Goal: Task Accomplishment & Management: Complete application form

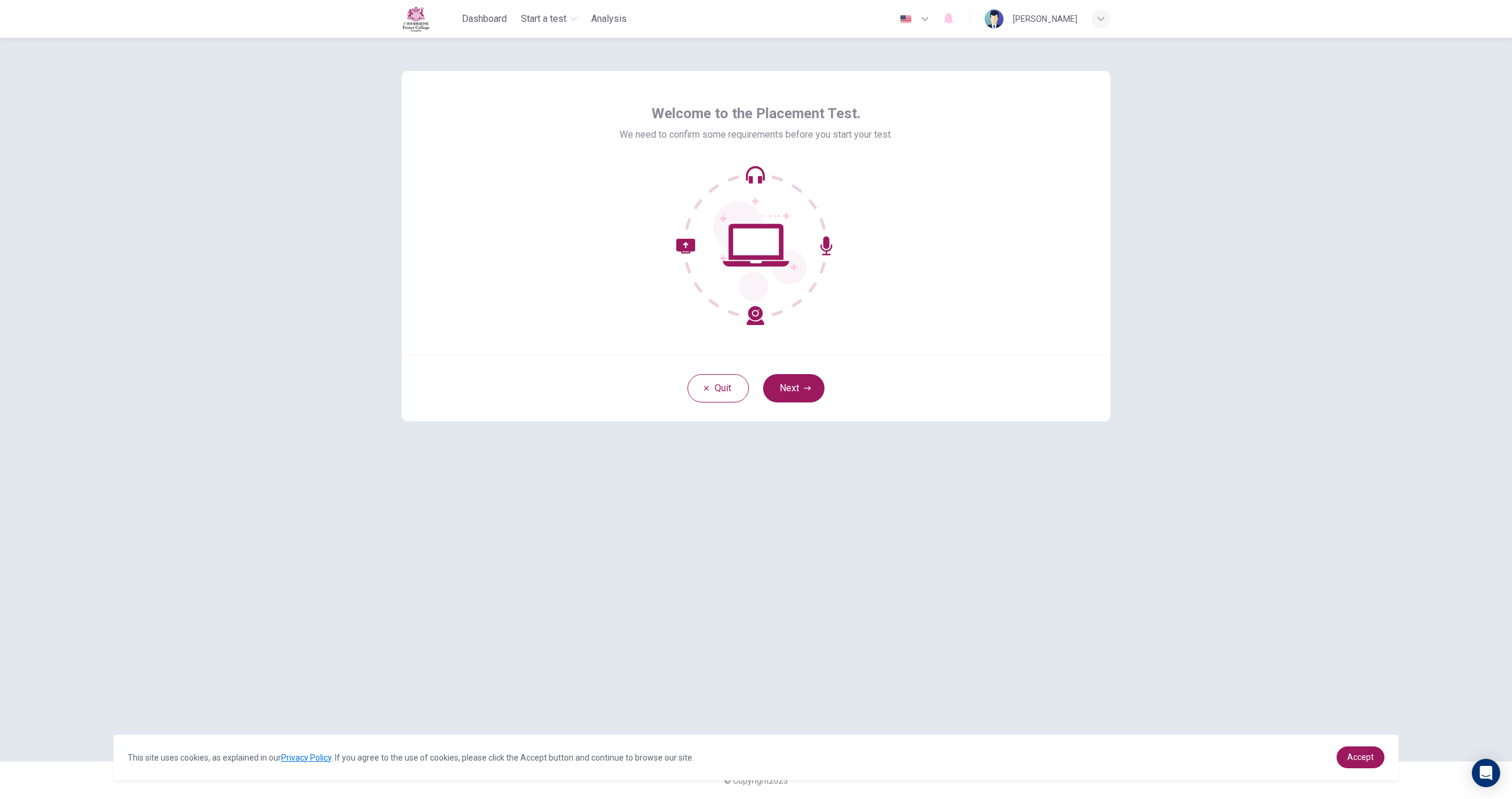
drag, startPoint x: 744, startPoint y: 309, endPoint x: 773, endPoint y: 318, distance: 30.4
click at [744, 309] on icon at bounding box center [756, 245] width 159 height 159
click at [805, 398] on button "Next" at bounding box center [794, 388] width 62 height 28
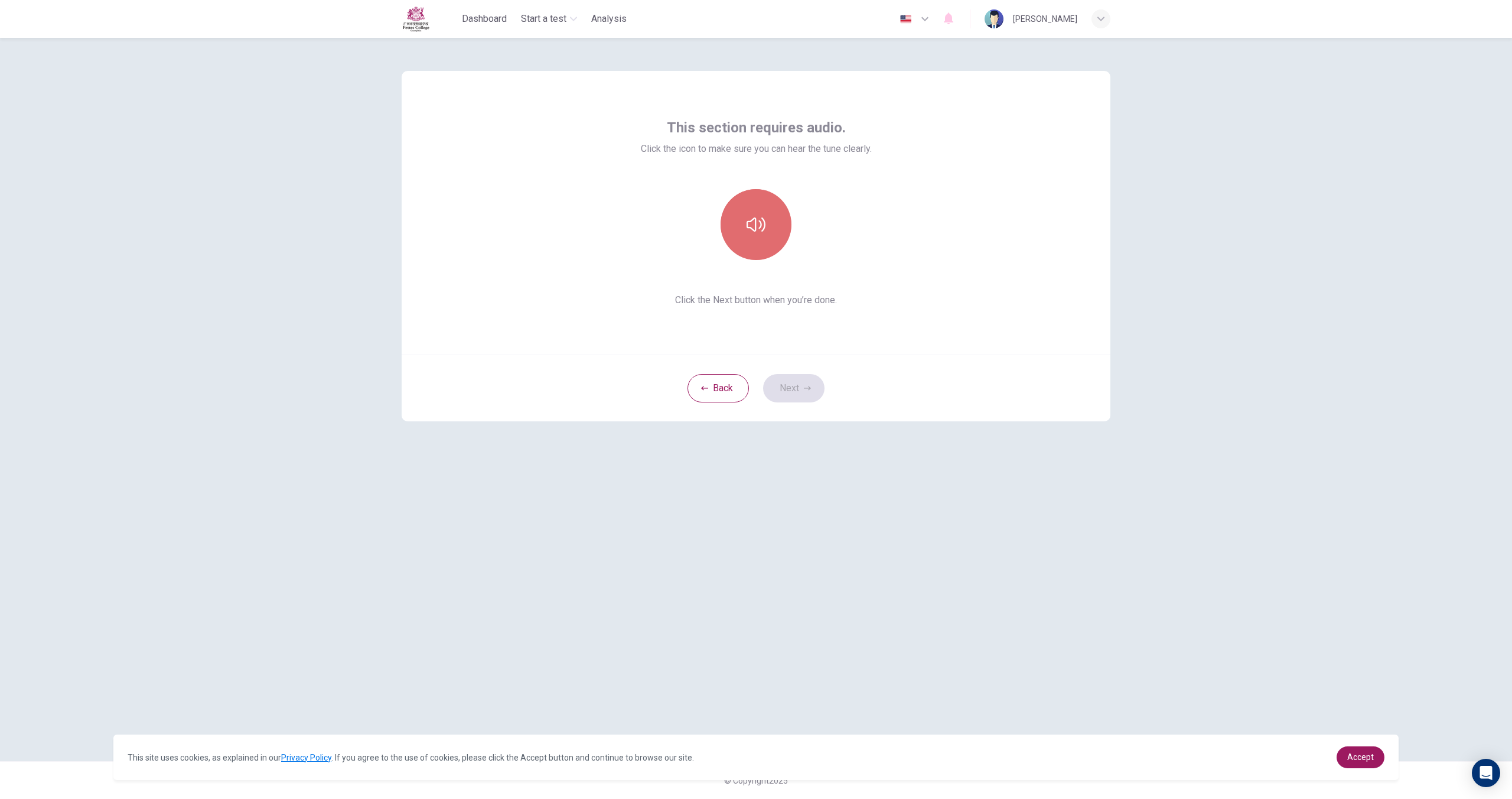
click at [761, 253] on button "button" at bounding box center [756, 224] width 71 height 71
click at [762, 242] on button "button" at bounding box center [756, 224] width 71 height 71
click at [799, 387] on button "Next" at bounding box center [794, 388] width 62 height 28
click at [752, 229] on h6 "Record" at bounding box center [756, 235] width 27 height 14
click at [756, 216] on icon "button" at bounding box center [756, 216] width 13 height 19
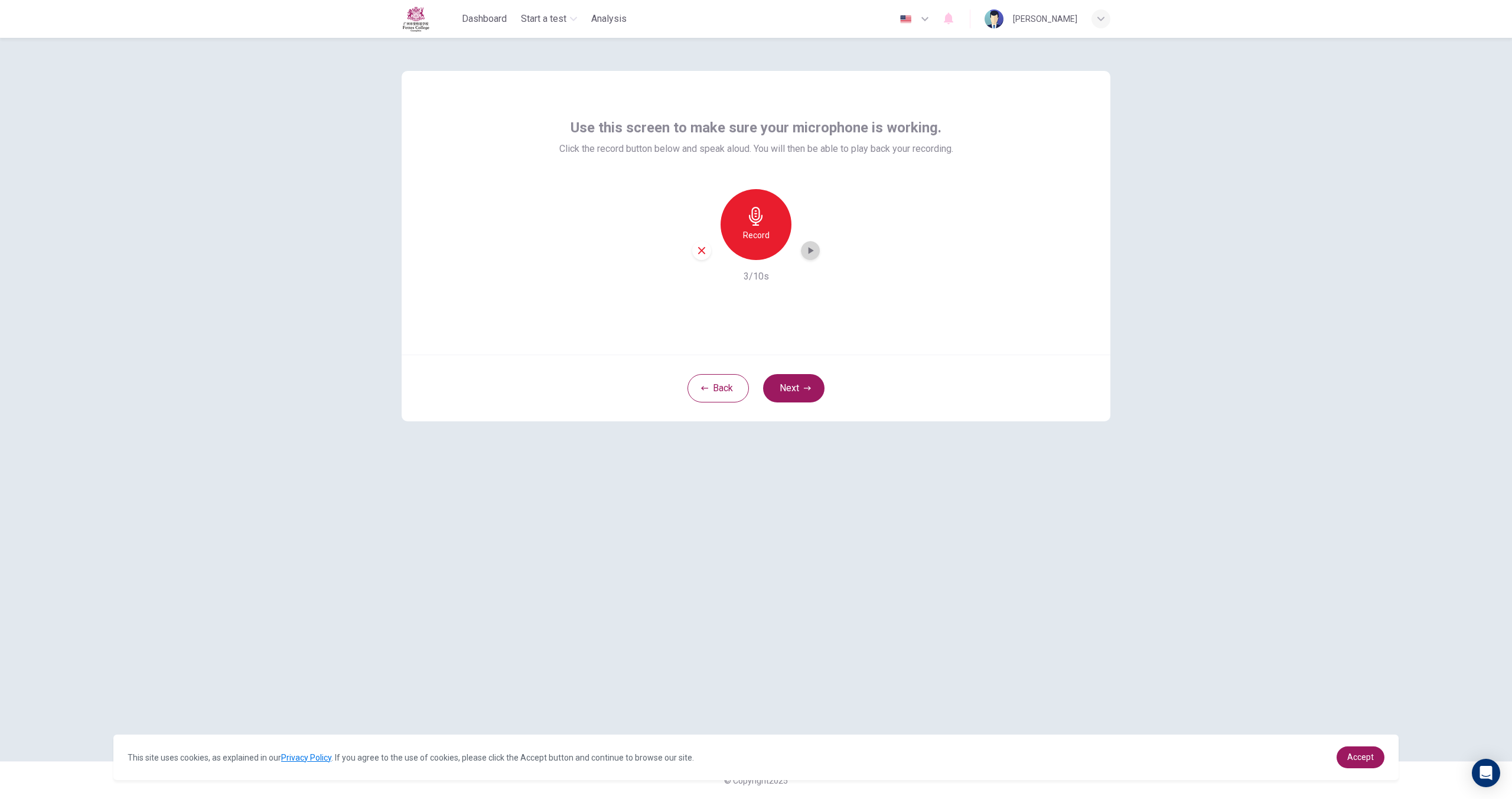
click at [808, 255] on icon "button" at bounding box center [810, 250] width 12 height 12
click at [756, 230] on h6 "Record" at bounding box center [756, 235] width 27 height 14
click at [756, 230] on h6 "Stop" at bounding box center [756, 235] width 17 height 14
click at [813, 249] on icon "button" at bounding box center [810, 250] width 12 height 12
click at [703, 250] on icon "button" at bounding box center [701, 249] width 10 height 10
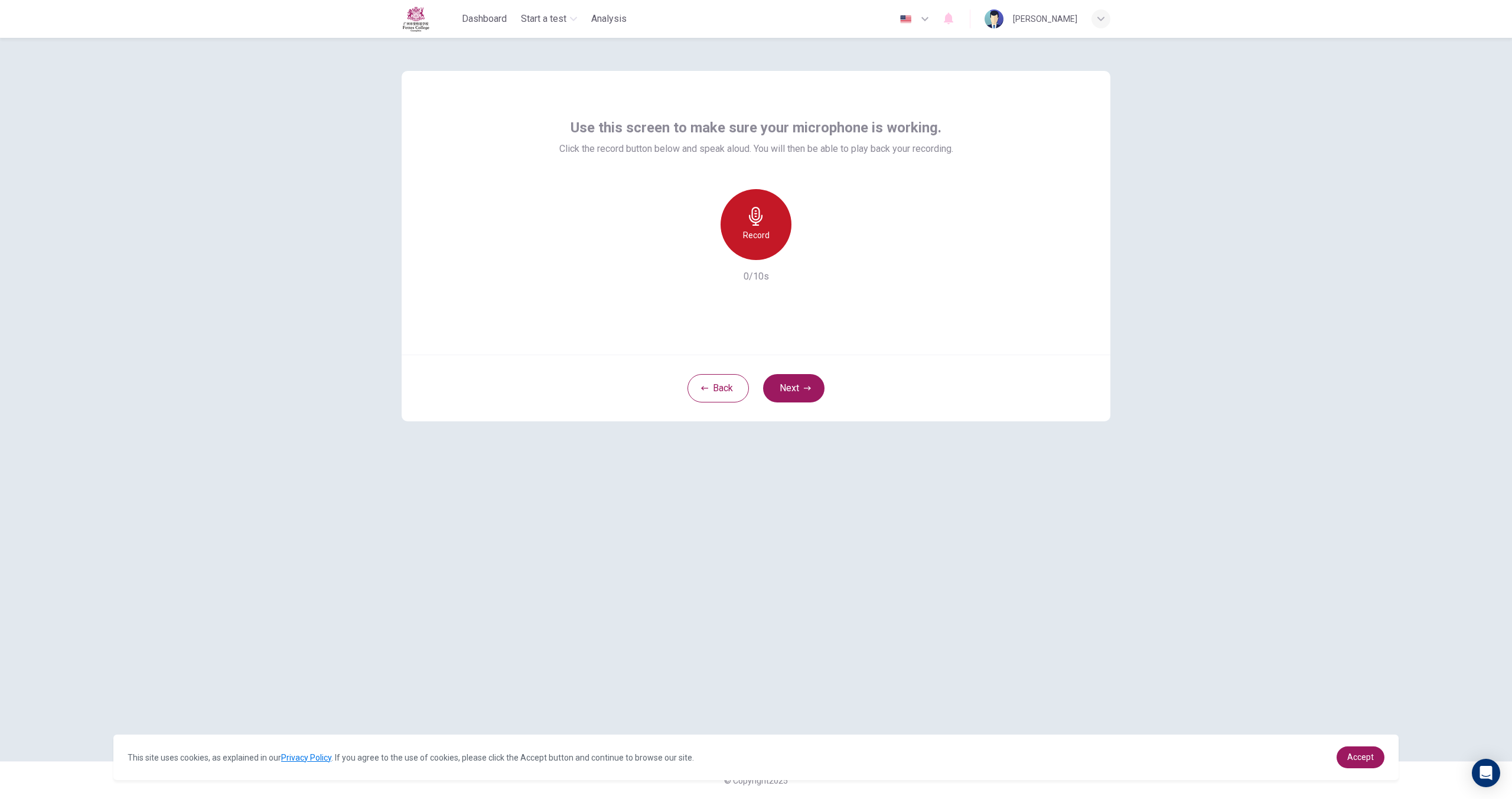
click at [772, 242] on div "Record" at bounding box center [756, 224] width 71 height 71
click at [773, 242] on div "Stop" at bounding box center [756, 224] width 71 height 71
click at [805, 248] on icon "button" at bounding box center [810, 250] width 12 height 12
click at [781, 386] on button "Next" at bounding box center [794, 388] width 62 height 28
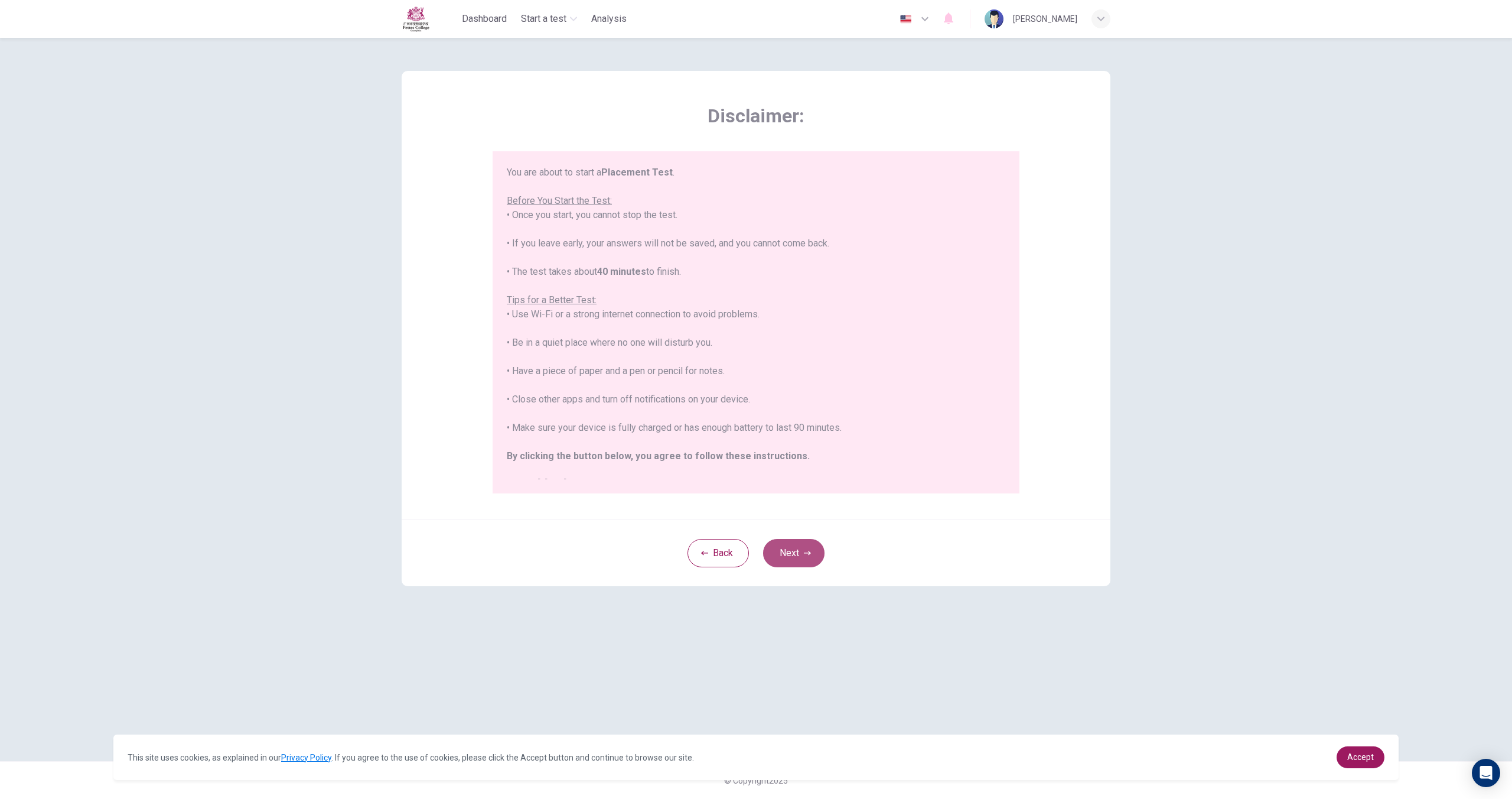
click at [807, 548] on button "Next" at bounding box center [794, 553] width 62 height 28
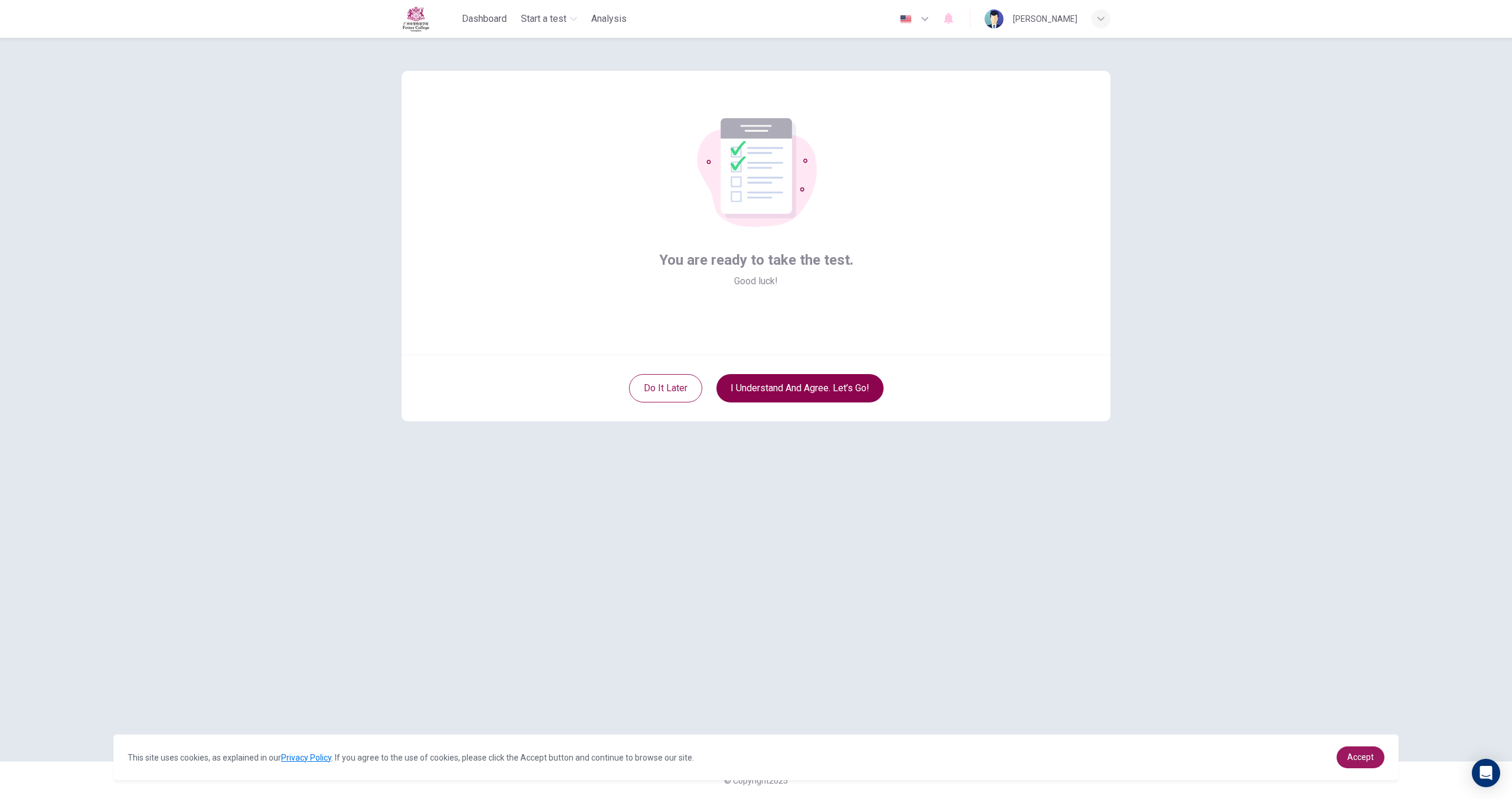
click at [827, 397] on button "I understand and agree. Let’s go!" at bounding box center [801, 388] width 167 height 28
click at [810, 385] on button "I understand and agree. Let’s go!" at bounding box center [801, 388] width 167 height 28
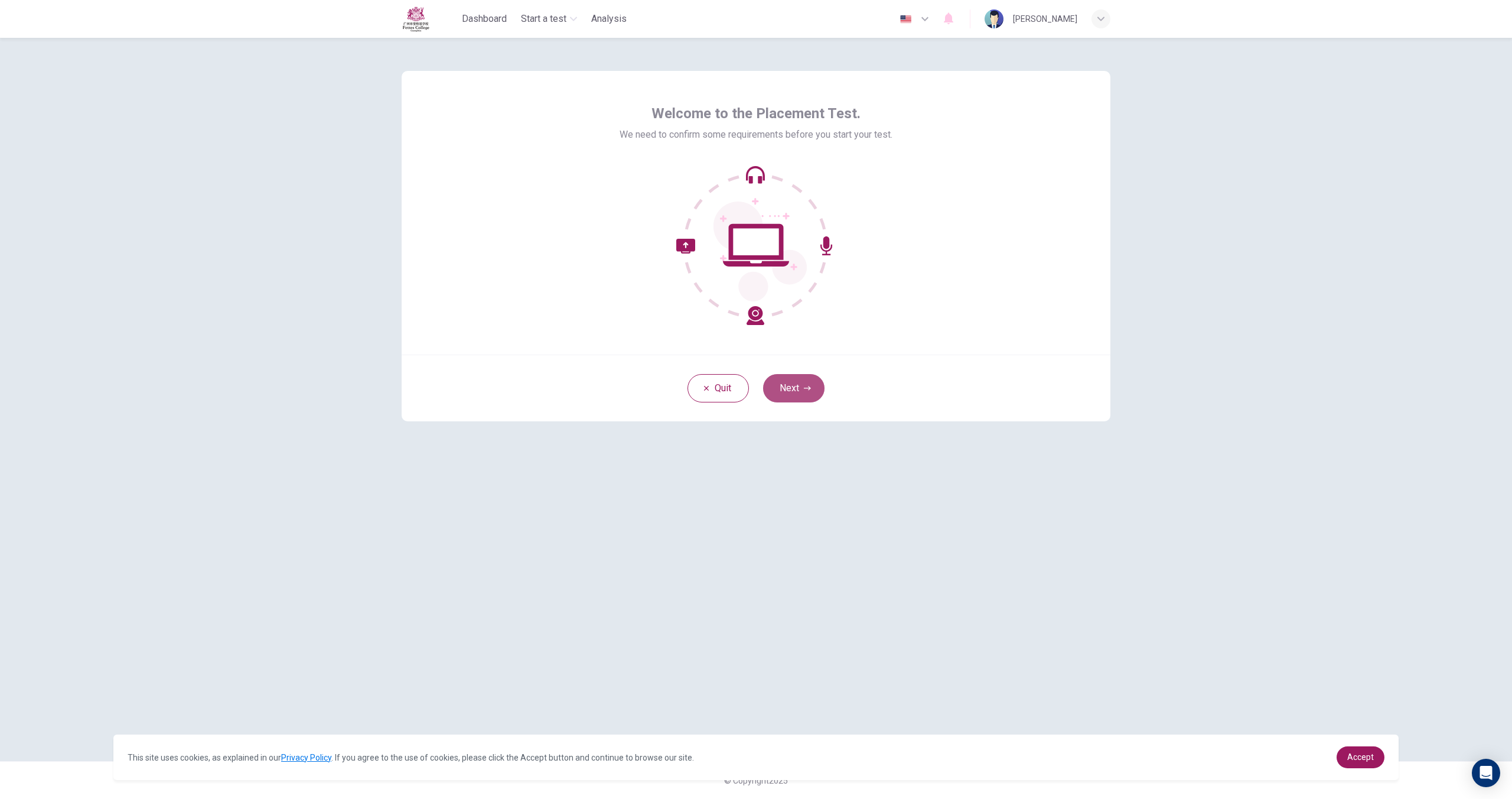
click at [788, 387] on button "Next" at bounding box center [794, 388] width 62 height 28
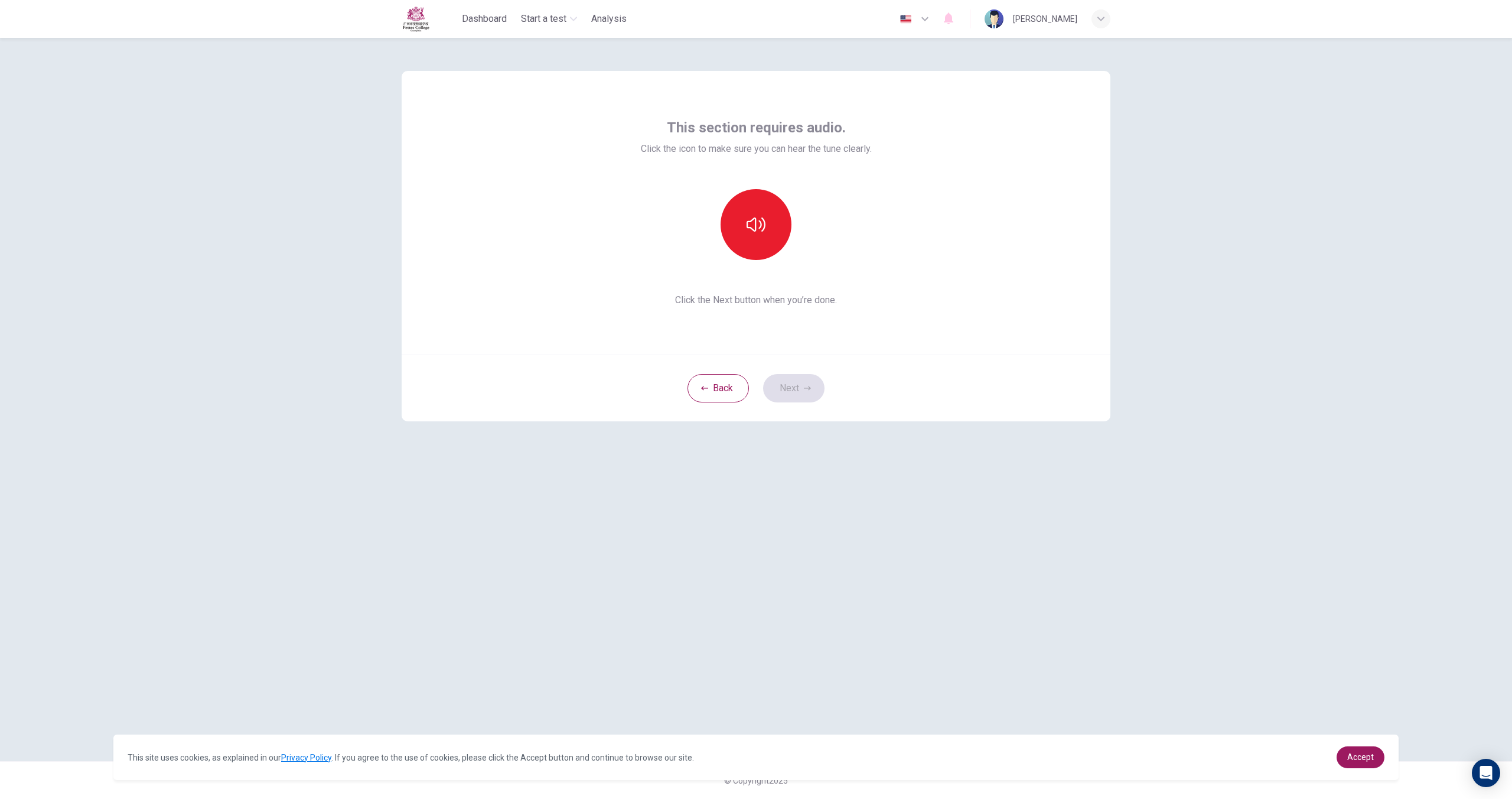
click at [788, 388] on div "Back Next" at bounding box center [756, 388] width 709 height 67
click at [770, 234] on button "button" at bounding box center [756, 224] width 71 height 71
click at [814, 390] on button "Next" at bounding box center [794, 388] width 62 height 28
click at [741, 236] on div "Record" at bounding box center [756, 224] width 71 height 71
drag, startPoint x: 748, startPoint y: 237, endPoint x: 755, endPoint y: 245, distance: 10.6
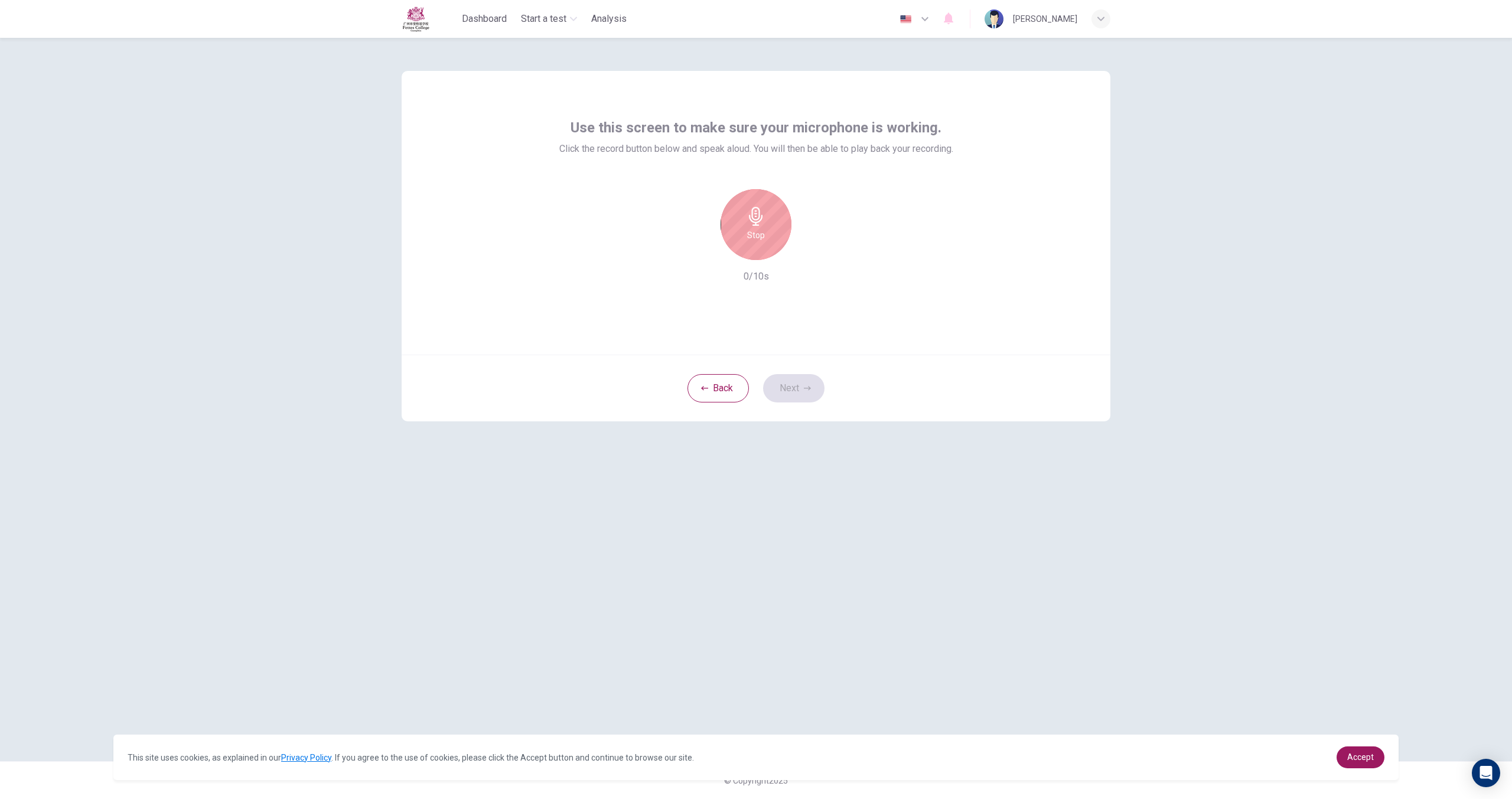
click at [749, 238] on h6 "Stop" at bounding box center [756, 235] width 17 height 14
click at [785, 381] on button "Next" at bounding box center [794, 388] width 62 height 28
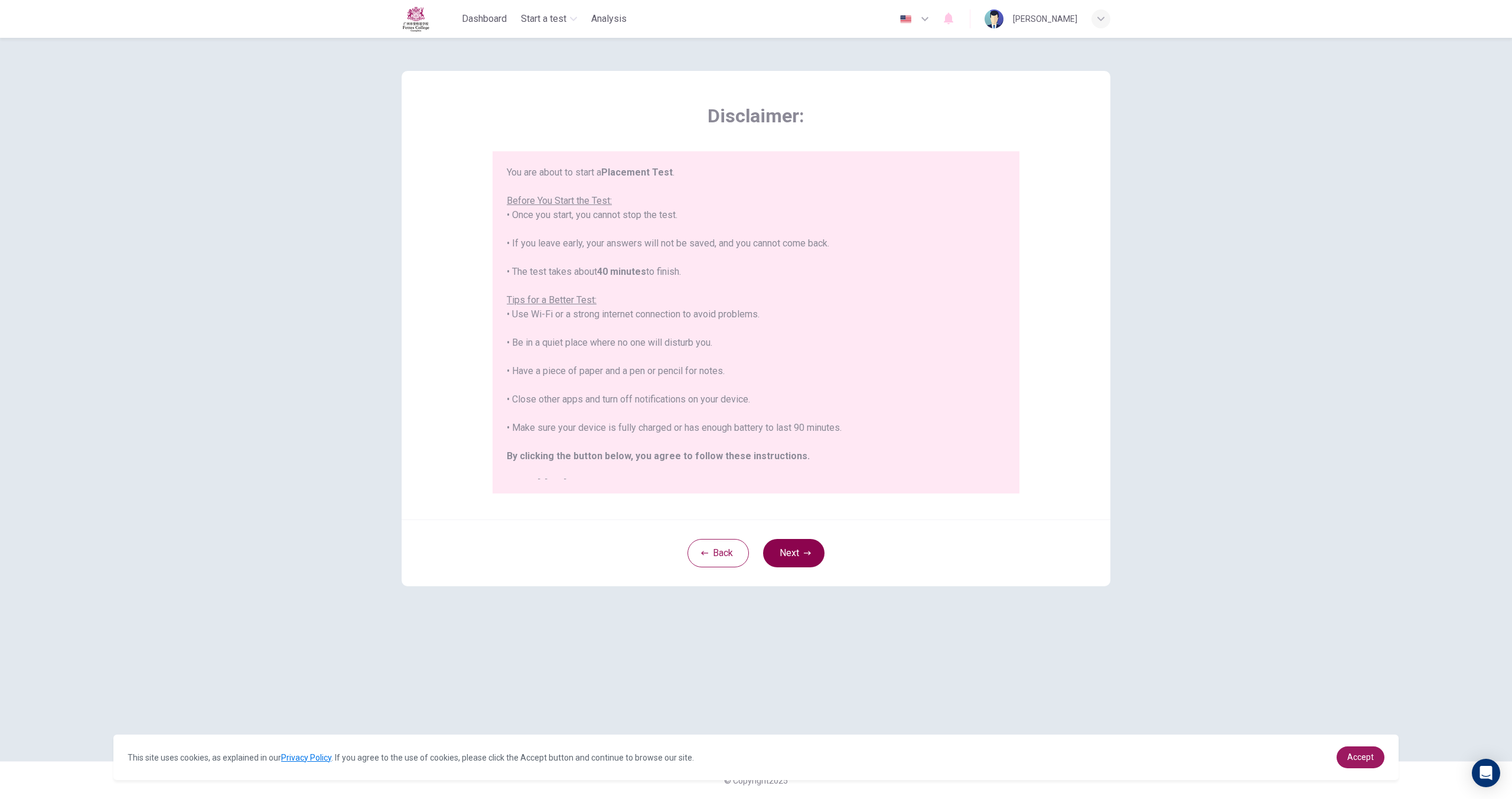
click at [808, 563] on button "Next" at bounding box center [794, 553] width 62 height 28
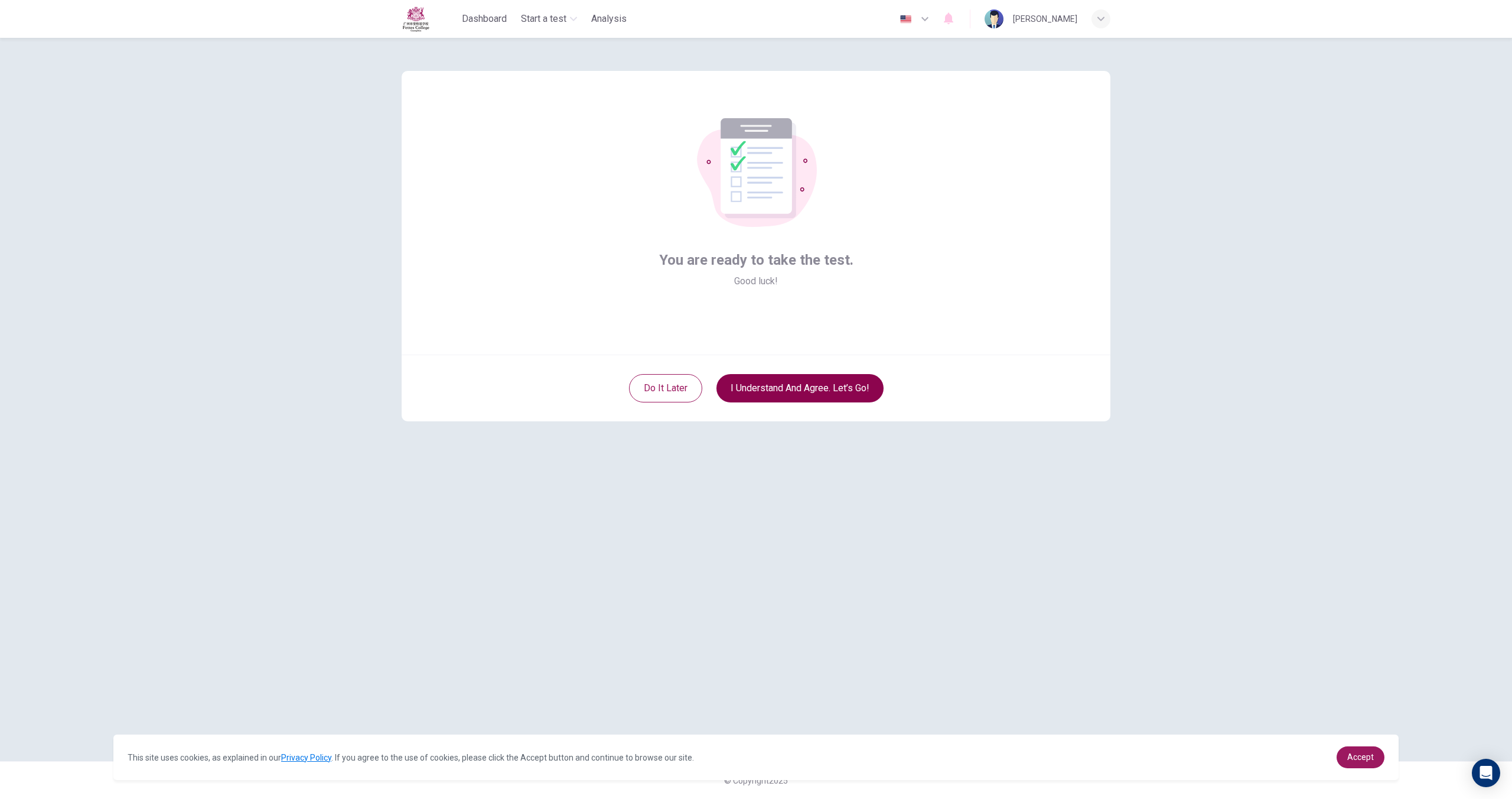
click at [794, 379] on button "I understand and agree. Let’s go!" at bounding box center [801, 388] width 167 height 28
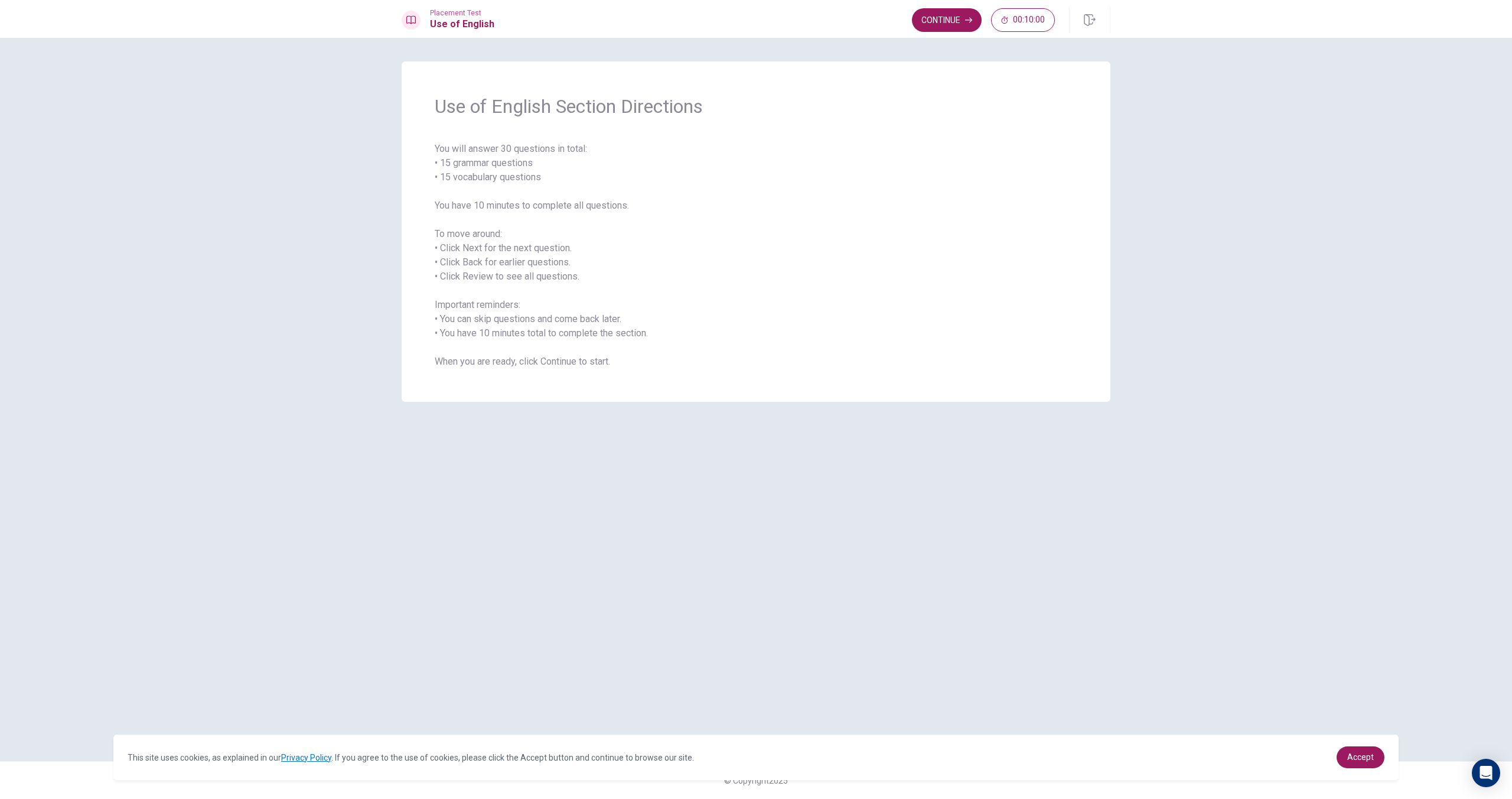
click at [582, 249] on span "You will answer 30 questions in total: • 15 grammar questions • 15 vocabulary q…" at bounding box center [756, 255] width 643 height 227
click at [930, 28] on button "Continue" at bounding box center [947, 20] width 69 height 24
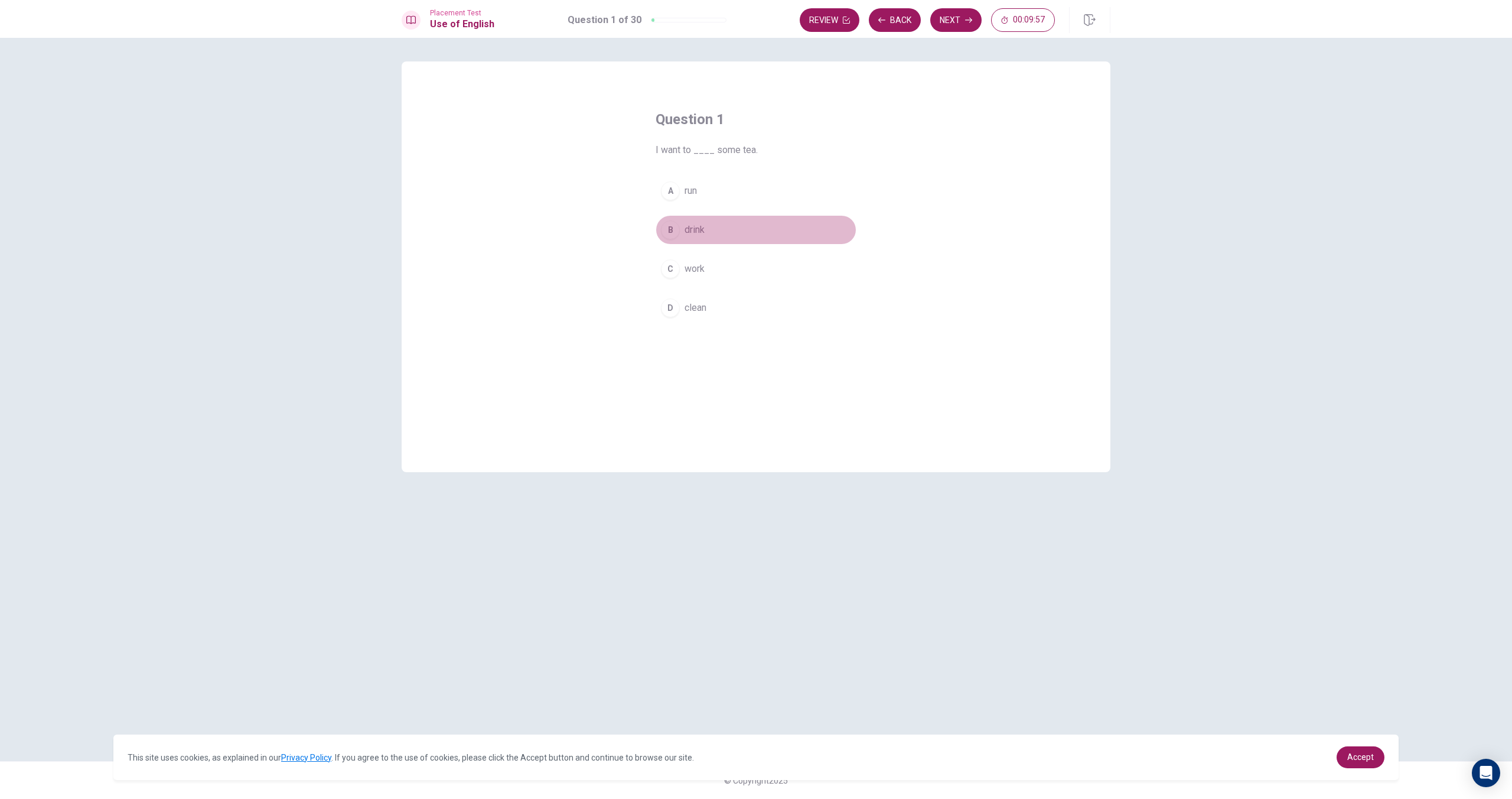
click at [674, 226] on div "B" at bounding box center [670, 230] width 19 height 19
click at [937, 15] on button "Next" at bounding box center [955, 20] width 51 height 24
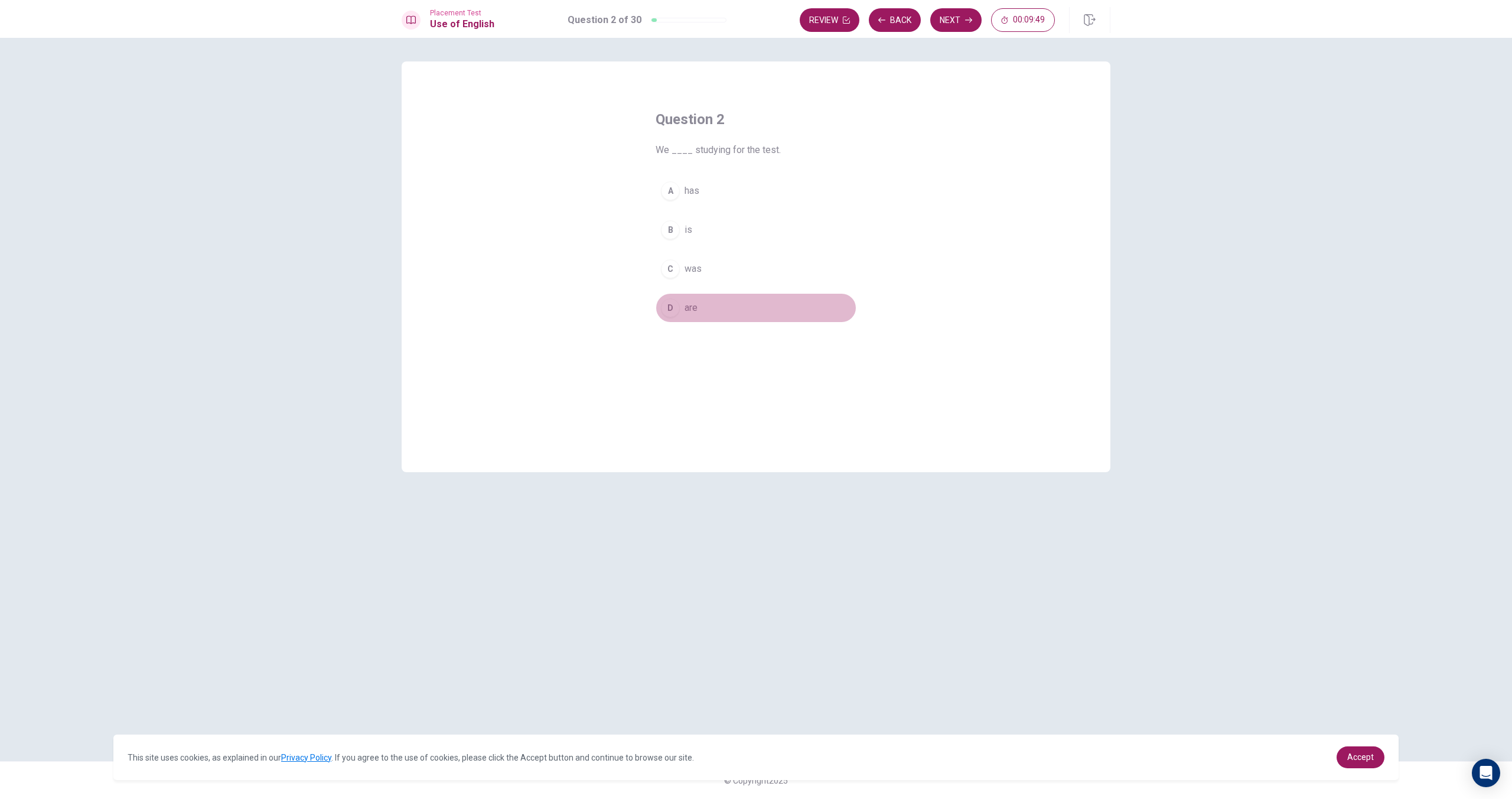
click at [692, 309] on span "are" at bounding box center [691, 308] width 13 height 14
click at [959, 13] on button "Next" at bounding box center [955, 20] width 51 height 24
click at [694, 230] on span "has" at bounding box center [692, 230] width 15 height 14
click at [958, 14] on button "Next" at bounding box center [955, 20] width 51 height 24
click at [693, 305] on span "walk" at bounding box center [694, 308] width 19 height 14
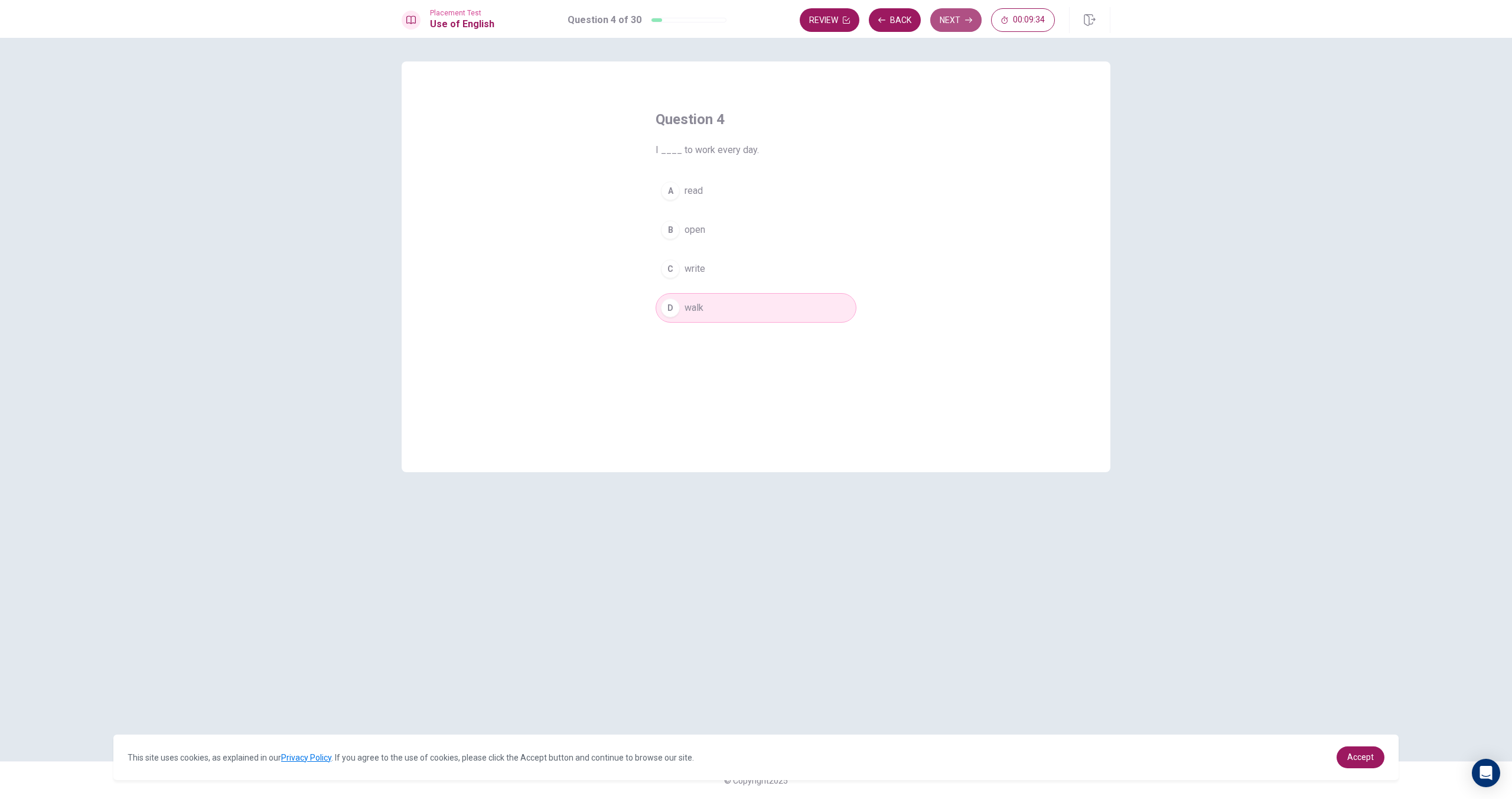
click at [948, 28] on button "Next" at bounding box center [955, 20] width 51 height 24
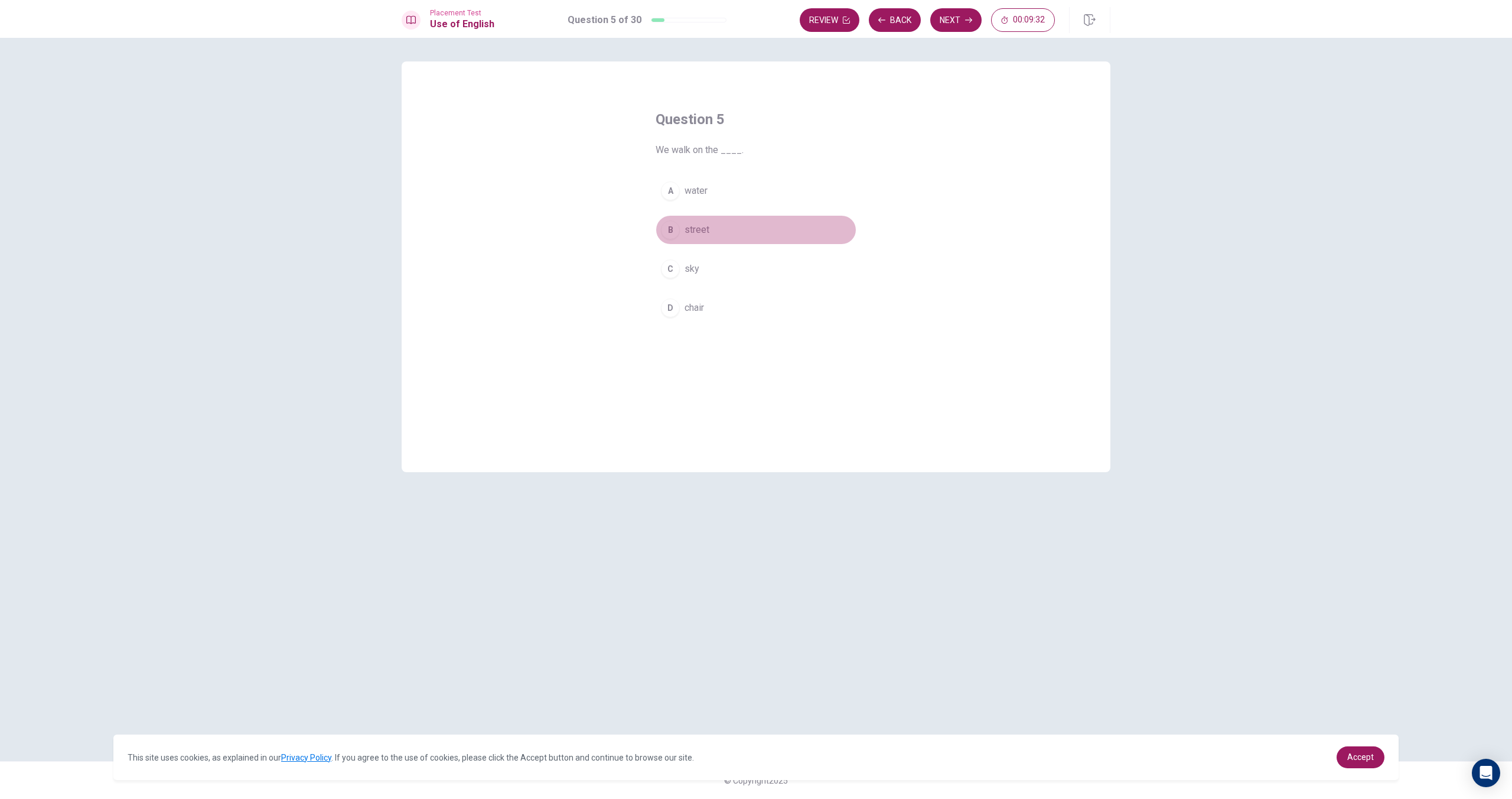
click at [684, 231] on button "B street" at bounding box center [756, 229] width 201 height 29
click at [932, 20] on button "Next" at bounding box center [955, 20] width 51 height 24
drag, startPoint x: 696, startPoint y: 195, endPoint x: 703, endPoint y: 197, distance: 7.3
click at [696, 195] on span "washed" at bounding box center [700, 191] width 32 height 14
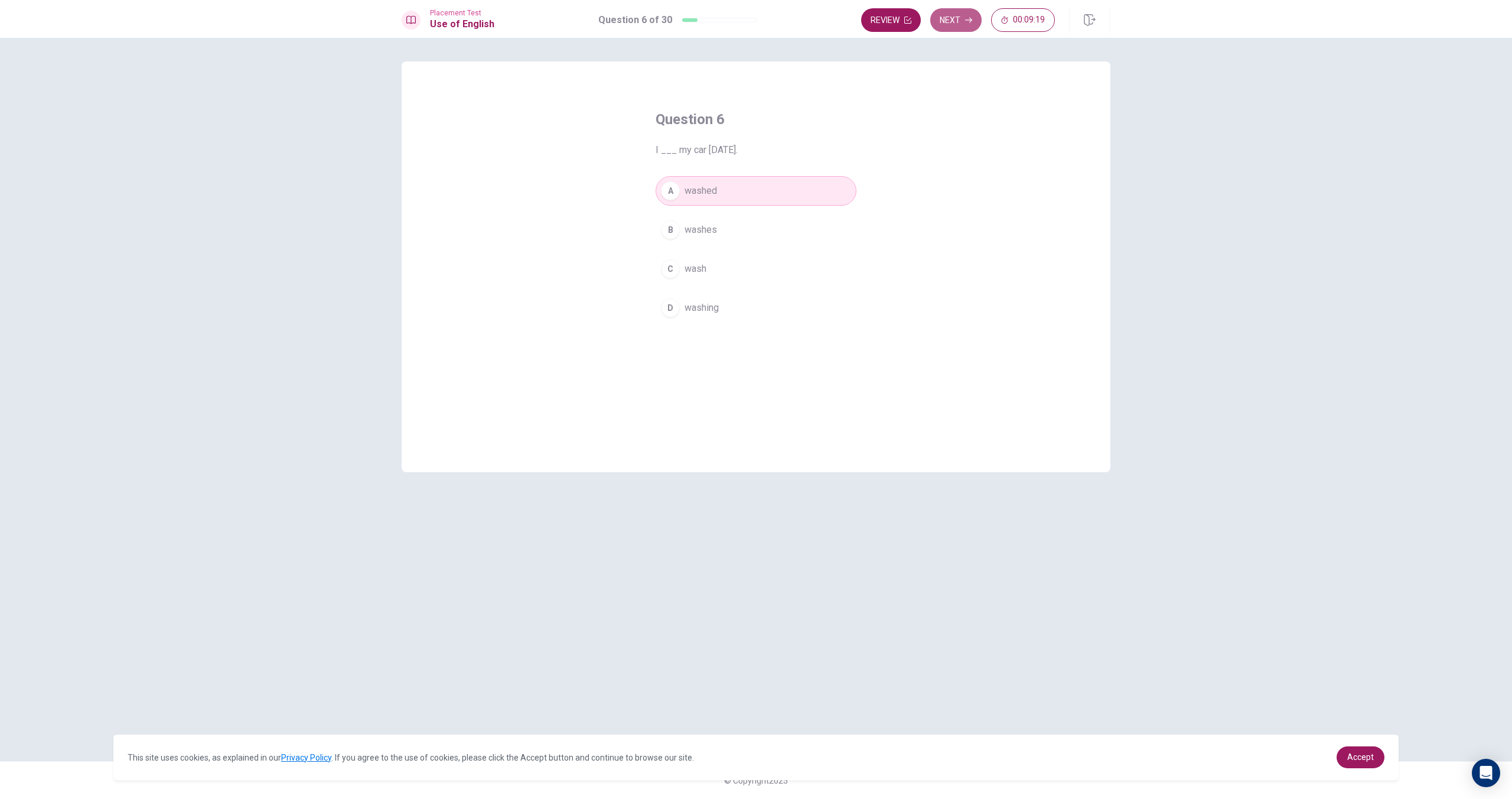
click at [959, 10] on button "Next" at bounding box center [955, 20] width 51 height 24
click at [699, 197] on span "pencil" at bounding box center [696, 191] width 24 height 14
click at [951, 22] on button "Next" at bounding box center [955, 20] width 51 height 24
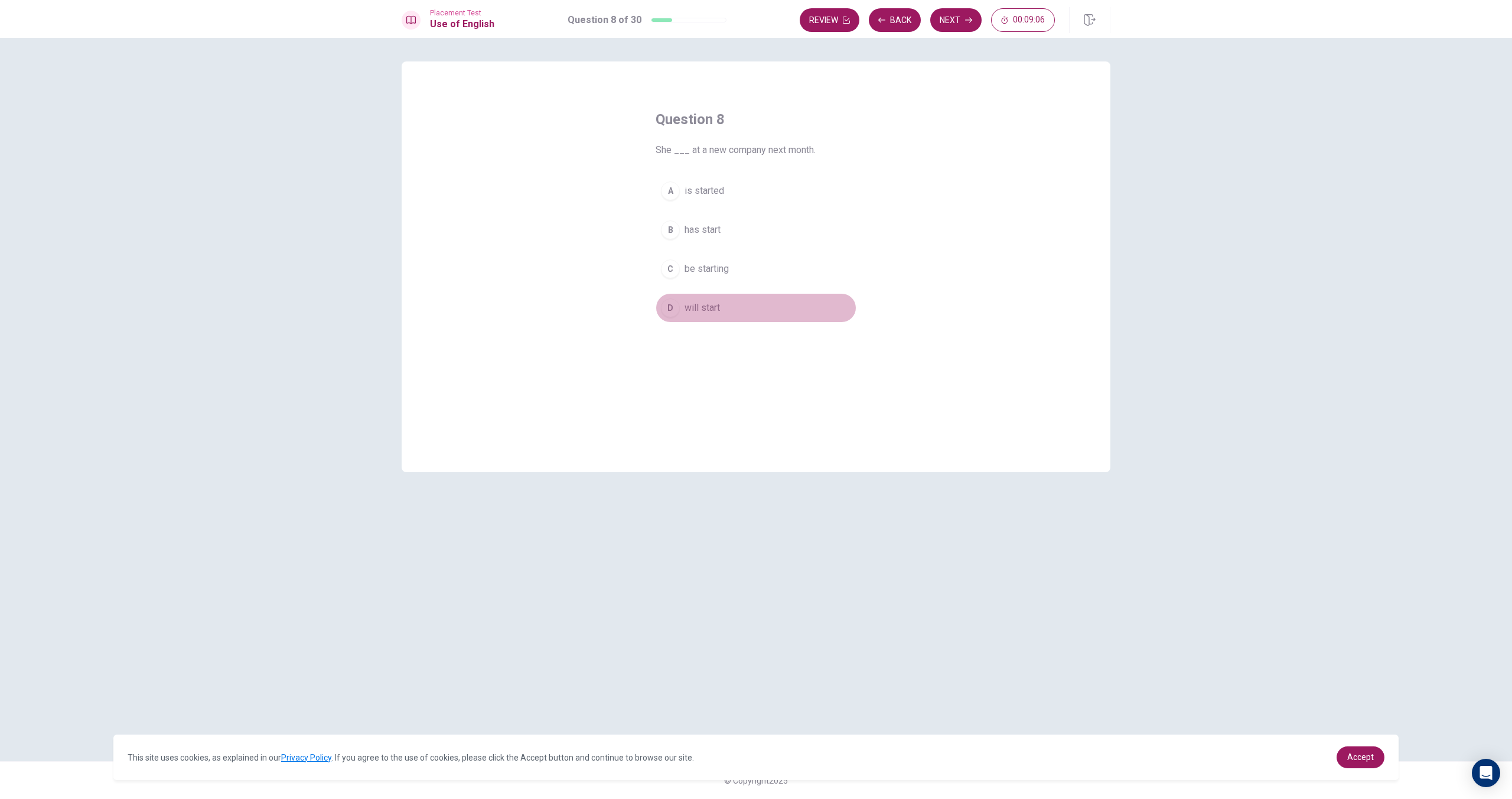
click at [698, 304] on span "will start" at bounding box center [702, 308] width 36 height 14
click at [942, 27] on button "Next" at bounding box center [955, 20] width 51 height 24
drag, startPoint x: 703, startPoint y: 234, endPoint x: 710, endPoint y: 227, distance: 9.9
click at [703, 234] on button "B sofa" at bounding box center [756, 229] width 201 height 29
click at [944, 24] on button "Next" at bounding box center [955, 20] width 51 height 24
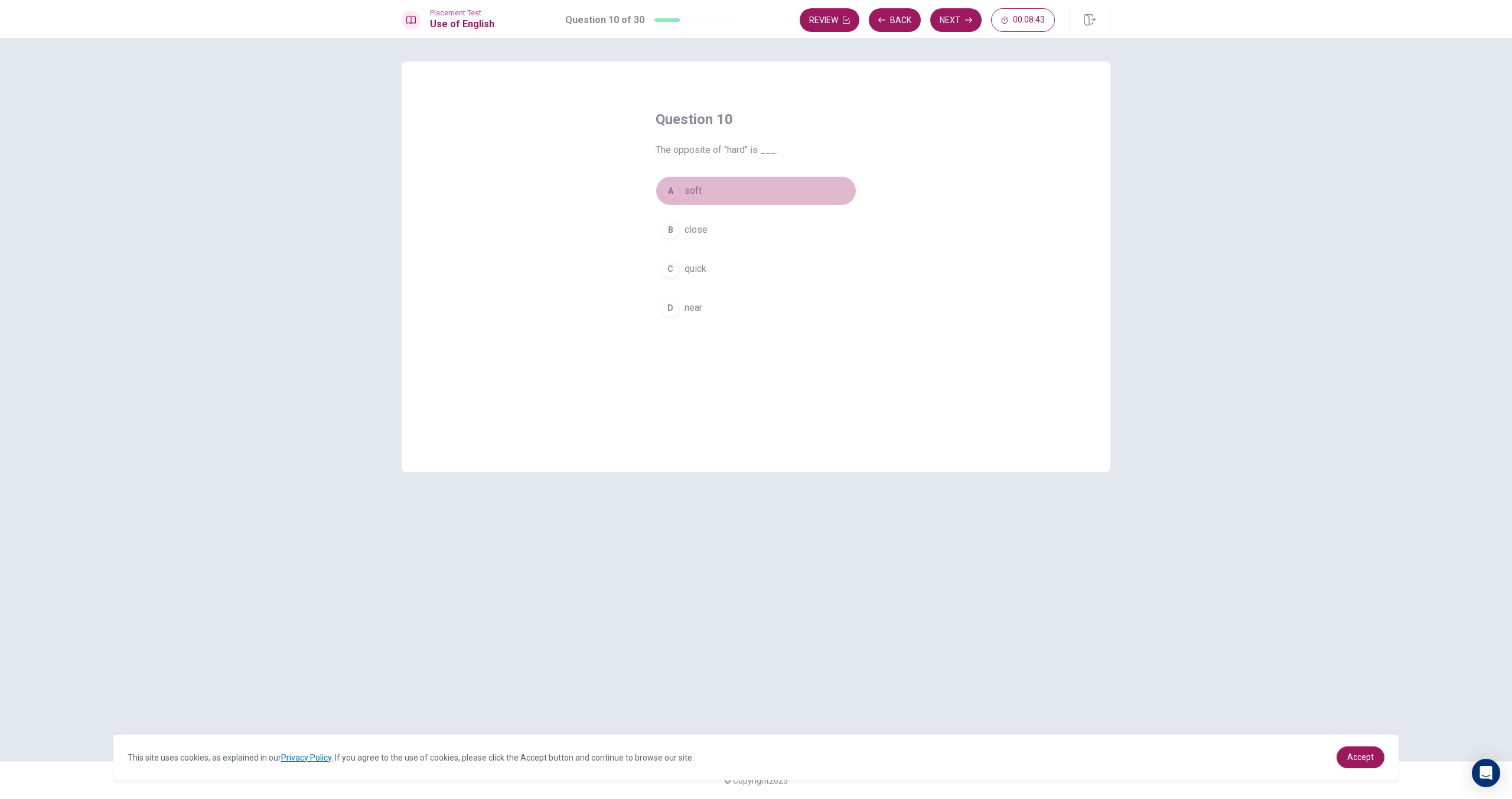
click at [697, 193] on span "soft" at bounding box center [693, 191] width 17 height 14
click at [967, 21] on icon "button" at bounding box center [969, 20] width 7 height 7
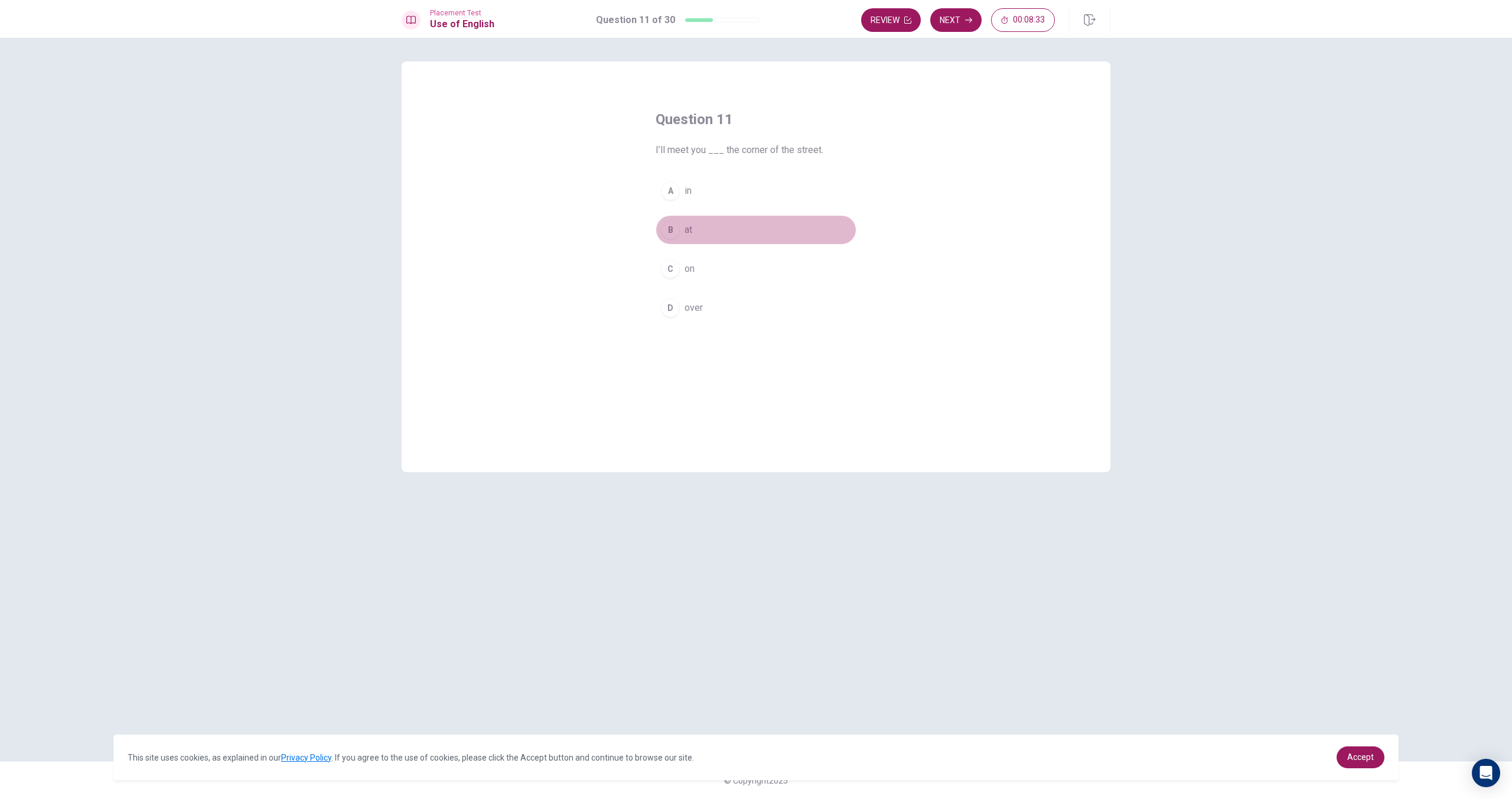
click at [687, 237] on button "B at" at bounding box center [756, 229] width 201 height 29
click at [951, 18] on button "Next" at bounding box center [955, 20] width 51 height 24
click at [692, 236] on span "tool" at bounding box center [692, 230] width 16 height 14
click at [959, 26] on button "Next" at bounding box center [955, 20] width 51 height 24
click at [700, 229] on span "finished" at bounding box center [701, 230] width 33 height 14
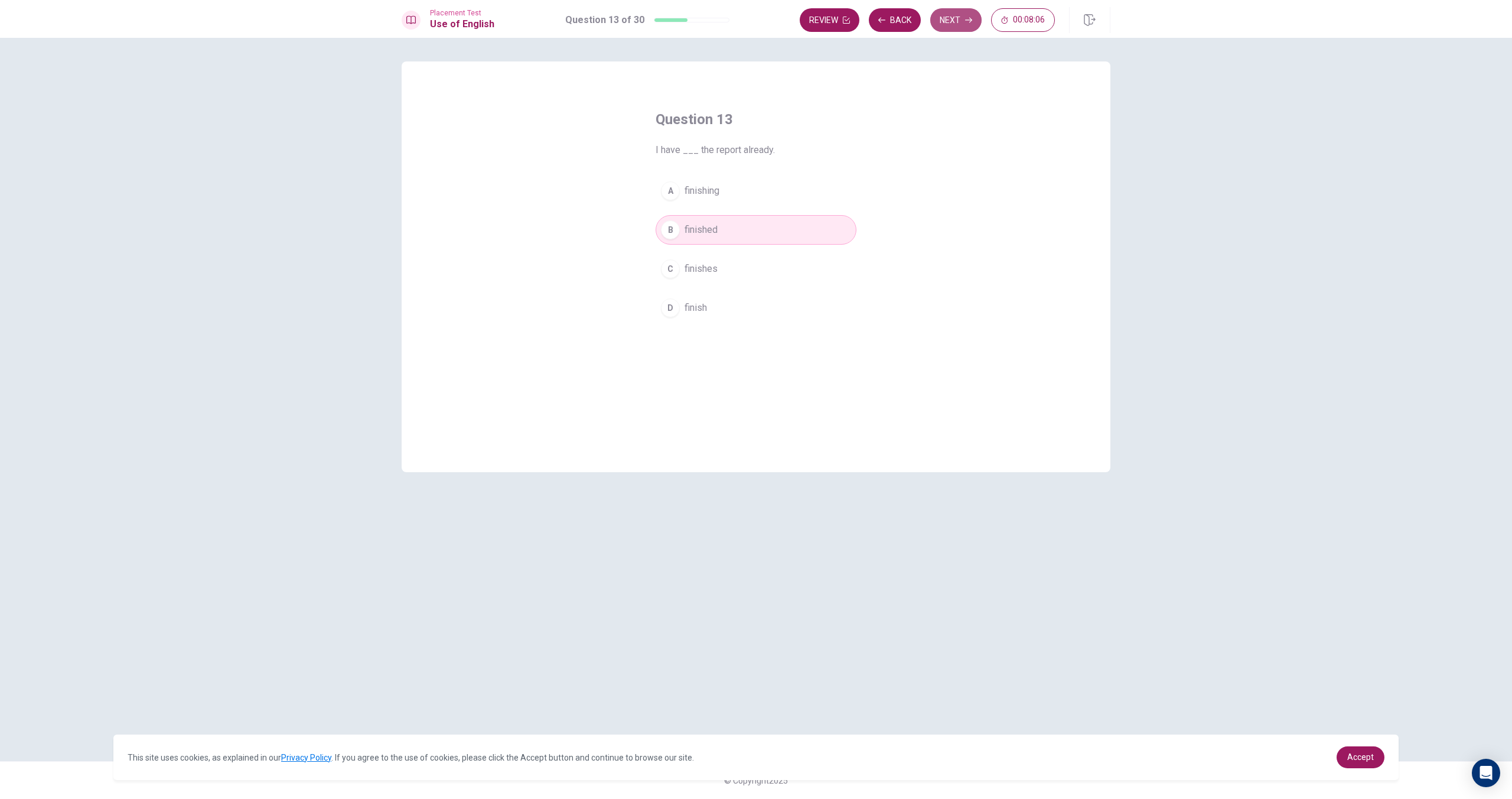
click at [944, 29] on button "Next" at bounding box center [955, 20] width 51 height 24
drag, startPoint x: 674, startPoint y: 148, endPoint x: 711, endPoint y: 148, distance: 37.0
click at [711, 148] on span "An “ingredient” is part of a ___." at bounding box center [756, 150] width 201 height 14
click at [693, 307] on span "recipe" at bounding box center [697, 308] width 26 height 14
click at [947, 25] on button "Next" at bounding box center [955, 20] width 51 height 24
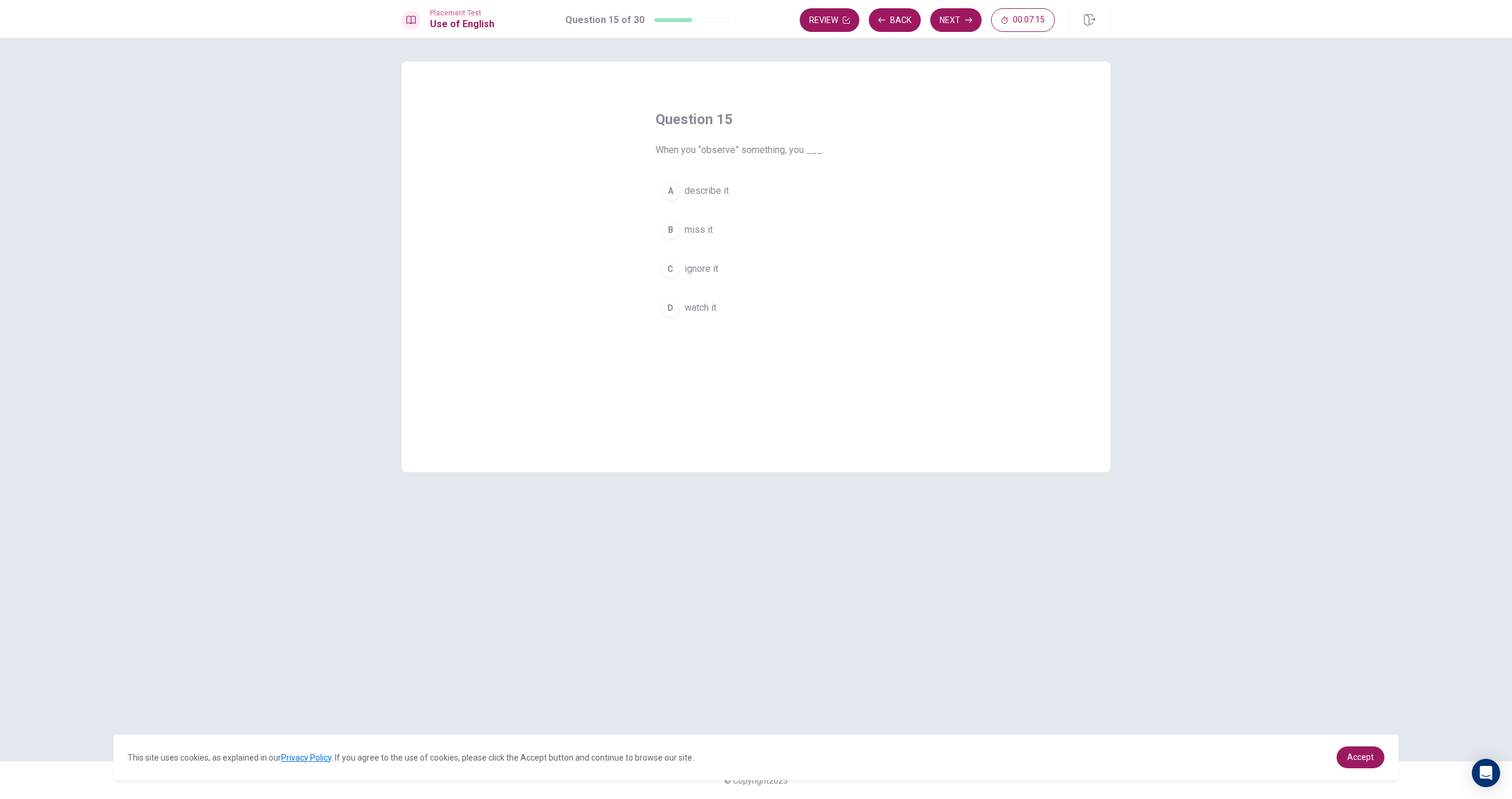
click at [712, 308] on span "watch it" at bounding box center [700, 308] width 32 height 14
click at [942, 26] on button "Next" at bounding box center [955, 20] width 51 height 24
click at [670, 311] on div "D" at bounding box center [670, 308] width 19 height 19
click at [951, 16] on button "Next" at bounding box center [955, 20] width 51 height 24
click at [906, 25] on button "Back" at bounding box center [895, 20] width 52 height 24
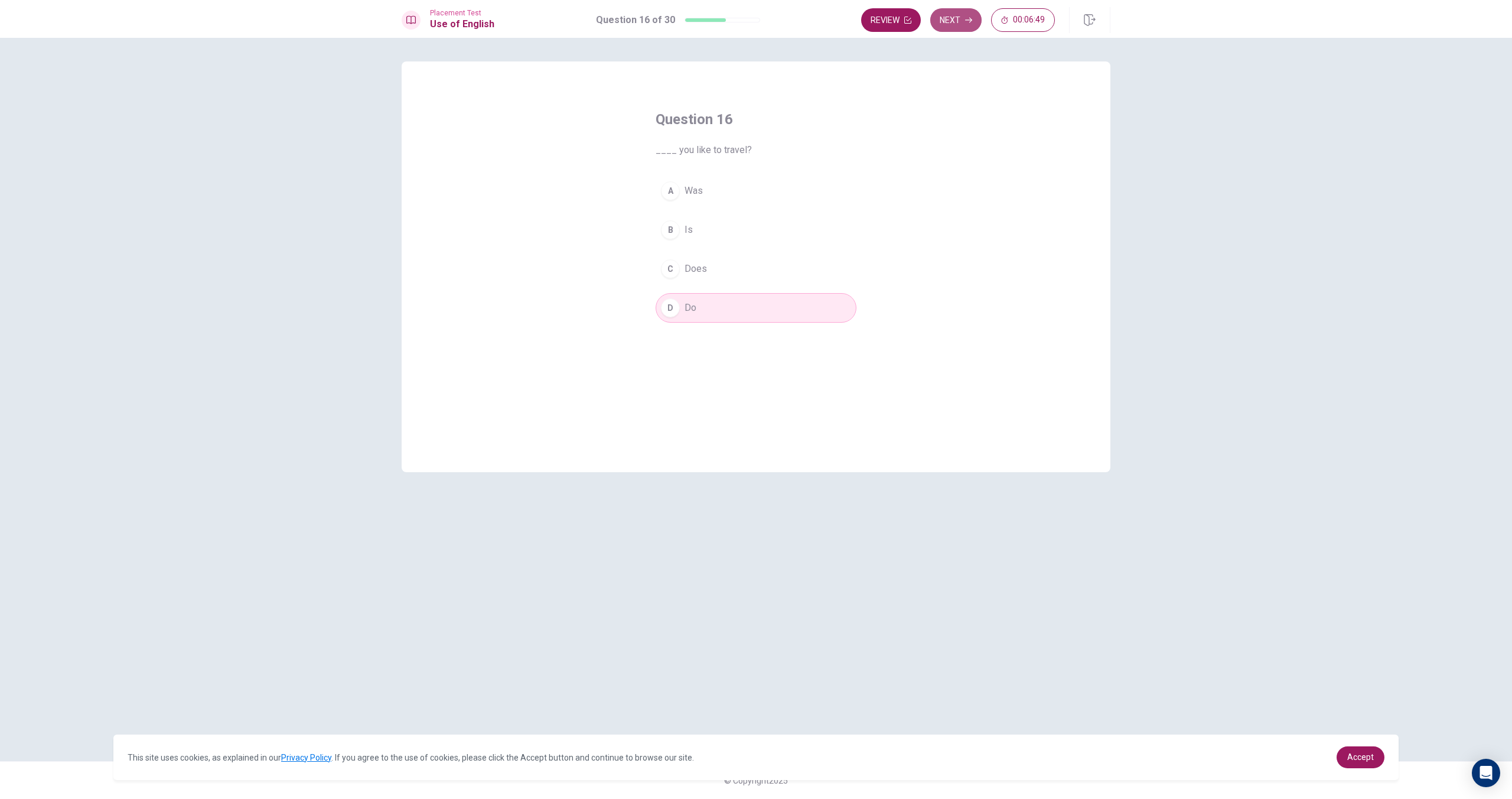
click at [974, 26] on button "Next" at bounding box center [955, 20] width 51 height 24
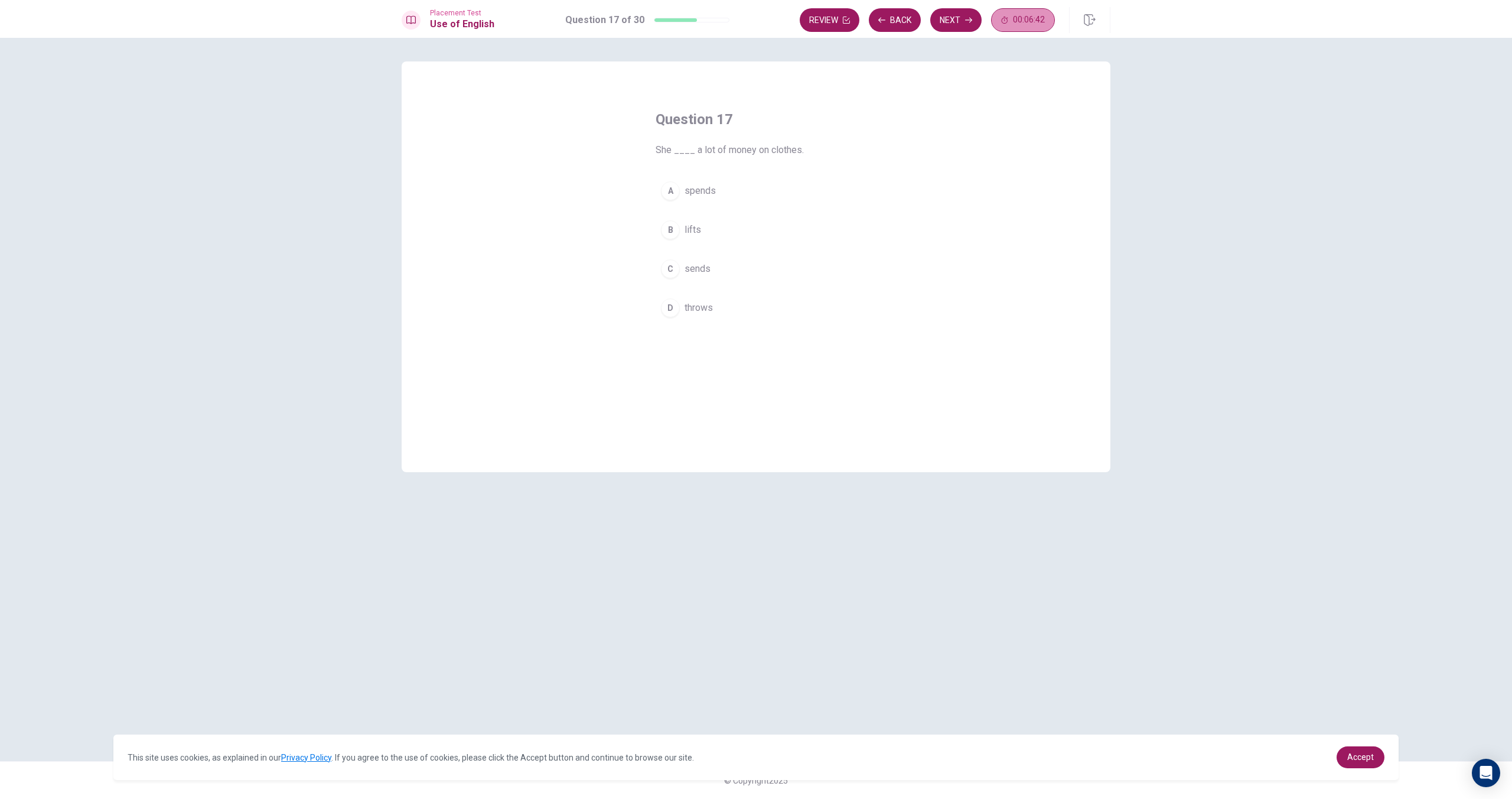
click at [1046, 24] on button "00:06:42" at bounding box center [1022, 20] width 64 height 24
click at [1045, 24] on icon "button" at bounding box center [1043, 20] width 9 height 9
click at [703, 193] on span "spends" at bounding box center [700, 191] width 32 height 14
click at [964, 21] on button "Next" at bounding box center [955, 20] width 51 height 24
click at [700, 306] on span "came" at bounding box center [696, 308] width 22 height 14
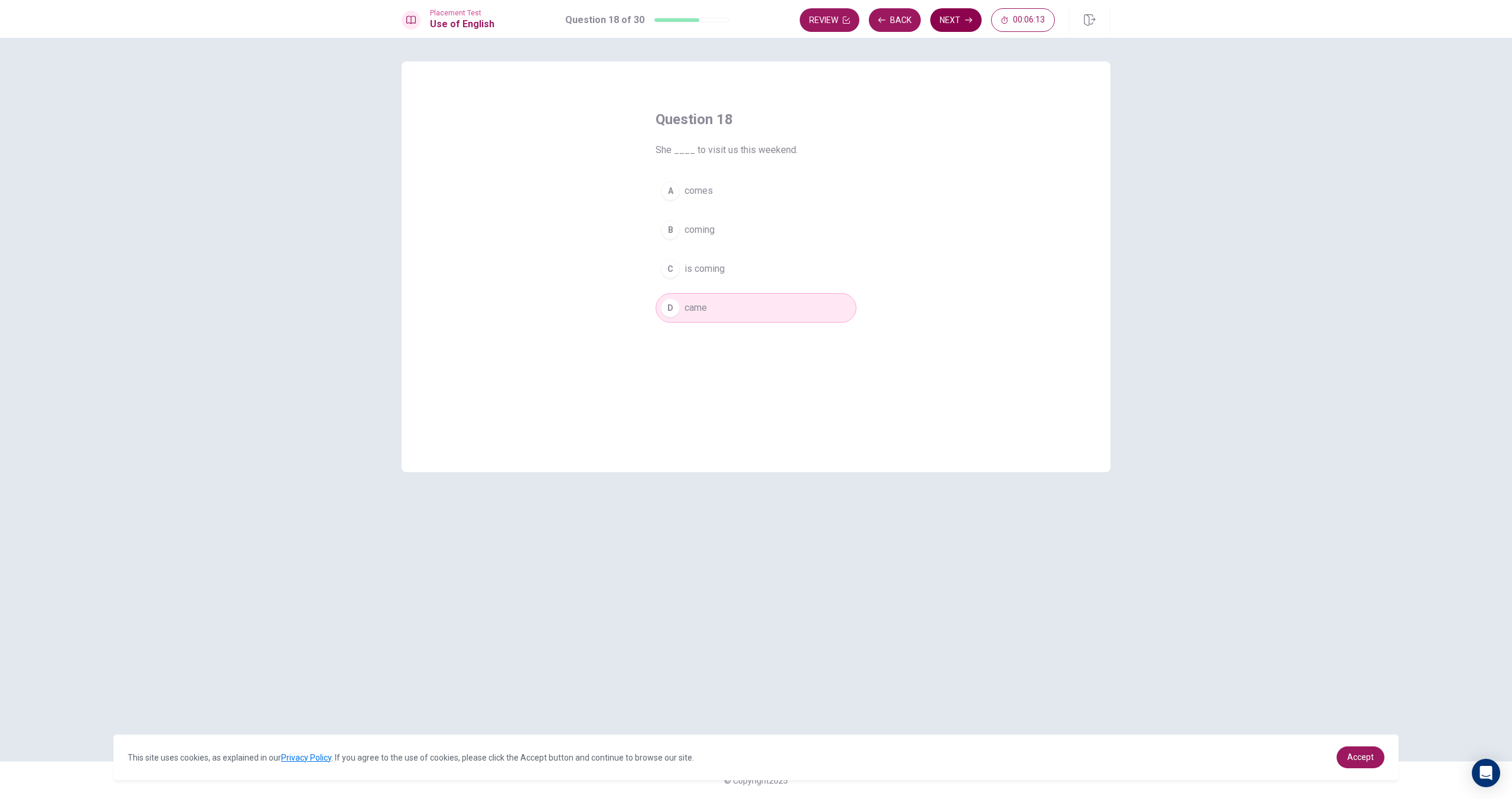
click at [946, 24] on button "Next" at bounding box center [955, 20] width 51 height 24
drag, startPoint x: 689, startPoint y: 302, endPoint x: 729, endPoint y: 264, distance: 55.2
click at [690, 301] on span "hot" at bounding box center [691, 308] width 13 height 14
click at [946, 15] on button "Next" at bounding box center [955, 20] width 51 height 24
click at [698, 241] on button "B medicine" at bounding box center [756, 229] width 201 height 29
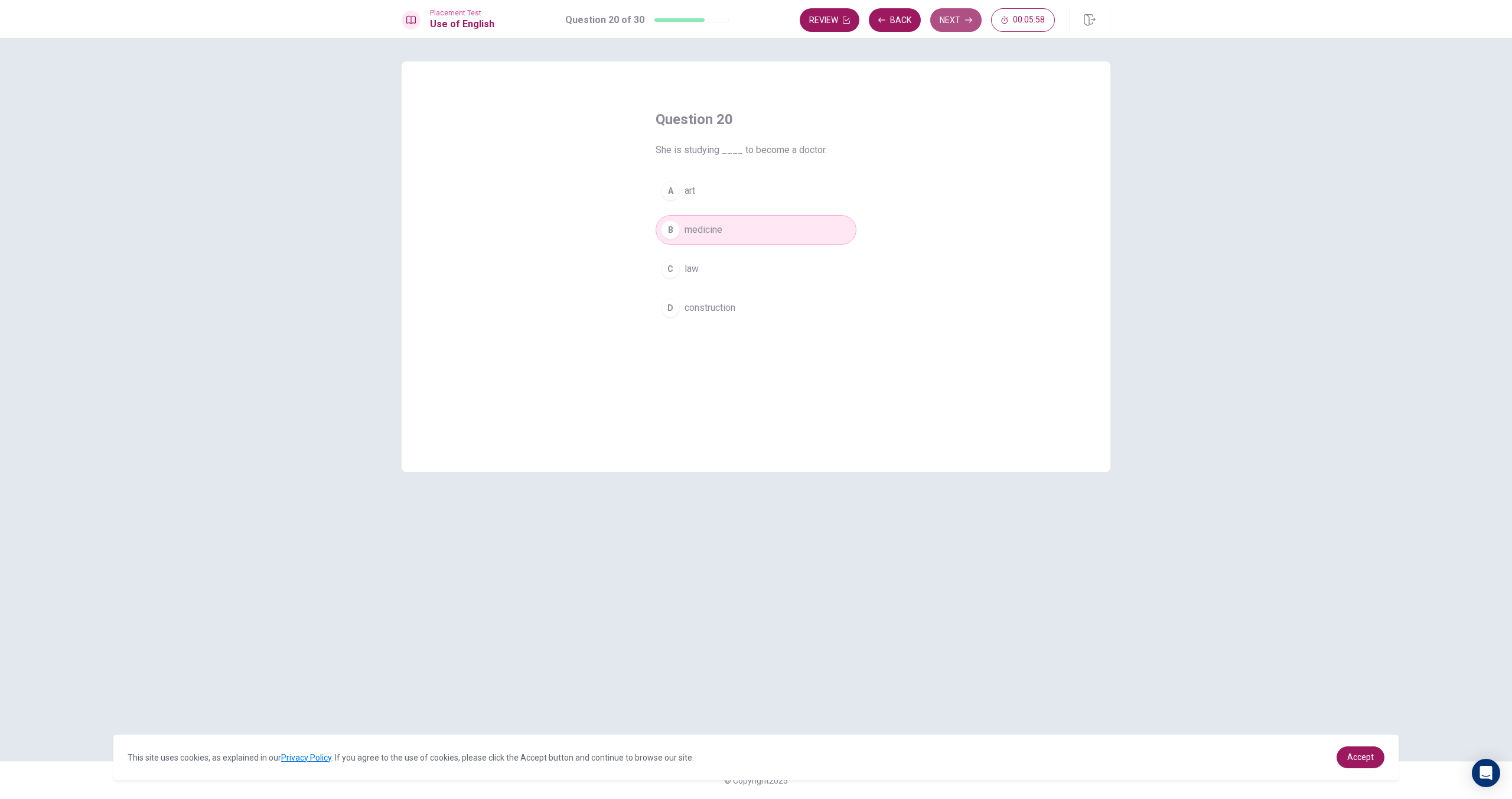
click at [972, 26] on button "Next" at bounding box center [955, 20] width 51 height 24
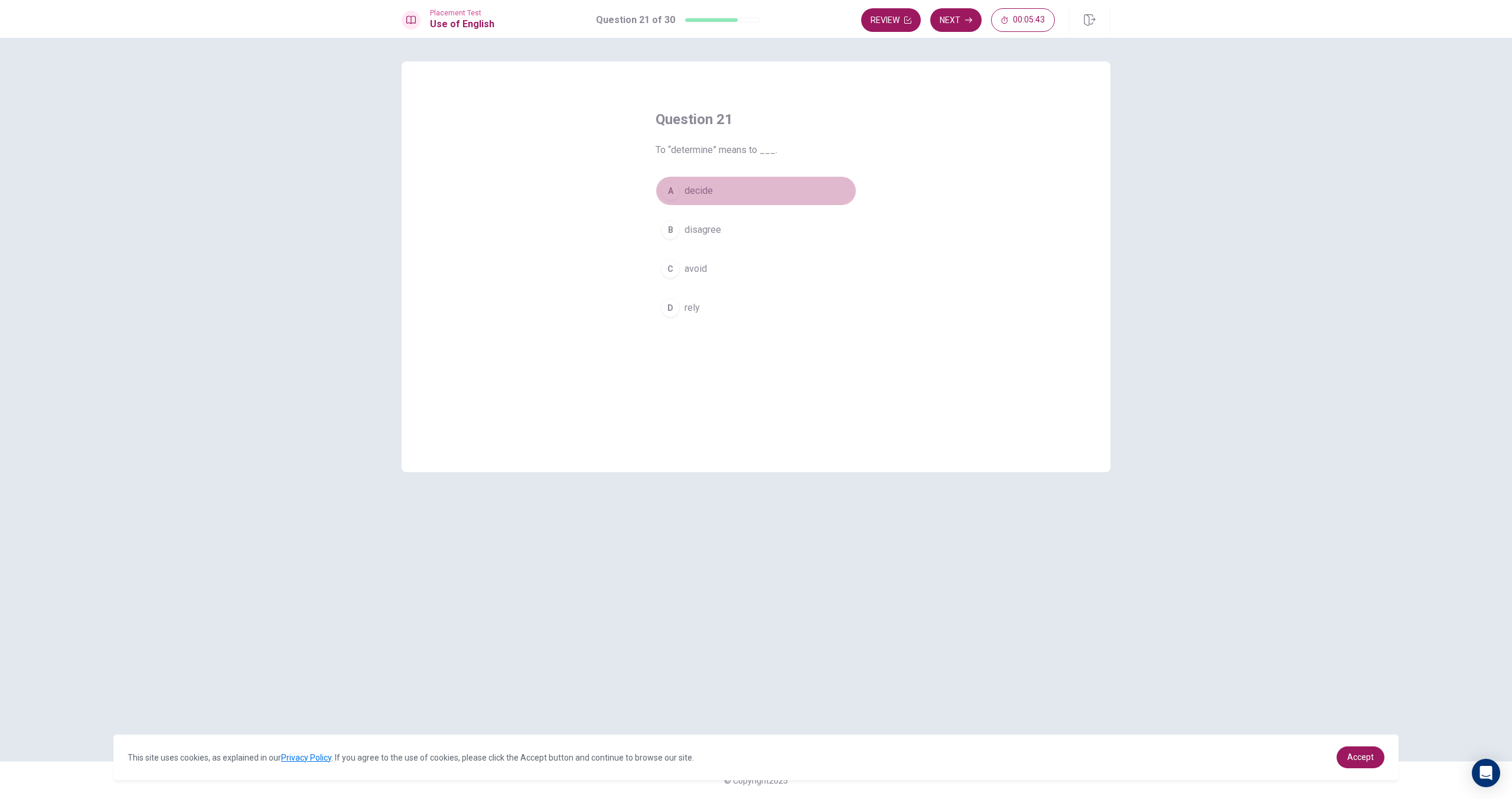
click at [707, 193] on span "decide" at bounding box center [699, 191] width 28 height 14
click at [955, 15] on button "Next" at bounding box center [955, 20] width 51 height 24
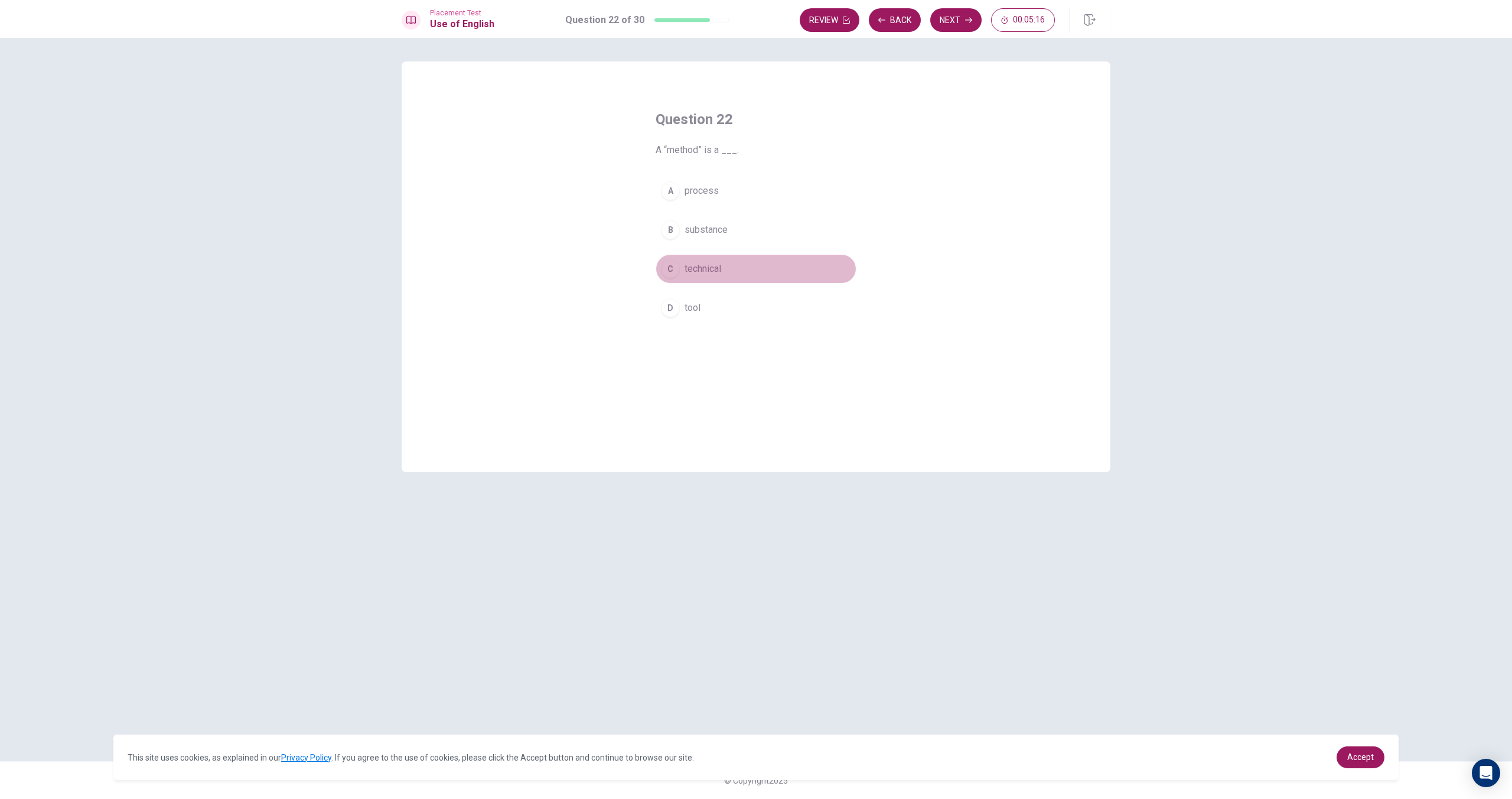
click at [719, 268] on span "technical" at bounding box center [703, 268] width 36 height 14
click at [700, 305] on button "D tool" at bounding box center [756, 307] width 201 height 29
click at [970, 21] on icon "button" at bounding box center [969, 20] width 7 height 7
click at [715, 306] on span "change it" at bounding box center [703, 308] width 37 height 14
click at [974, 23] on button "Next" at bounding box center [955, 20] width 51 height 24
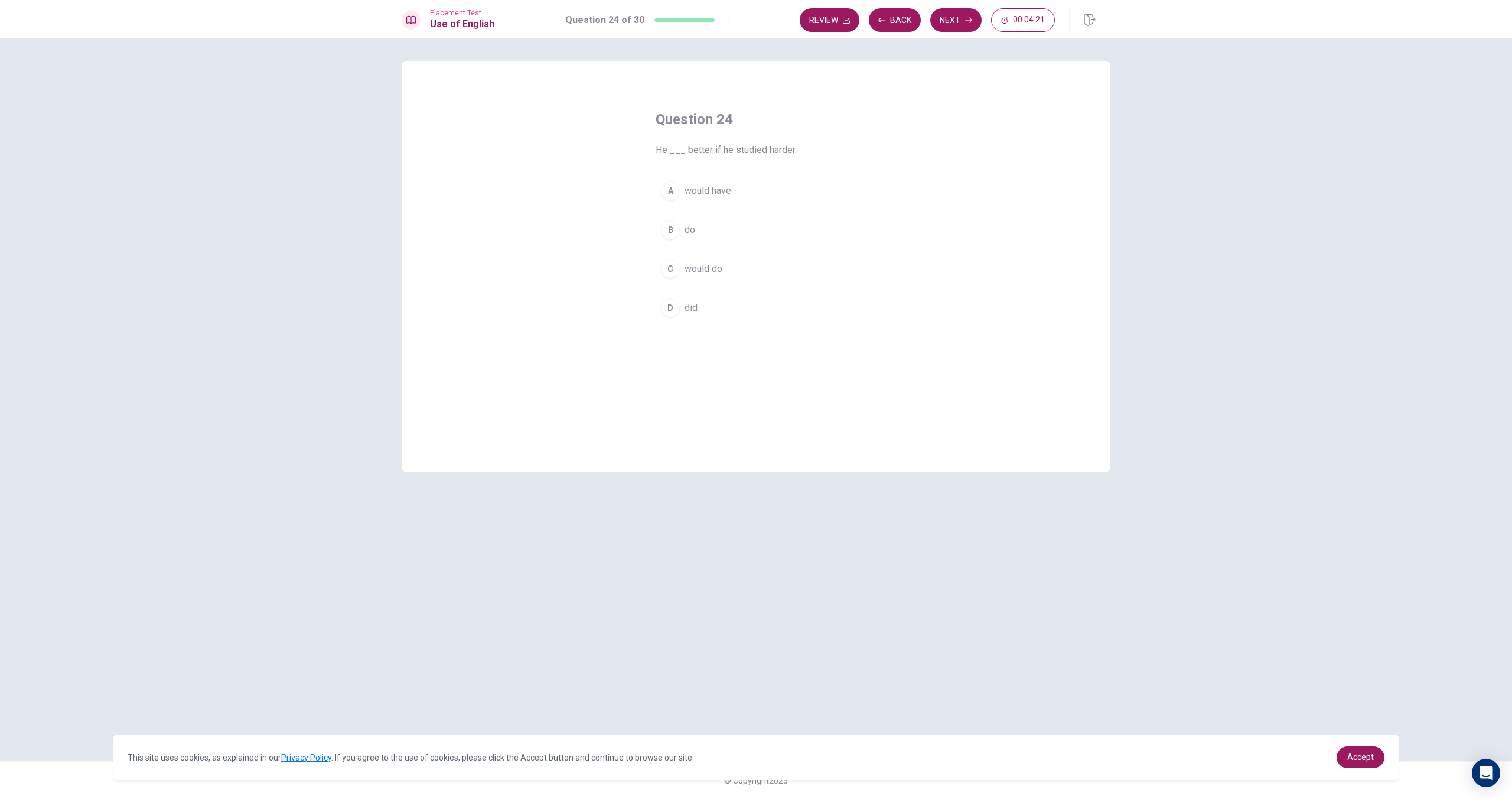
click at [710, 267] on span "would do" at bounding box center [703, 268] width 38 height 14
click at [945, 24] on button "Next" at bounding box center [955, 20] width 51 height 24
click at [703, 195] on span "Have" at bounding box center [695, 191] width 21 height 14
click at [947, 25] on button "Next" at bounding box center [955, 20] width 51 height 24
click at [714, 196] on span "will cancel" at bounding box center [706, 191] width 43 height 14
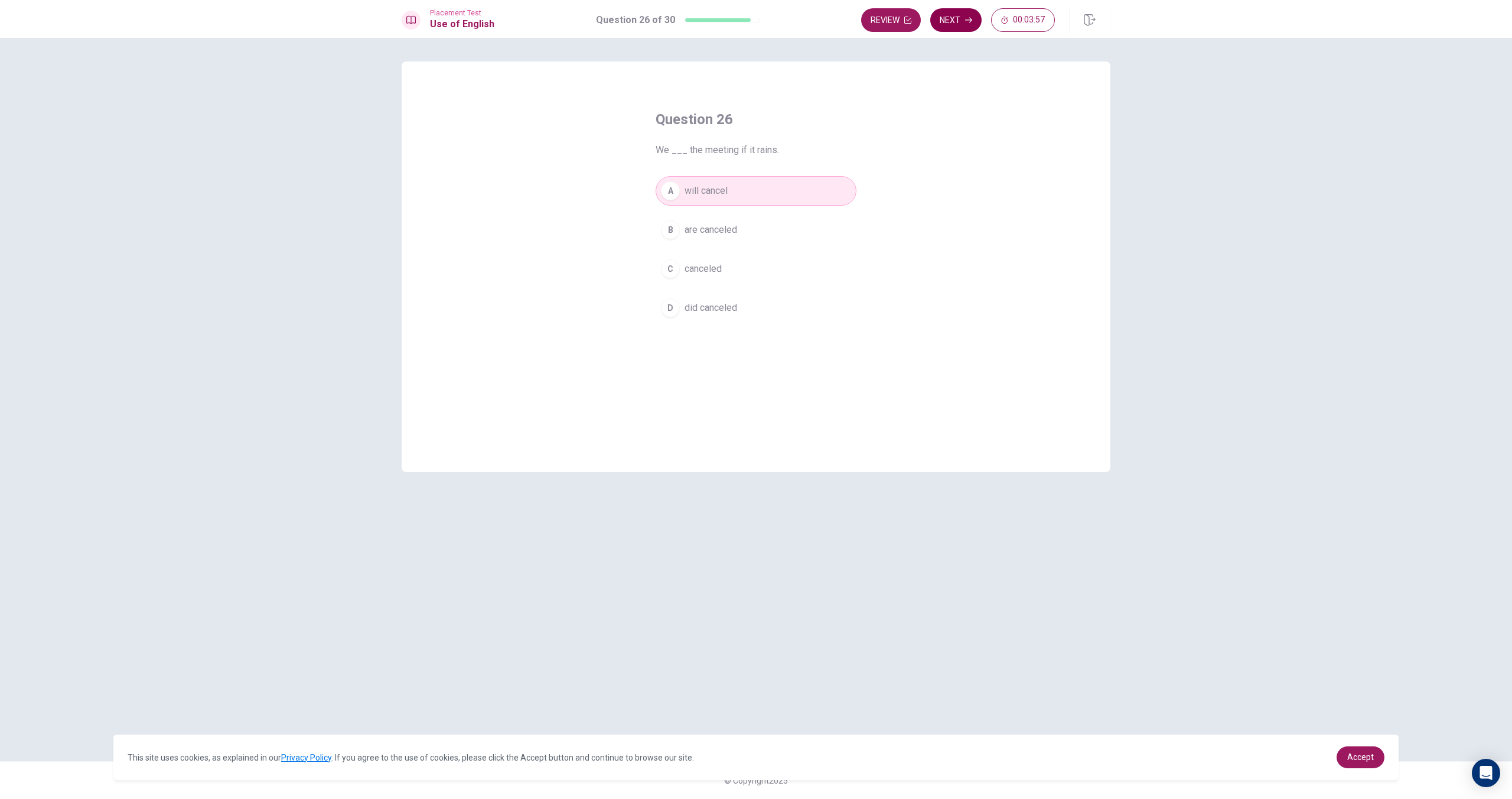
click at [956, 27] on button "Next" at bounding box center [955, 20] width 51 height 24
click at [703, 272] on span "planned" at bounding box center [700, 268] width 32 height 14
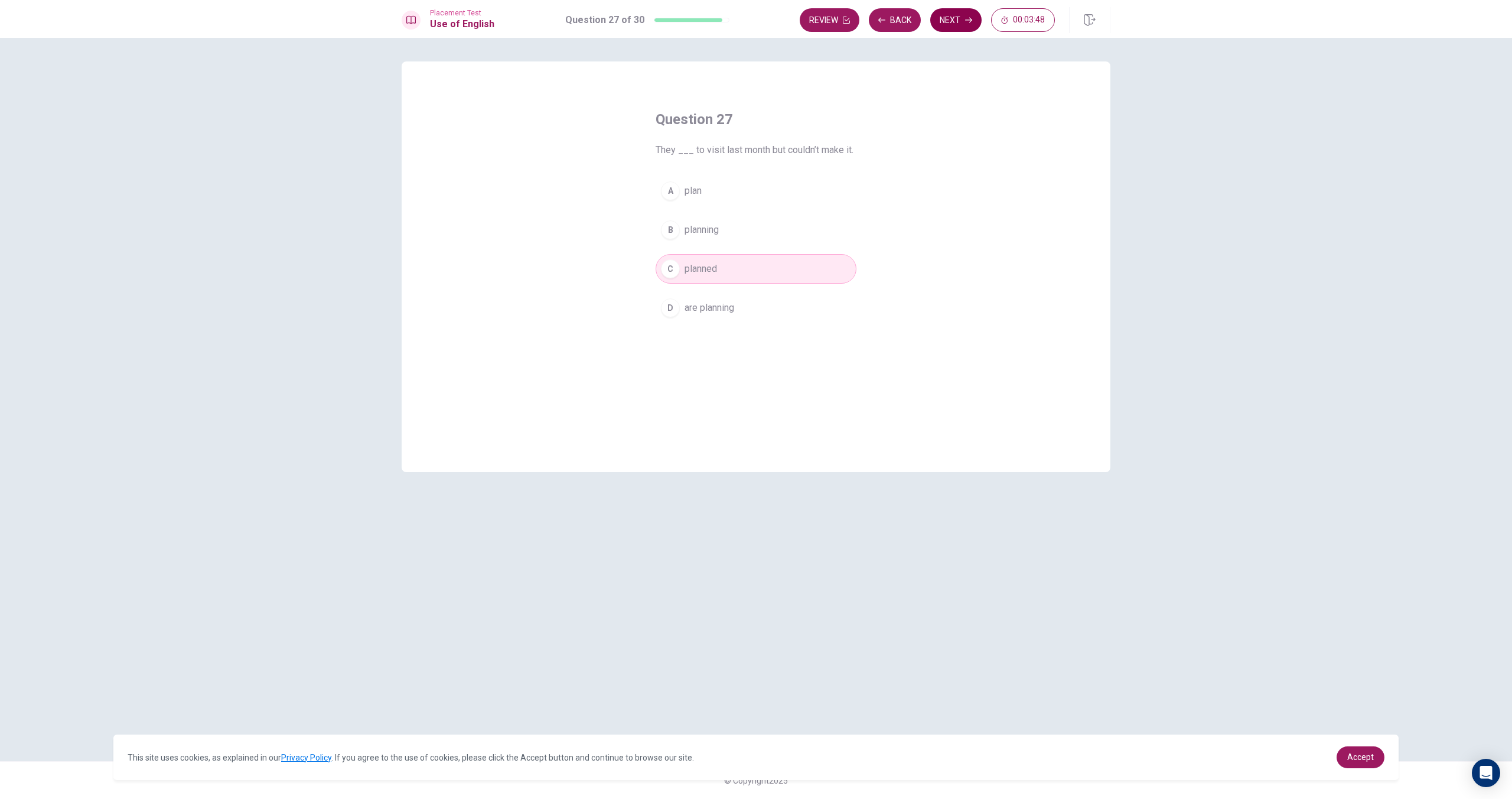
click at [948, 24] on button "Next" at bounding box center [955, 20] width 51 height 24
click at [686, 193] on span "was" at bounding box center [693, 191] width 17 height 14
click at [970, 23] on icon "button" at bounding box center [969, 20] width 7 height 7
click at [711, 196] on span "was left" at bounding box center [701, 191] width 34 height 14
click at [955, 12] on button "Next" at bounding box center [955, 20] width 51 height 24
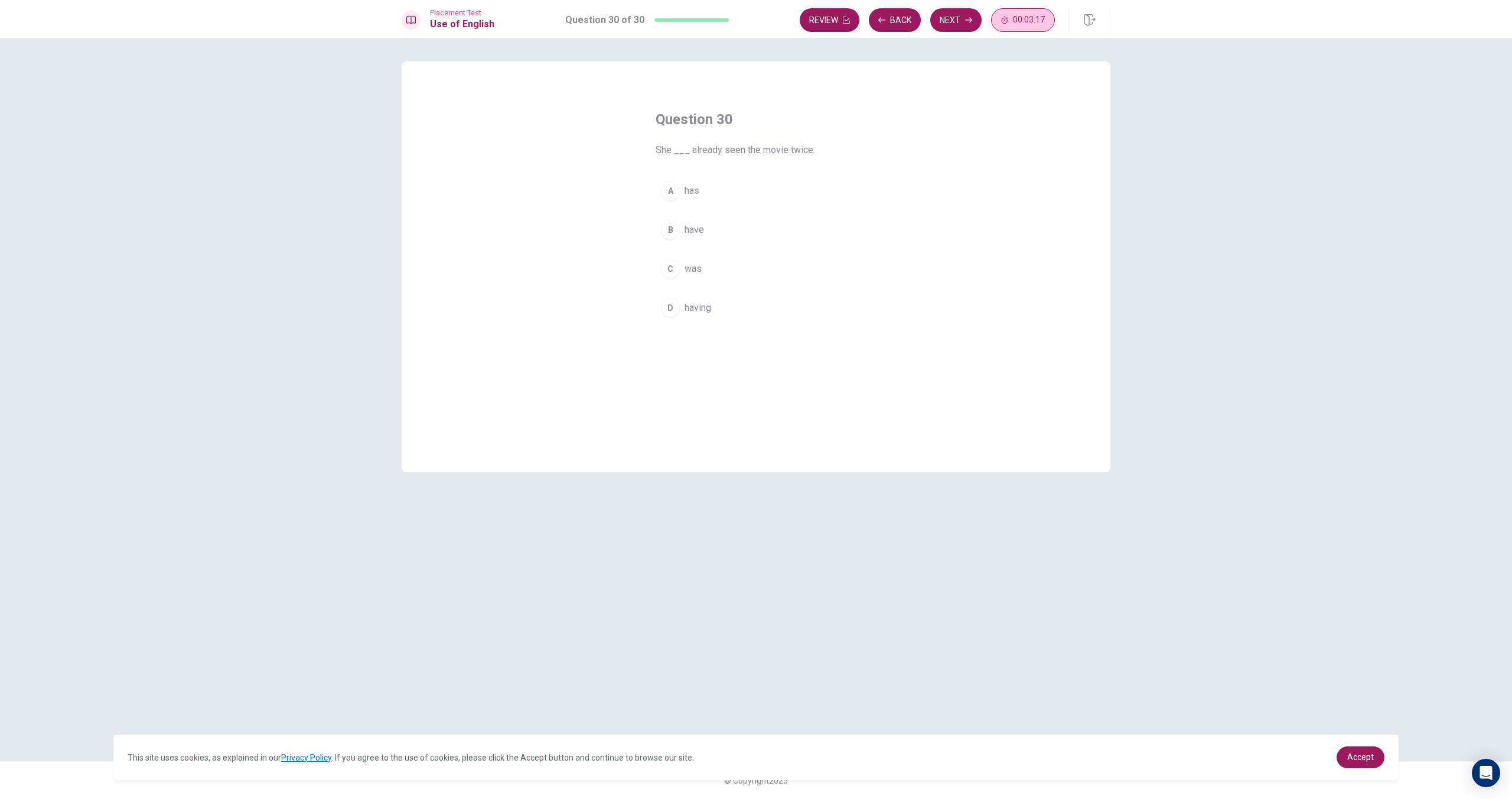
click at [1037, 15] on span "00:03:17" at bounding box center [1029, 20] width 32 height 9
click at [1047, 16] on icon "button" at bounding box center [1043, 20] width 9 height 9
click at [1045, 23] on button "00:03:14" at bounding box center [1022, 20] width 64 height 24
click at [1045, 23] on icon "button" at bounding box center [1043, 20] width 9 height 9
click at [1041, 23] on span "00:03:12" at bounding box center [1029, 20] width 32 height 9
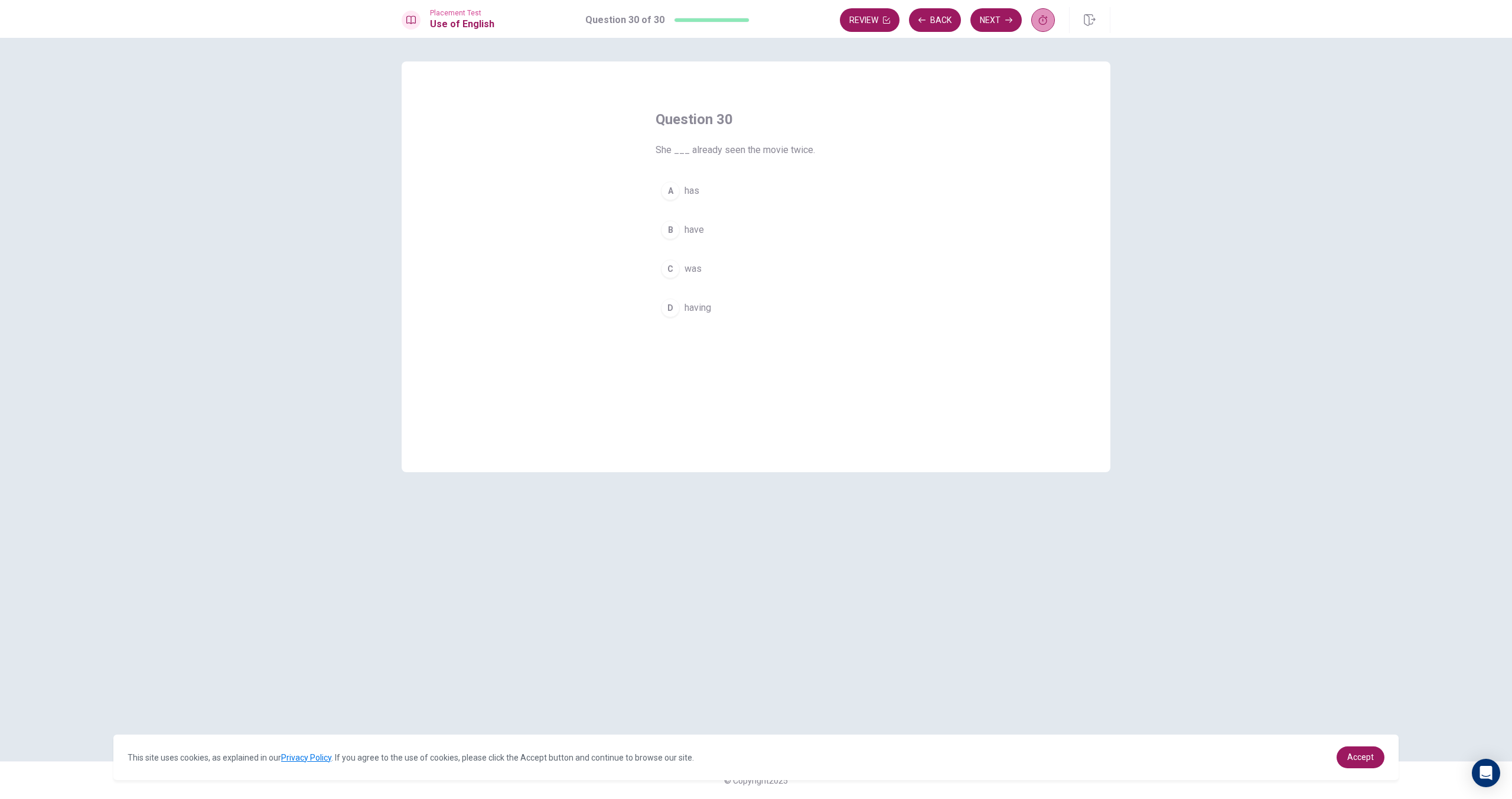
click at [1049, 18] on button "button" at bounding box center [1043, 20] width 24 height 24
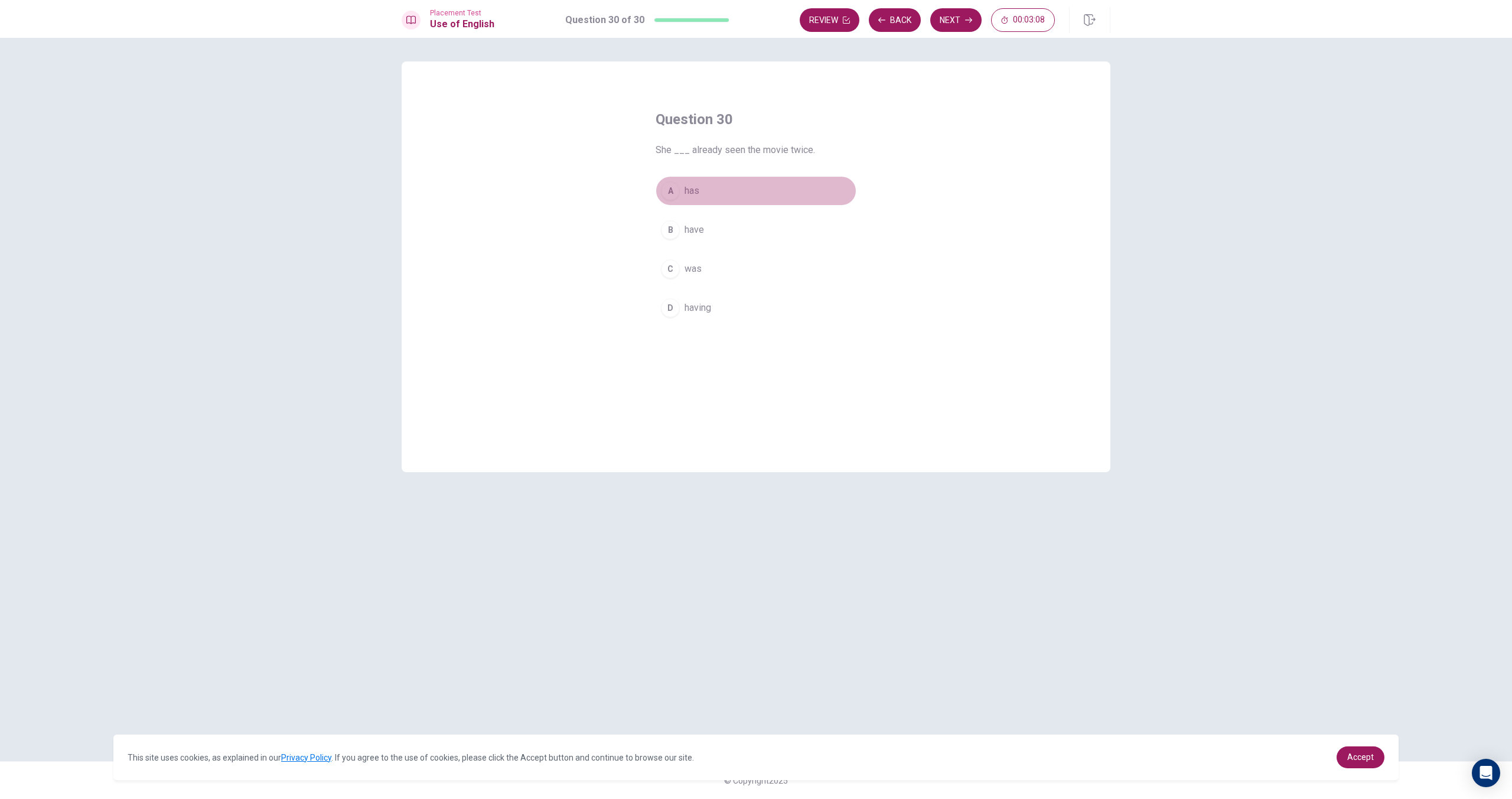
click at [698, 188] on span "has" at bounding box center [692, 191] width 15 height 14
click at [943, 19] on button "Next" at bounding box center [955, 20] width 51 height 24
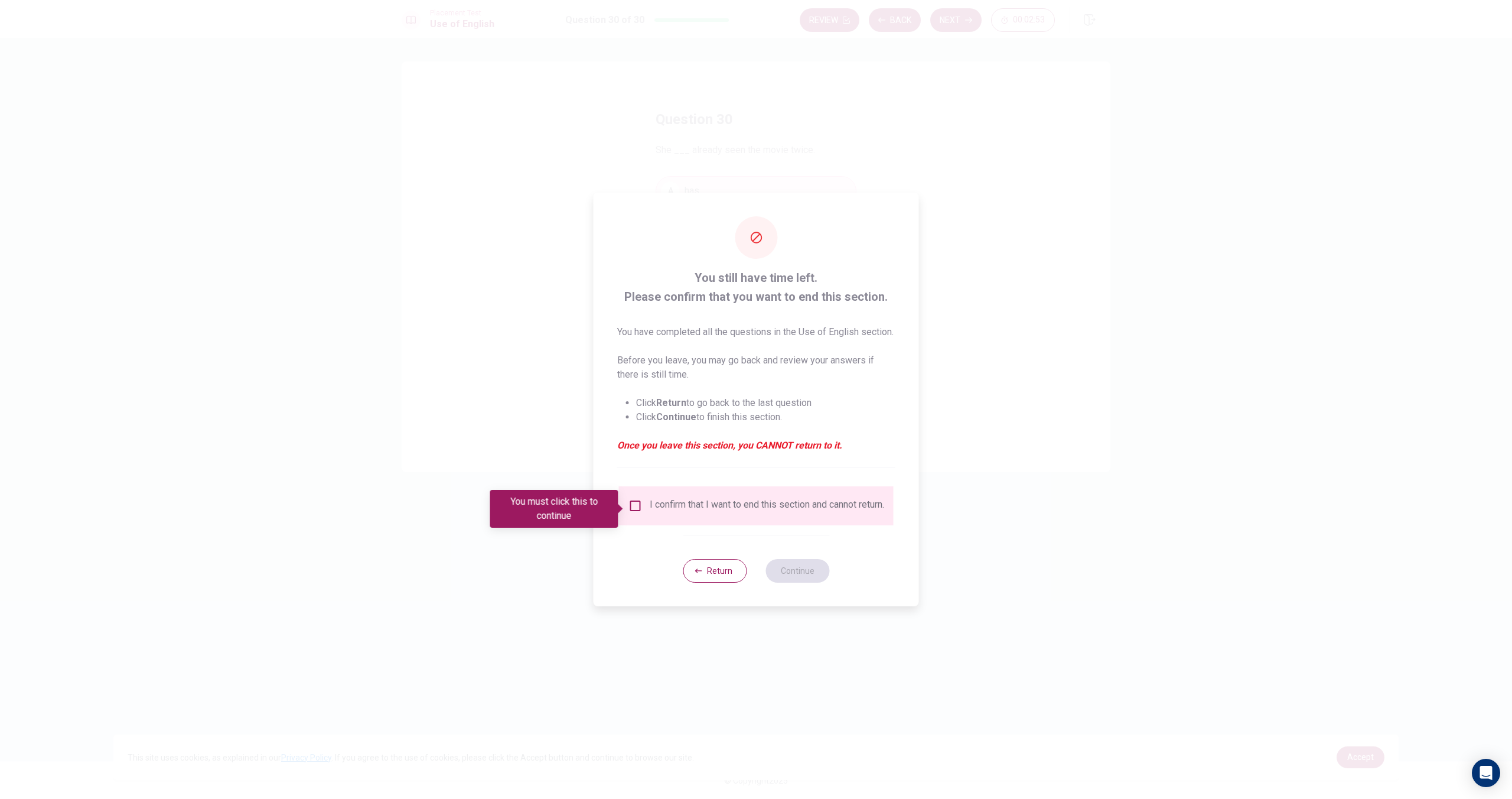
click at [635, 511] on input "You must click this to continue" at bounding box center [636, 505] width 14 height 14
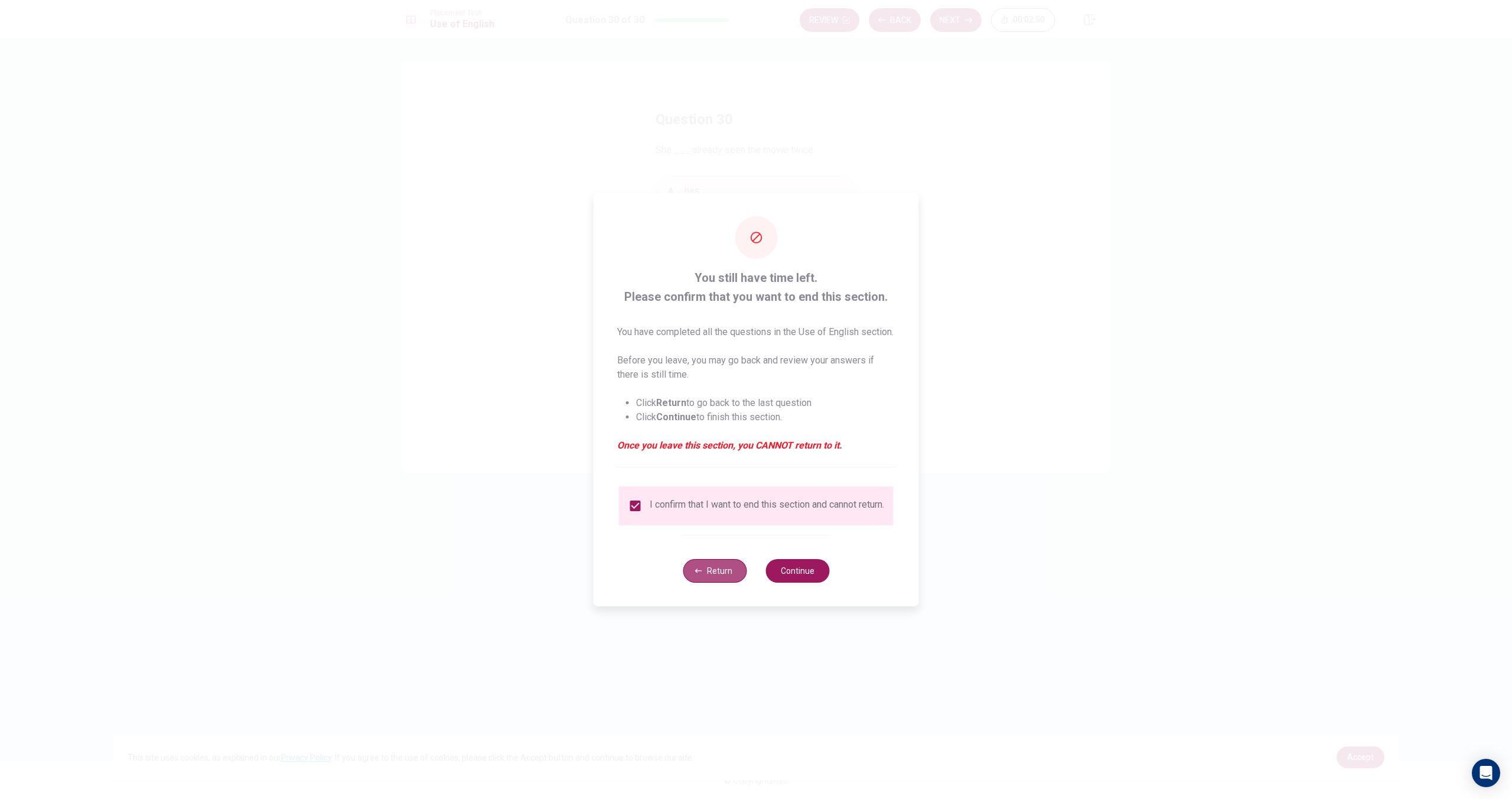
click at [722, 576] on button "Return" at bounding box center [715, 571] width 64 height 24
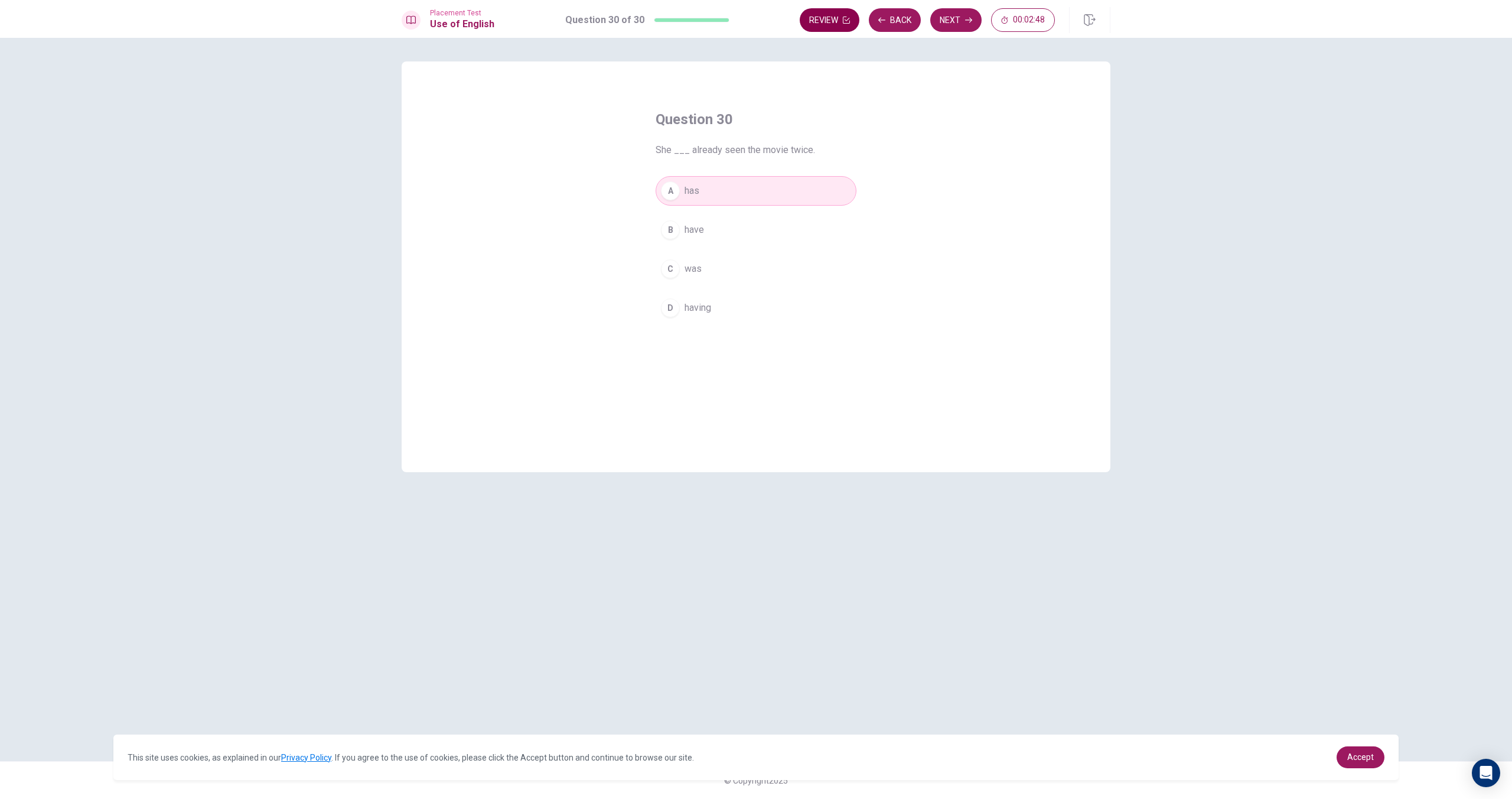
click at [827, 22] on button "Review" at bounding box center [830, 20] width 60 height 24
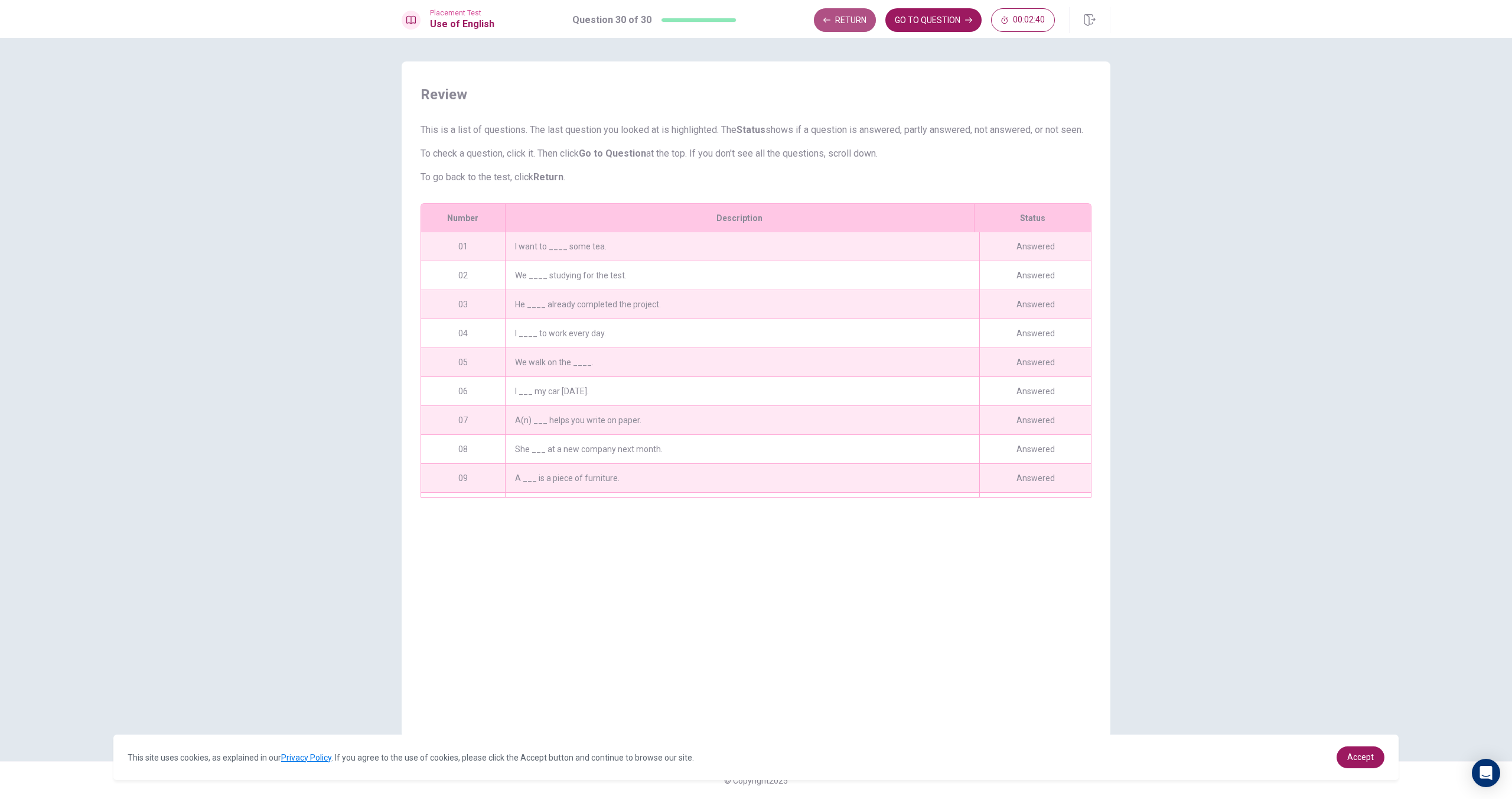
click at [835, 17] on button "Return" at bounding box center [845, 20] width 62 height 24
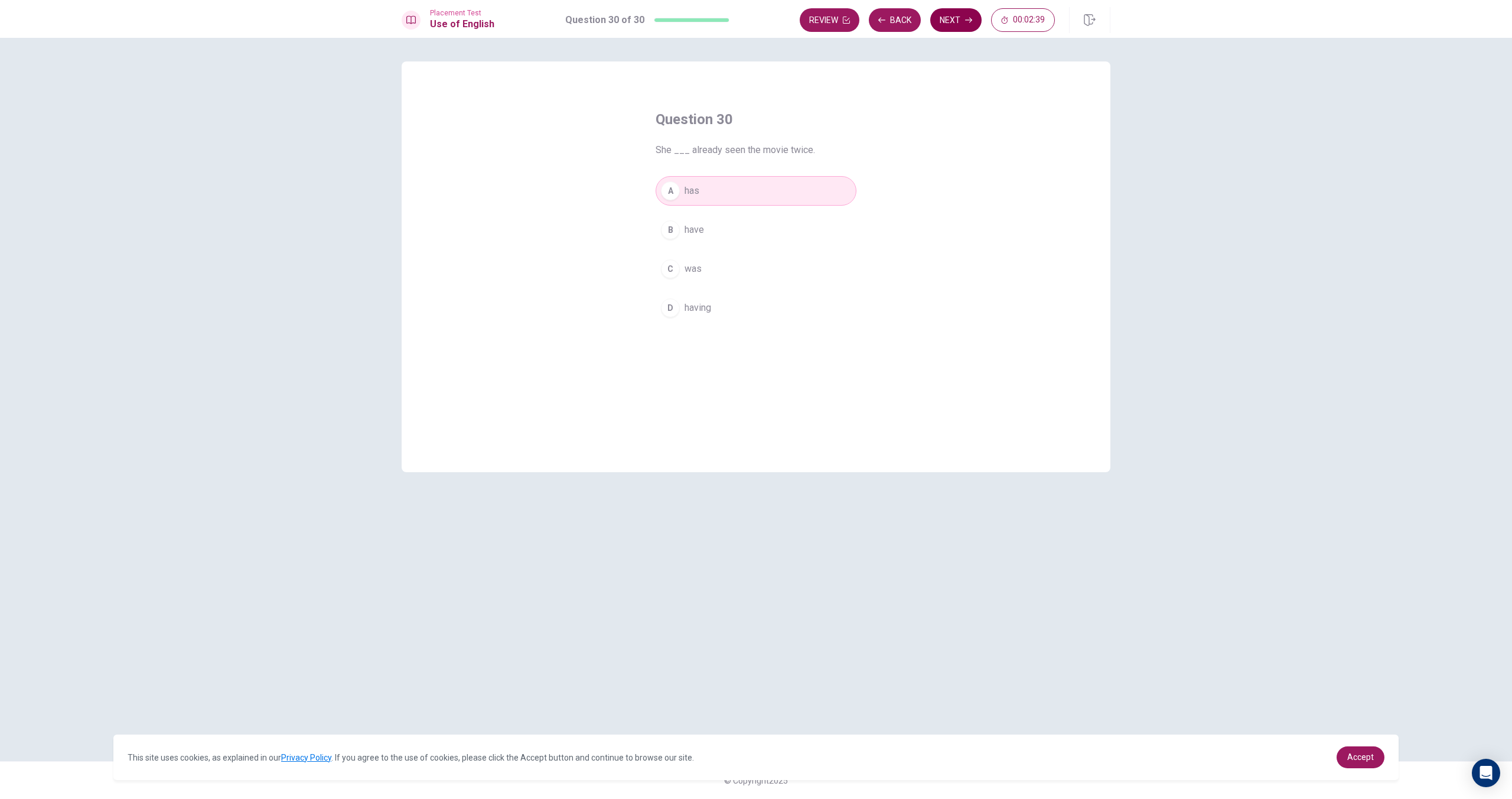
click at [963, 20] on button "Next" at bounding box center [955, 20] width 51 height 24
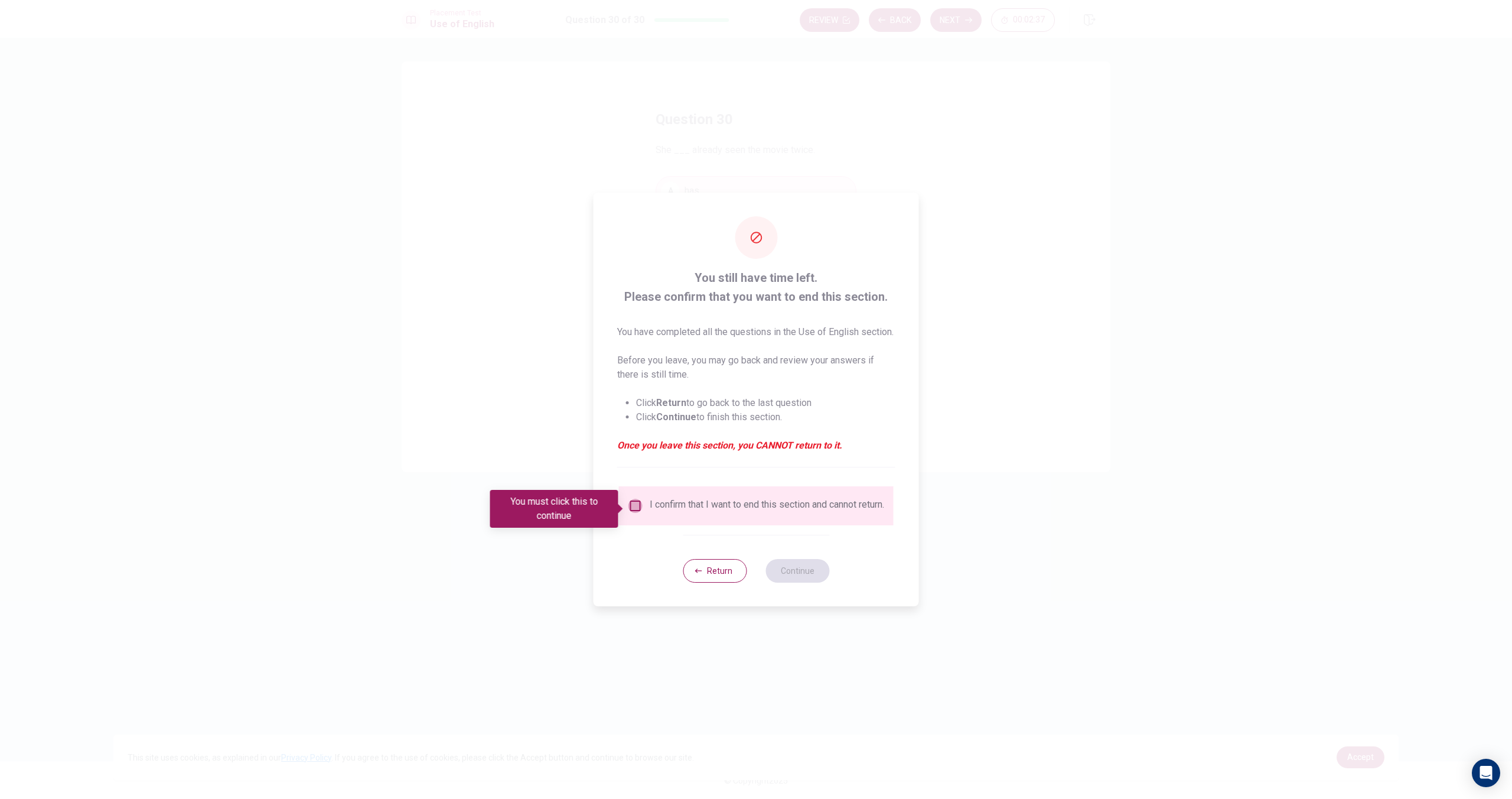
click at [632, 508] on input "You must click this to continue" at bounding box center [636, 505] width 14 height 14
click at [790, 580] on button "Continue" at bounding box center [797, 571] width 64 height 24
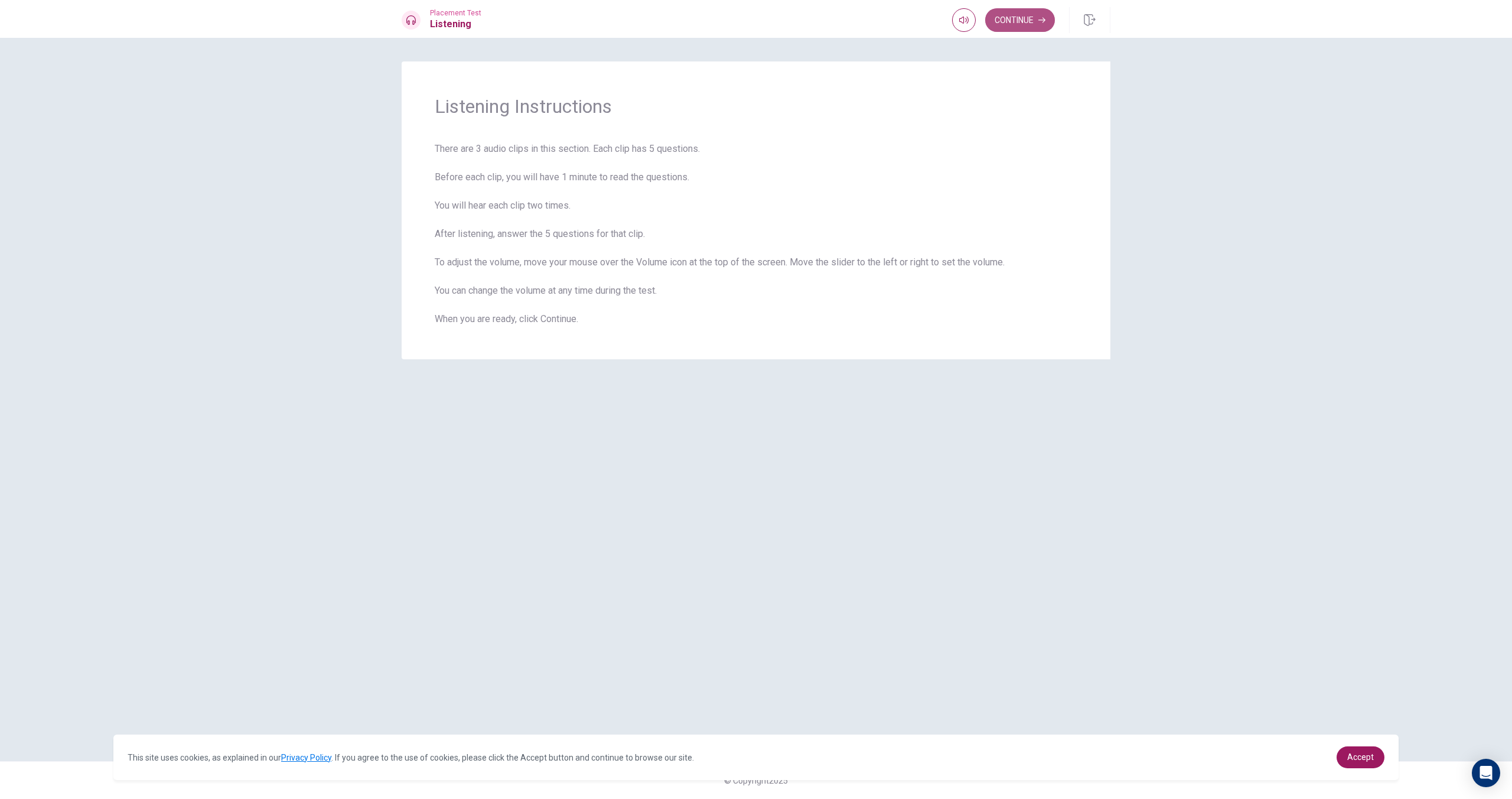
click at [1017, 17] on button "Continue" at bounding box center [1020, 20] width 69 height 24
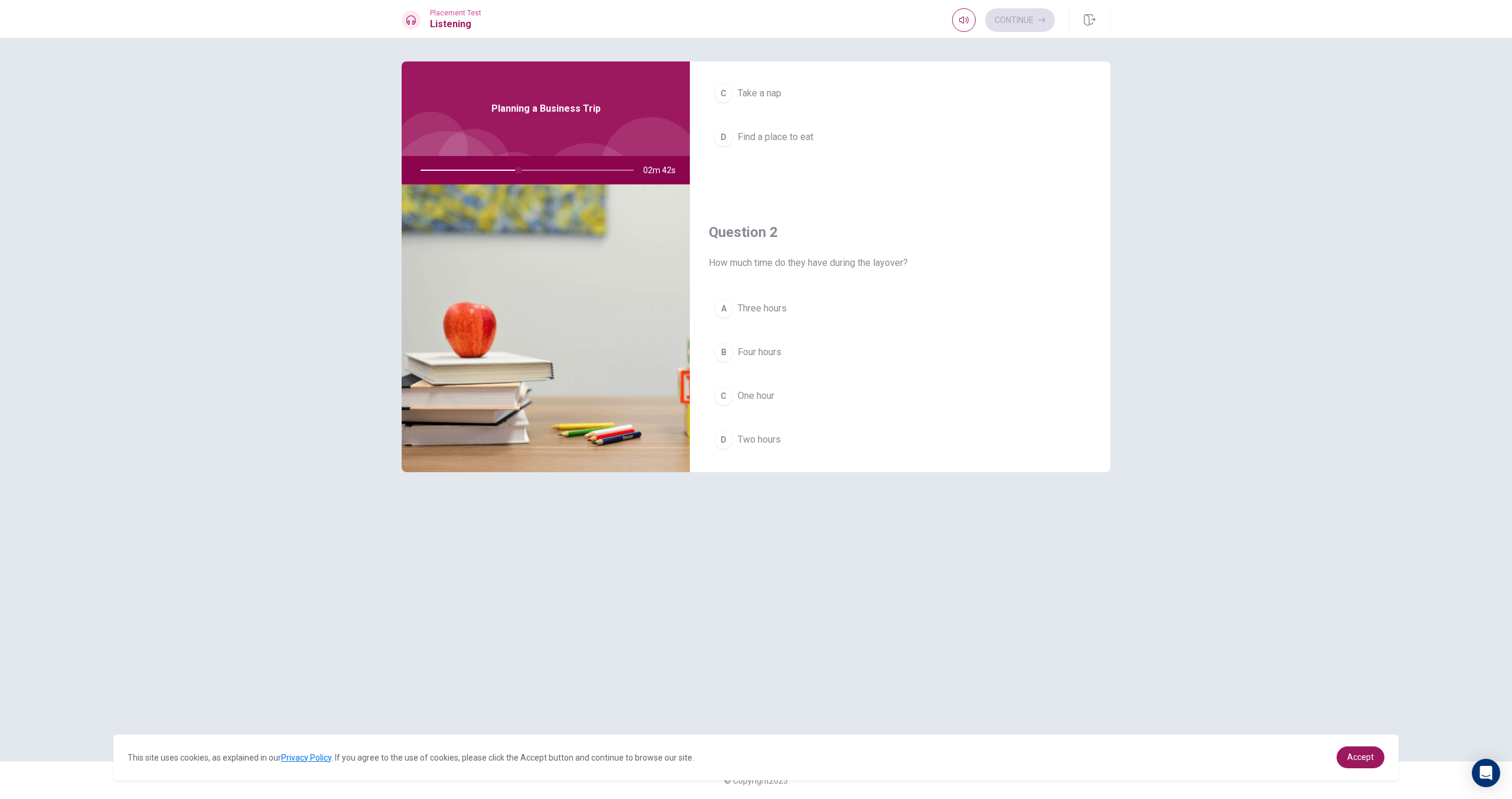
scroll to position [166, 0]
drag, startPoint x: 770, startPoint y: 445, endPoint x: 775, endPoint y: 441, distance: 6.4
click at [771, 445] on span "Two hours" at bounding box center [759, 438] width 43 height 14
click at [794, 302] on span "Find a place to eat" at bounding box center [775, 302] width 76 height 14
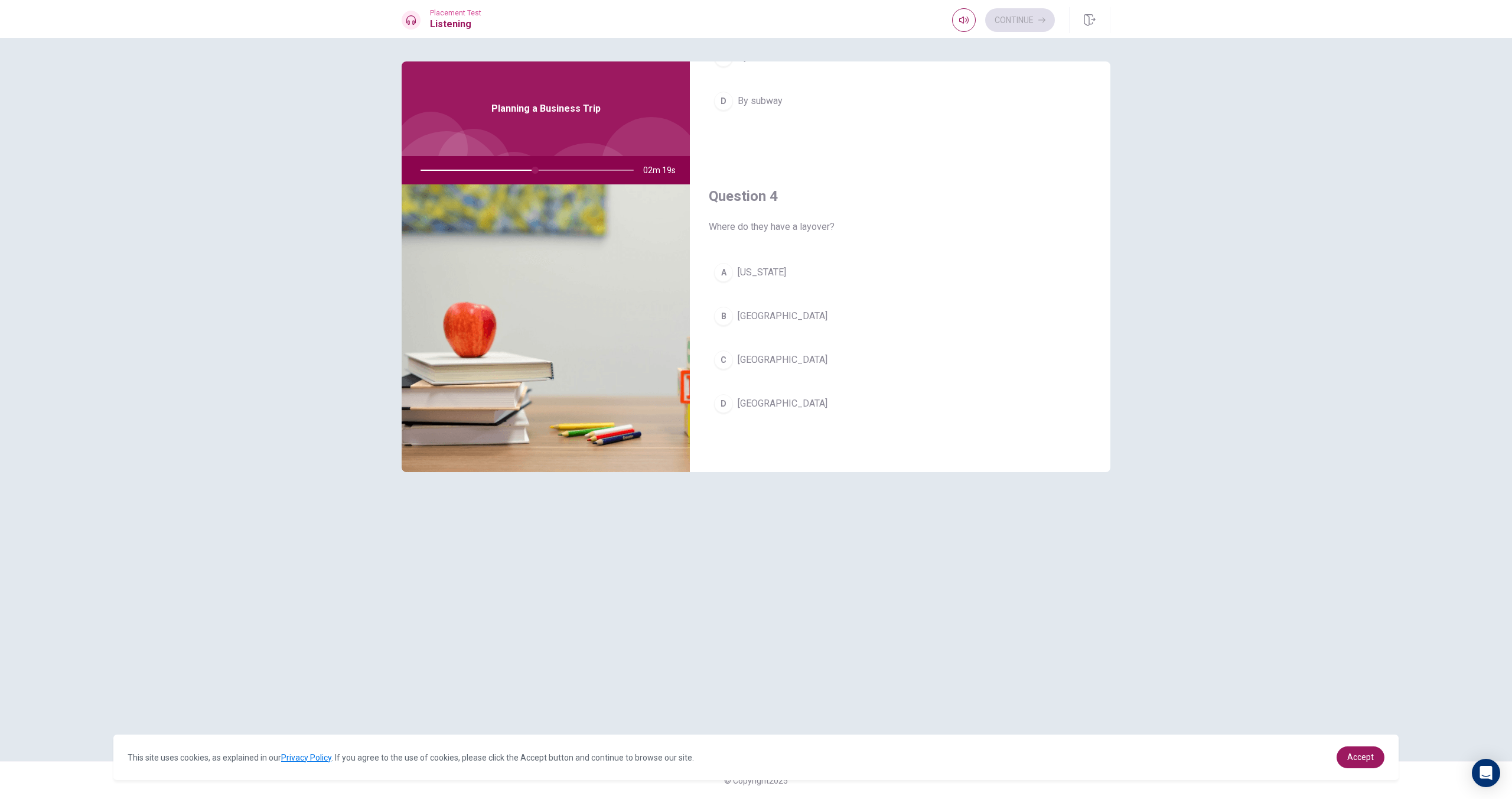
scroll to position [810, 0]
click at [764, 271] on span "[US_STATE]" at bounding box center [761, 268] width 48 height 14
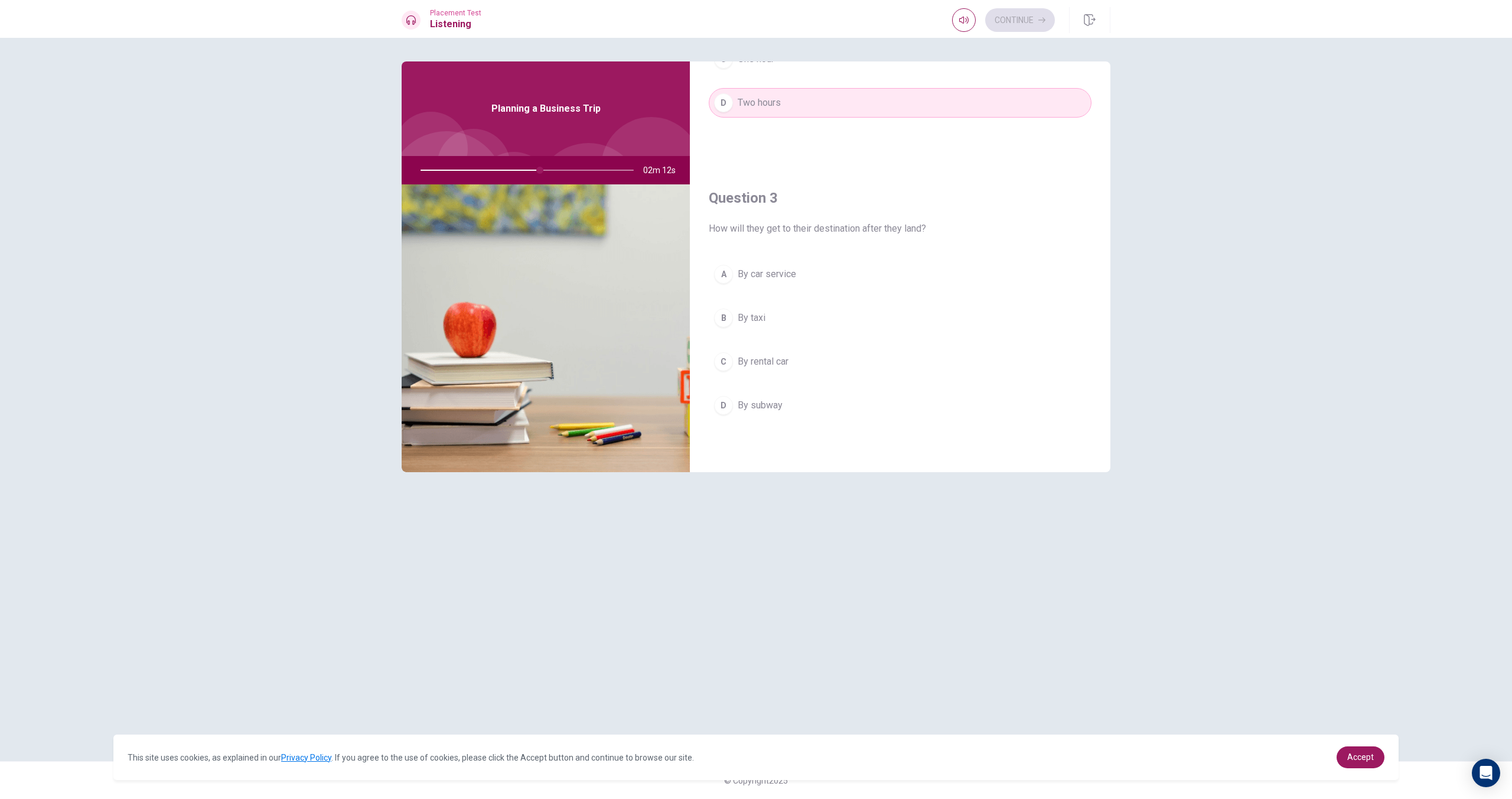
scroll to position [520, 0]
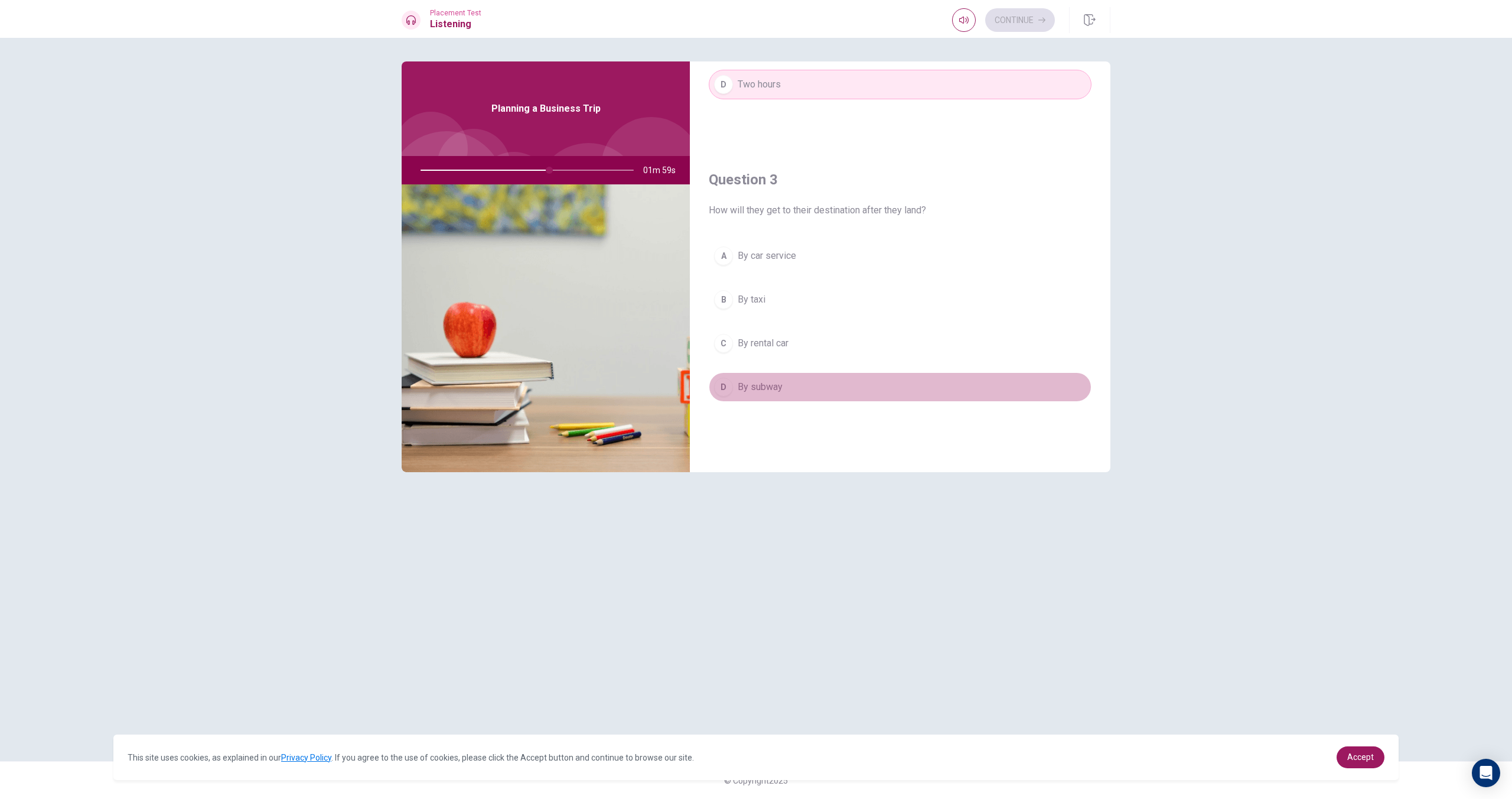
click at [775, 388] on span "By subway" at bounding box center [760, 387] width 45 height 14
click at [1021, 21] on div "Continue" at bounding box center [1004, 20] width 103 height 24
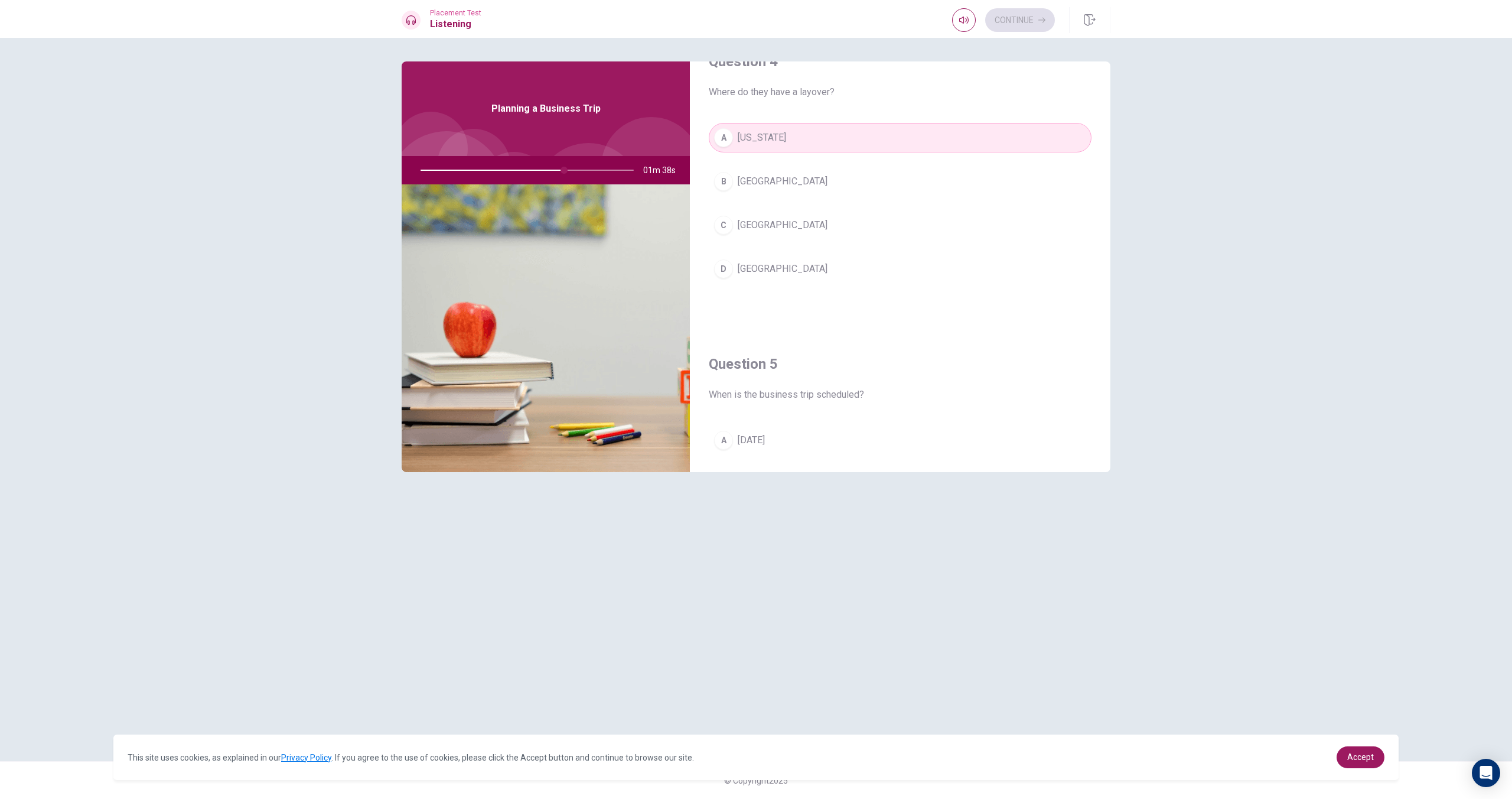
scroll to position [1101, 0]
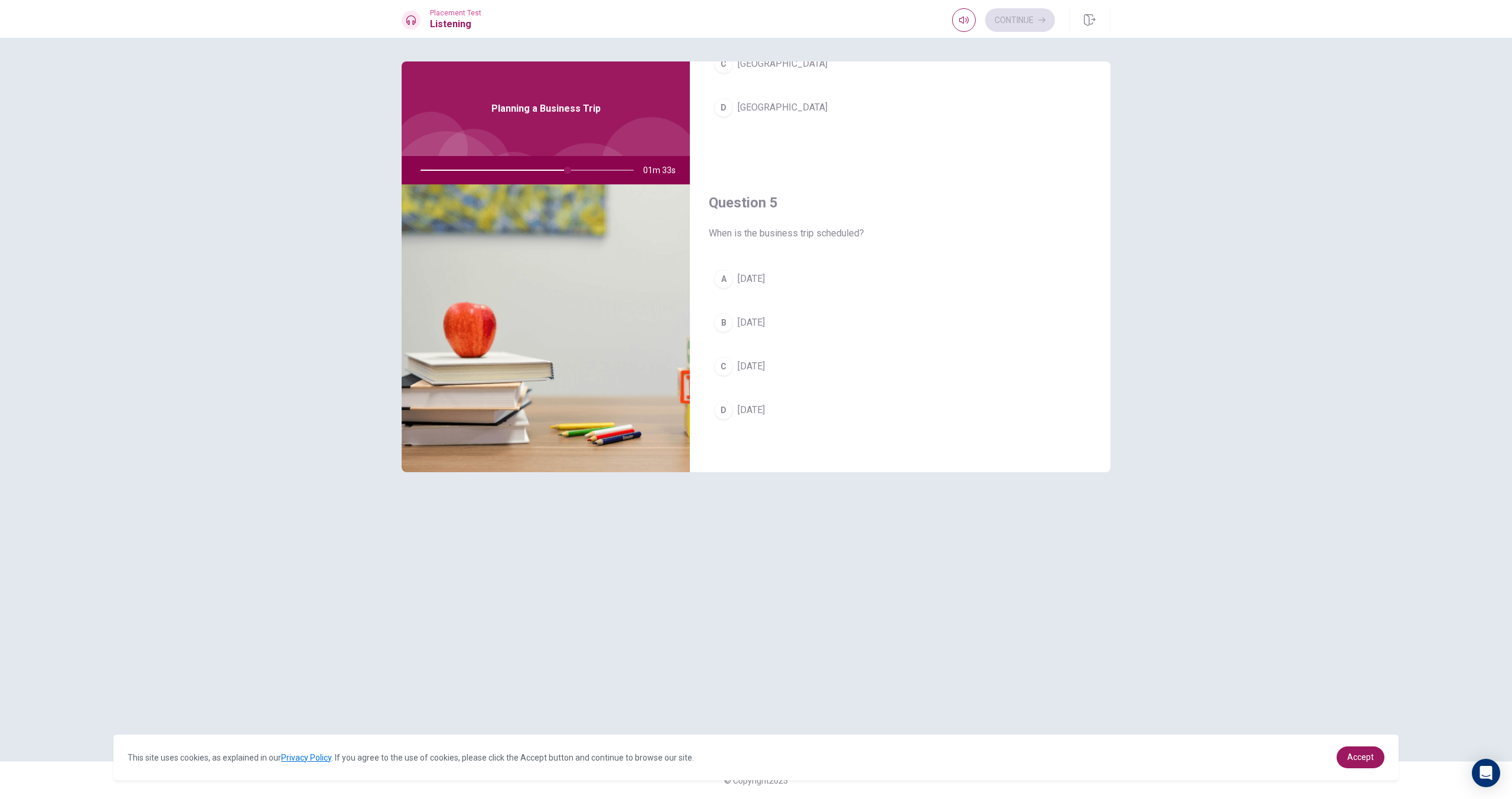
click at [765, 369] on span "[DATE]" at bounding box center [751, 366] width 27 height 14
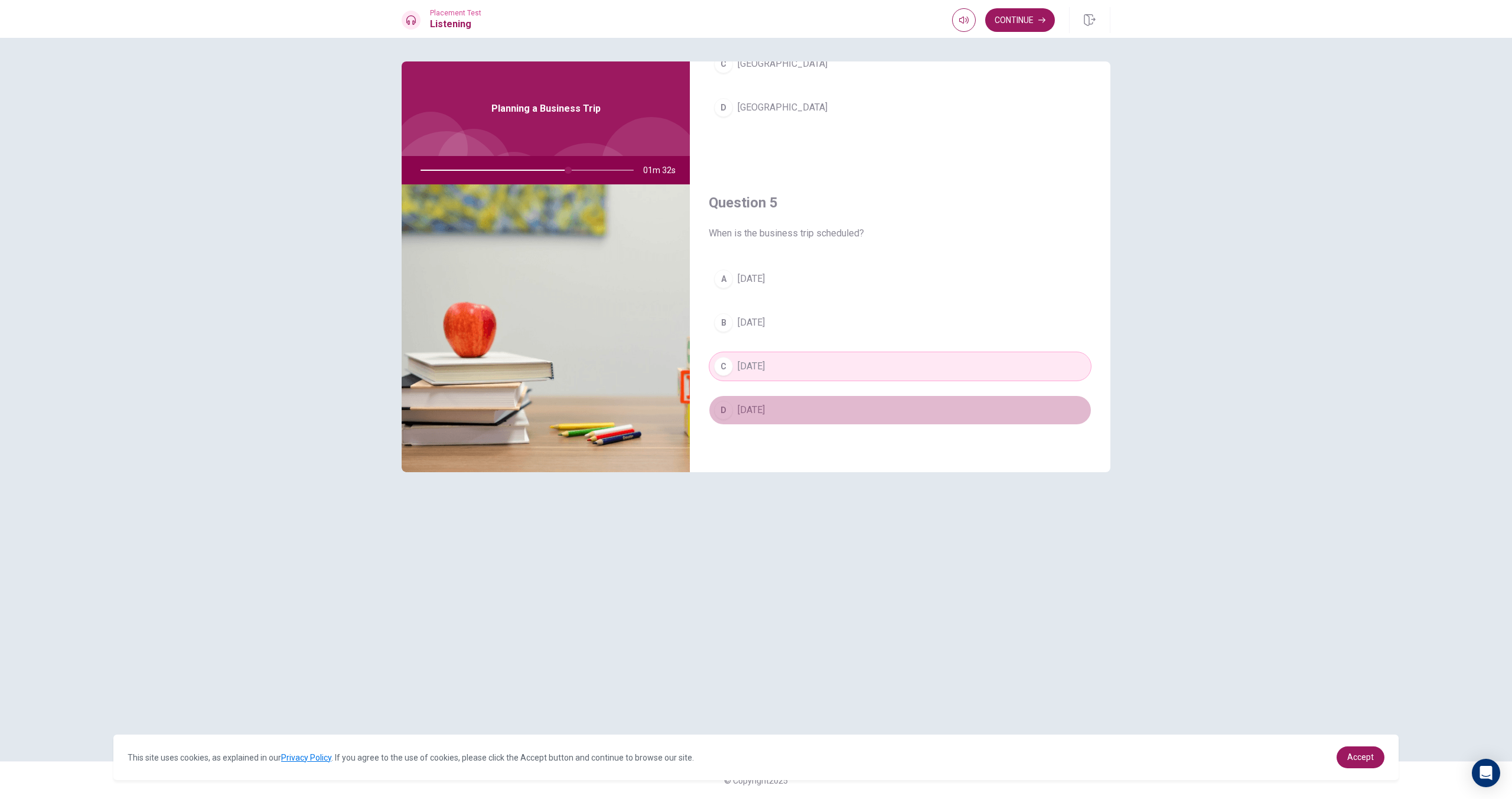
click at [765, 409] on span "[DATE]" at bounding box center [751, 410] width 27 height 14
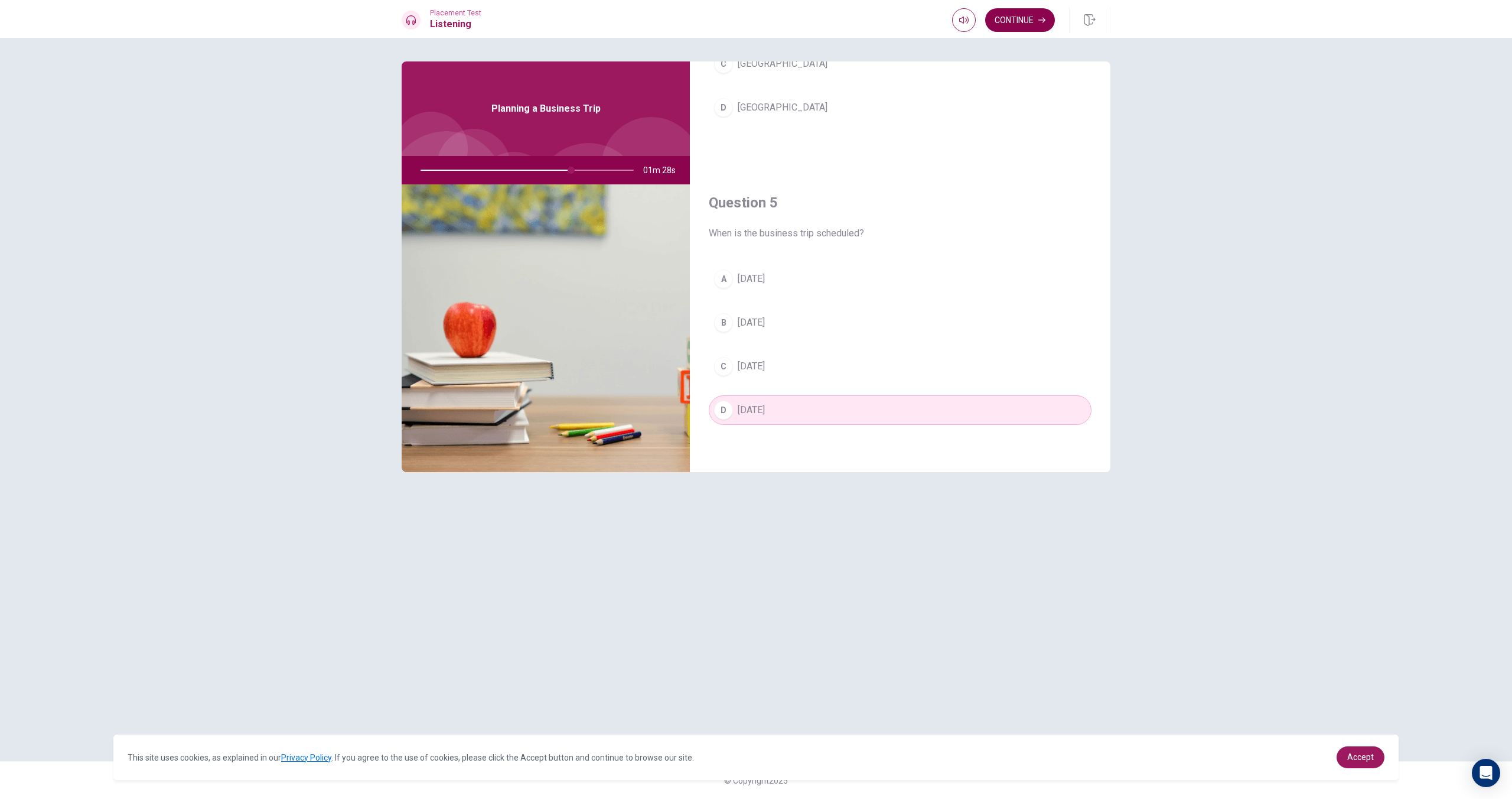
click at [1027, 25] on button "Continue" at bounding box center [1020, 20] width 69 height 24
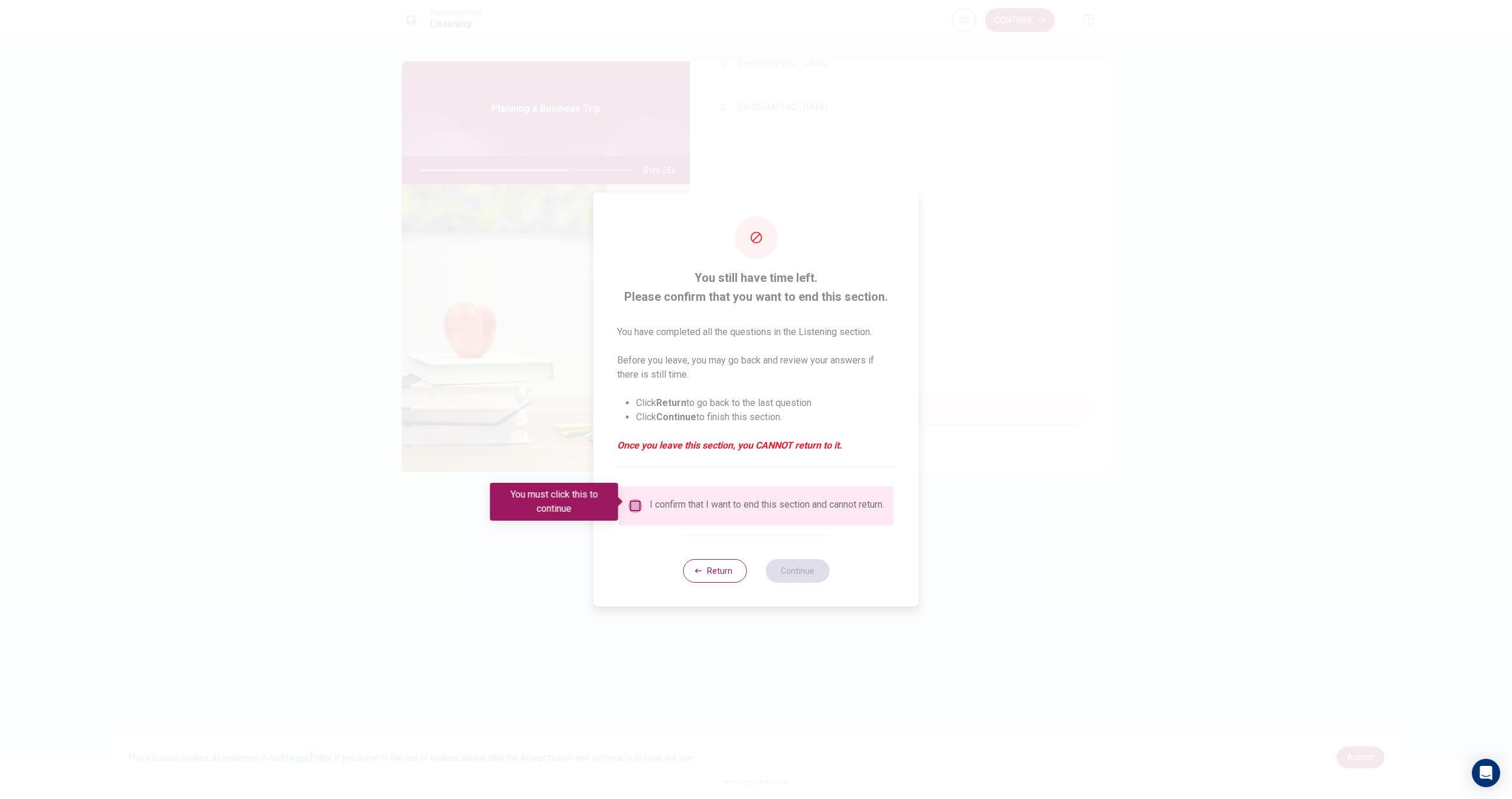
drag, startPoint x: 636, startPoint y: 503, endPoint x: 662, endPoint y: 521, distance: 31.6
click at [636, 503] on input "You must click this to continue" at bounding box center [636, 505] width 14 height 14
click at [783, 573] on button "Continue" at bounding box center [797, 571] width 64 height 24
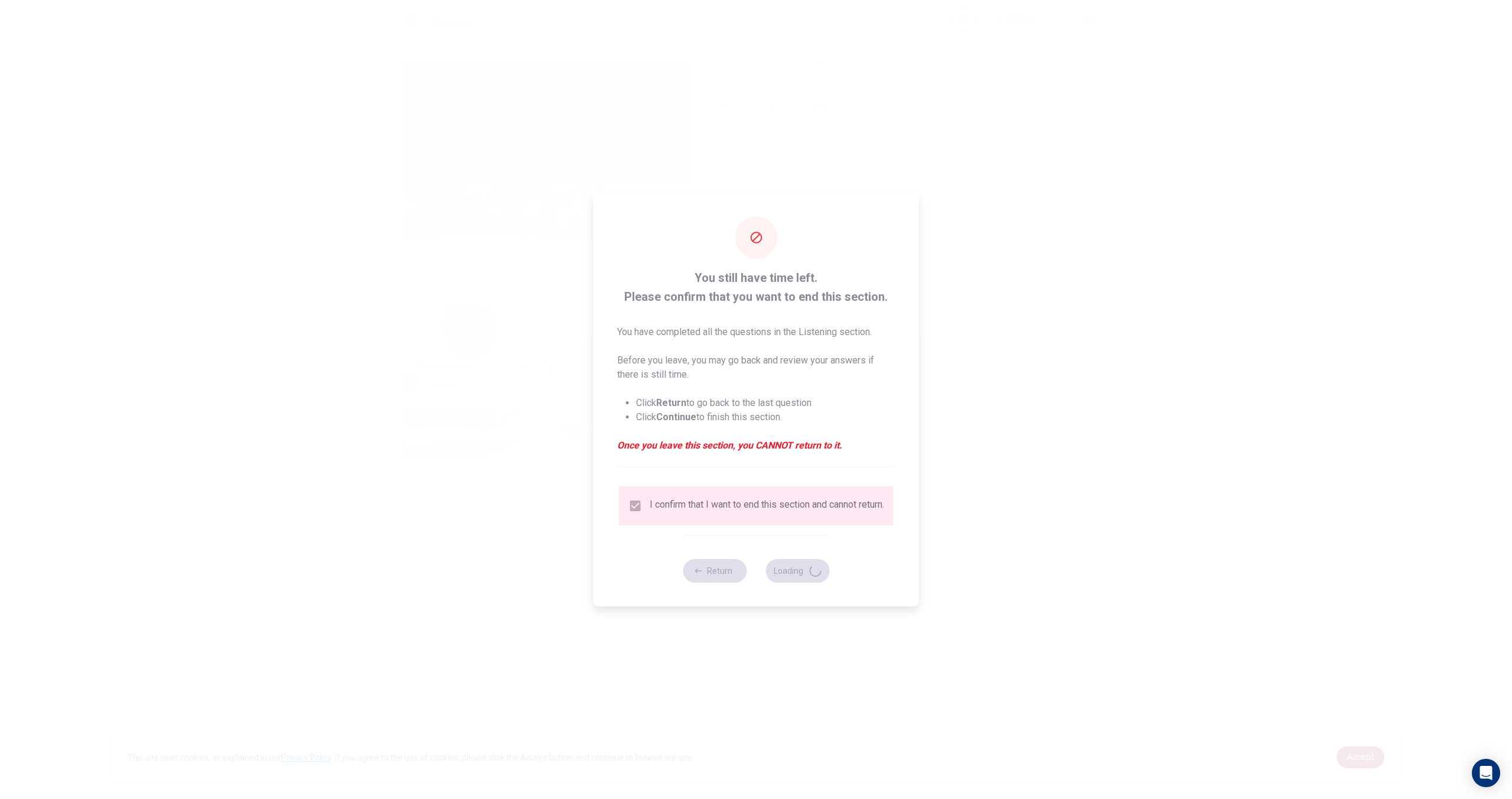
type input "73"
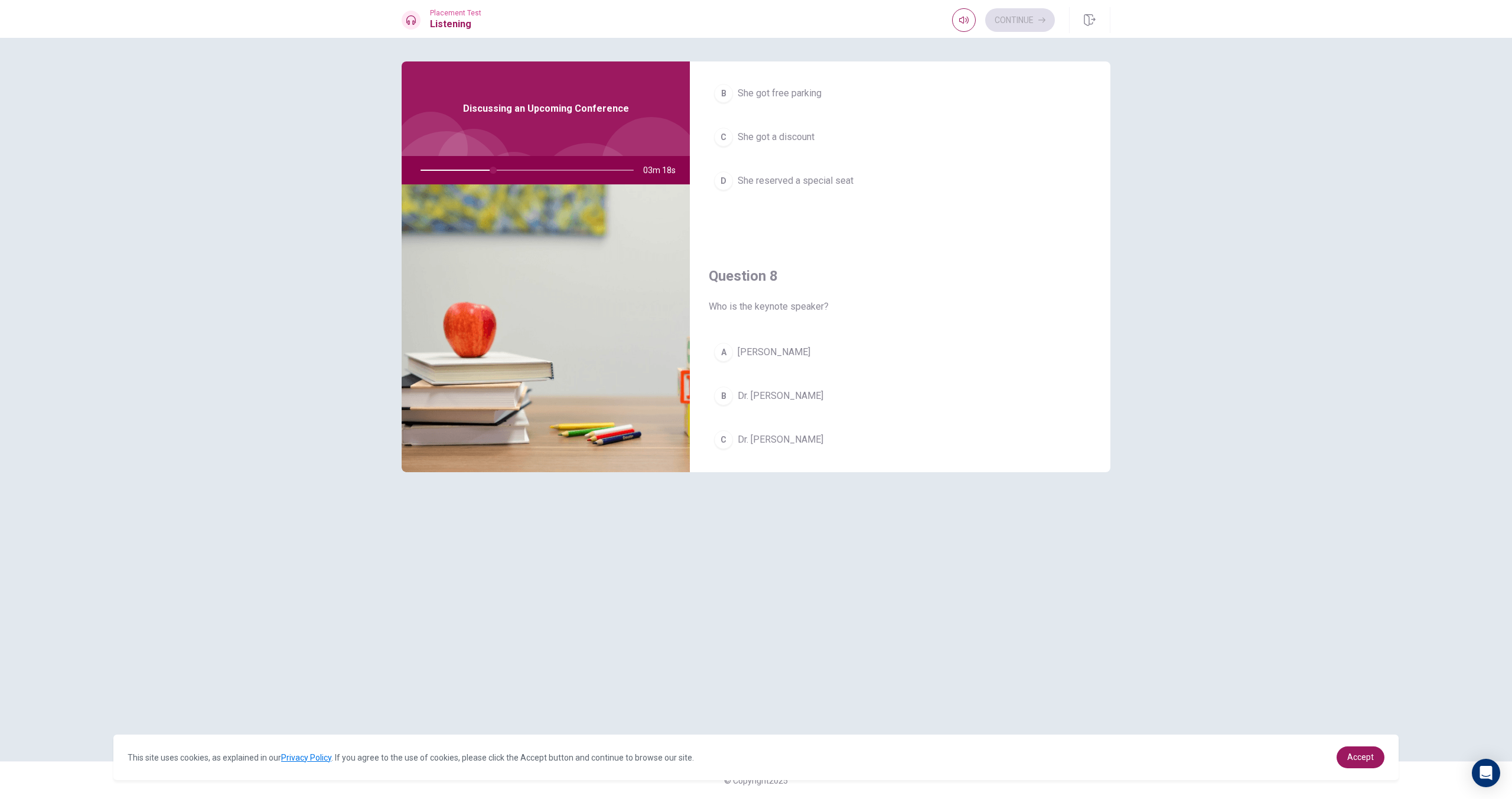
scroll to position [475, 0]
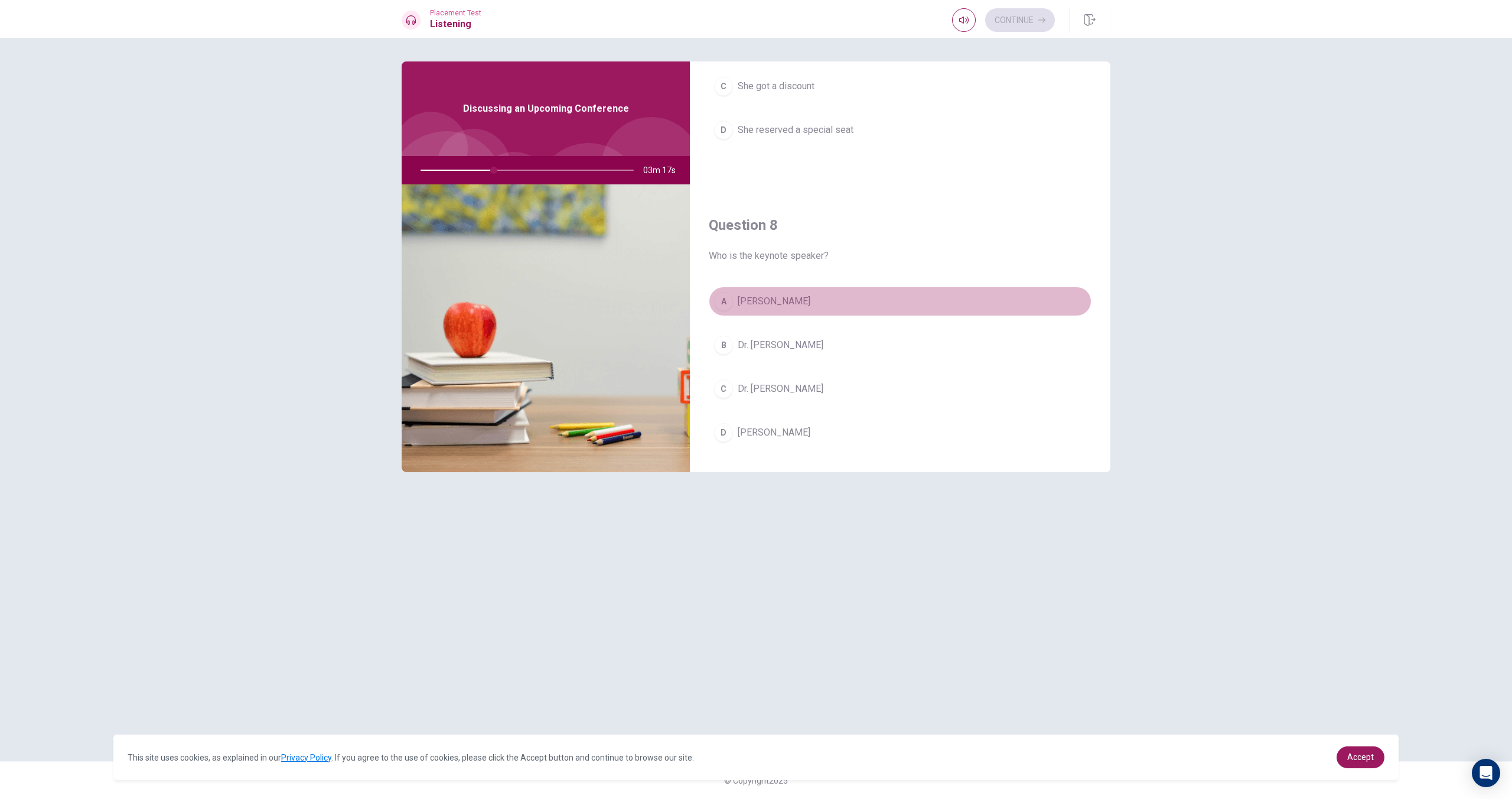
drag, startPoint x: 771, startPoint y: 303, endPoint x: 771, endPoint y: 312, distance: 9.0
click at [771, 303] on span "[PERSON_NAME]" at bounding box center [774, 302] width 73 height 14
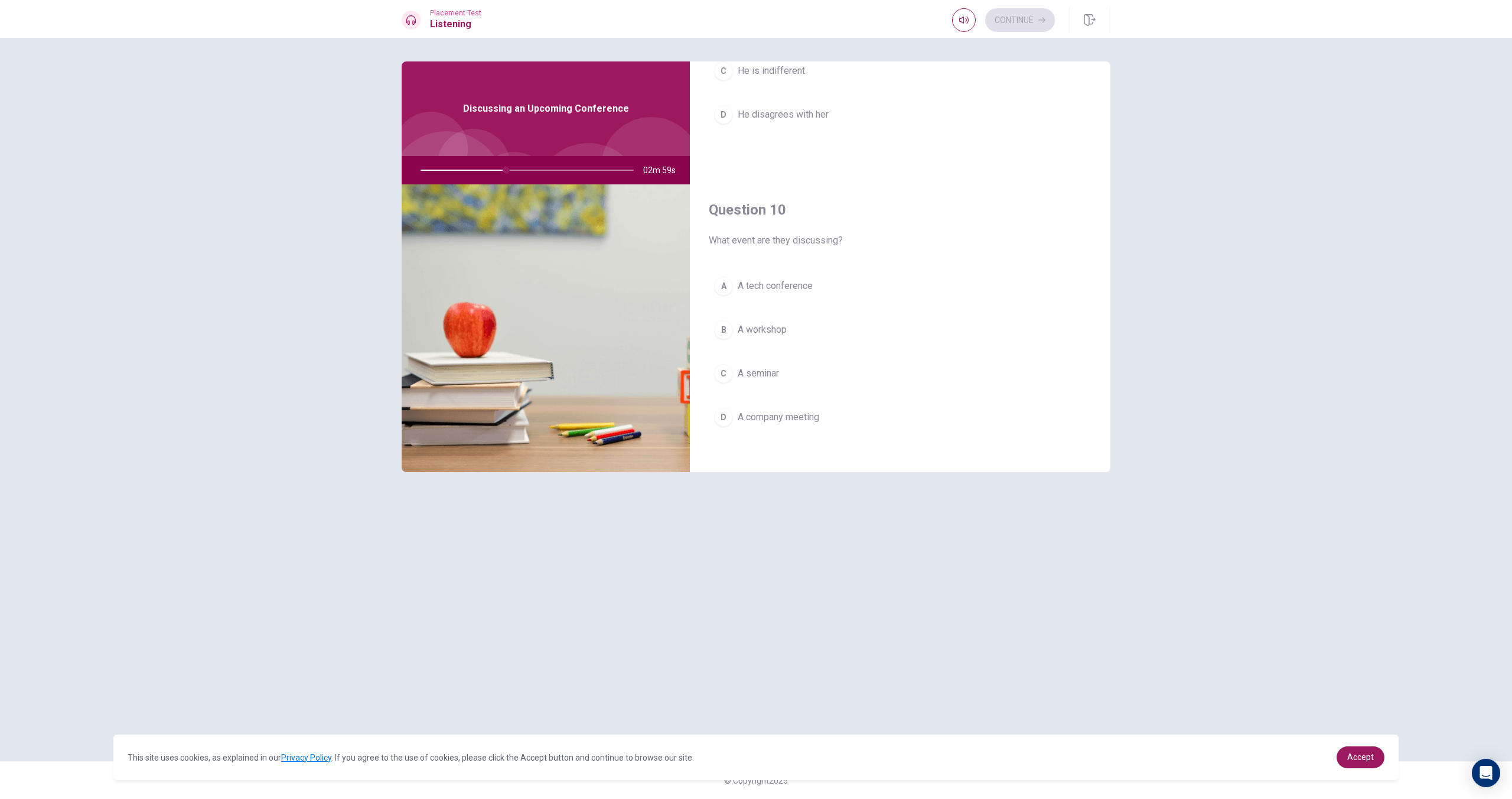
scroll to position [1101, 0]
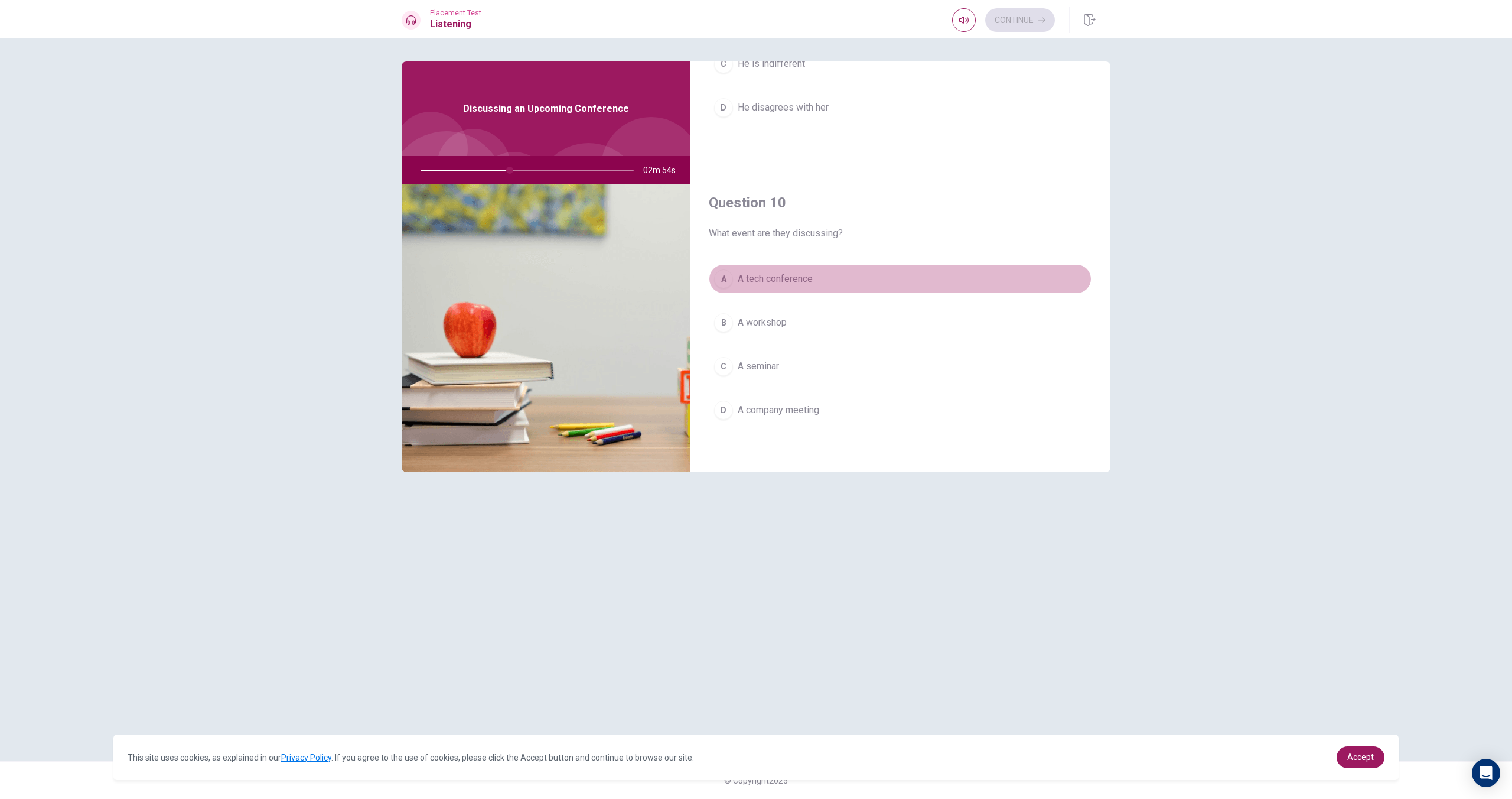
click at [745, 287] on button "A A tech conference" at bounding box center [900, 278] width 383 height 29
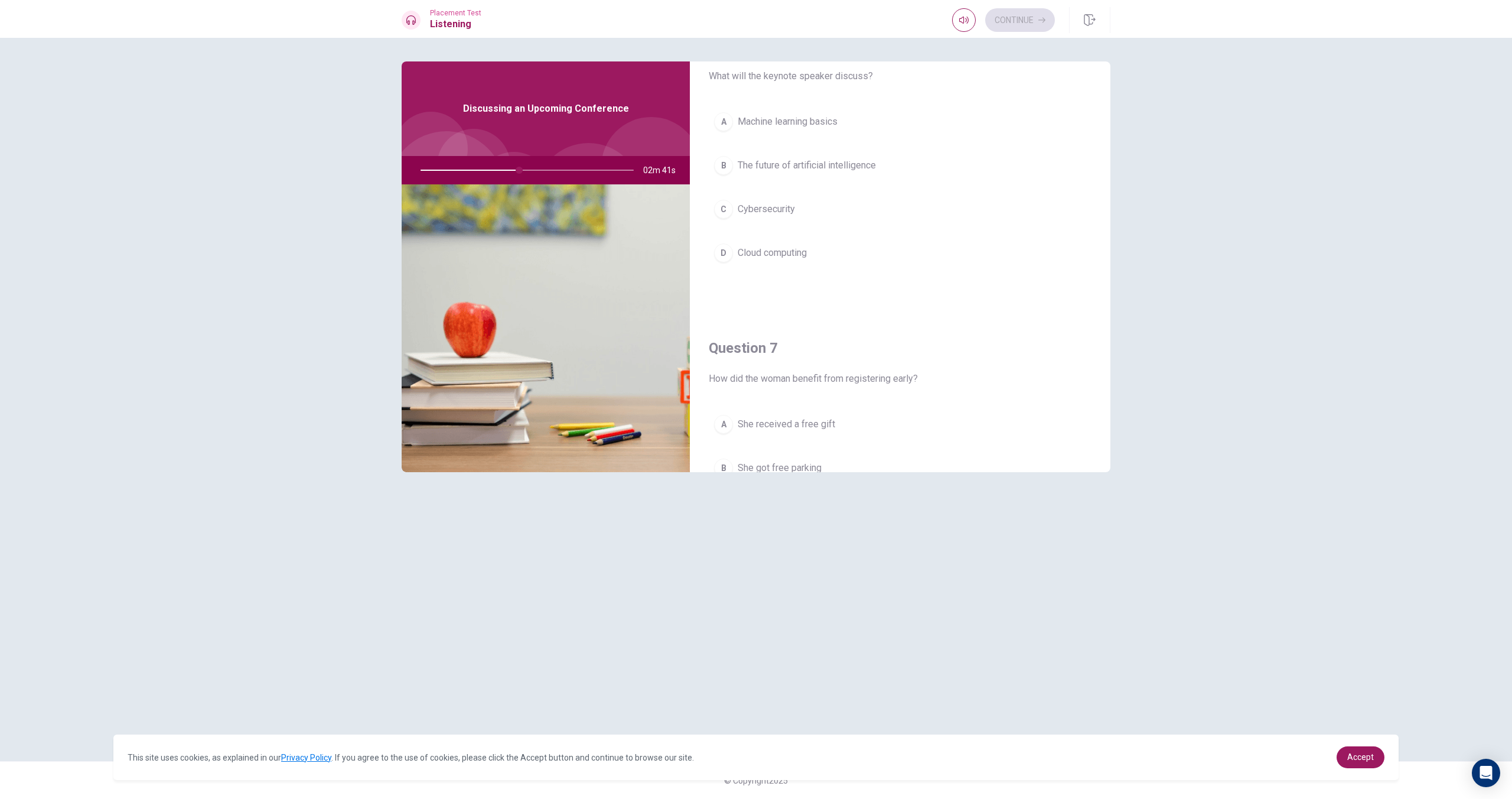
scroll to position [51, 0]
drag, startPoint x: 820, startPoint y: 165, endPoint x: 817, endPoint y: 316, distance: 151.0
click at [820, 166] on span "The future of artificial intelligence" at bounding box center [806, 163] width 138 height 14
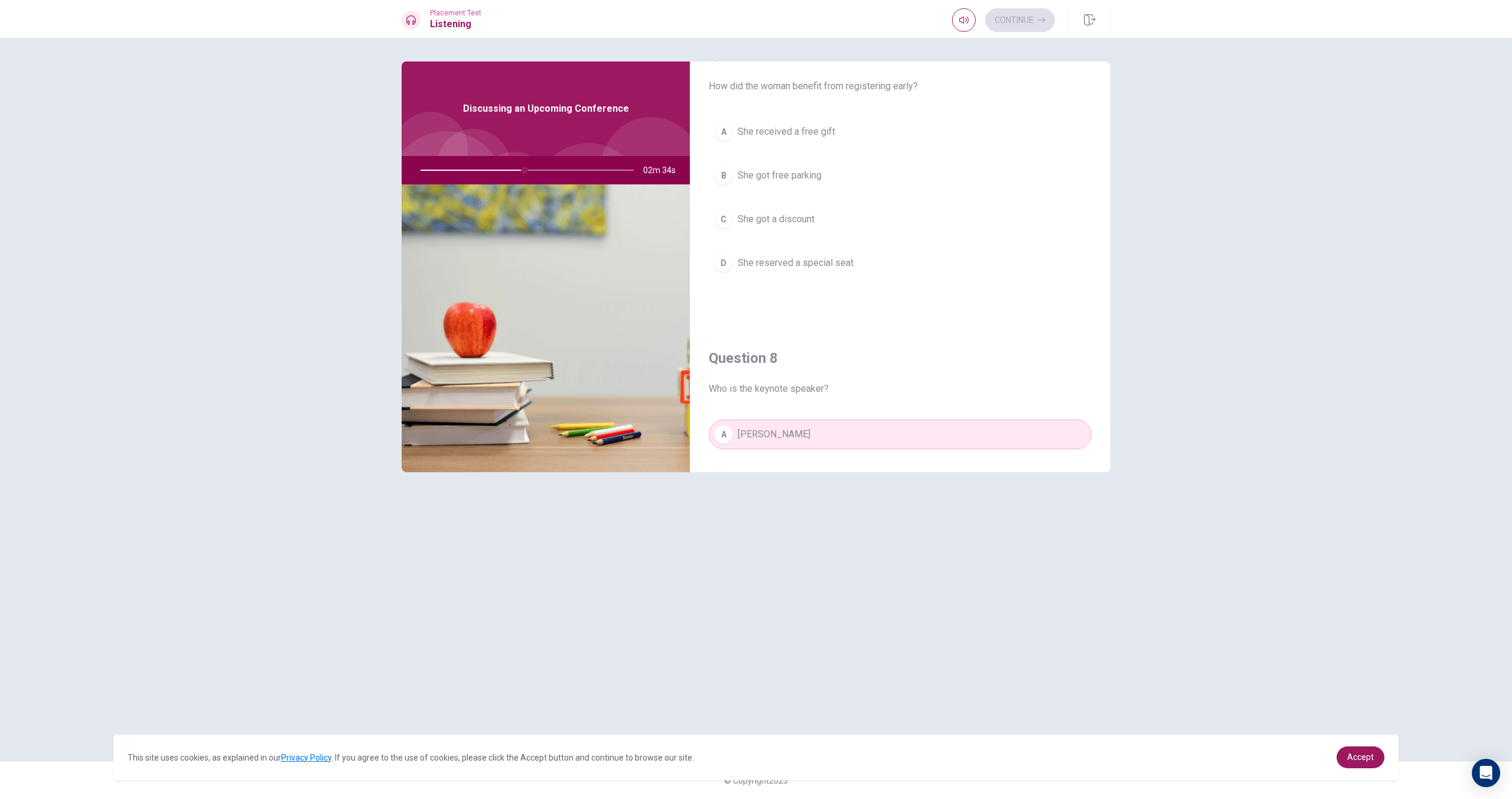
scroll to position [328, 0]
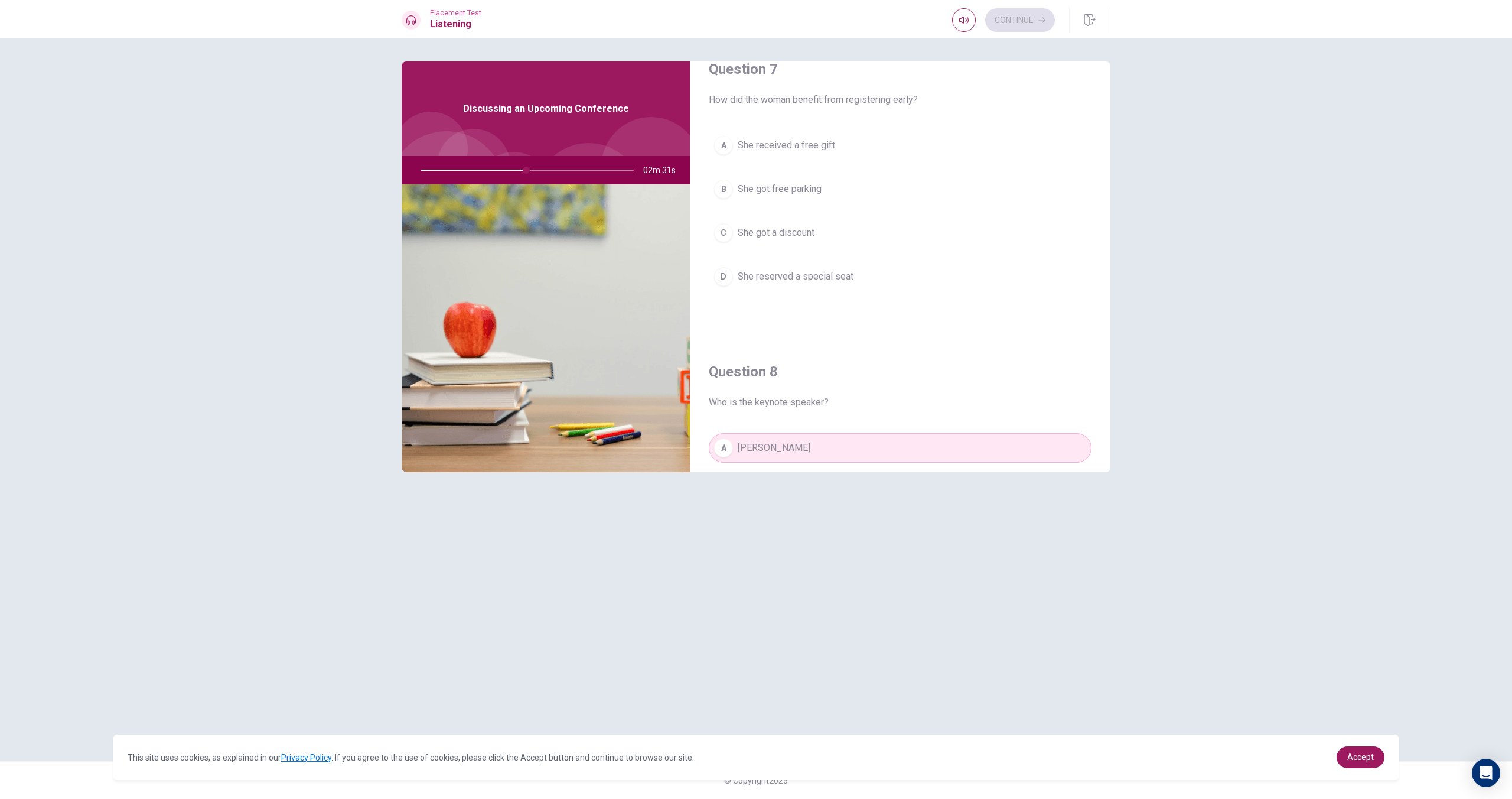
drag, startPoint x: 801, startPoint y: 234, endPoint x: 812, endPoint y: 259, distance: 27.3
click at [803, 238] on span "She got a discount" at bounding box center [775, 233] width 77 height 14
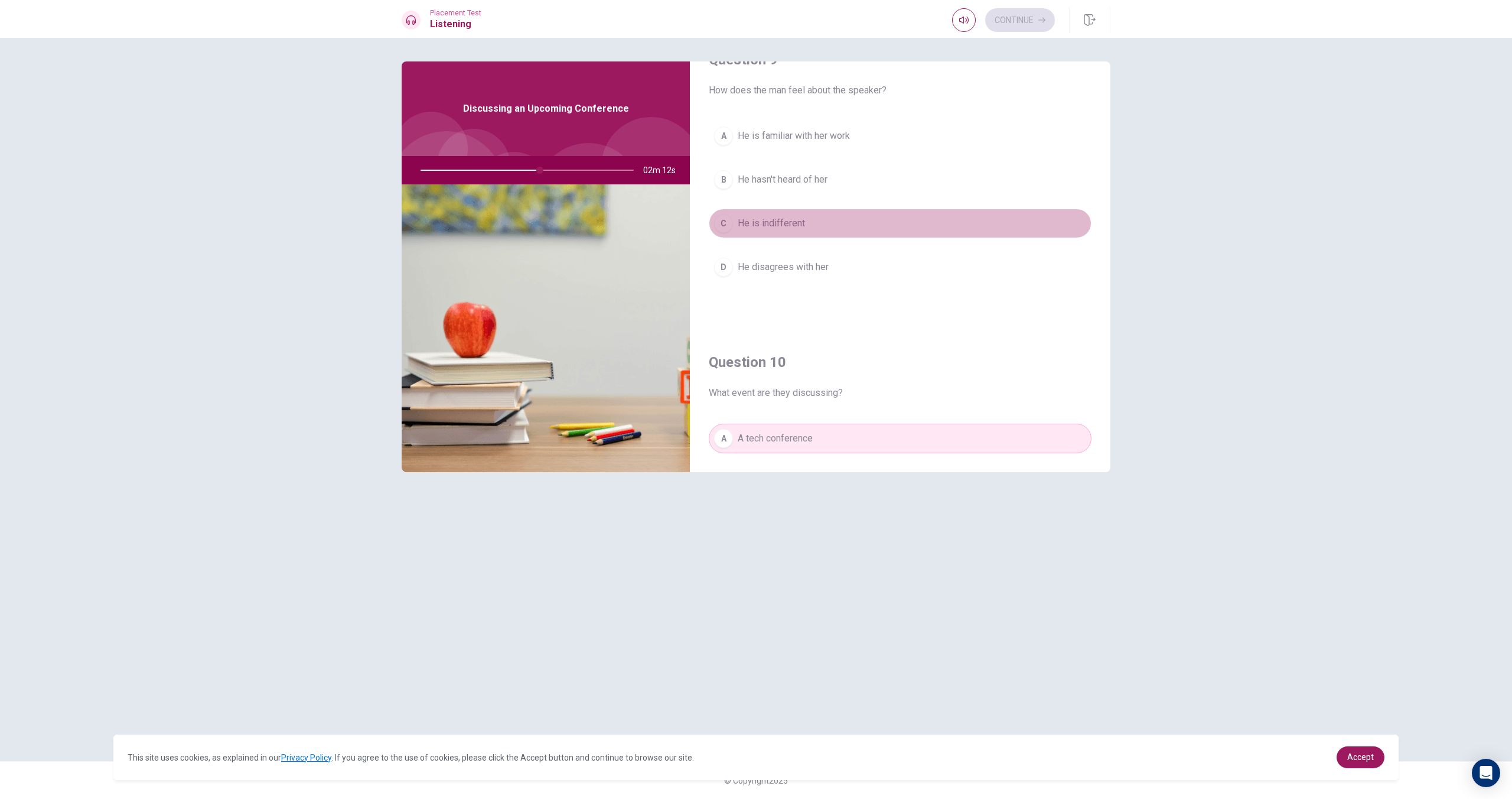
click at [806, 228] on button "C He is indifferent" at bounding box center [900, 223] width 383 height 29
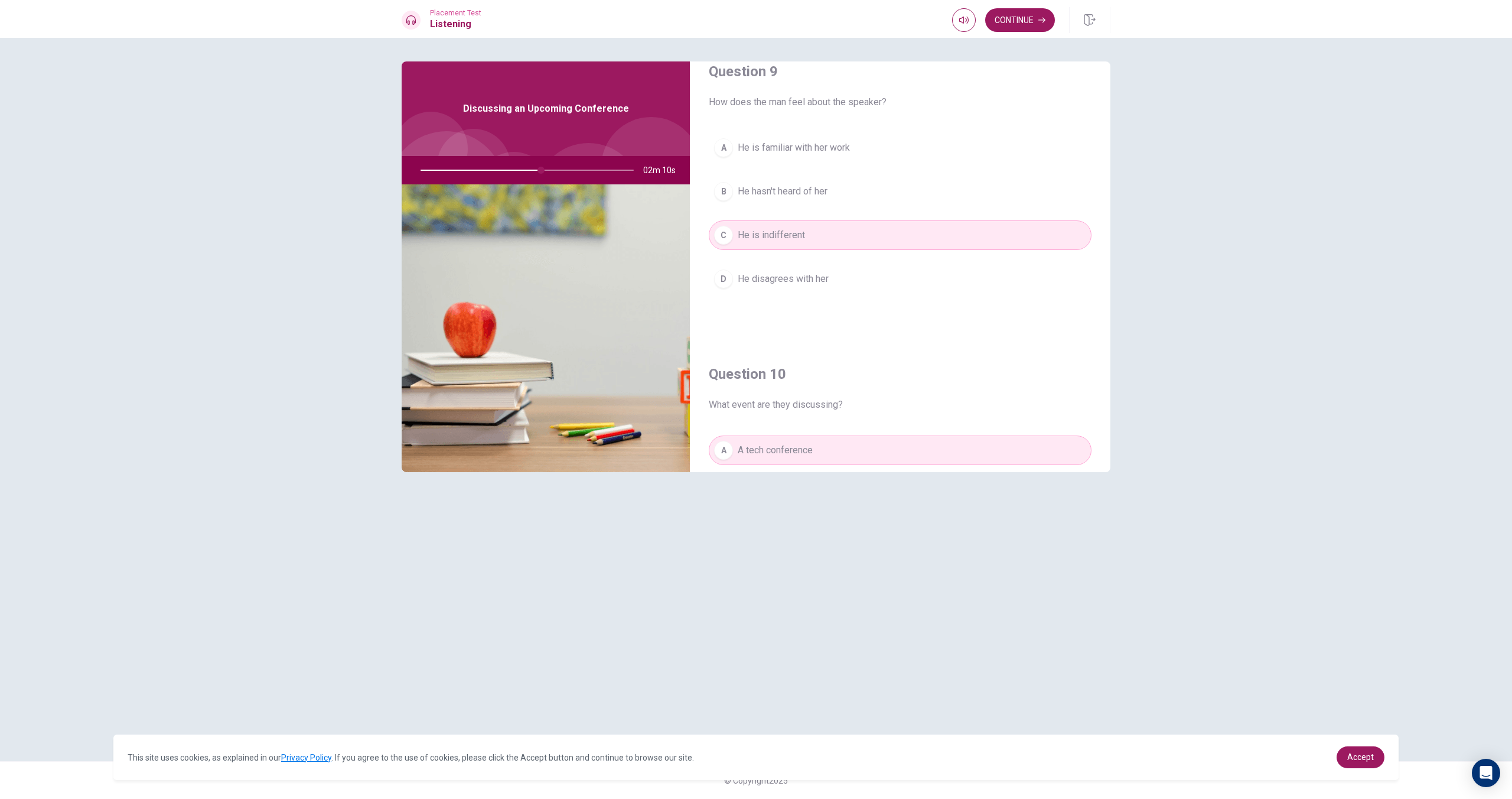
scroll to position [925, 0]
click at [1005, 28] on button "Continue" at bounding box center [1020, 20] width 69 height 24
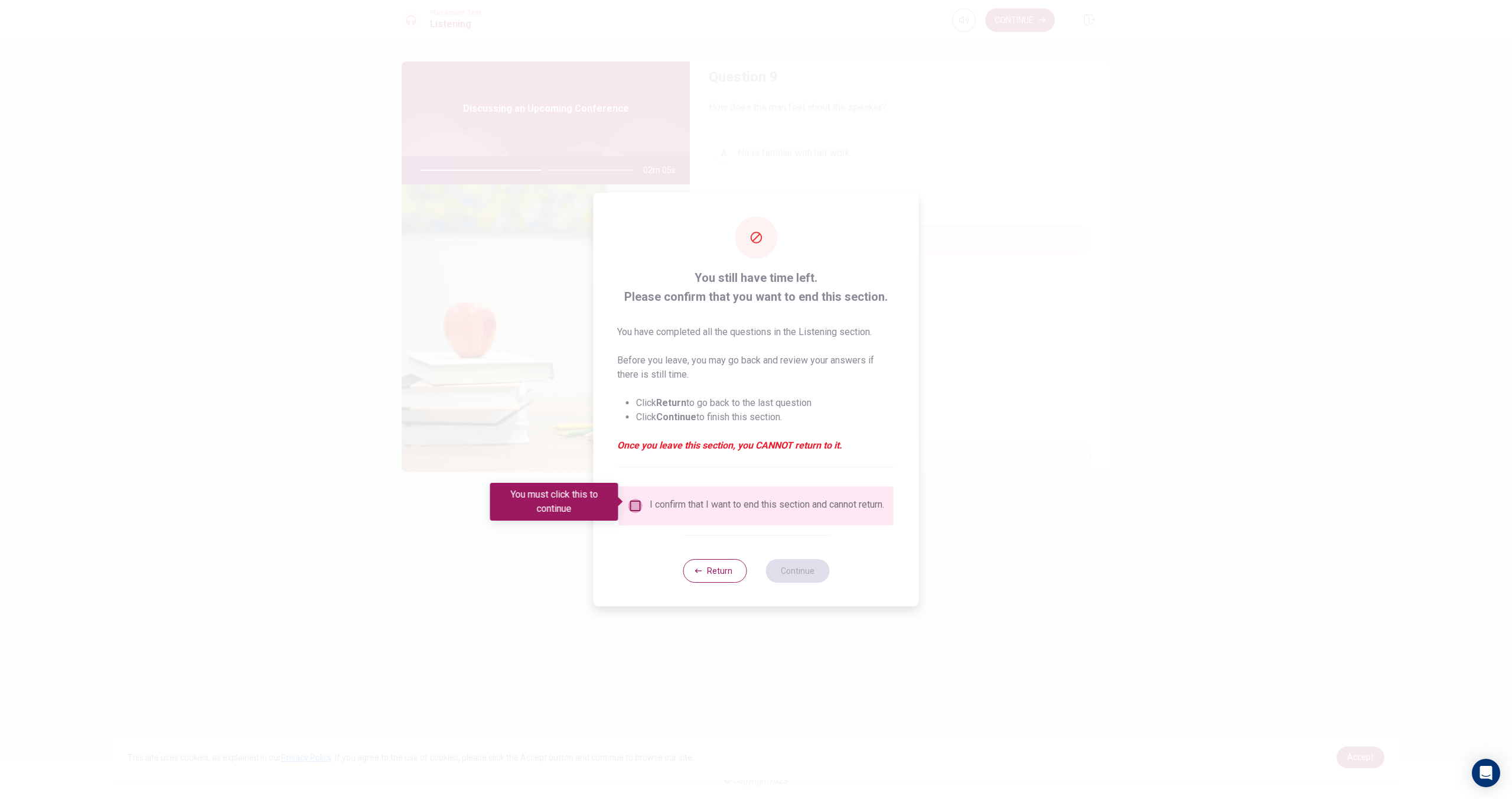
click at [632, 499] on input "You must click this to continue" at bounding box center [636, 505] width 14 height 14
click at [786, 576] on button "Continue" at bounding box center [797, 571] width 64 height 24
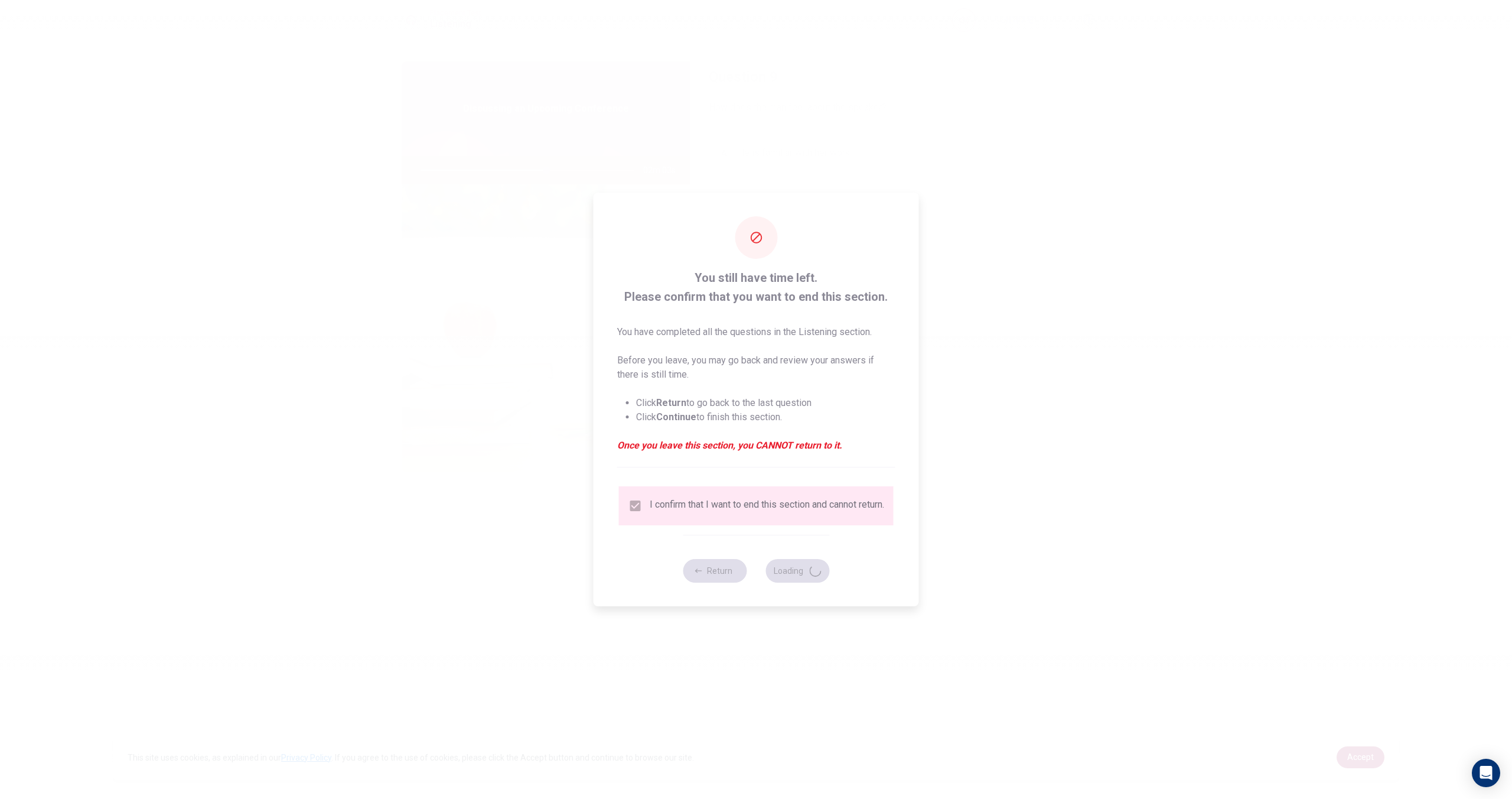
type input "59"
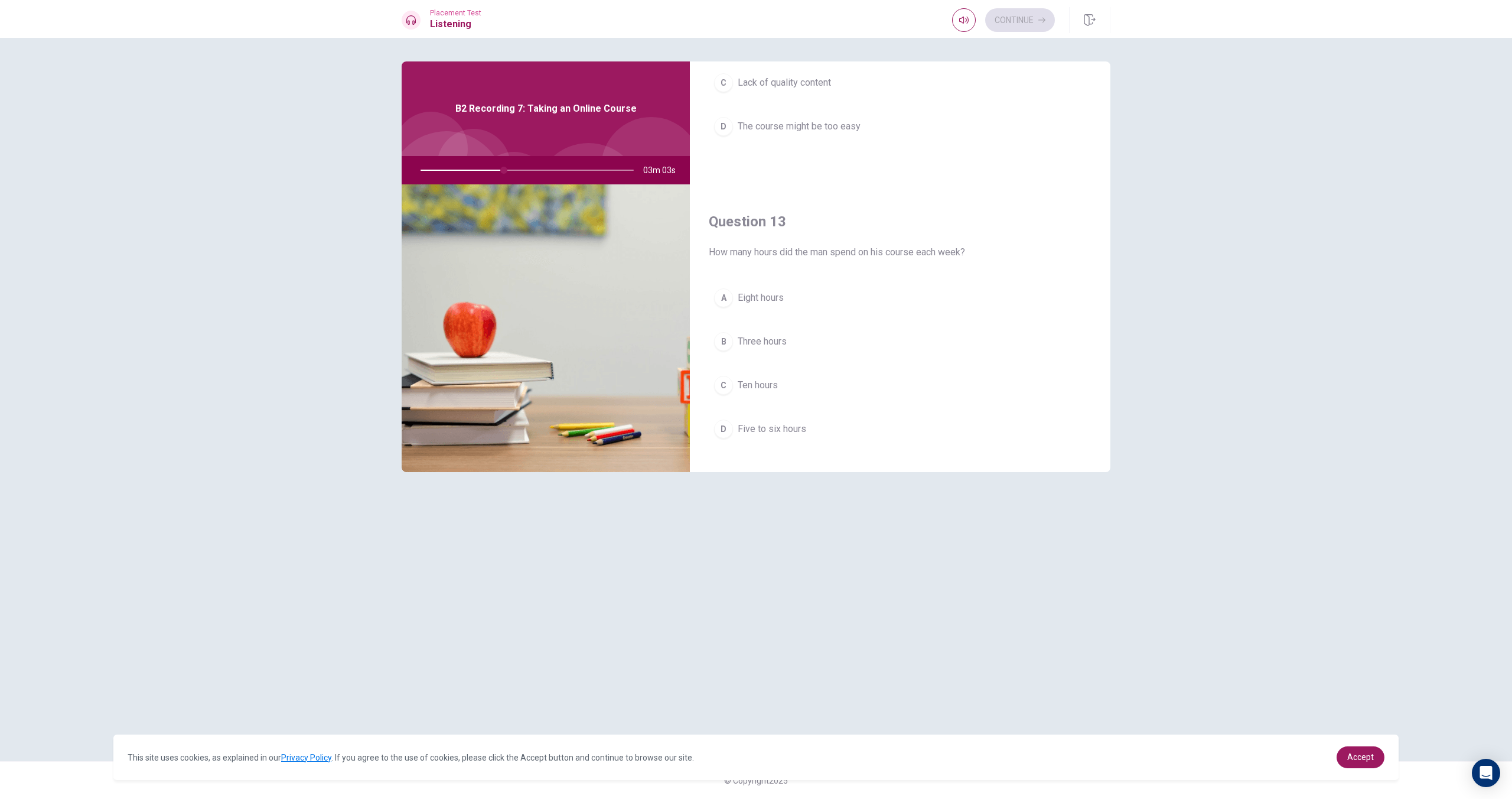
scroll to position [474, 0]
drag, startPoint x: 805, startPoint y: 437, endPoint x: 787, endPoint y: 415, distance: 28.4
click at [805, 437] on span "Five to six hours" at bounding box center [771, 433] width 69 height 14
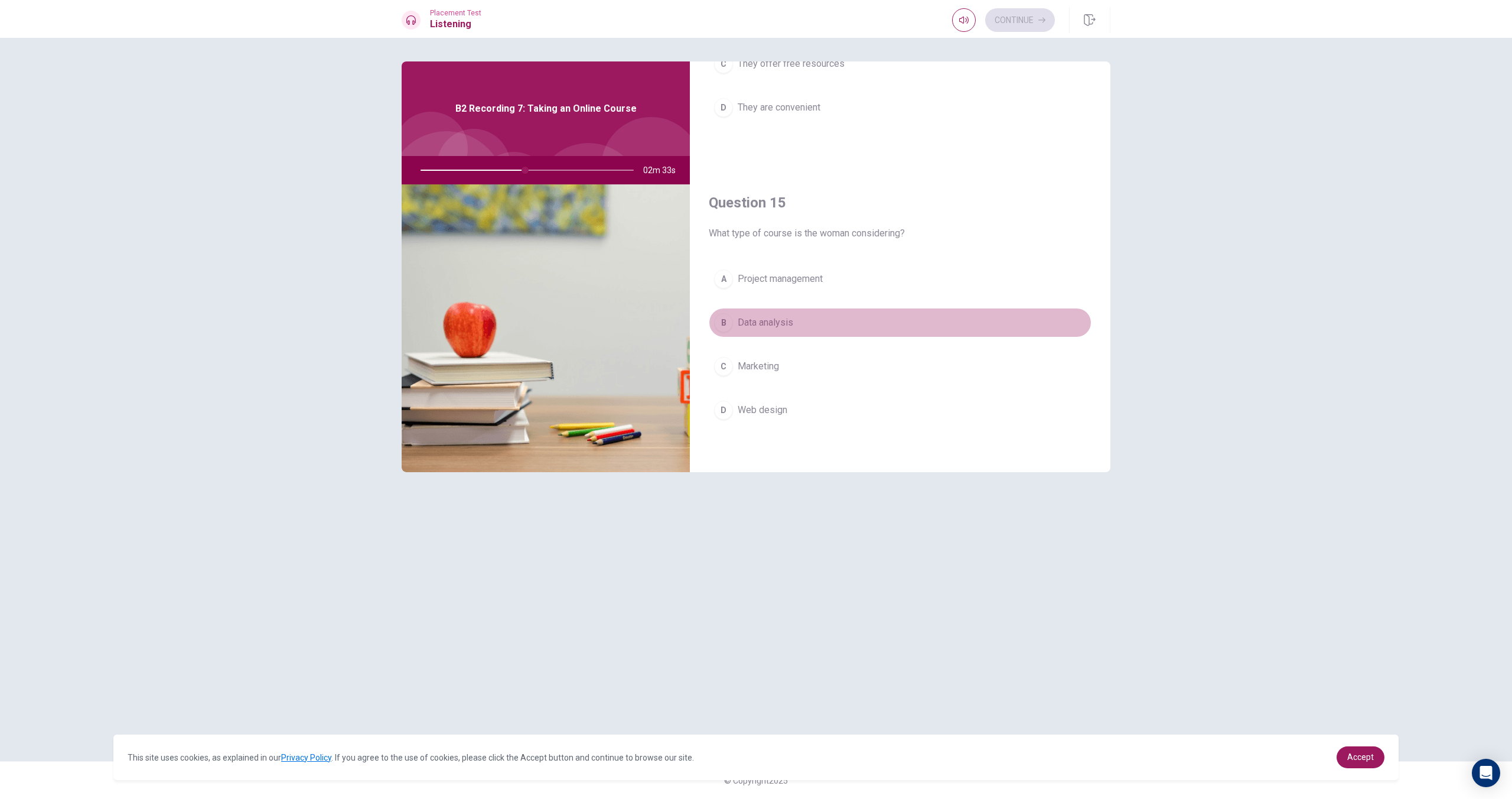
drag, startPoint x: 760, startPoint y: 317, endPoint x: 800, endPoint y: 313, distance: 40.2
click at [760, 317] on span "Data analysis" at bounding box center [765, 323] width 55 height 14
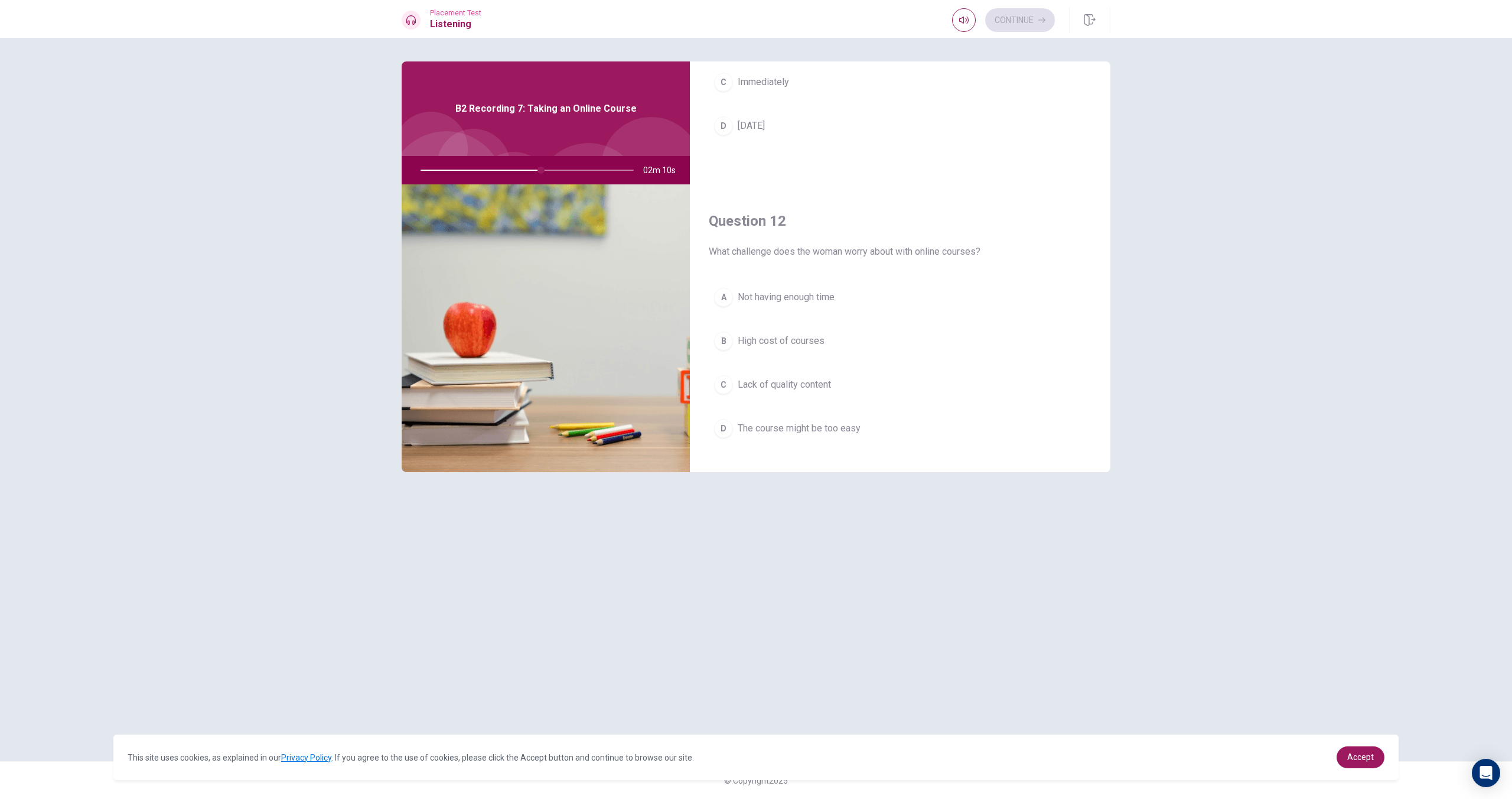
scroll to position [184, 0]
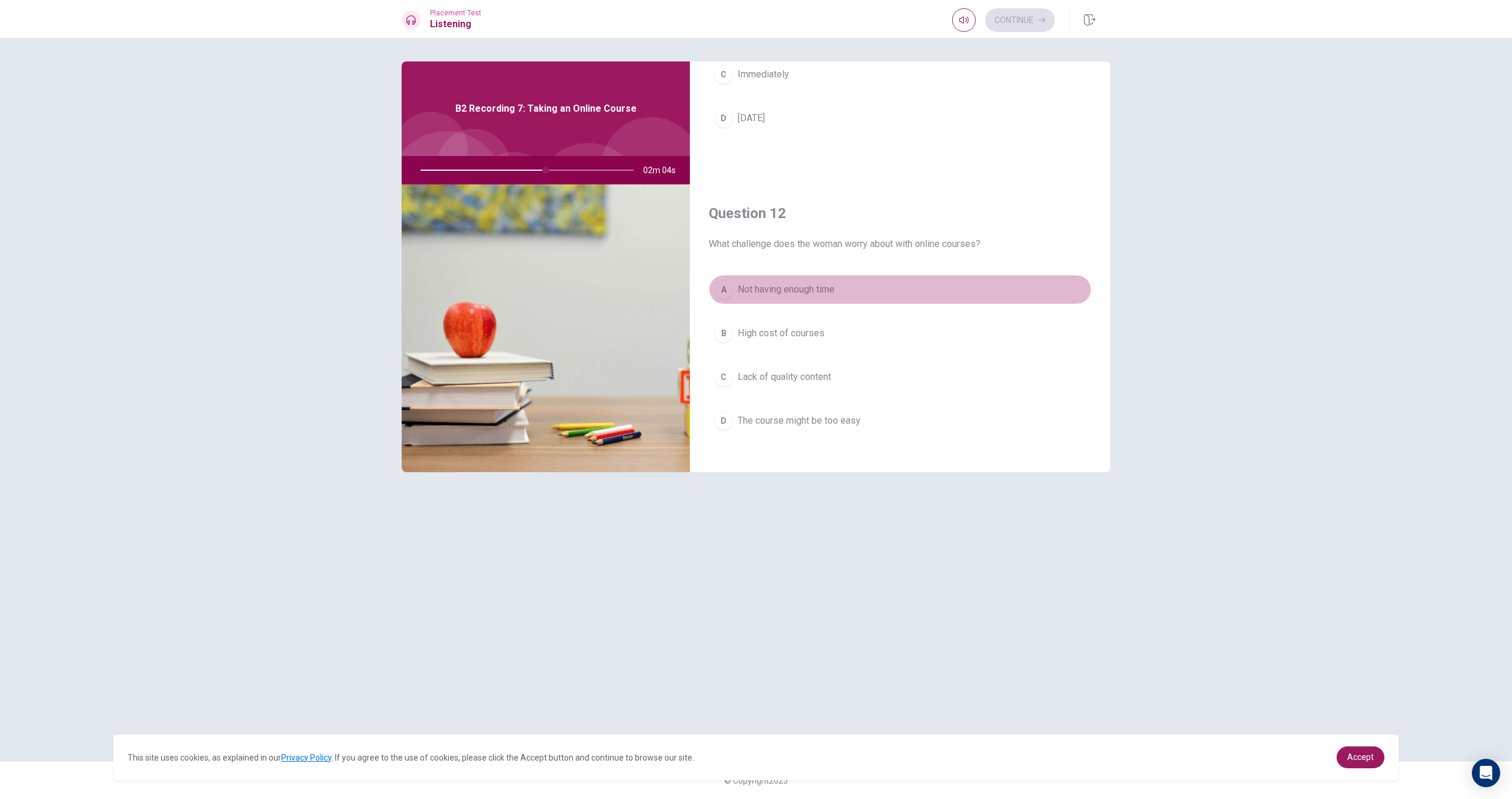
click at [827, 303] on button "A Not having enough time" at bounding box center [900, 289] width 383 height 29
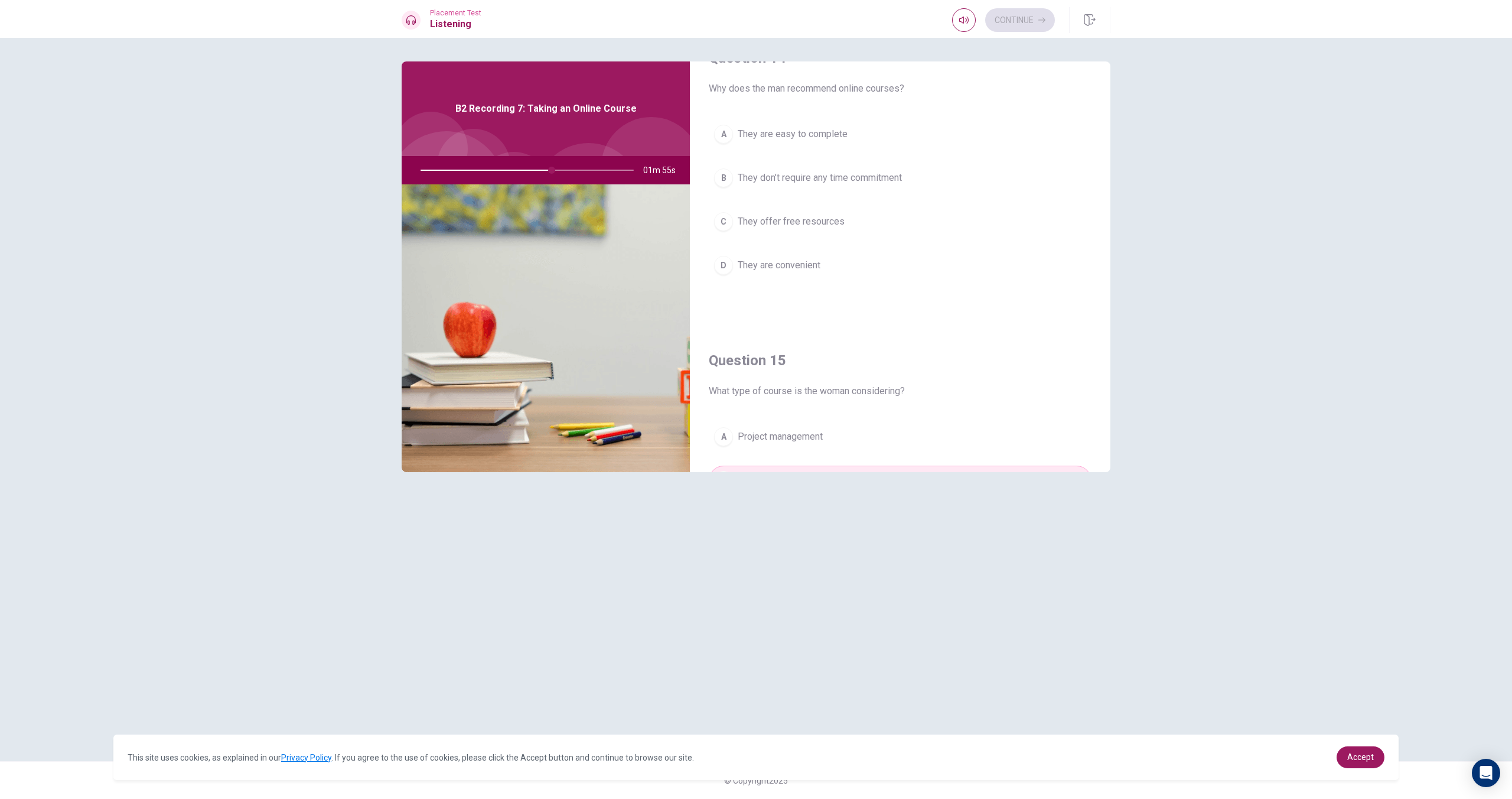
scroll to position [929, 0]
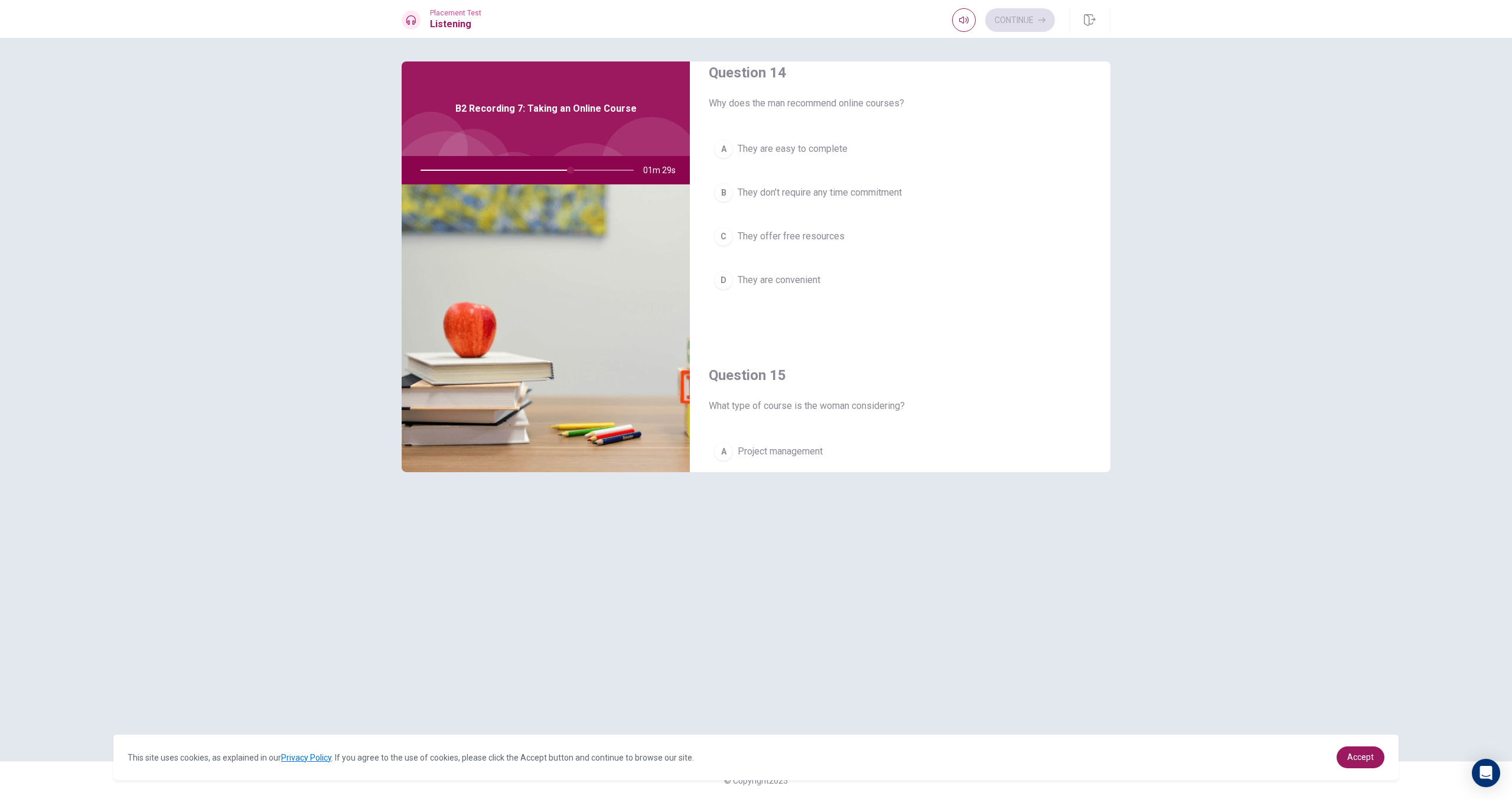
click at [820, 282] on span "They are convenient" at bounding box center [779, 280] width 83 height 14
drag, startPoint x: 571, startPoint y: 172, endPoint x: 485, endPoint y: 168, distance: 86.1
click at [485, 168] on div at bounding box center [525, 171] width 237 height 28
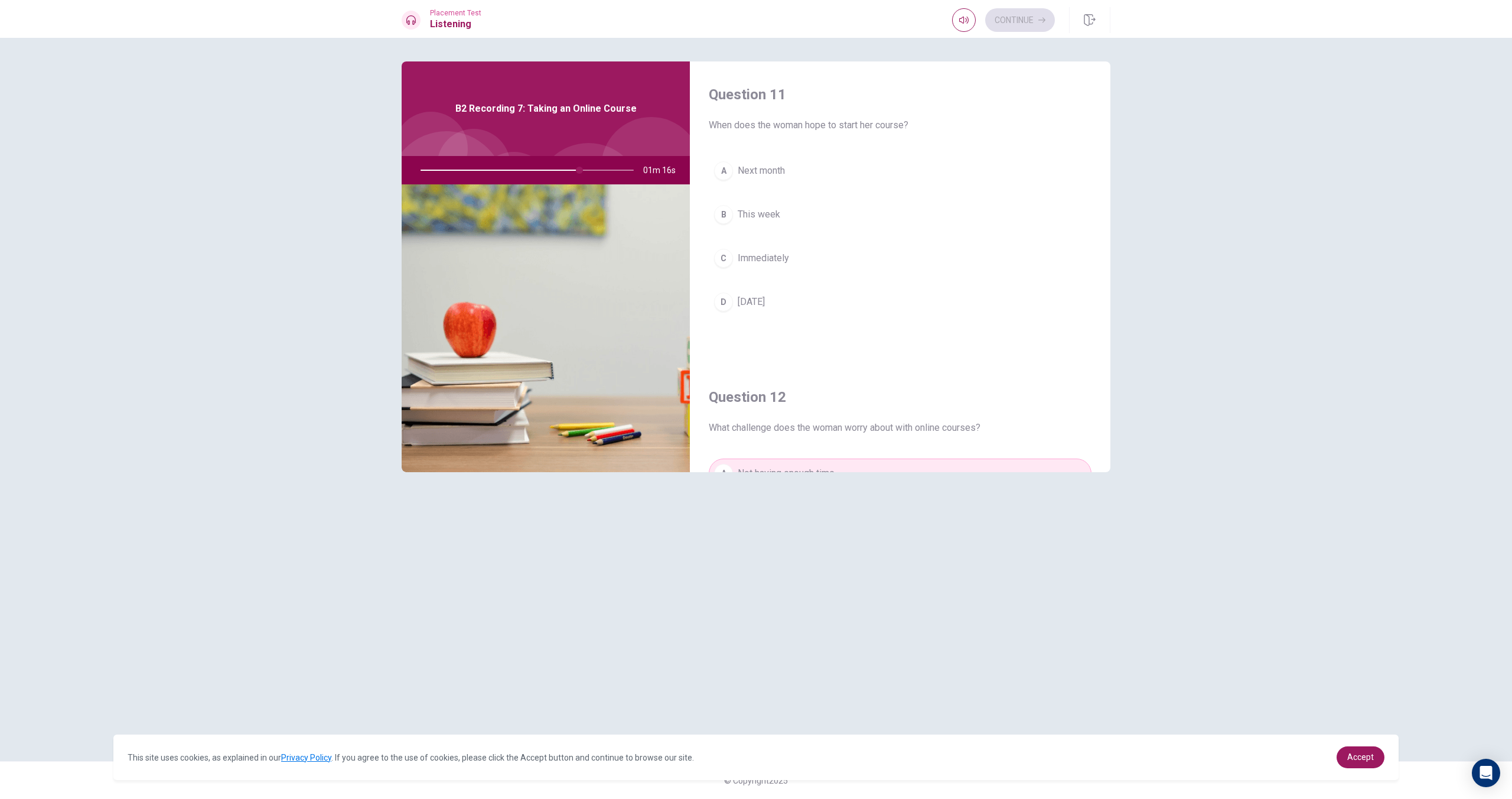
scroll to position [1, 0]
click at [787, 261] on span "Immediately" at bounding box center [763, 257] width 51 height 14
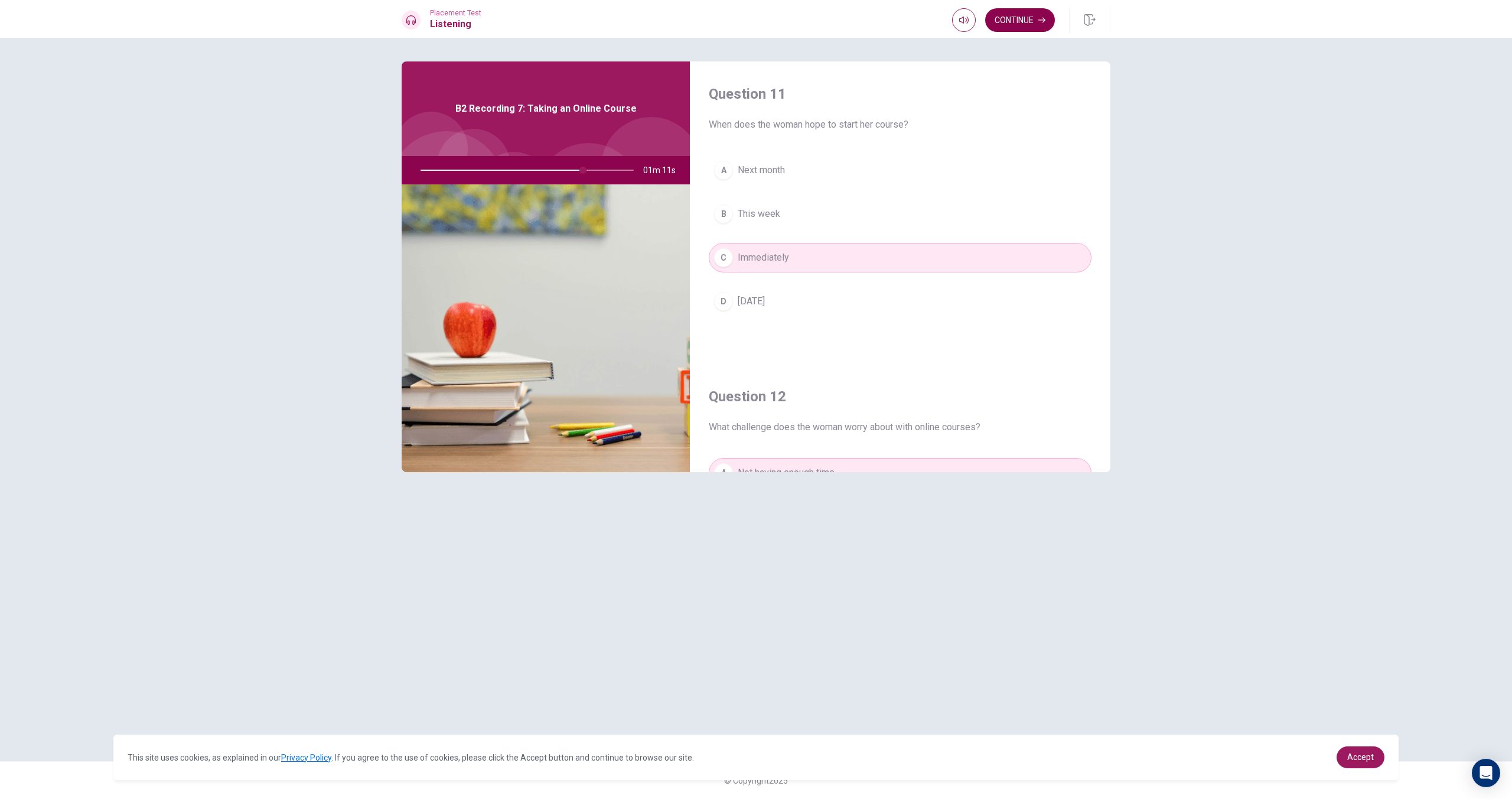
click at [1002, 20] on button "Continue" at bounding box center [1020, 20] width 69 height 24
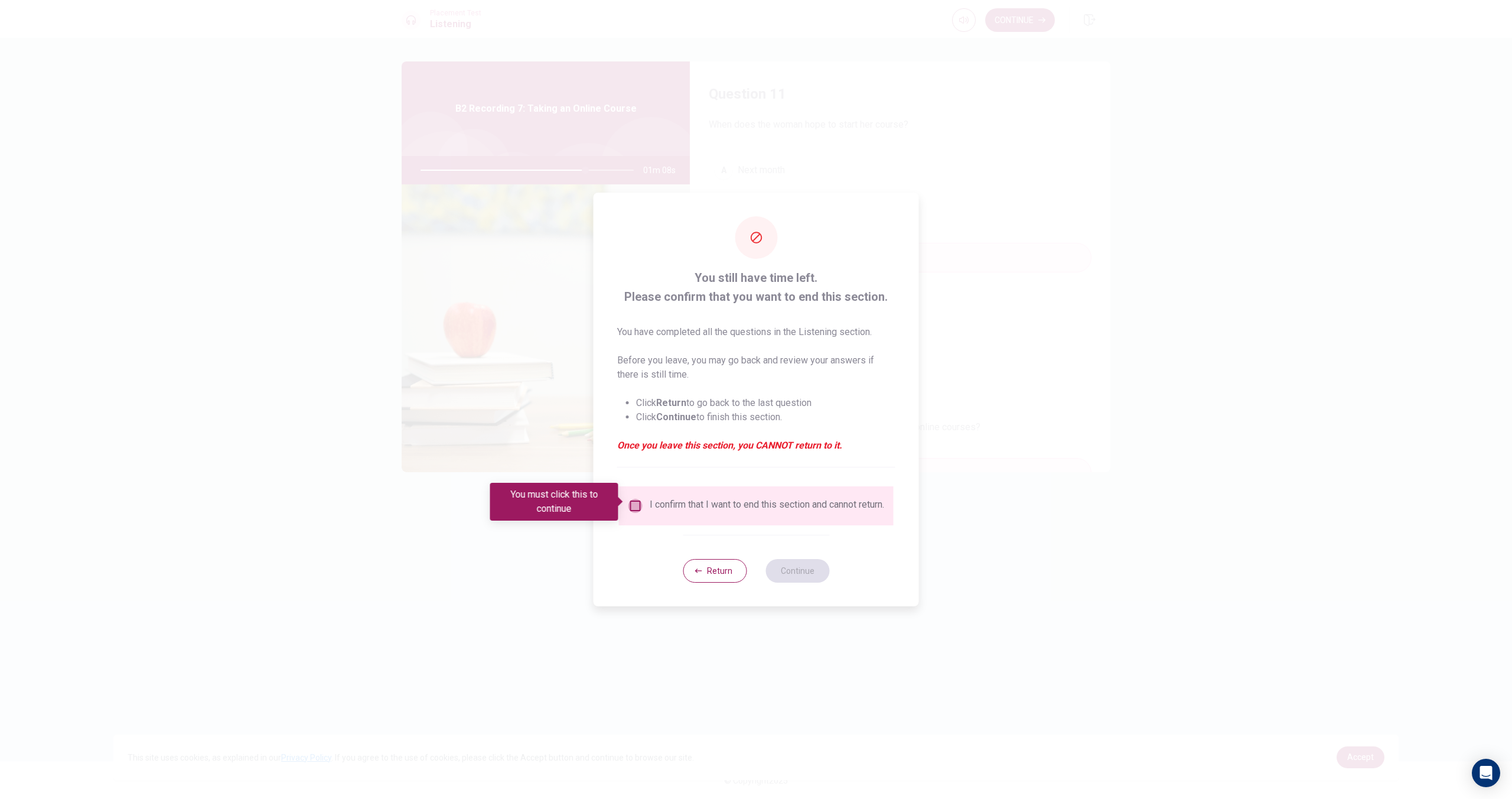
click at [628, 505] on input "You must click this to continue" at bounding box center [636, 505] width 14 height 14
click at [783, 570] on button "Continue" at bounding box center [797, 571] width 64 height 24
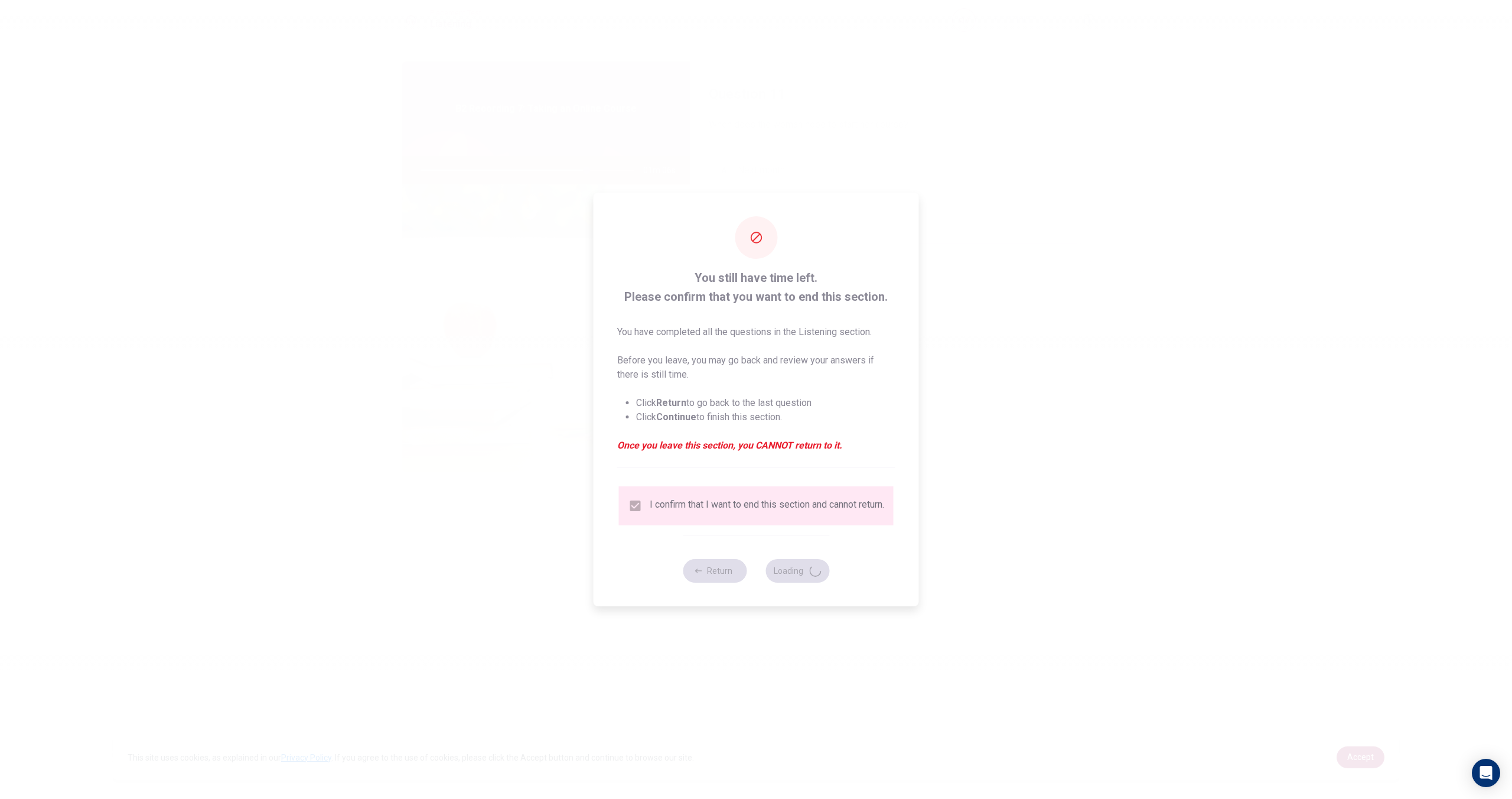
type input "78"
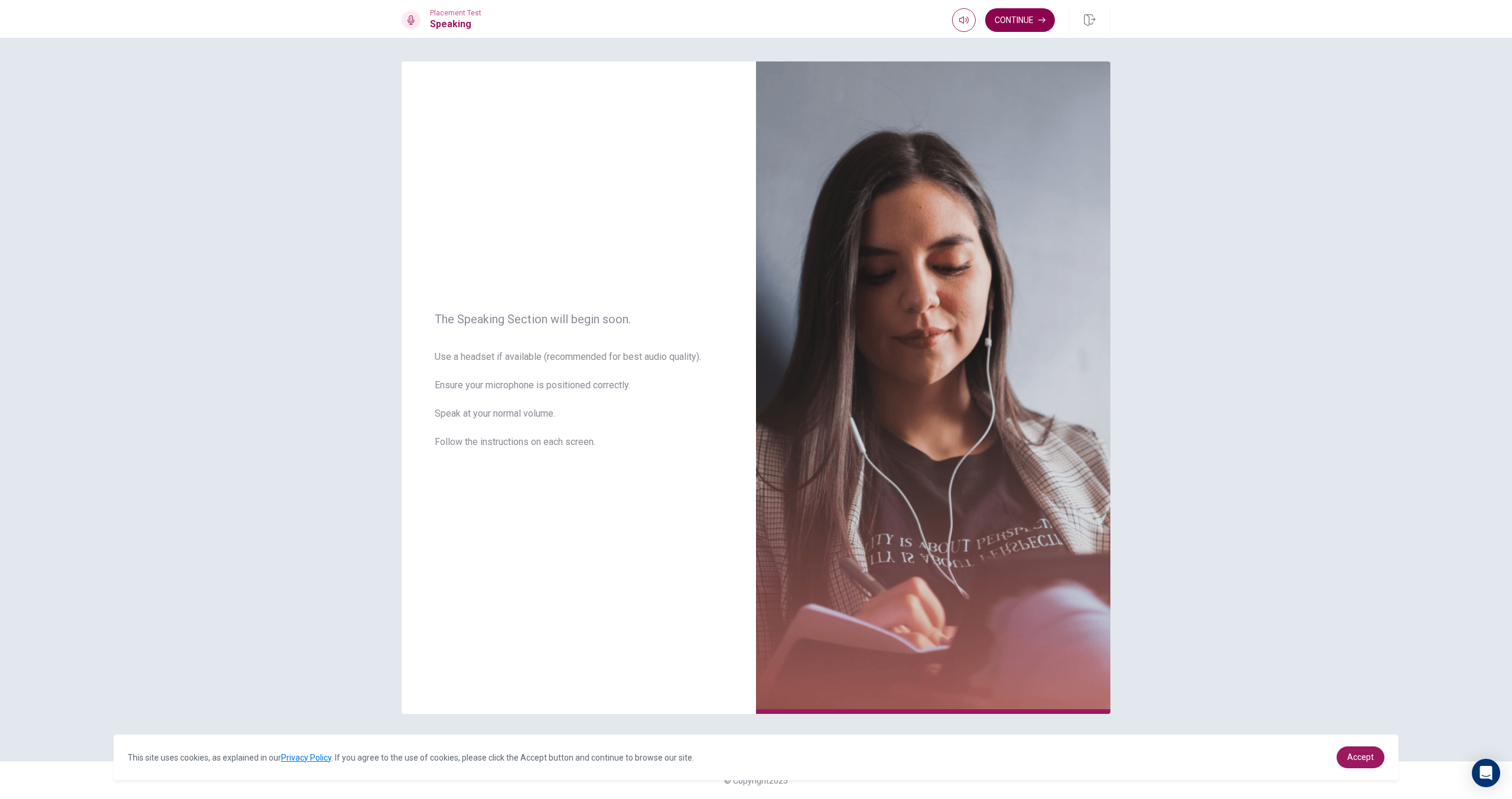
click at [1030, 18] on button "Continue" at bounding box center [1020, 20] width 69 height 24
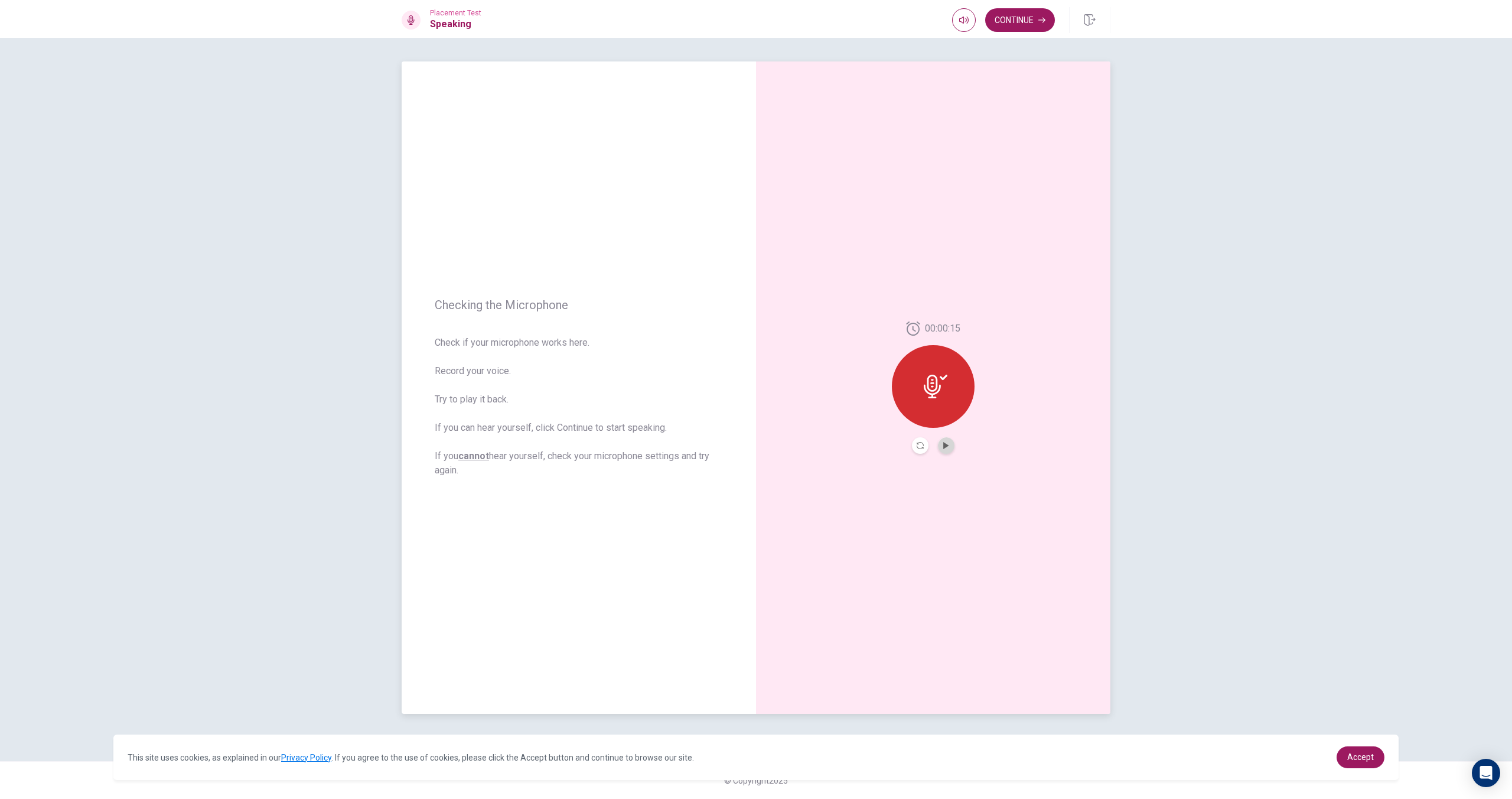
click at [943, 442] on icon "Play Audio" at bounding box center [946, 445] width 7 height 7
click at [1038, 24] on button "Continue" at bounding box center [1020, 20] width 69 height 24
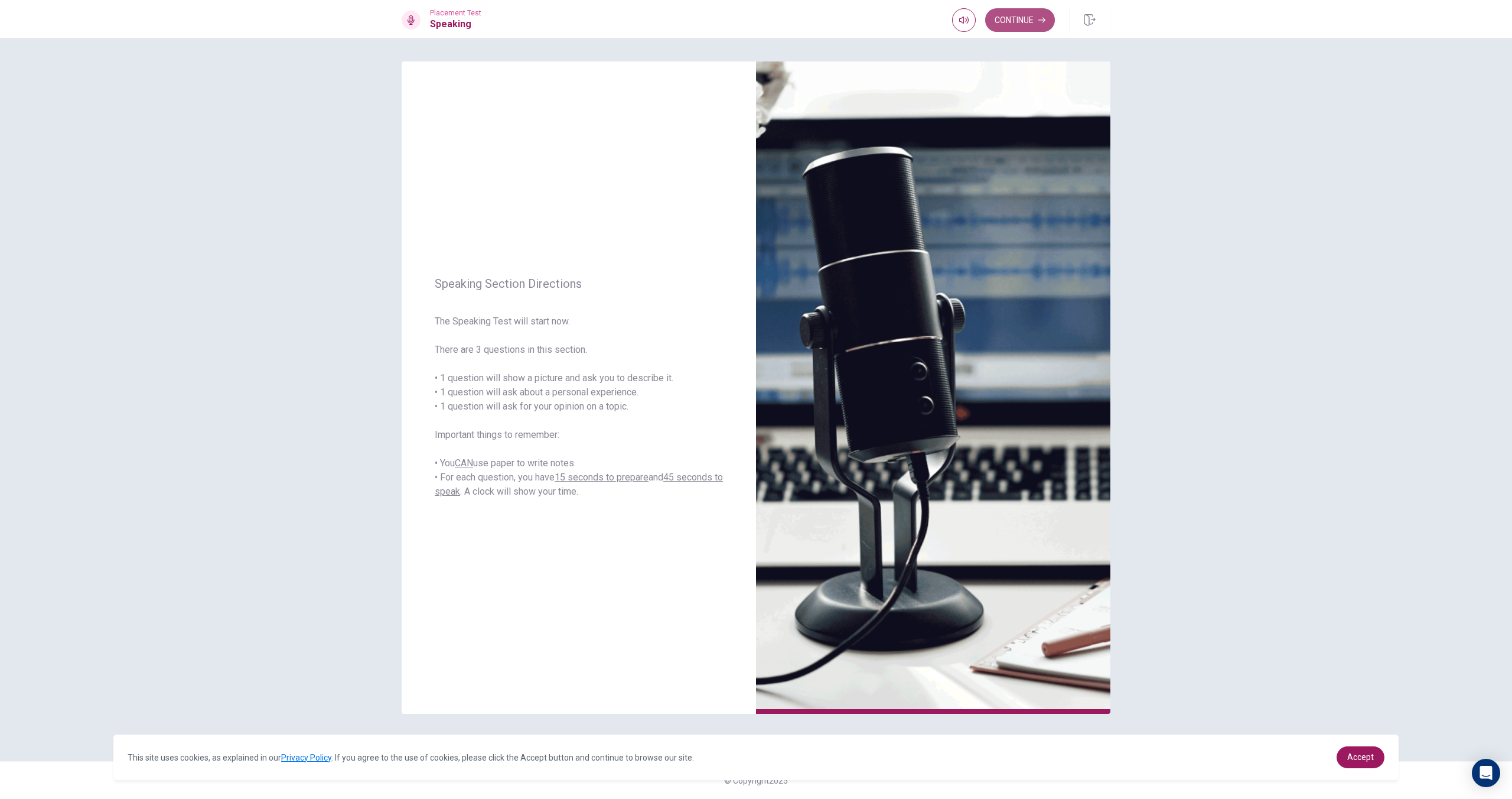
click at [1026, 18] on button "Continue" at bounding box center [1020, 20] width 69 height 24
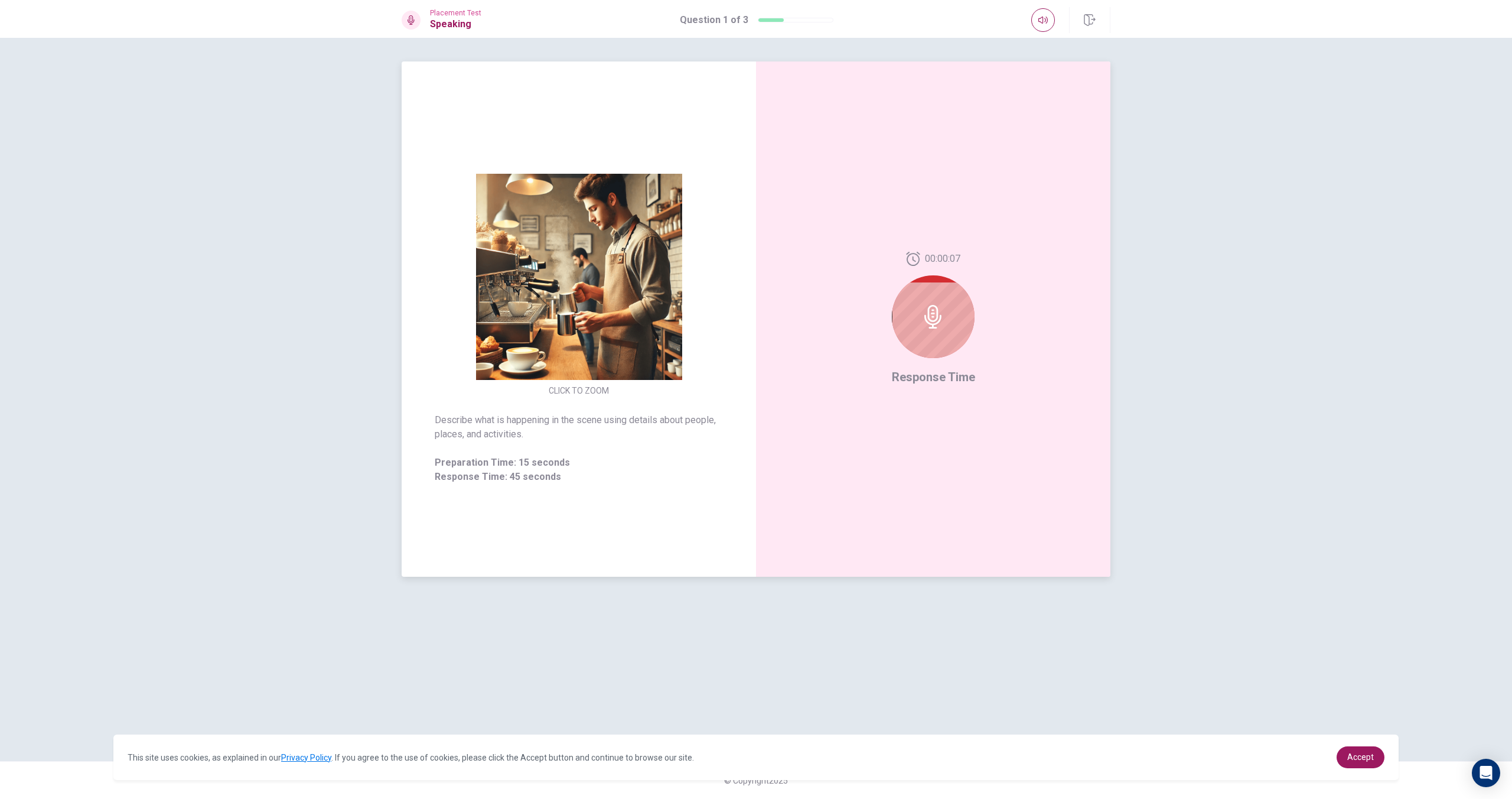
click at [918, 309] on div at bounding box center [933, 317] width 83 height 83
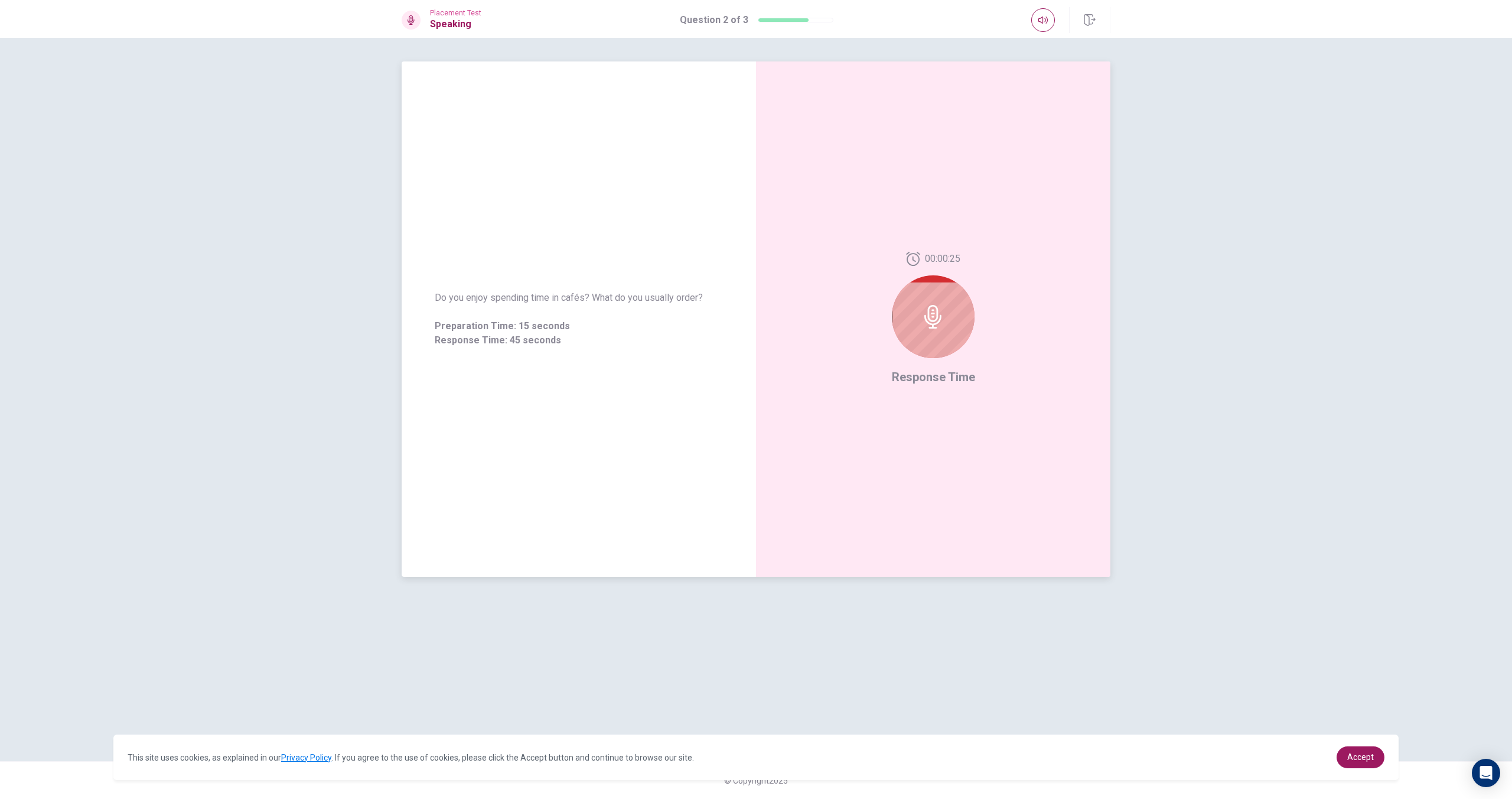
click at [936, 336] on div at bounding box center [933, 317] width 83 height 83
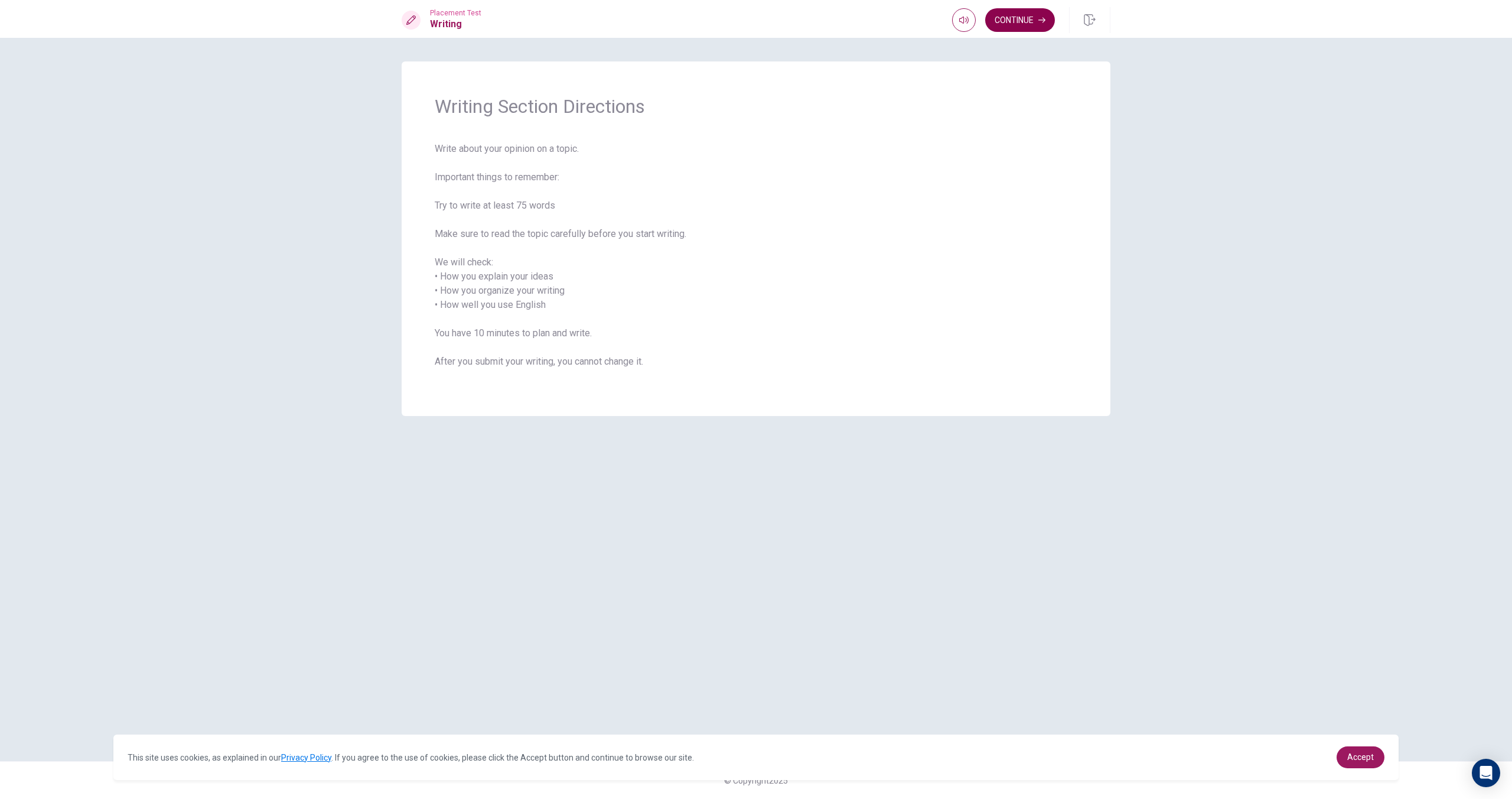
click at [1001, 20] on button "Continue" at bounding box center [1020, 20] width 69 height 24
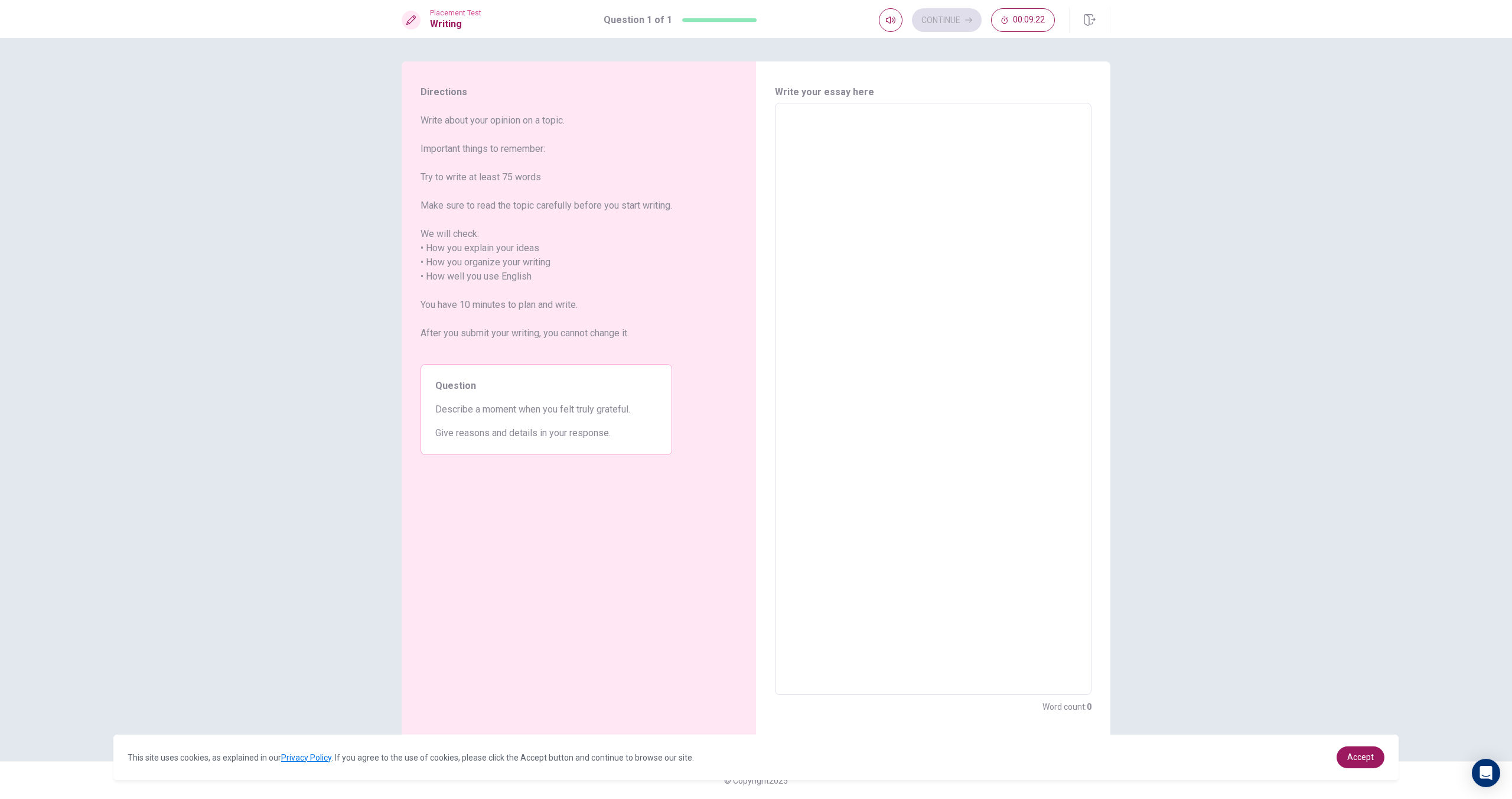
click at [851, 128] on textarea at bounding box center [933, 399] width 300 height 572
type textarea "H"
type textarea "x"
type textarea "H a"
type textarea "x"
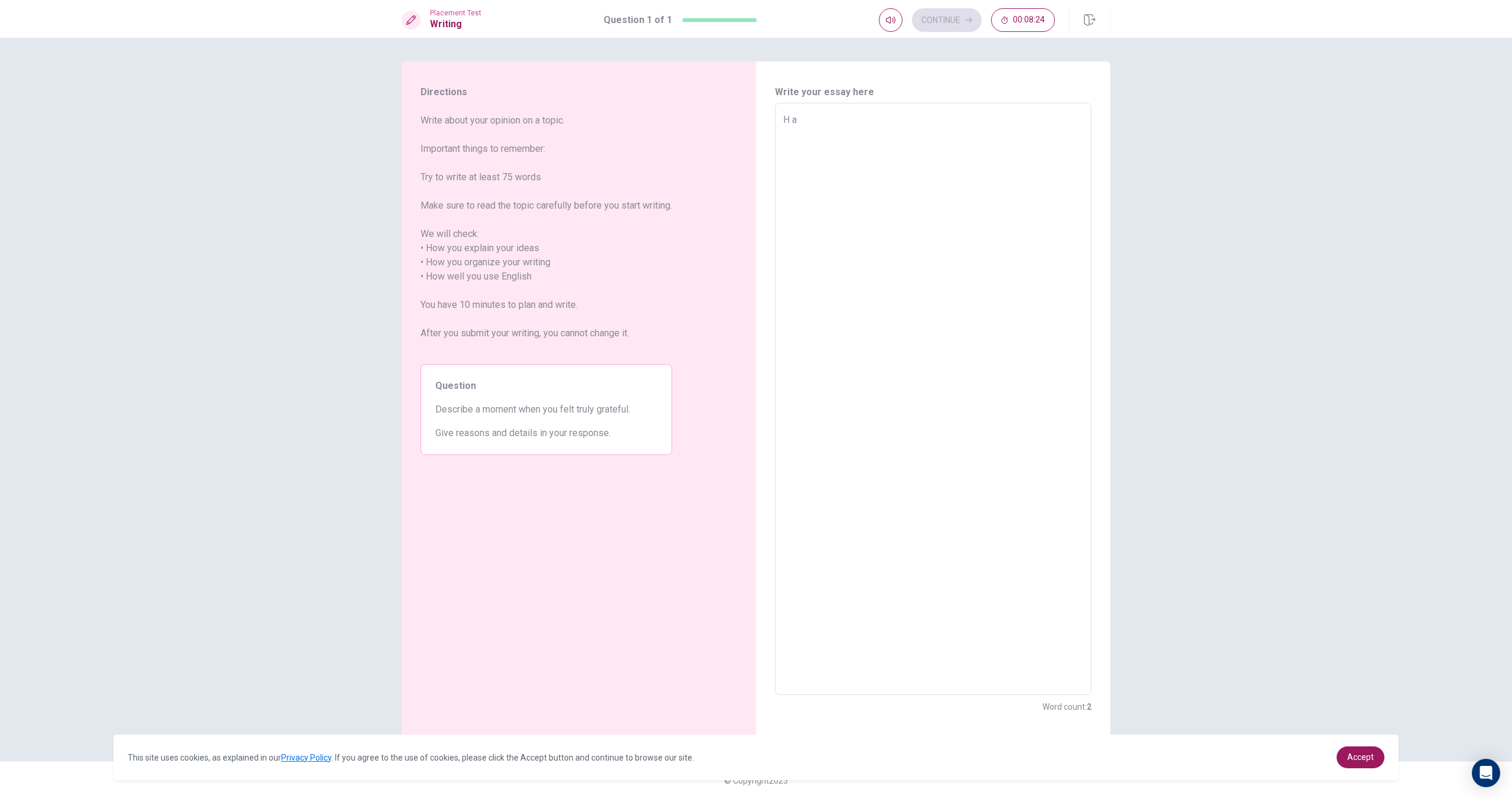
type textarea "H"
type textarea "x"
type textarea "H"
type textarea "x"
type textarea "Ha"
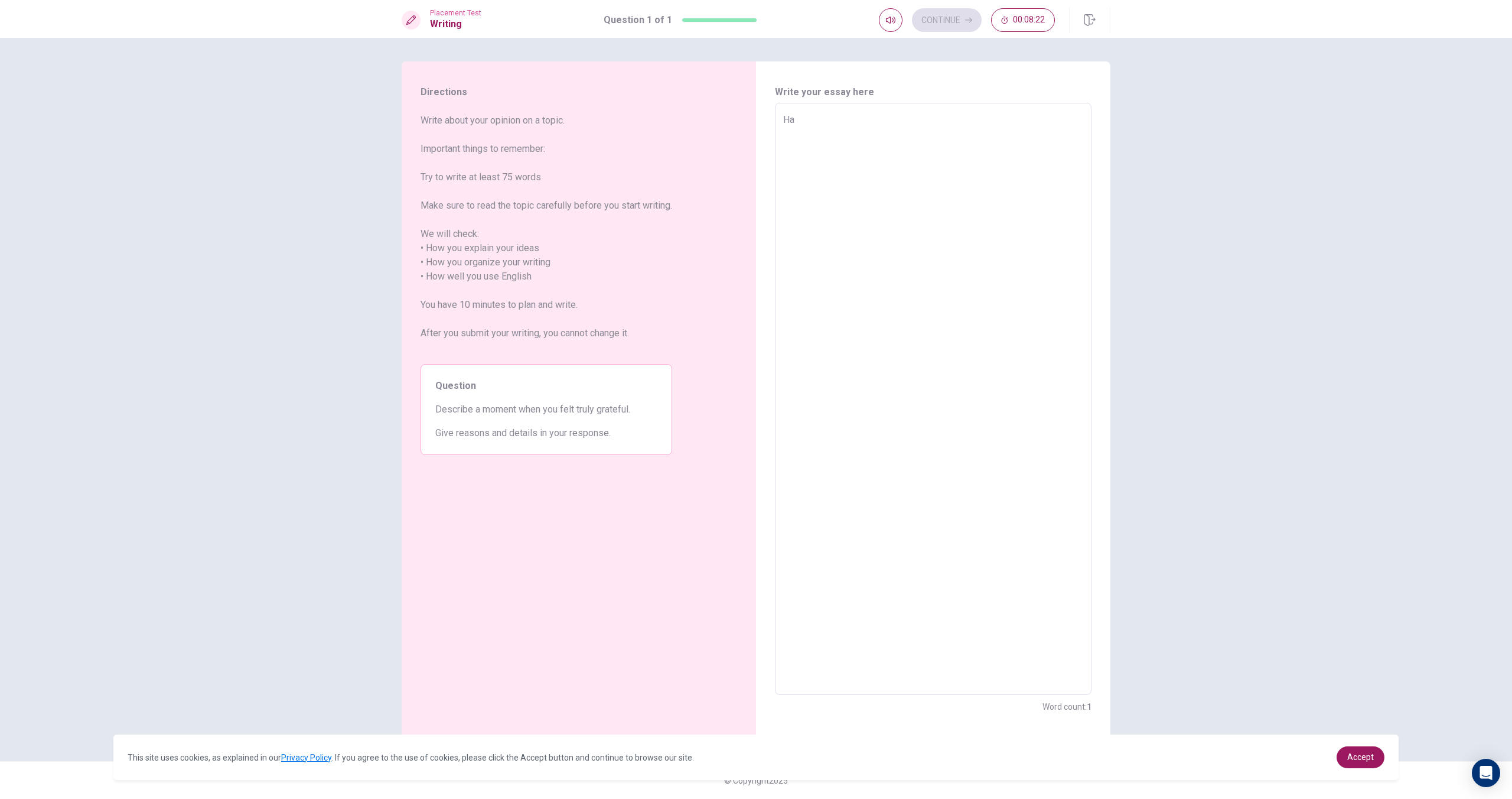
type textarea "x"
type textarea "Hav"
type textarea "x"
type textarea "Have"
type textarea "x"
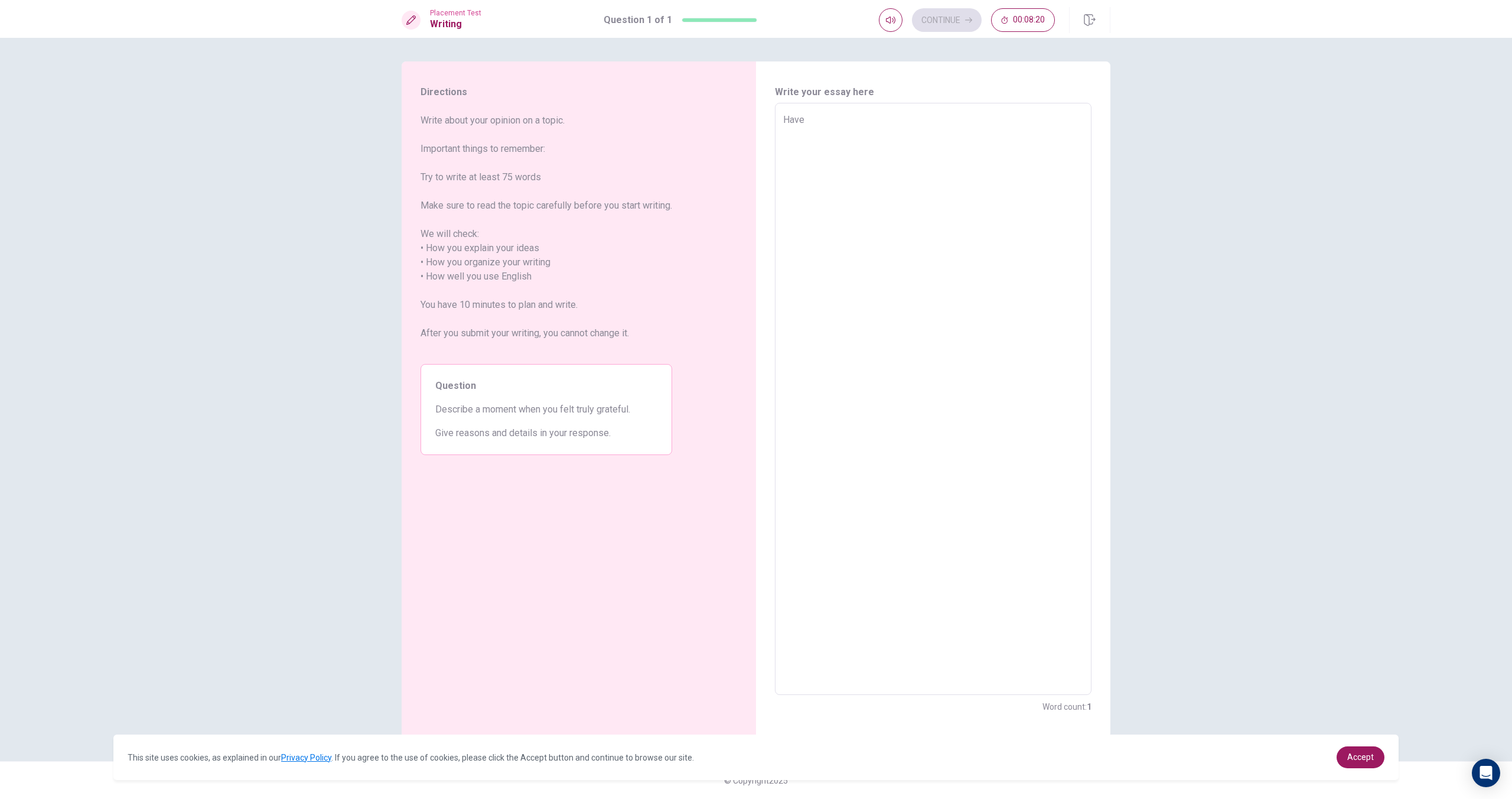
type textarea "Have"
type textarea "x"
type textarea "Have y"
type textarea "x"
type textarea "Have yo"
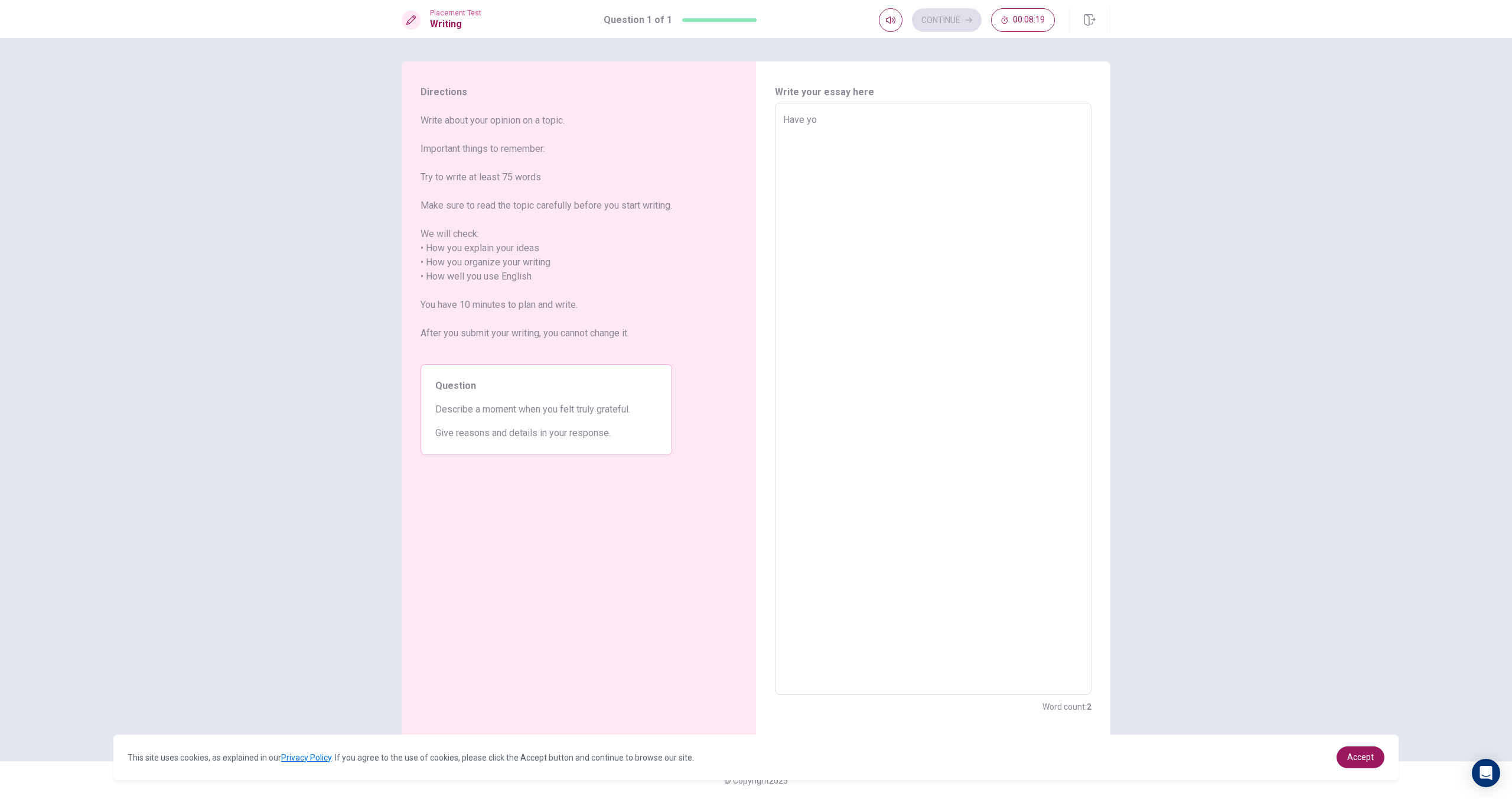
type textarea "x"
type textarea "Have you"
type textarea "x"
type textarea "Have you"
type textarea "x"
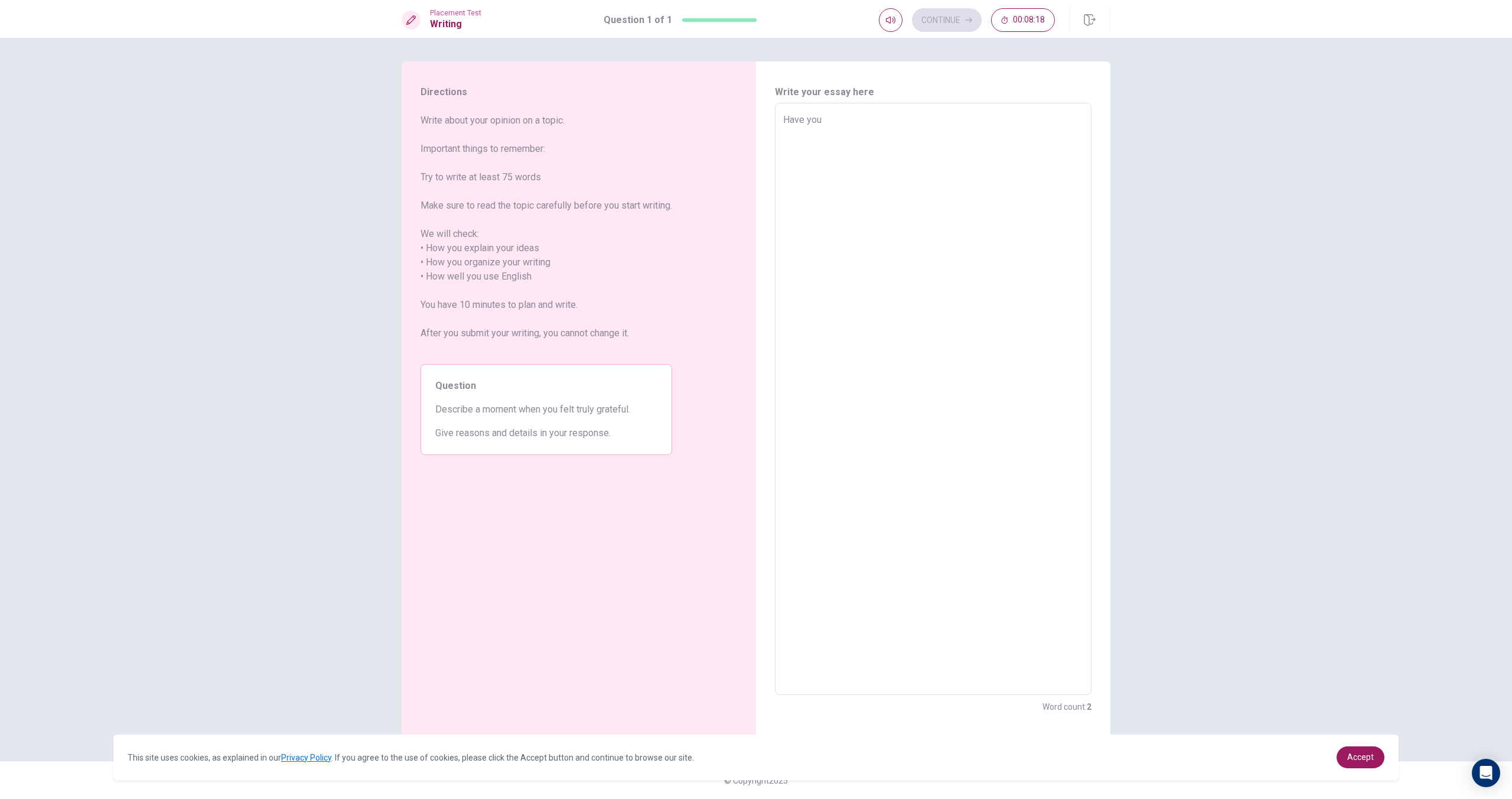
type textarea "Have you e"
type textarea "x"
type textarea "Have you ev"
type textarea "x"
type textarea "Have you eve"
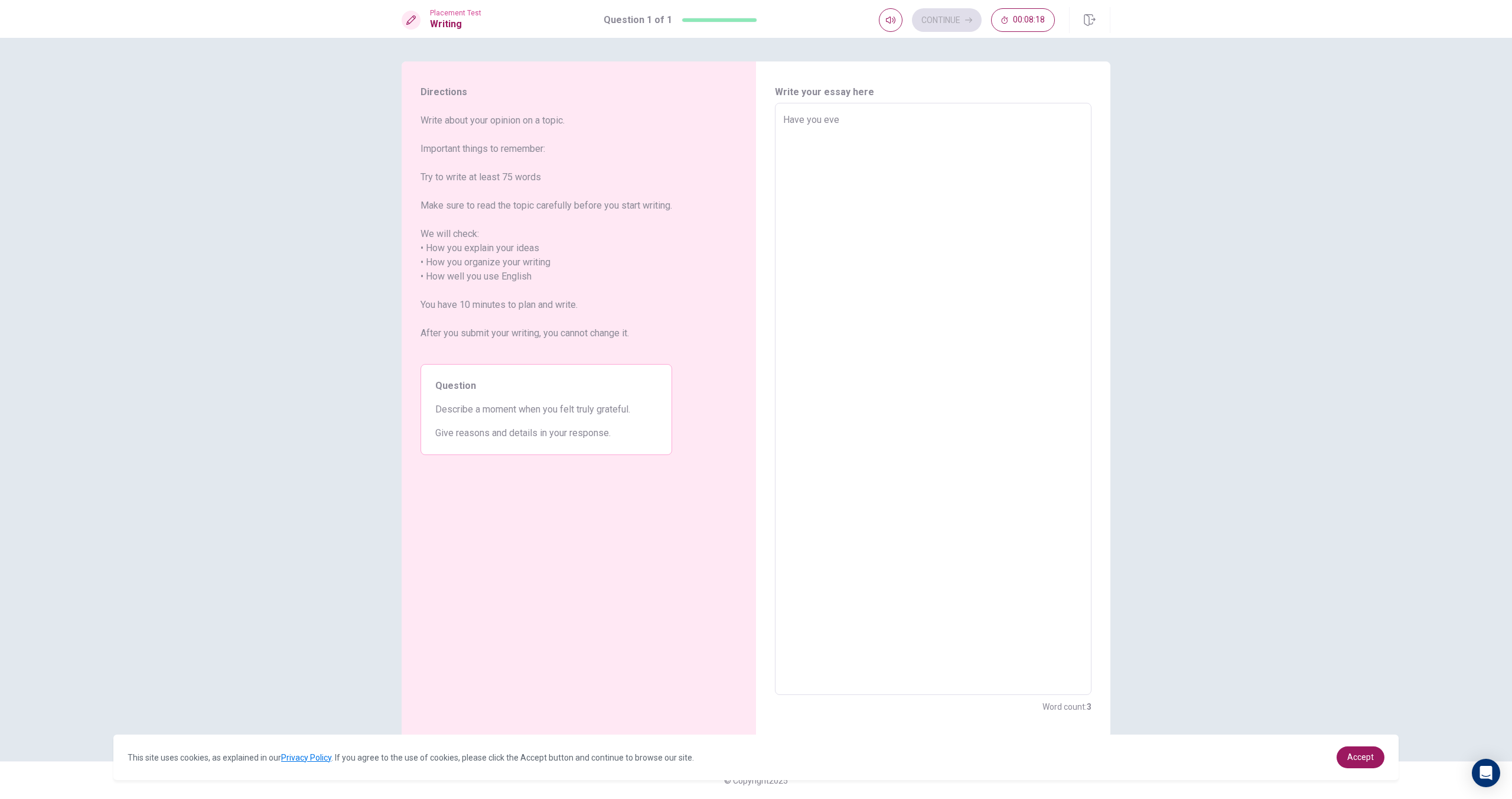
type textarea "x"
type textarea "Have you ever"
type textarea "x"
type textarea "Have you ever"
type textarea "x"
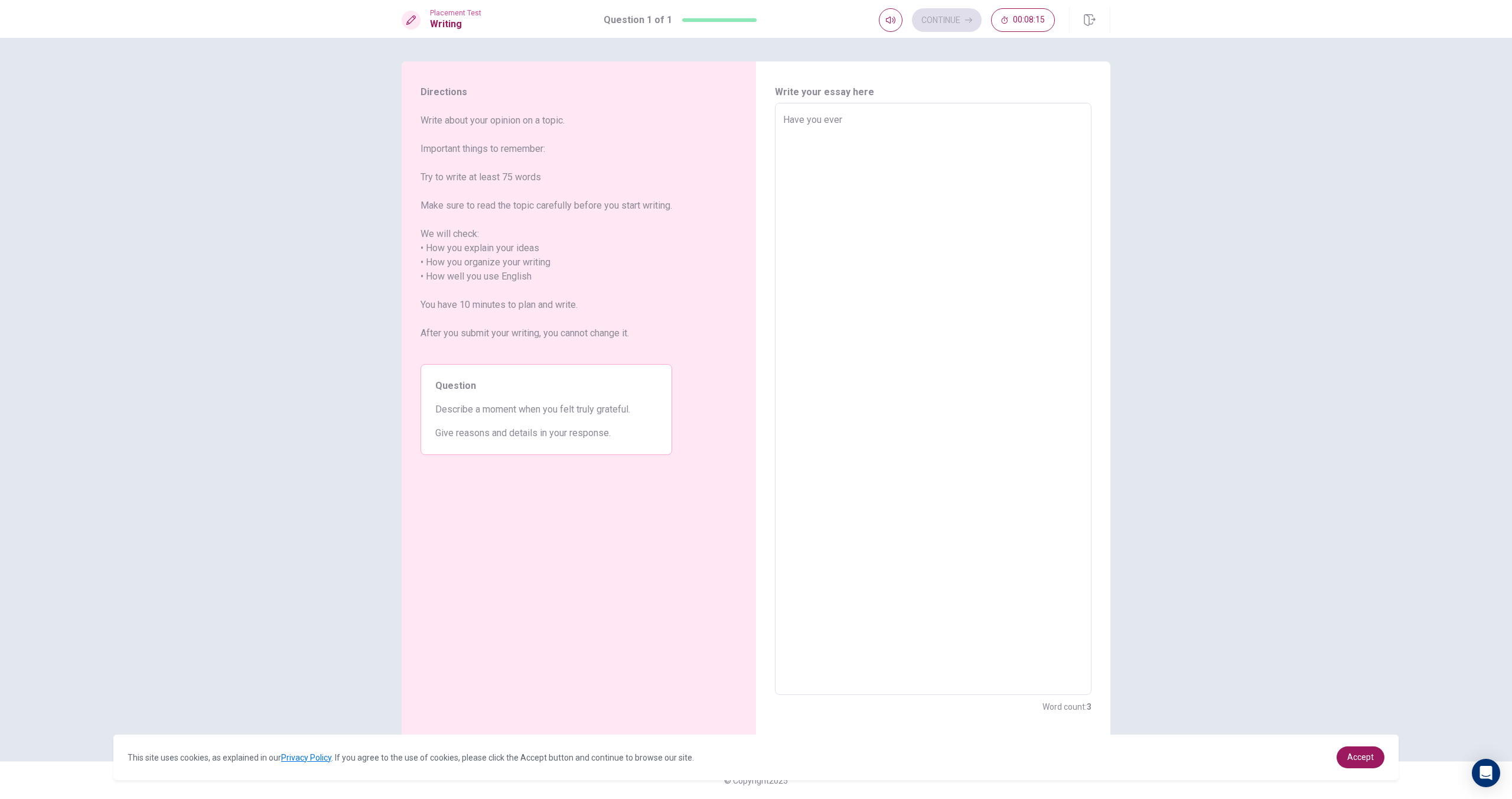
type textarea "Have you ever h"
type textarea "x"
type textarea "Have you ever he"
type textarea "x"
type textarea "Have you ever her"
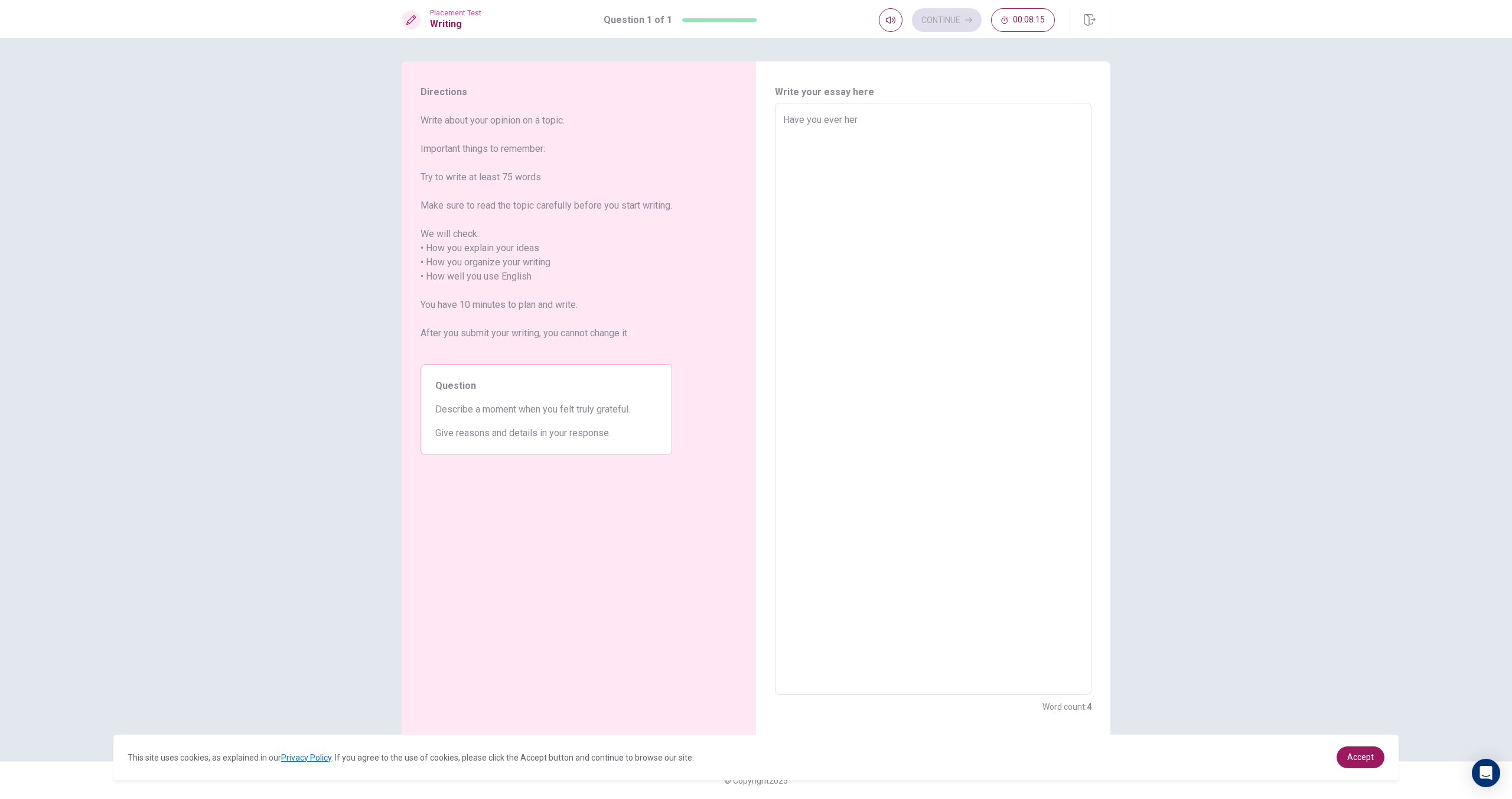
type textarea "x"
type textarea "Have you ever herd"
type textarea "x"
type textarea "Have you ever her"
type textarea "x"
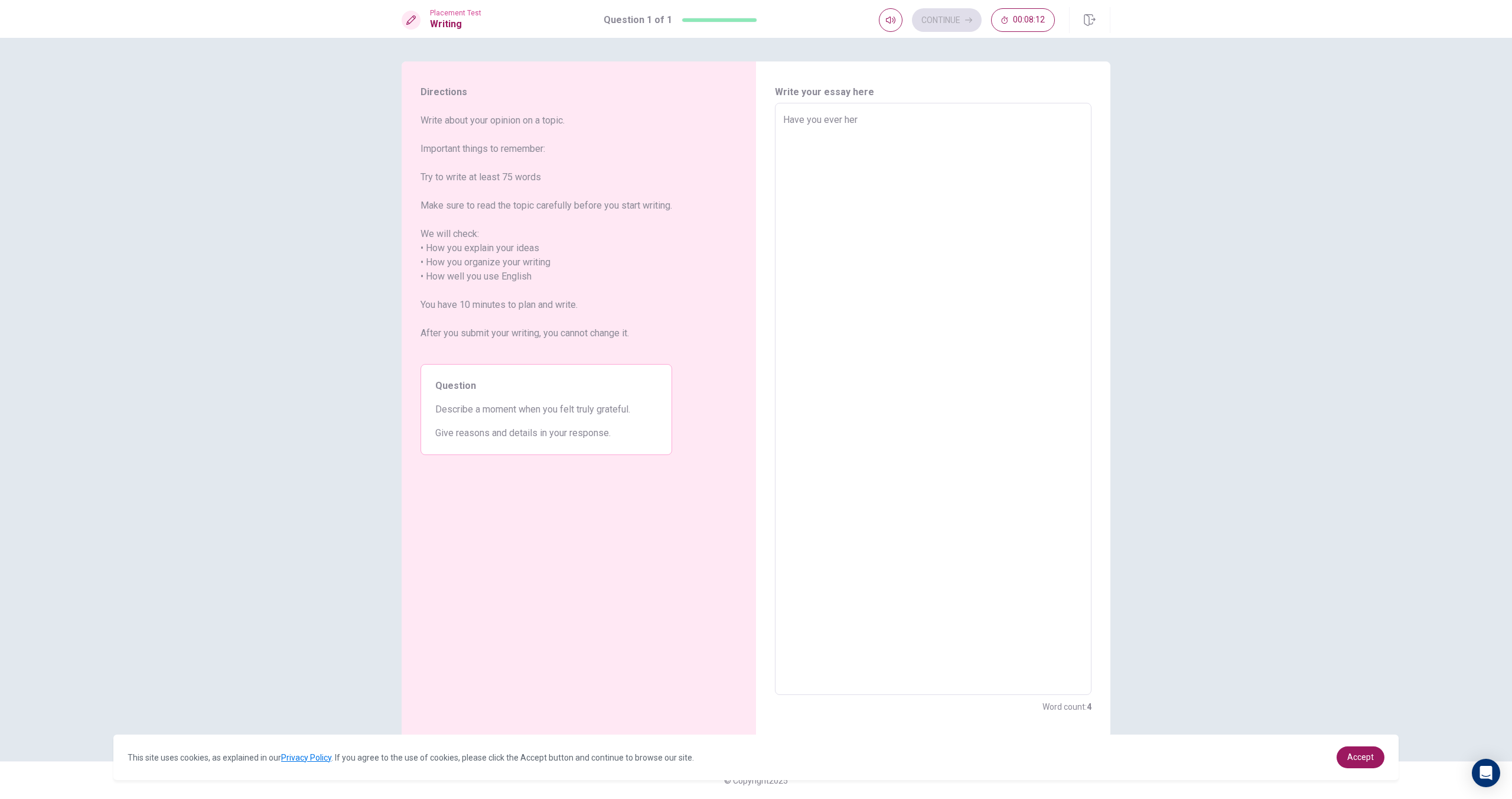
type textarea "Have you ever he"
type textarea "x"
type textarea "Have you ever h"
type textarea "x"
type textarea "Have you ever"
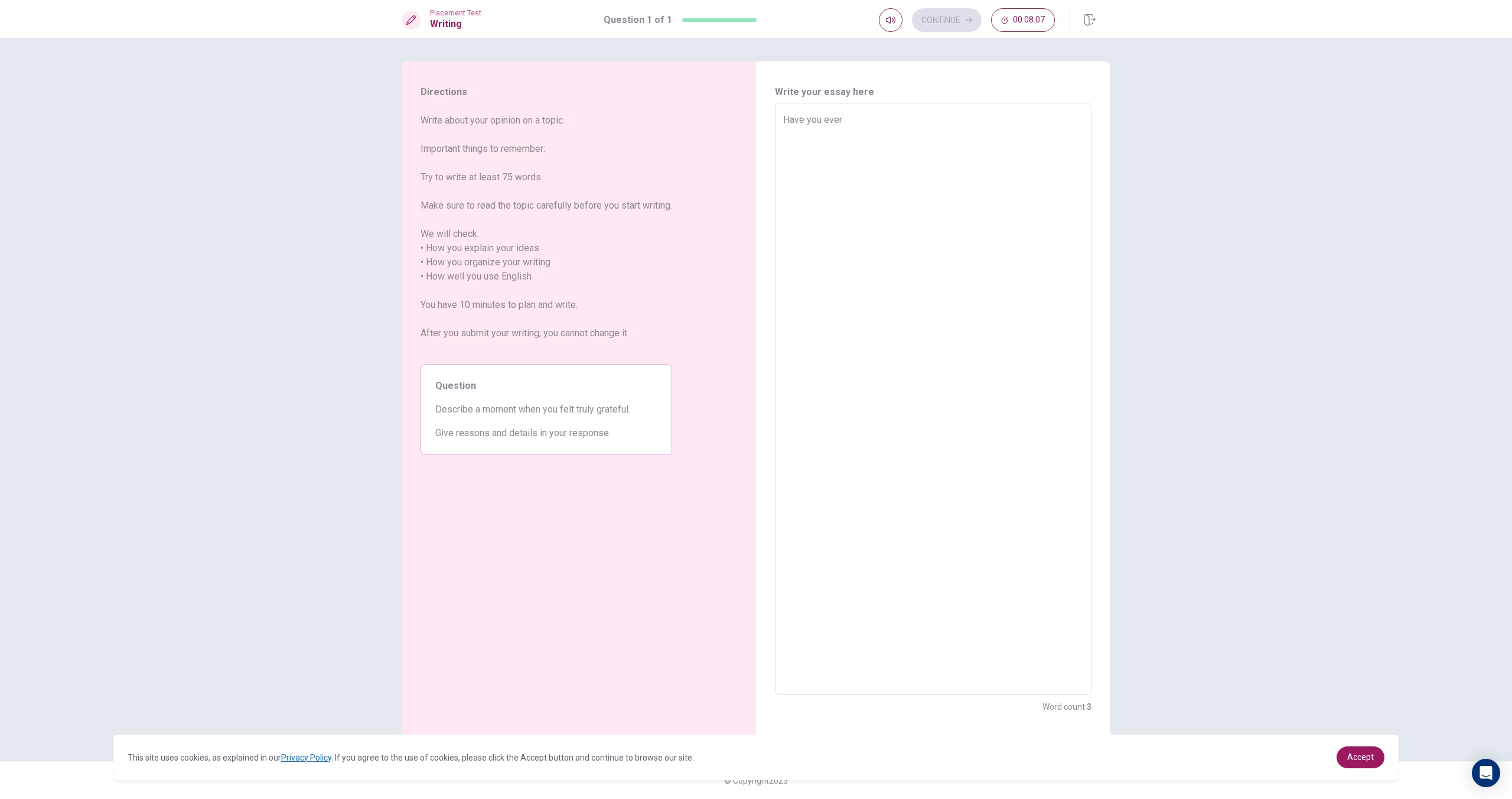
type textarea "x"
type textarea "Have you ever t"
type textarea "x"
type textarea "Have you ever ta"
type textarea "x"
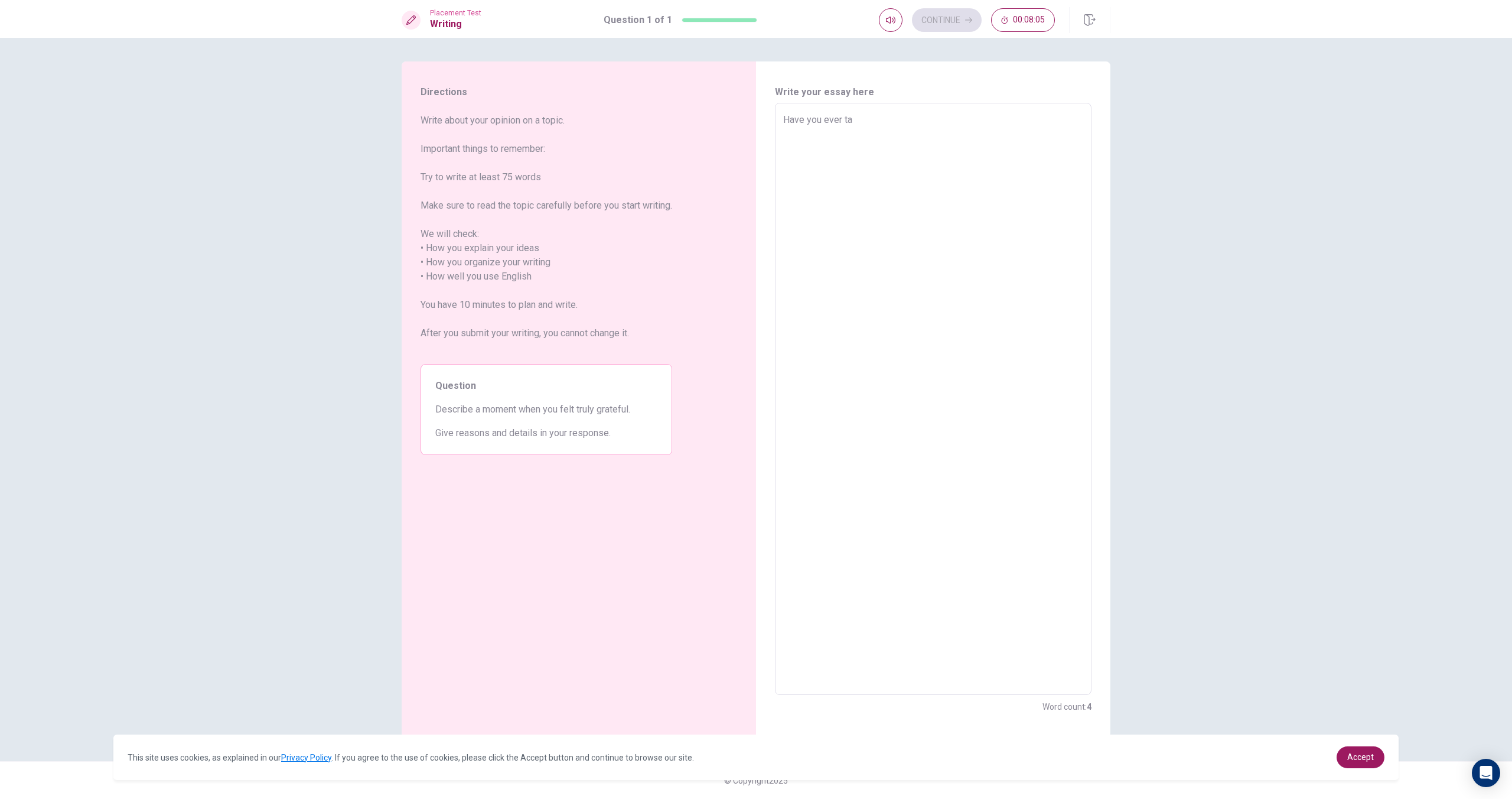
type textarea "Have you ever tal"
type textarea "x"
type textarea "Have you ever talk"
type textarea "x"
type textarea "Have you ever talke"
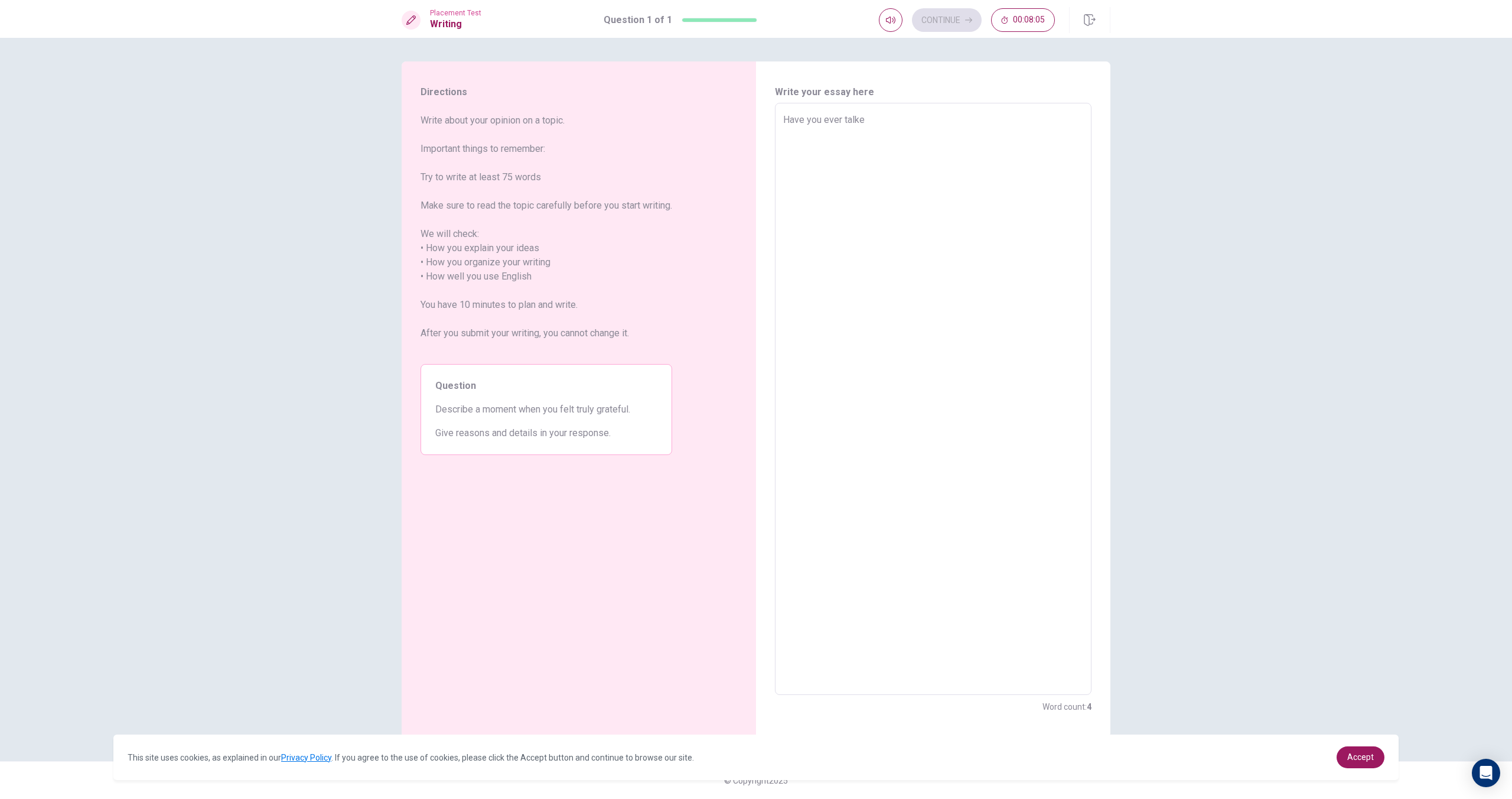
type textarea "x"
type textarea "Have you ever talked"
type textarea "x"
type textarea "Have you ever talkedn"
type textarea "x"
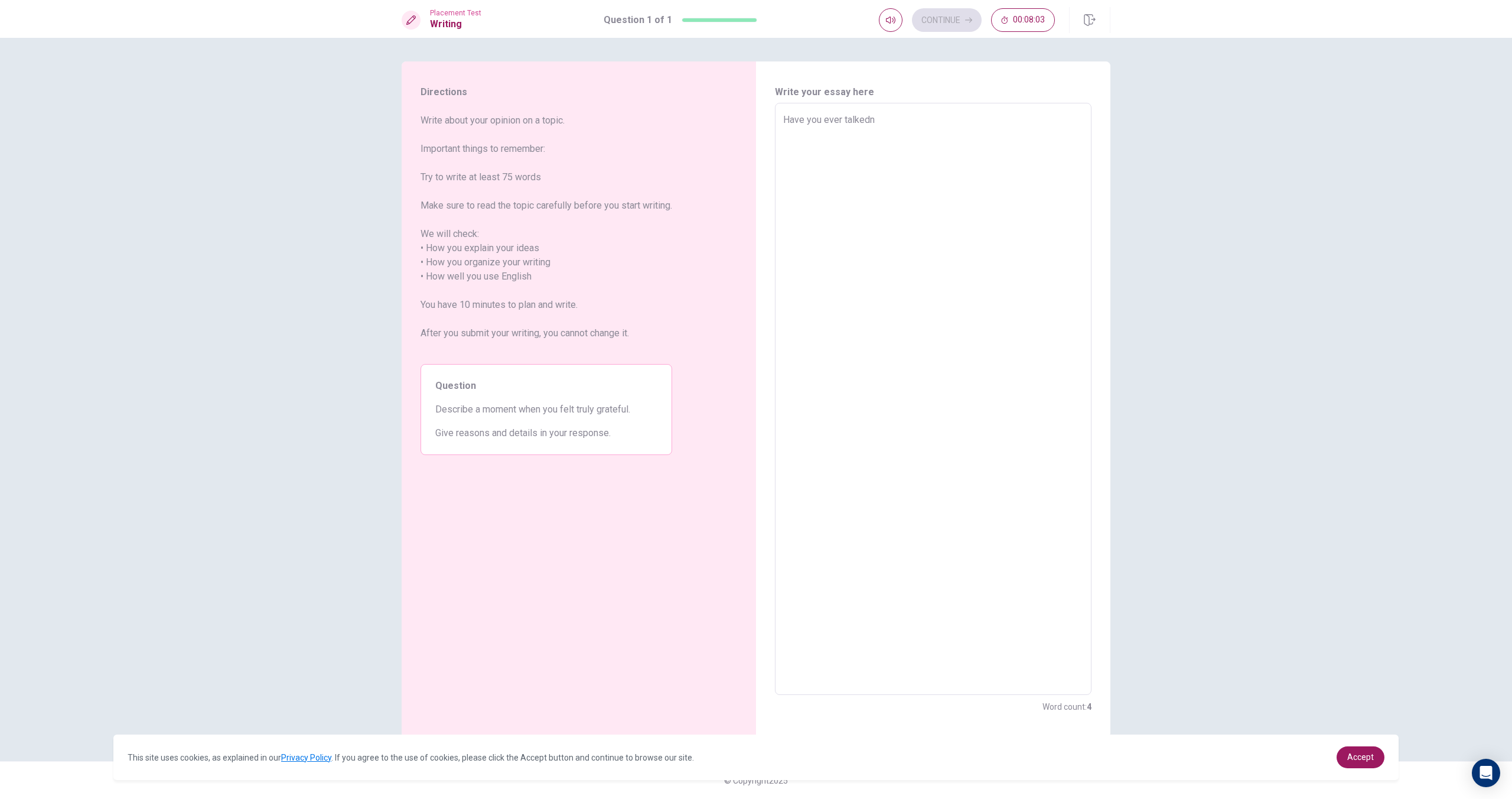
type textarea "Have you ever talked"
type textarea "x"
type textarea "Have you ever talked"
type textarea "x"
type textarea "Have you ever talked t"
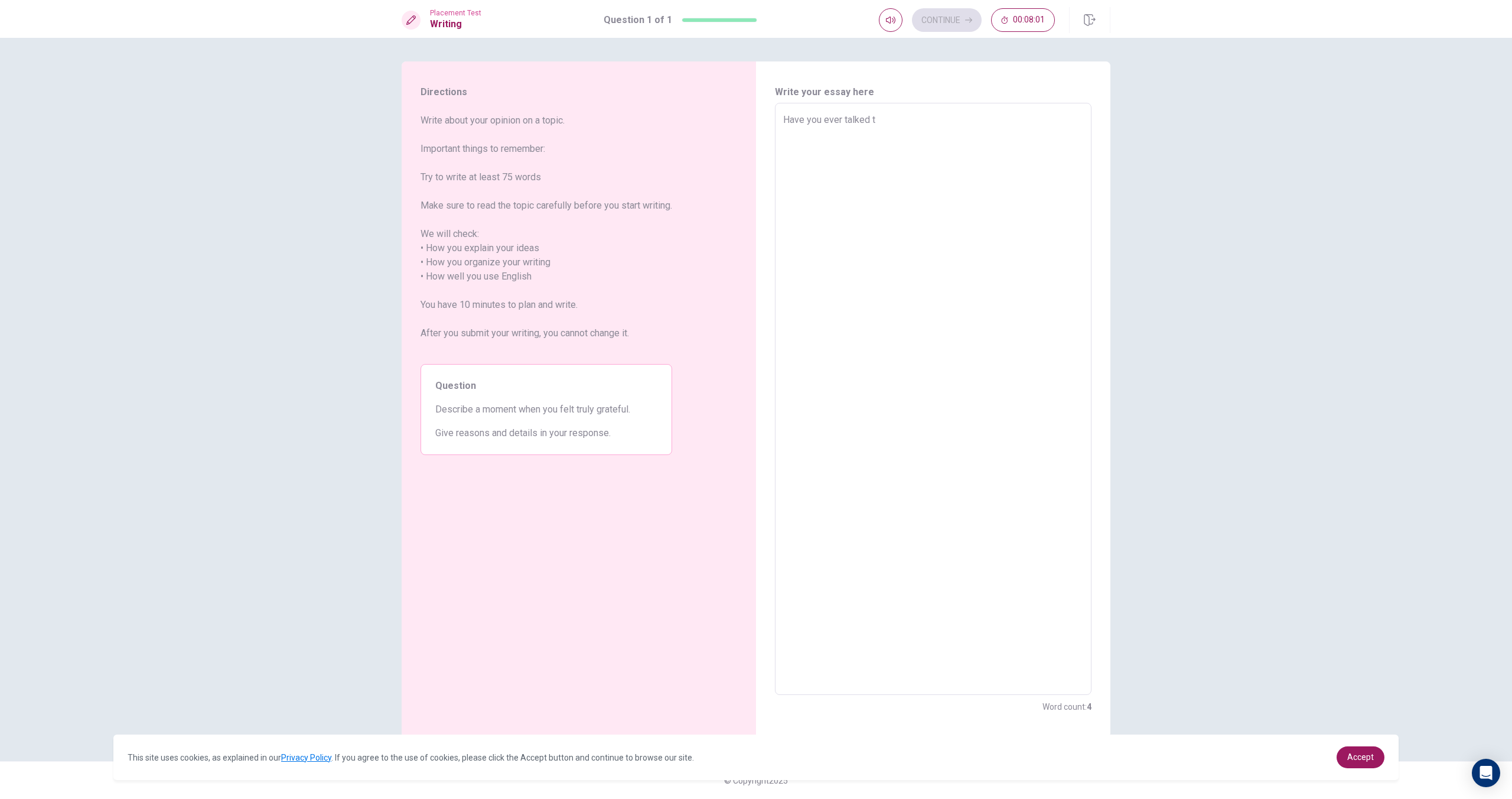
type textarea "x"
type textarea "Have you ever talked to"
type textarea "x"
type textarea "Have you ever talked to"
type textarea "x"
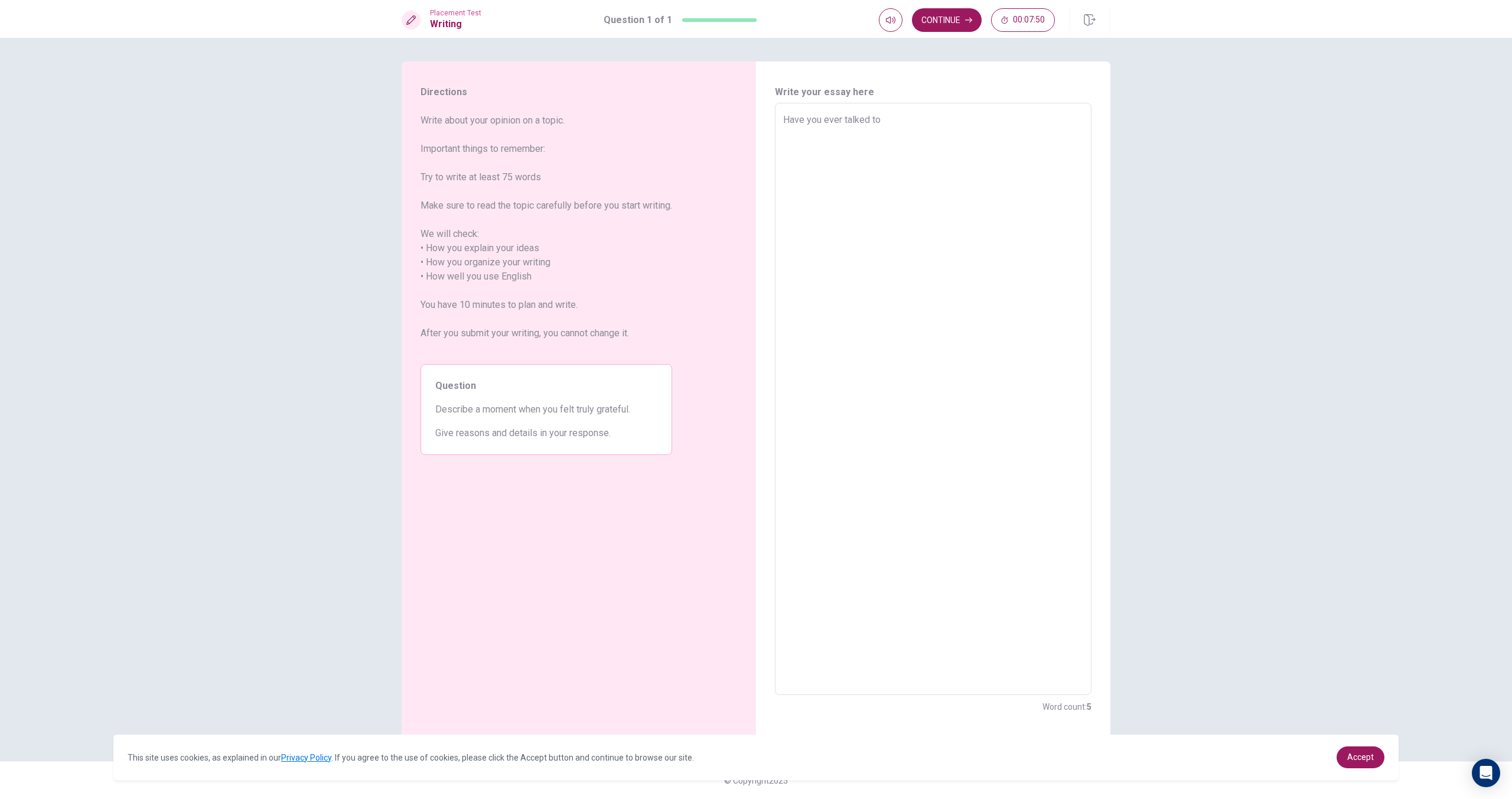
type textarea "Have you ever talked to y"
type textarea "x"
type textarea "Have you ever talked to yo"
type textarea "x"
type textarea "Have you ever talked to you"
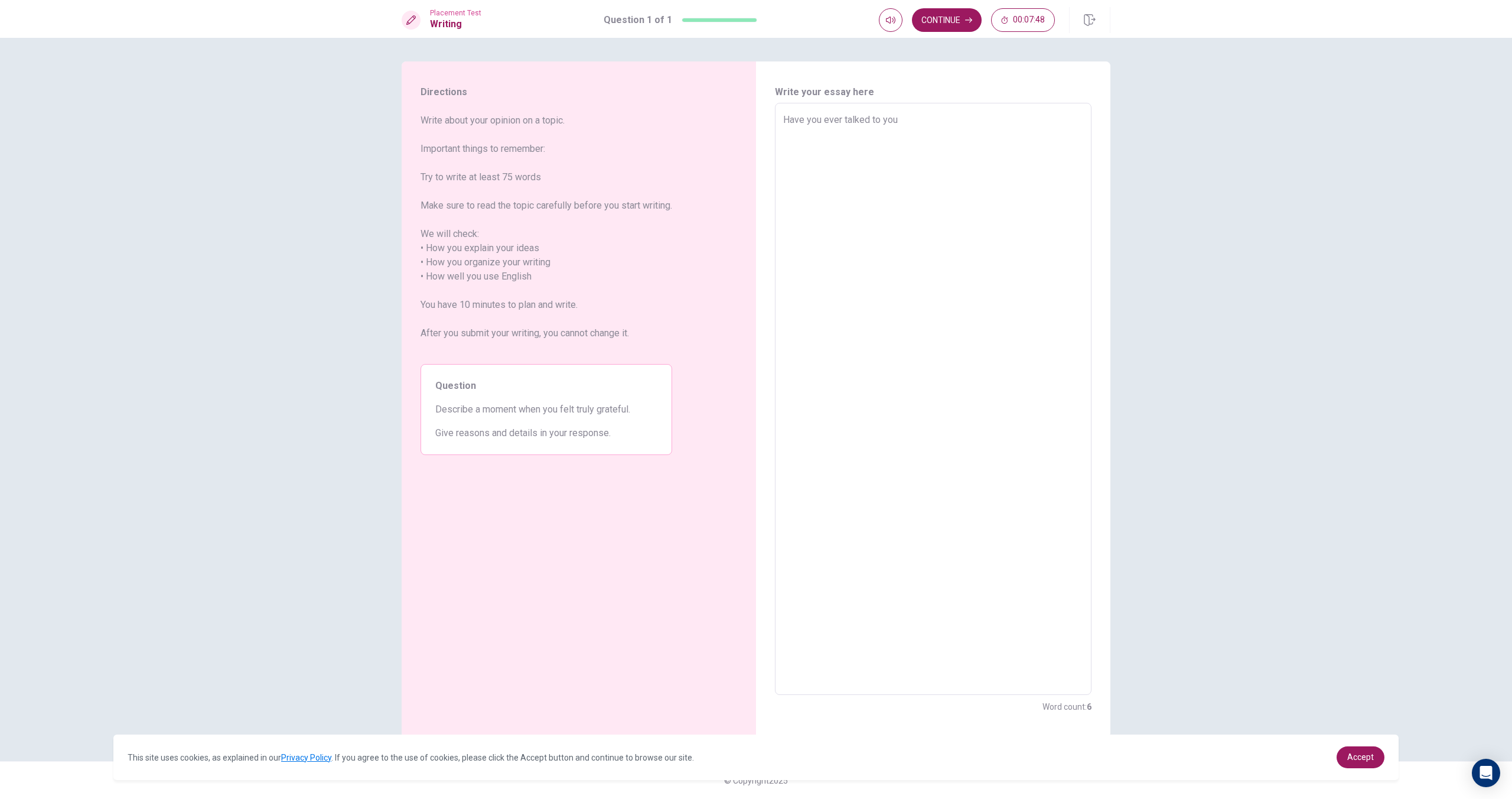
type textarea "x"
type textarea "Have you ever talked to your"
type textarea "x"
type textarea "Have you ever talked to your"
type textarea "x"
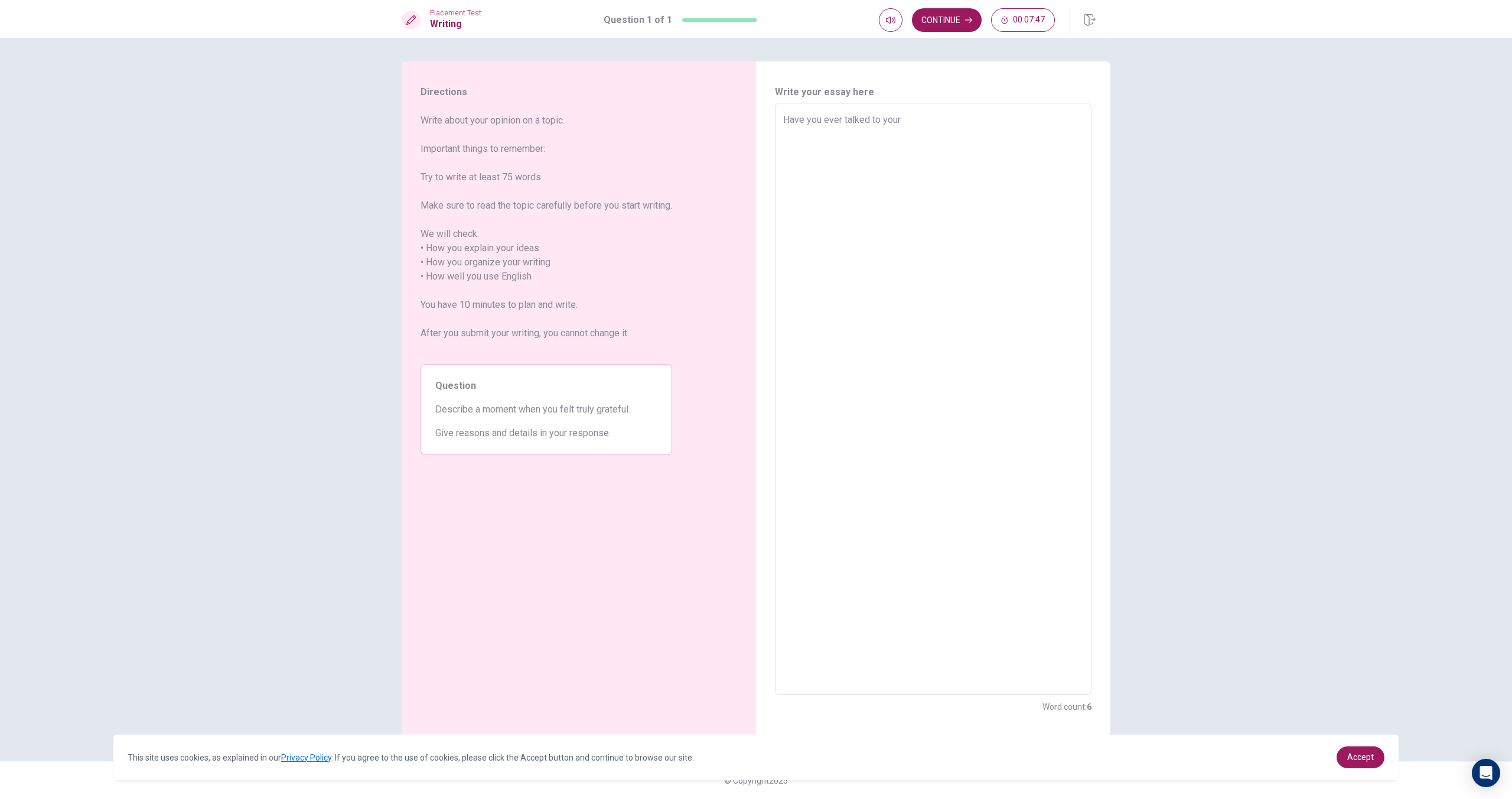
type textarea "Have you ever talked to your f"
type textarea "x"
type textarea "Have you ever talked to your fr"
type textarea "x"
type textarea "Have you ever talked to your fri"
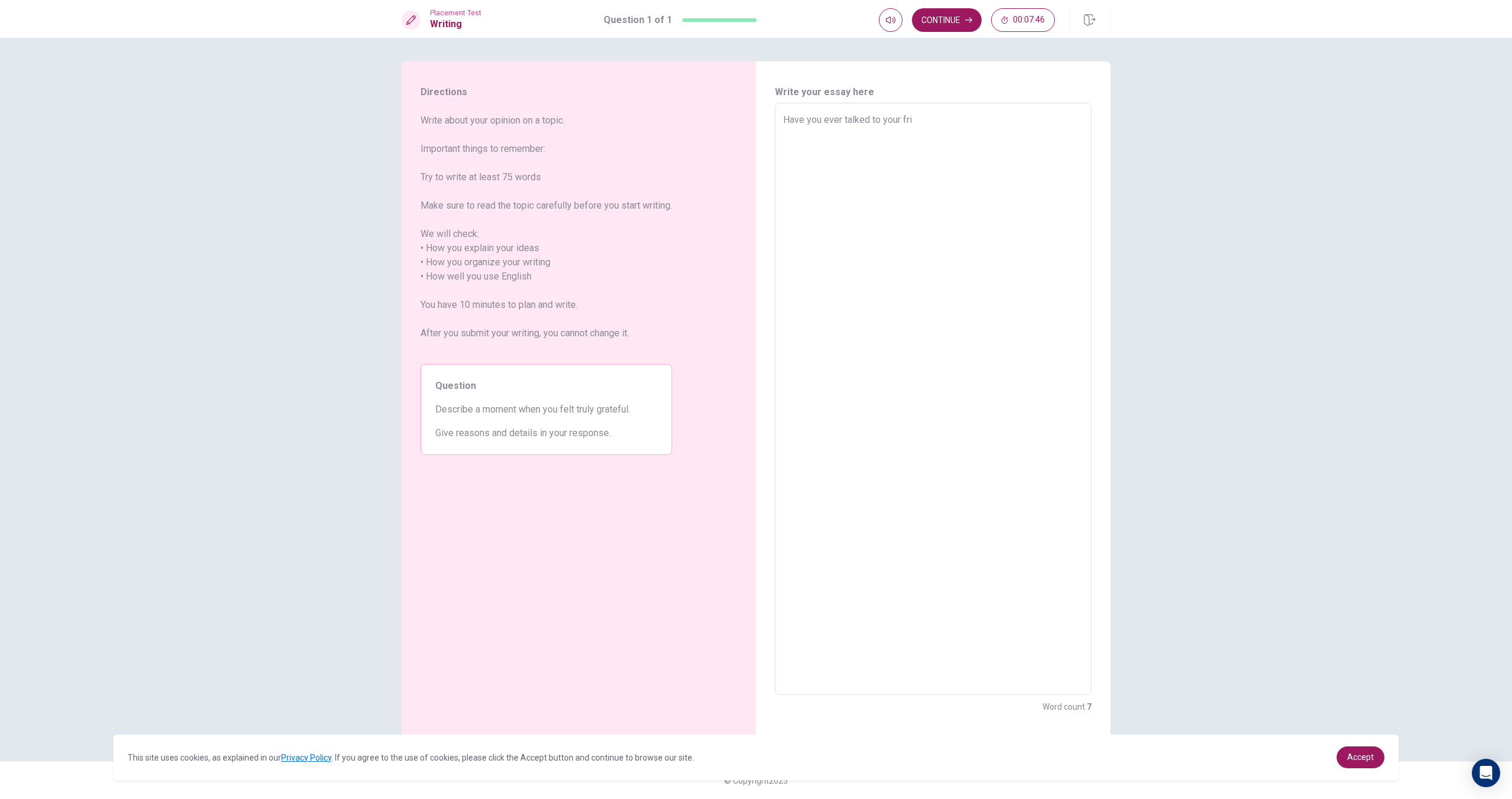
type textarea "x"
type textarea "Have you ever talked to your frie"
type textarea "x"
type textarea "Have you ever talked to your frien"
type textarea "x"
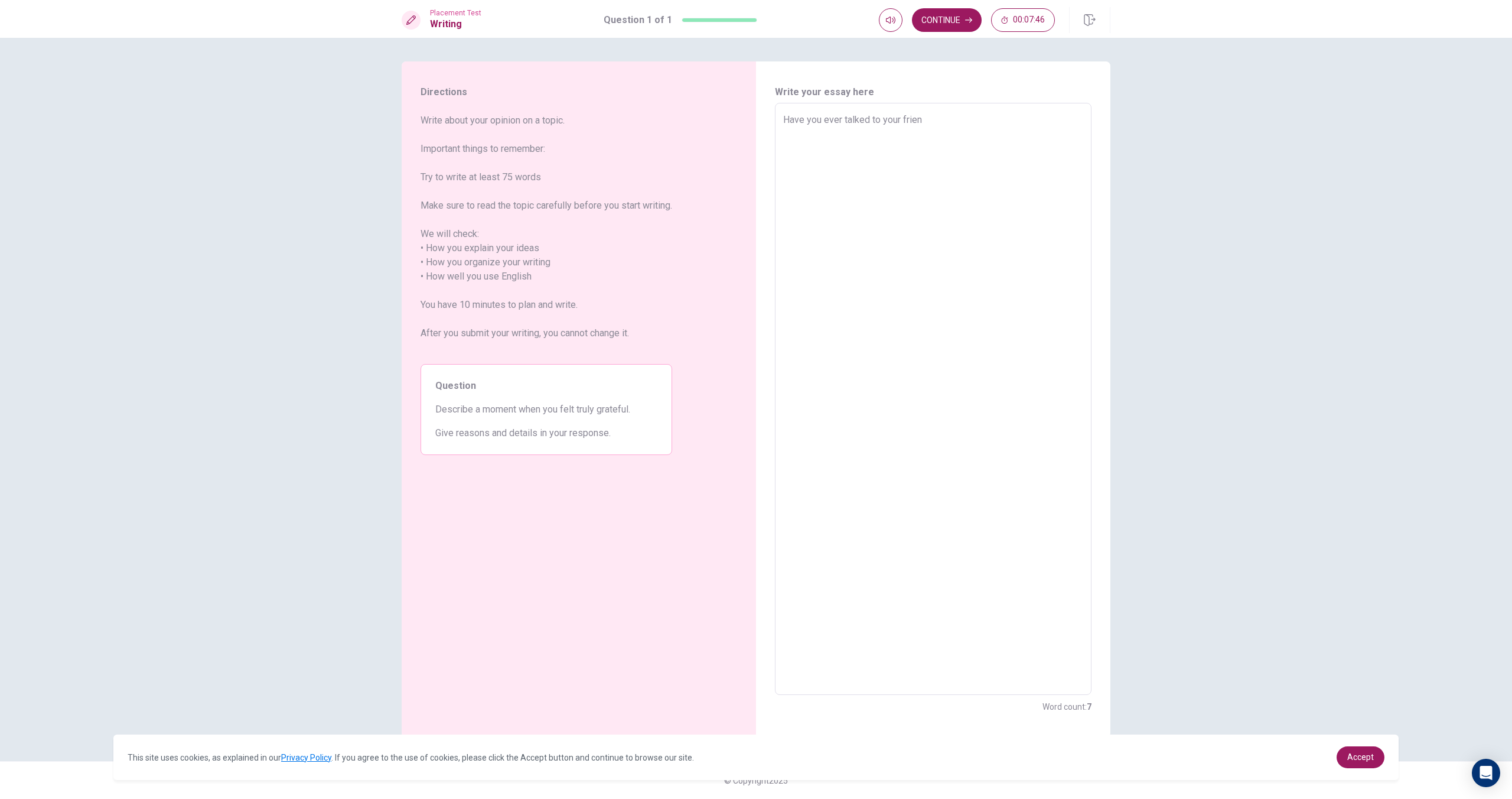
type textarea "Have you ever talked to your friend"
type textarea "x"
type textarea "Have you ever talked to your friends"
type textarea "x"
type textarea "Have you ever talked to your friends"
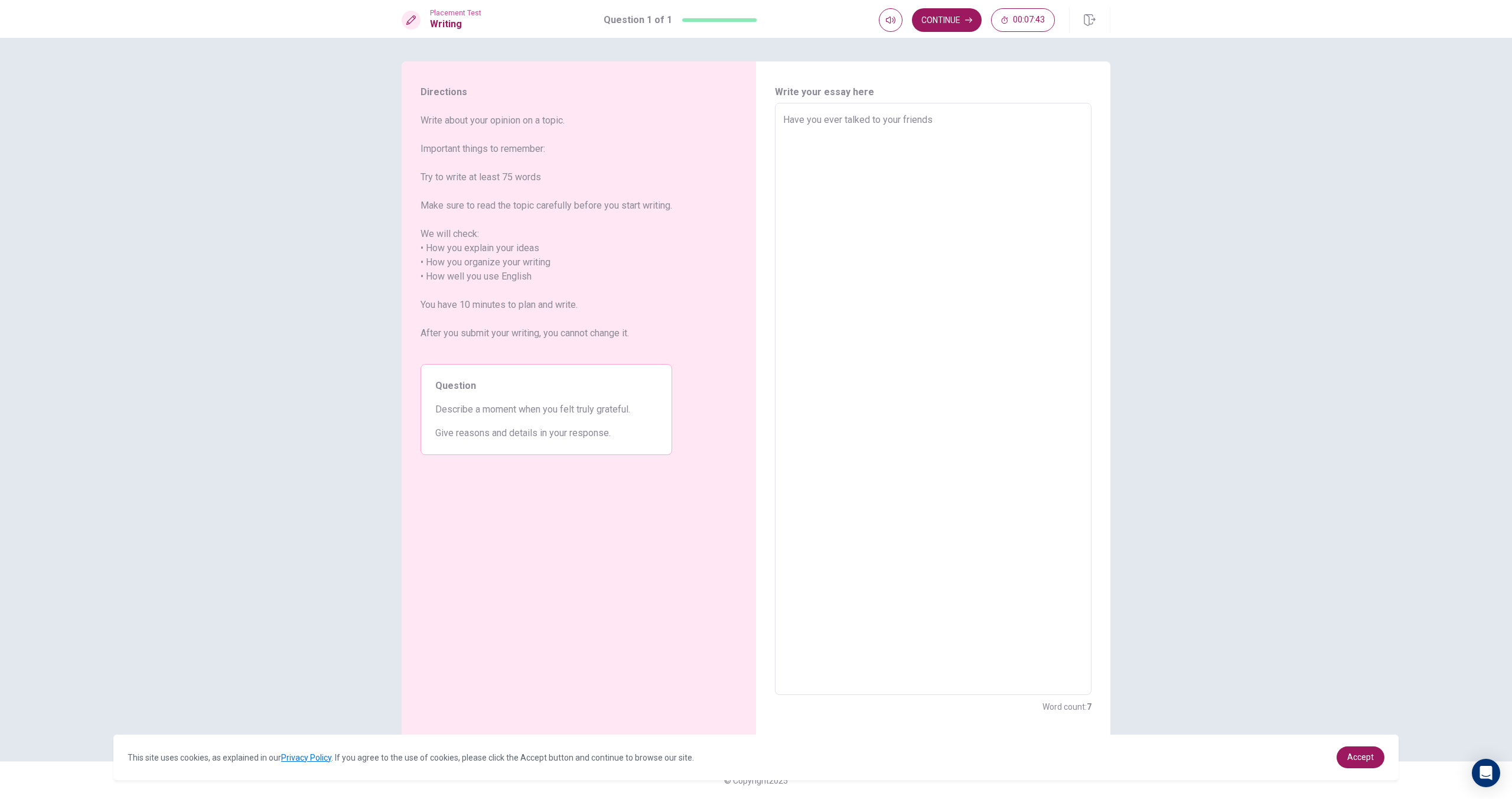
type textarea "x"
type textarea "Have you ever talked to your friends o"
type textarea "x"
type textarea "Have you ever talked to your friends on"
type textarea "x"
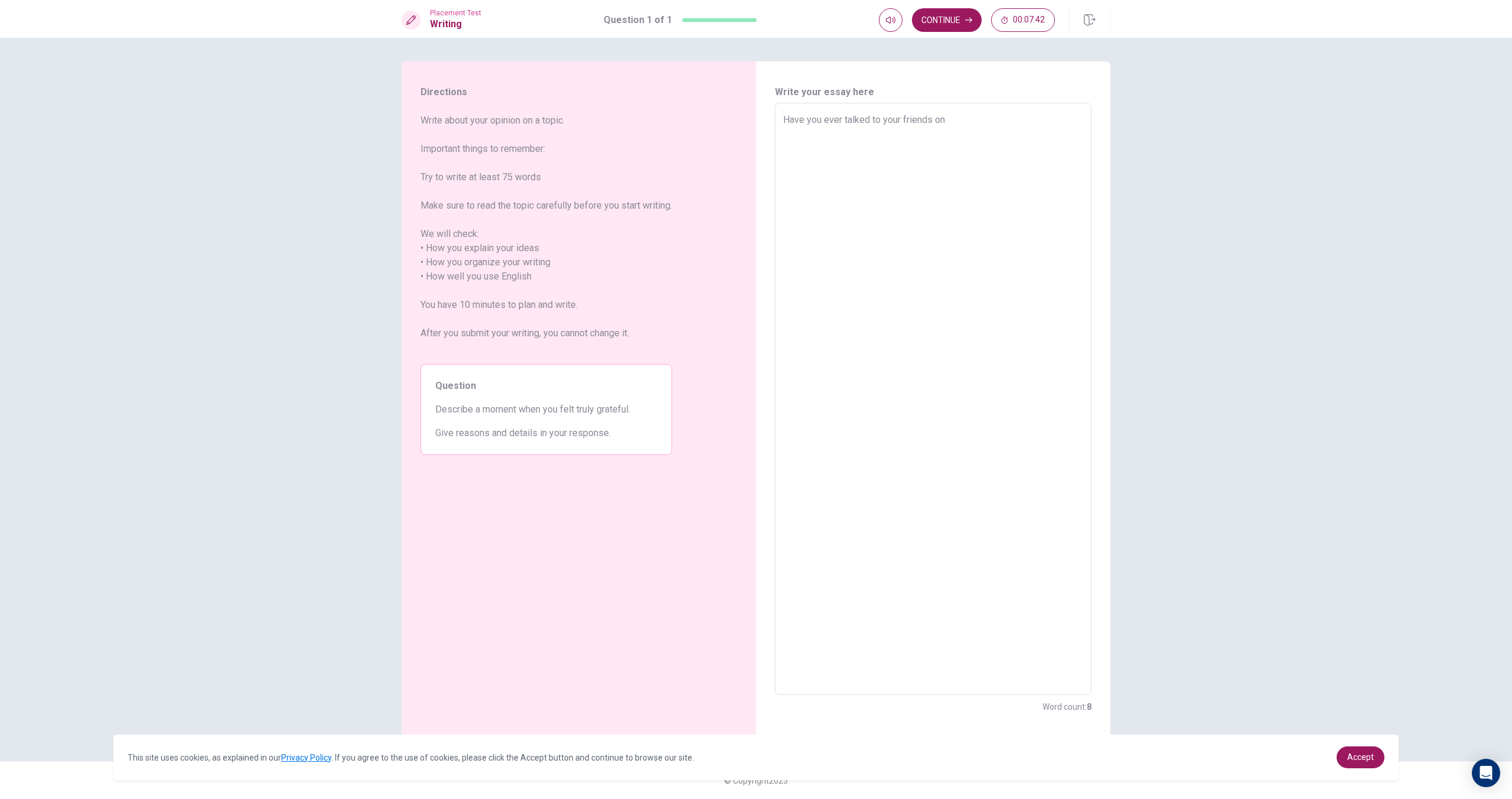
type textarea "Have you ever talked to your friends on"
type textarea "x"
type textarea "Have you ever talked to your friends on t"
type textarea "x"
type textarea "Have you ever talked to your friends on th"
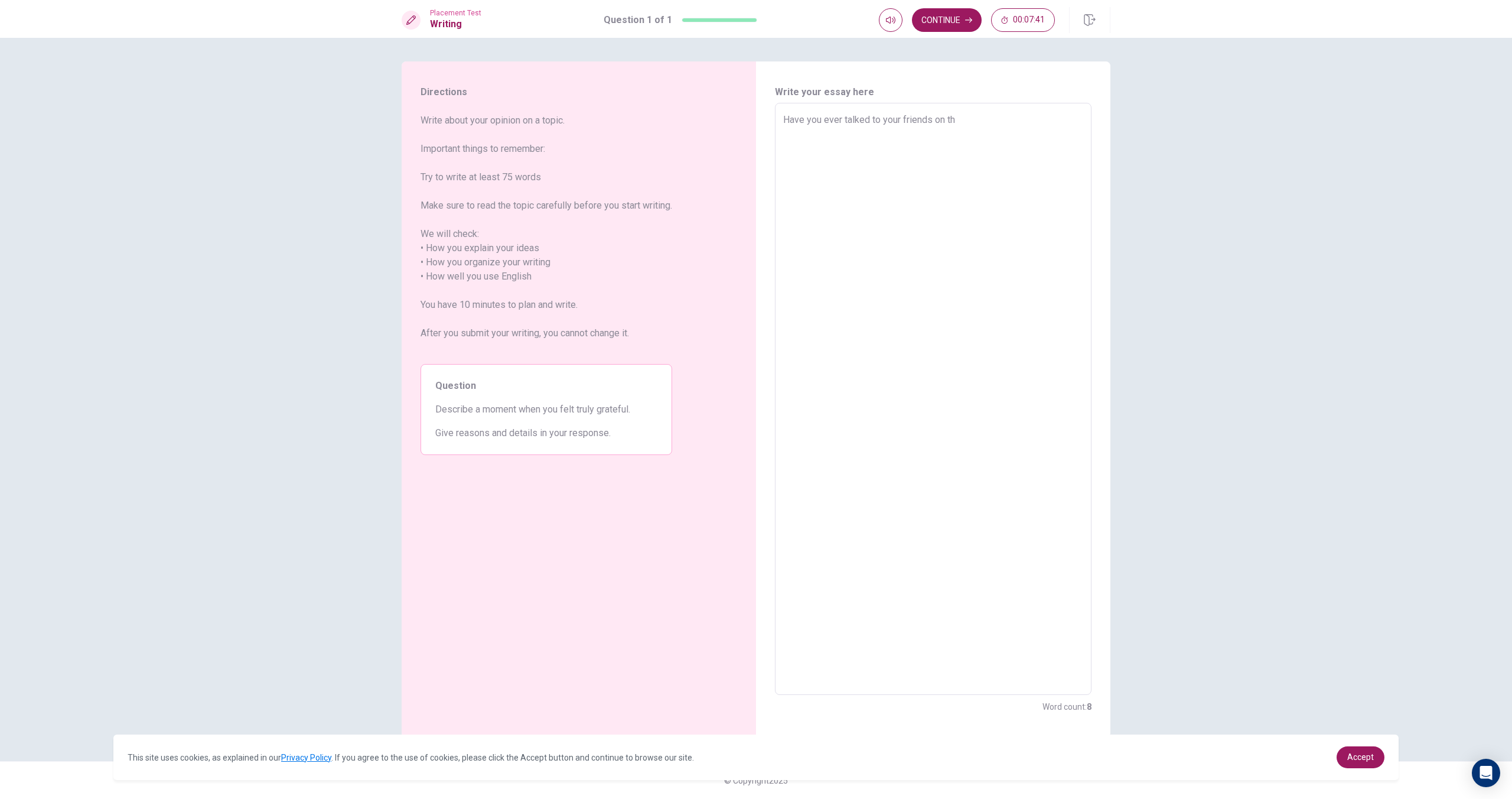
type textarea "x"
type textarea "Have you ever talked to your friends on the"
type textarea "x"
type textarea "Have you ever talked to your friends on the"
type textarea "x"
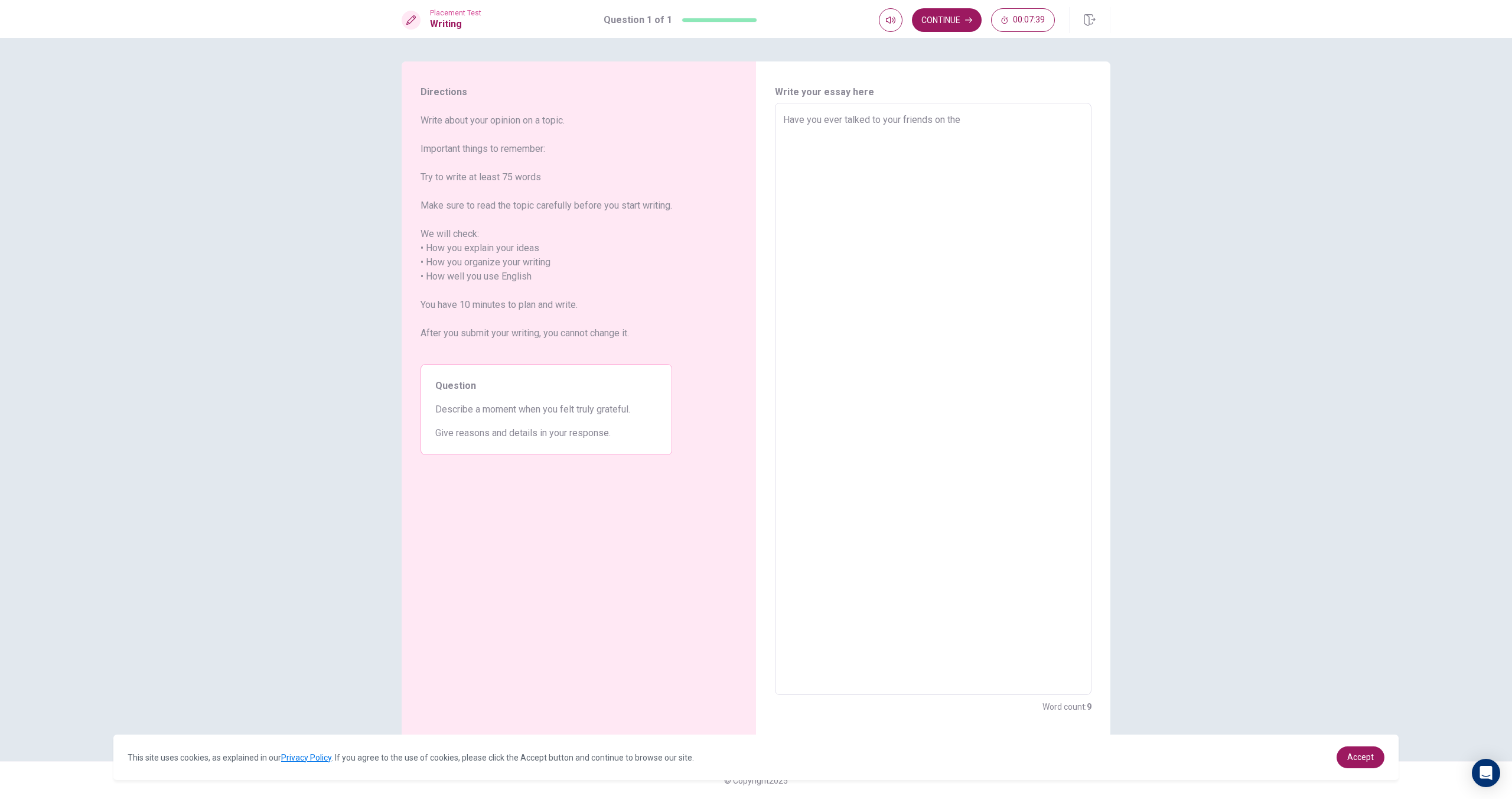
type textarea "Have you ever talked to your friends on the i"
type textarea "x"
type textarea "Have you ever talked to your friends on the in"
type textarea "x"
type textarea "Have you ever talked to your friends on the int"
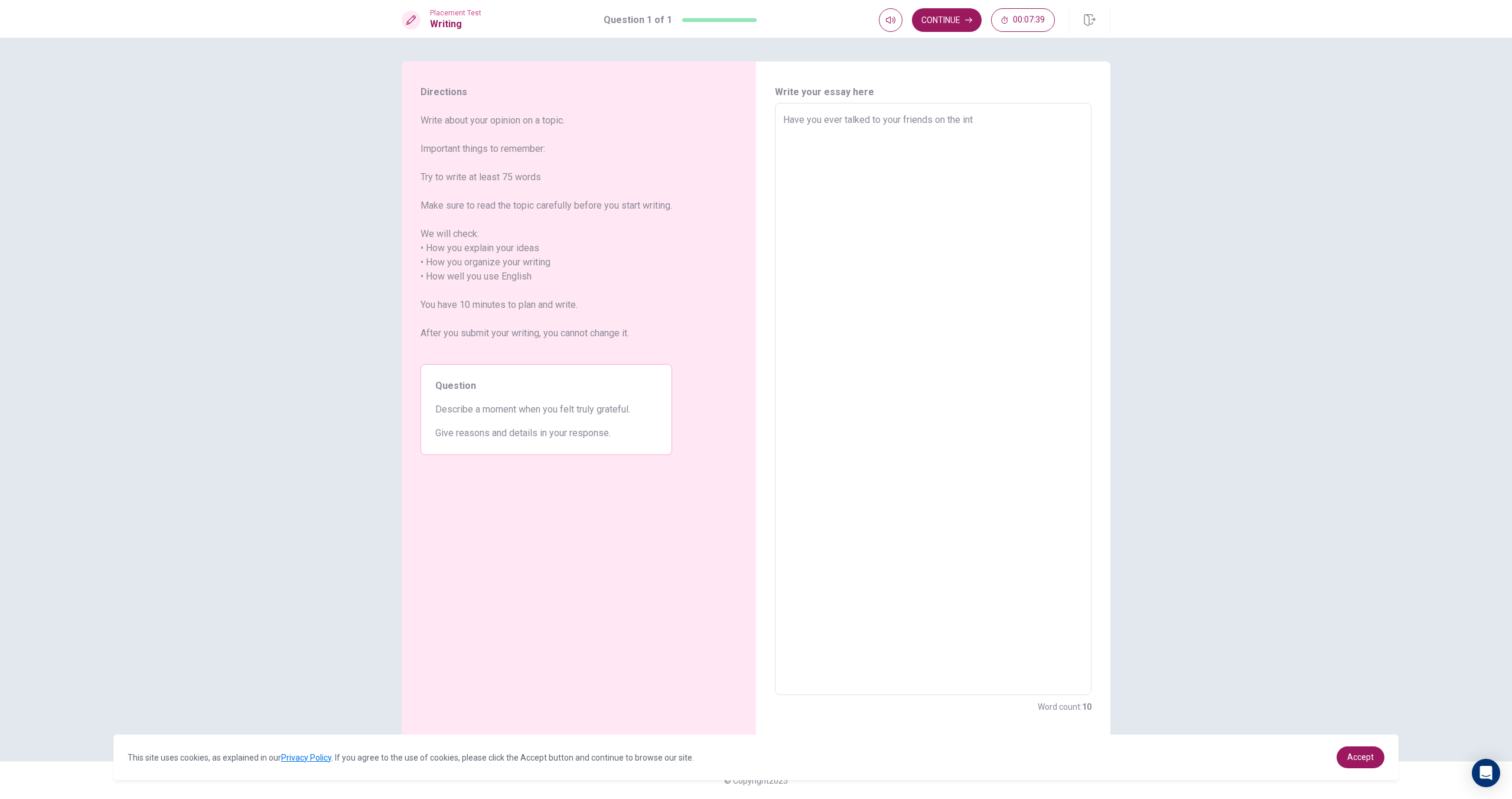
type textarea "x"
type textarea "Have you ever talked to your friends on the inte"
type textarea "x"
type textarea "Have you ever talked to your friends on the inter"
type textarea "x"
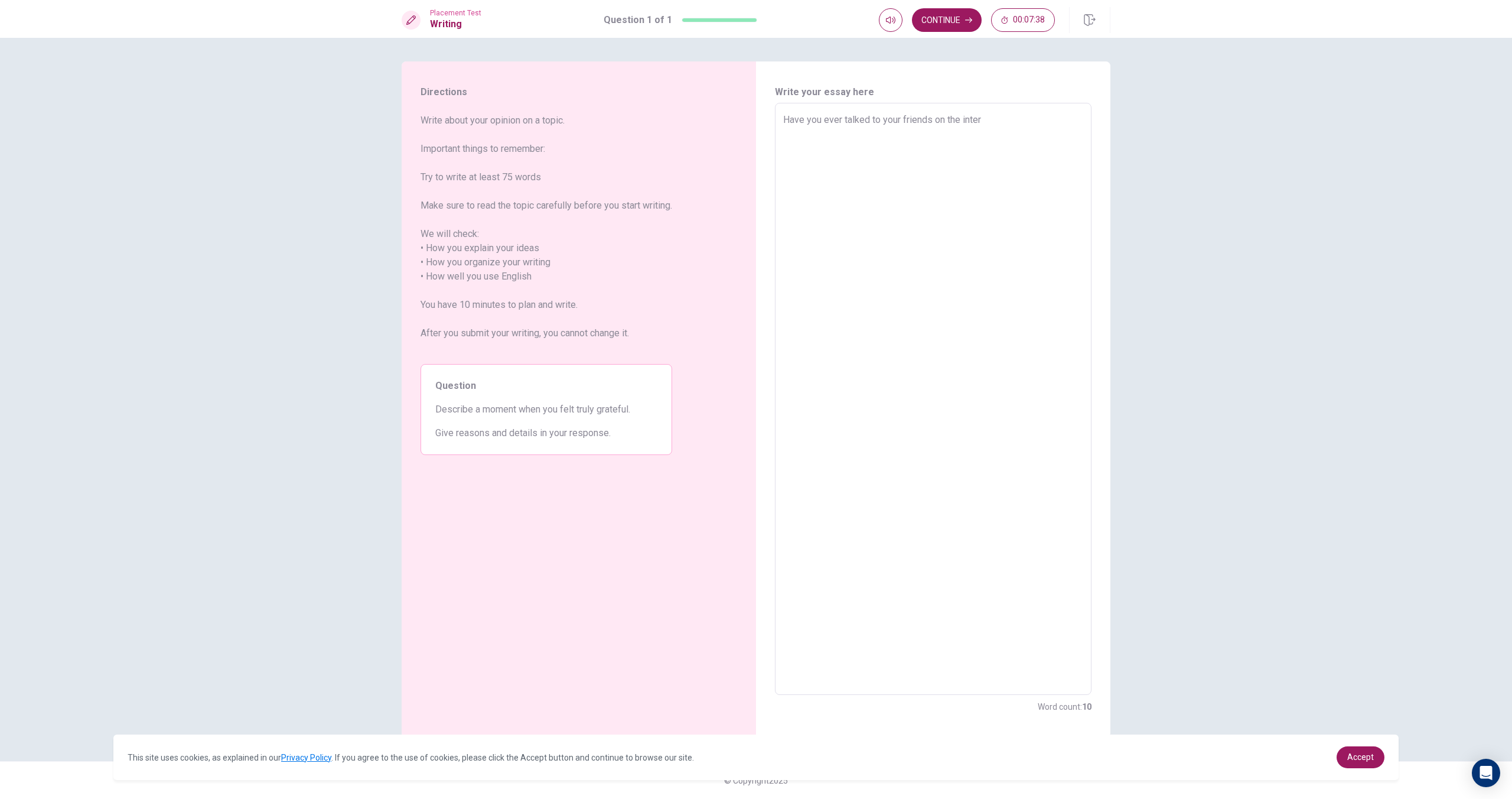
type textarea "Have you ever talked to your friends on the intern"
type textarea "x"
type textarea "Have you ever talked to your friends on the interne"
type textarea "x"
type textarea "Have you ever talked to your friends on the internet"
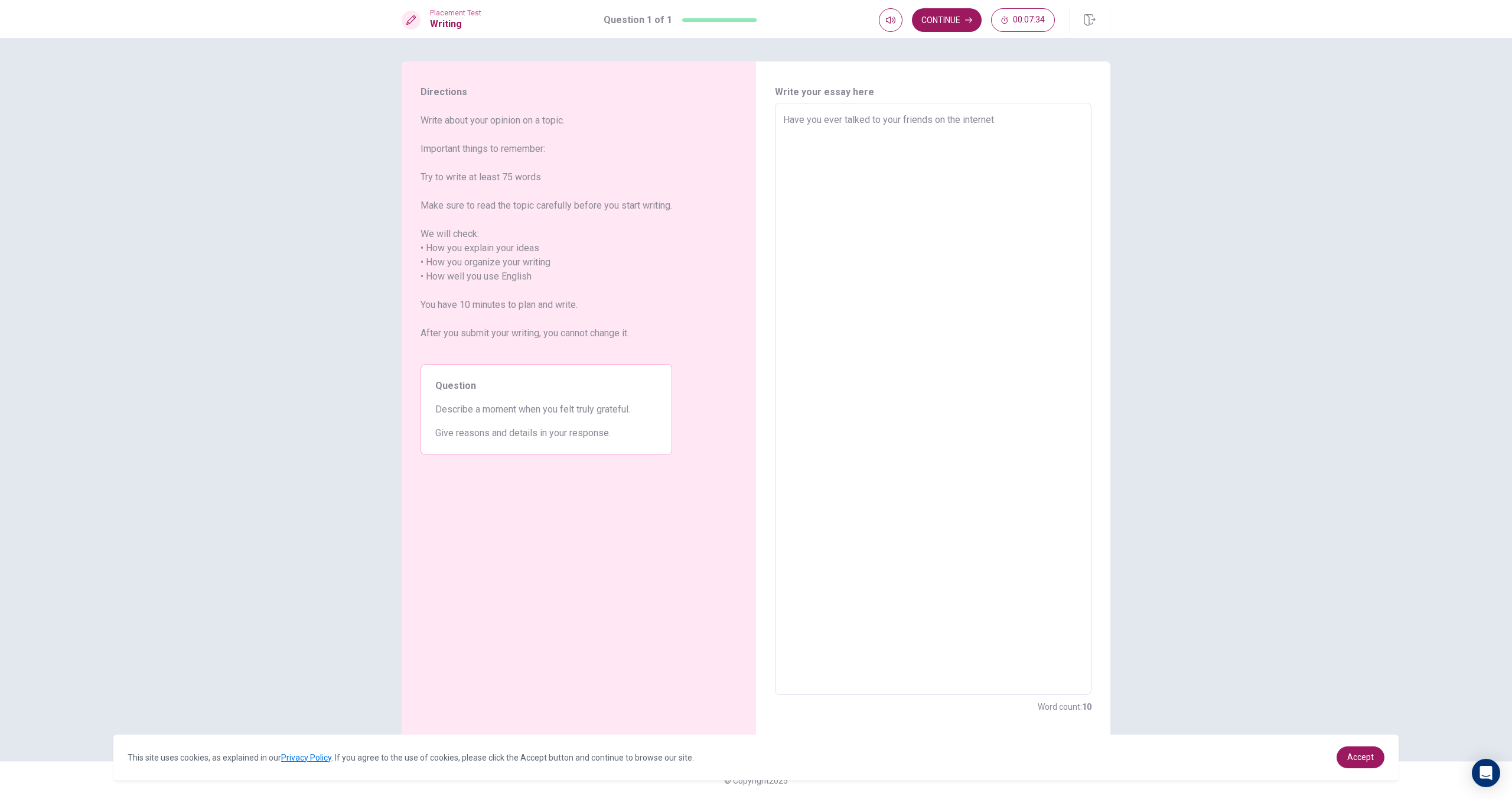
type textarea "x"
type textarea "Have you ever talked to your friends on the internet?"
type textarea "x"
type textarea "Have you ever talked to your friends on the internet?I"
type textarea "x"
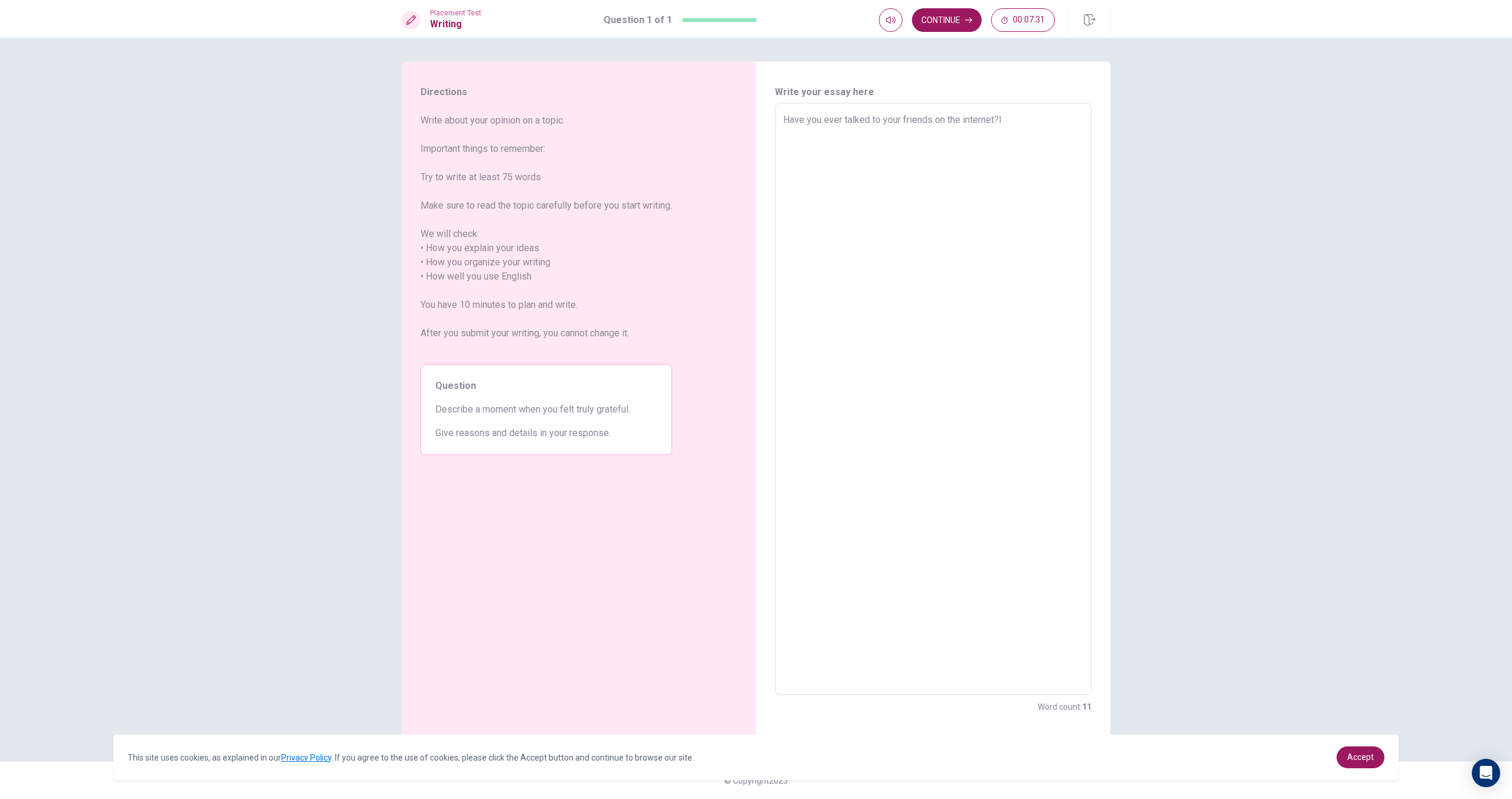
type textarea "Have you ever talked to your friends on the internet?It"
type textarea "x"
type textarea "Have you ever talked to your friends on the internet?It"
type textarea "x"
type textarea "Have you ever talked to your friends on the internet?It i"
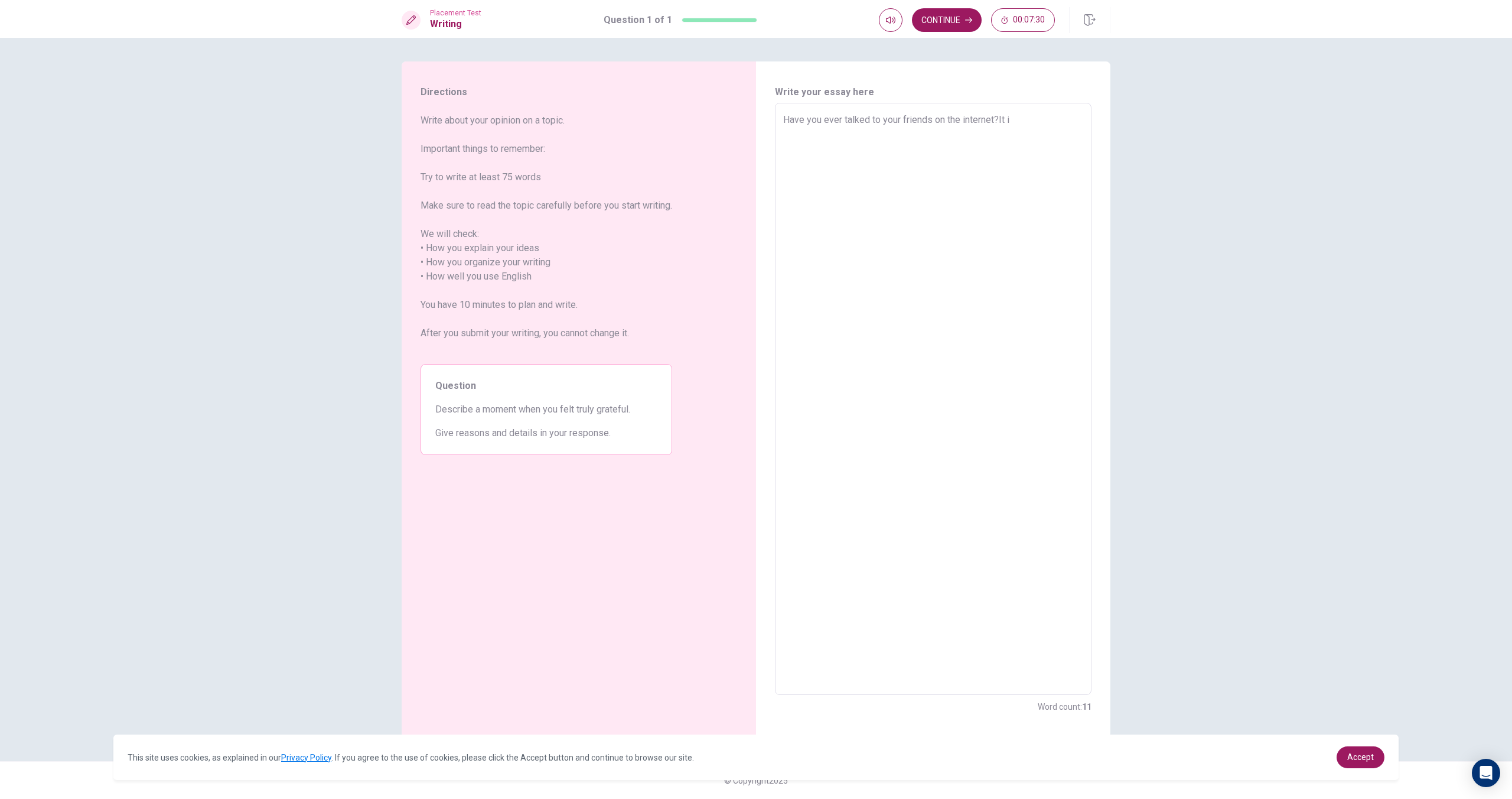
type textarea "x"
type textarea "Have you ever talked to your friends on the internet?It is"
type textarea "x"
type textarea "Have you ever talked to your friends on the internet?It is"
type textarea "x"
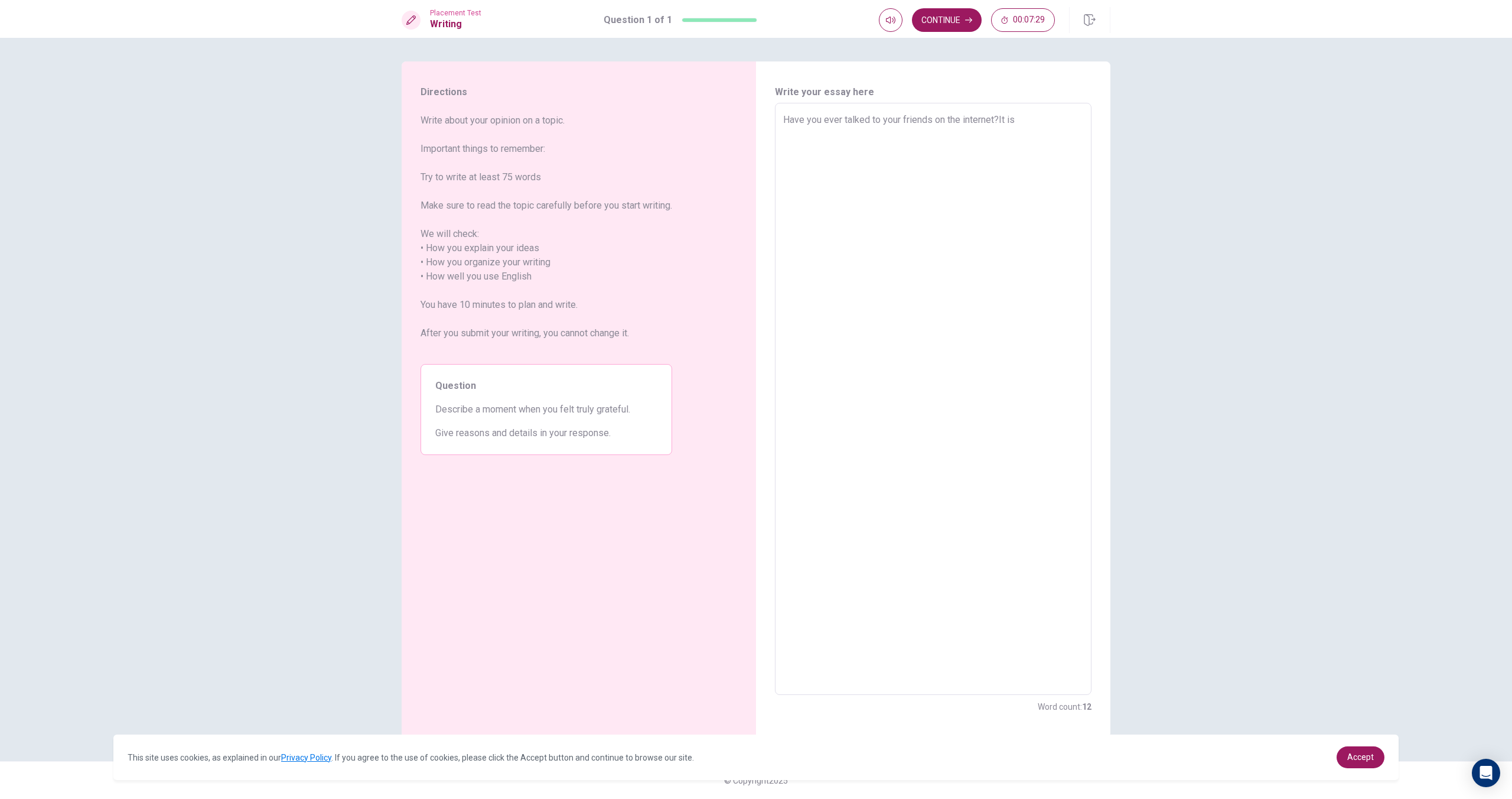
type textarea "Have you ever talked to your friends on the internet?It is r"
type textarea "x"
type textarea "Have you ever talked to your friends on the internet?It is re"
type textarea "x"
type textarea "Have you ever talked to your friends on the internet?It is rea"
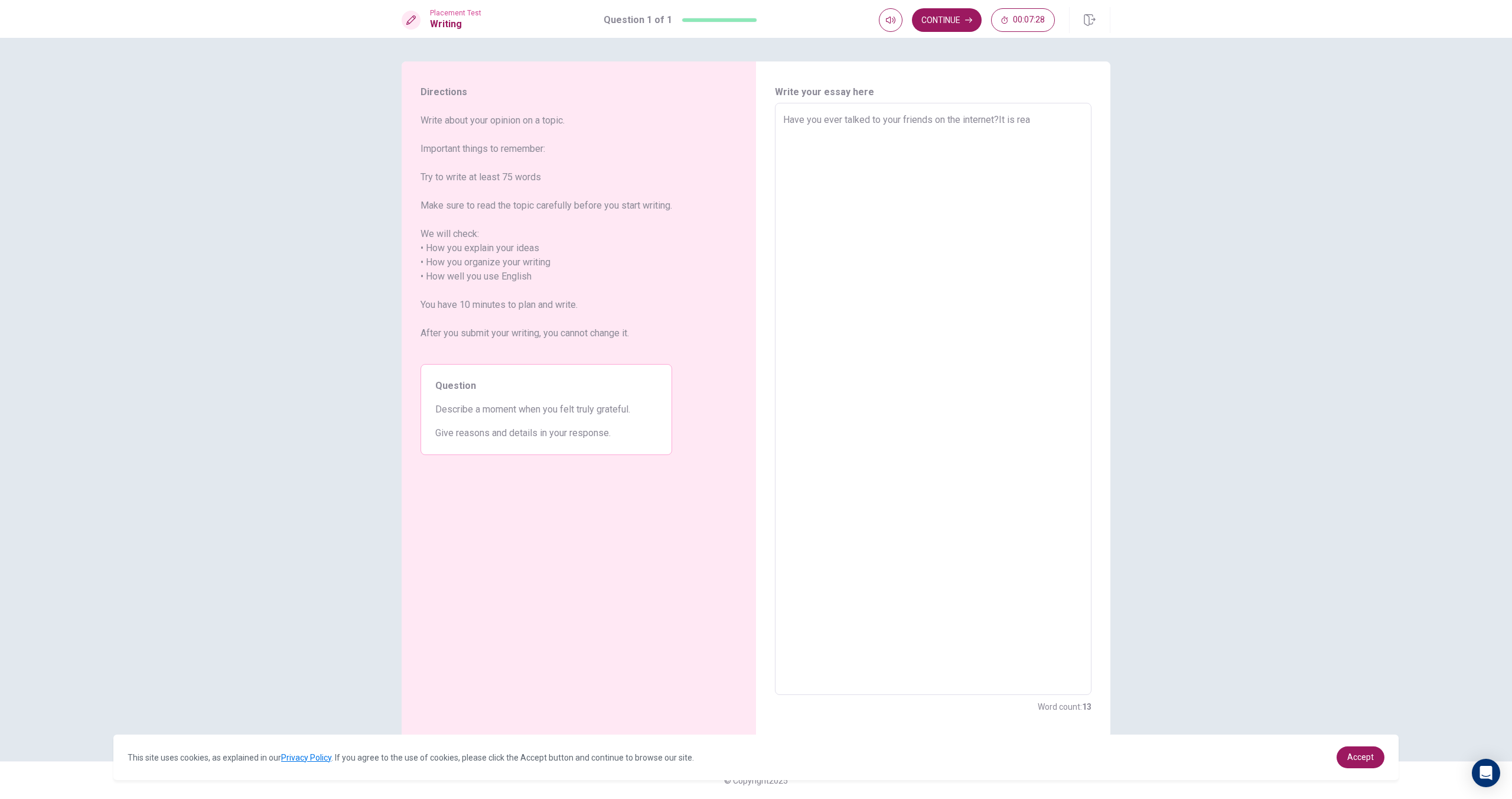
type textarea "x"
type textarea "Have you ever talked to your friends on the internet?It is real"
type textarea "x"
type textarea "Have you ever talked to your friends on the internet?It is realy"
type textarea "x"
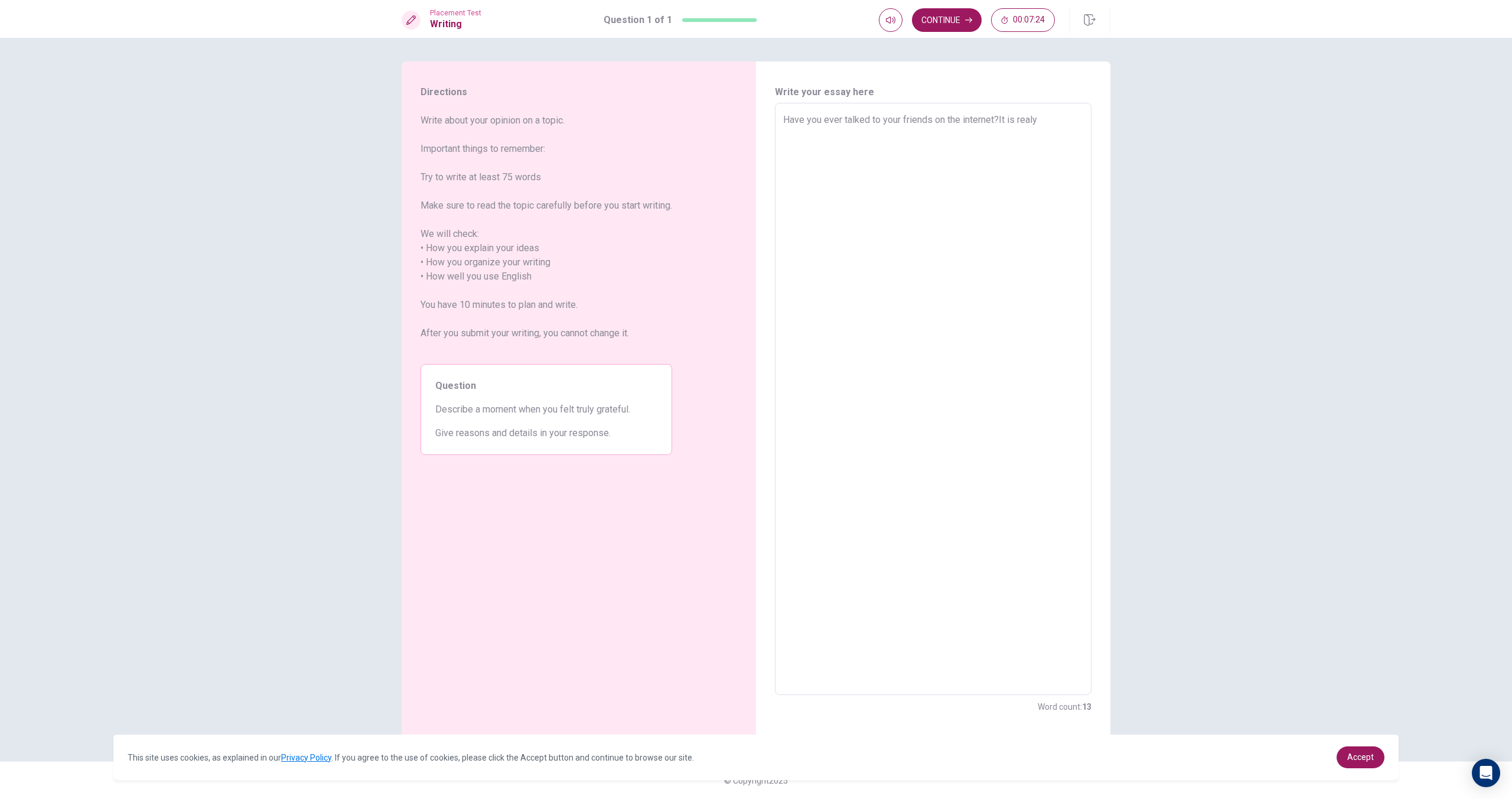
type textarea "Have you ever talked to your friends on the internet?It is real"
type textarea "x"
type textarea "Have you ever talked to your friends on the internet?It is reall"
type textarea "x"
type textarea "Have you ever talked to your friends on the internet?It is really"
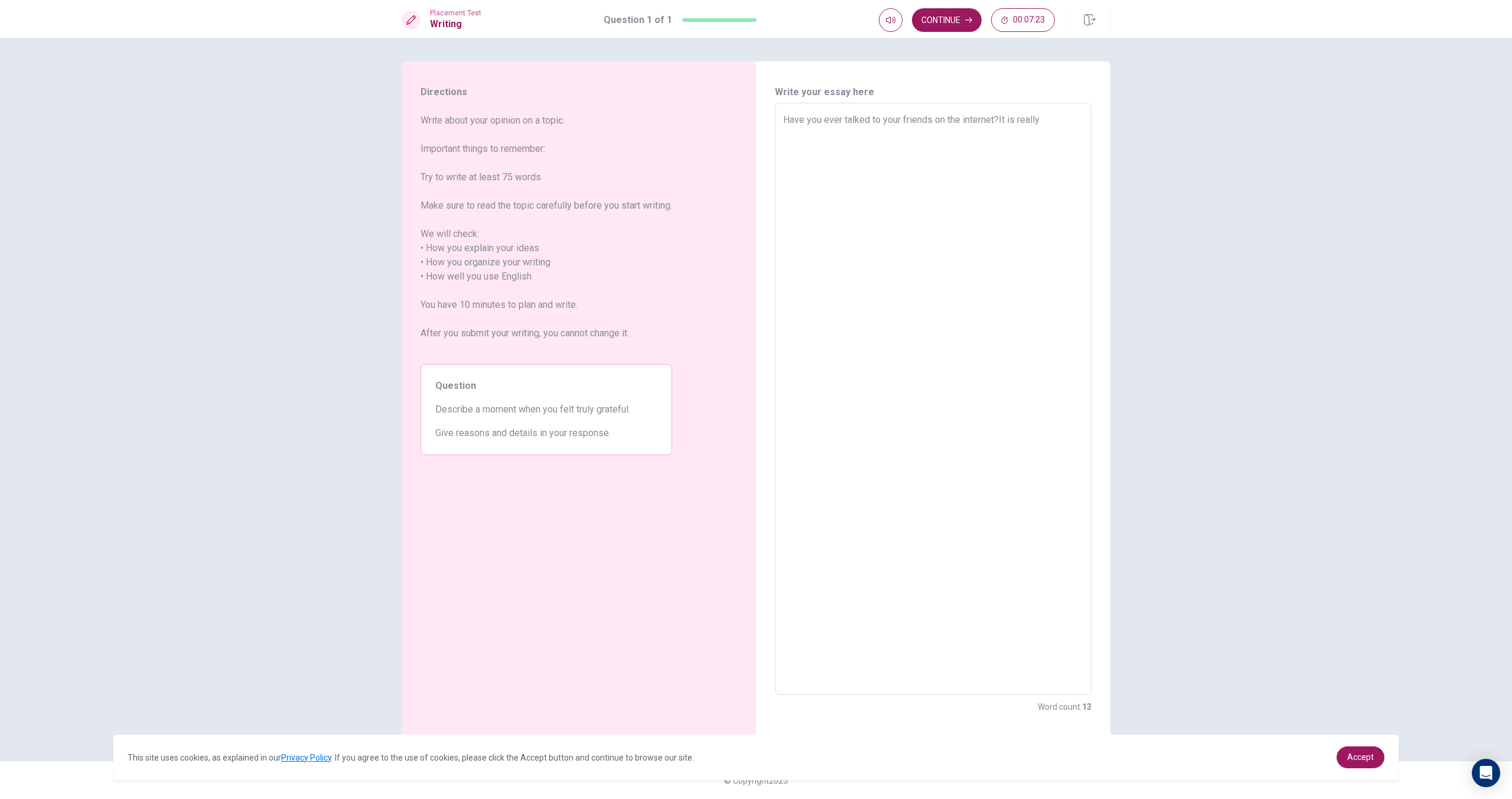
type textarea "x"
type textarea "Have you ever talked to your friends on the internet?It is really"
type textarea "x"
type textarea "Have you ever talked to your friends on the internet?It is really a"
type textarea "x"
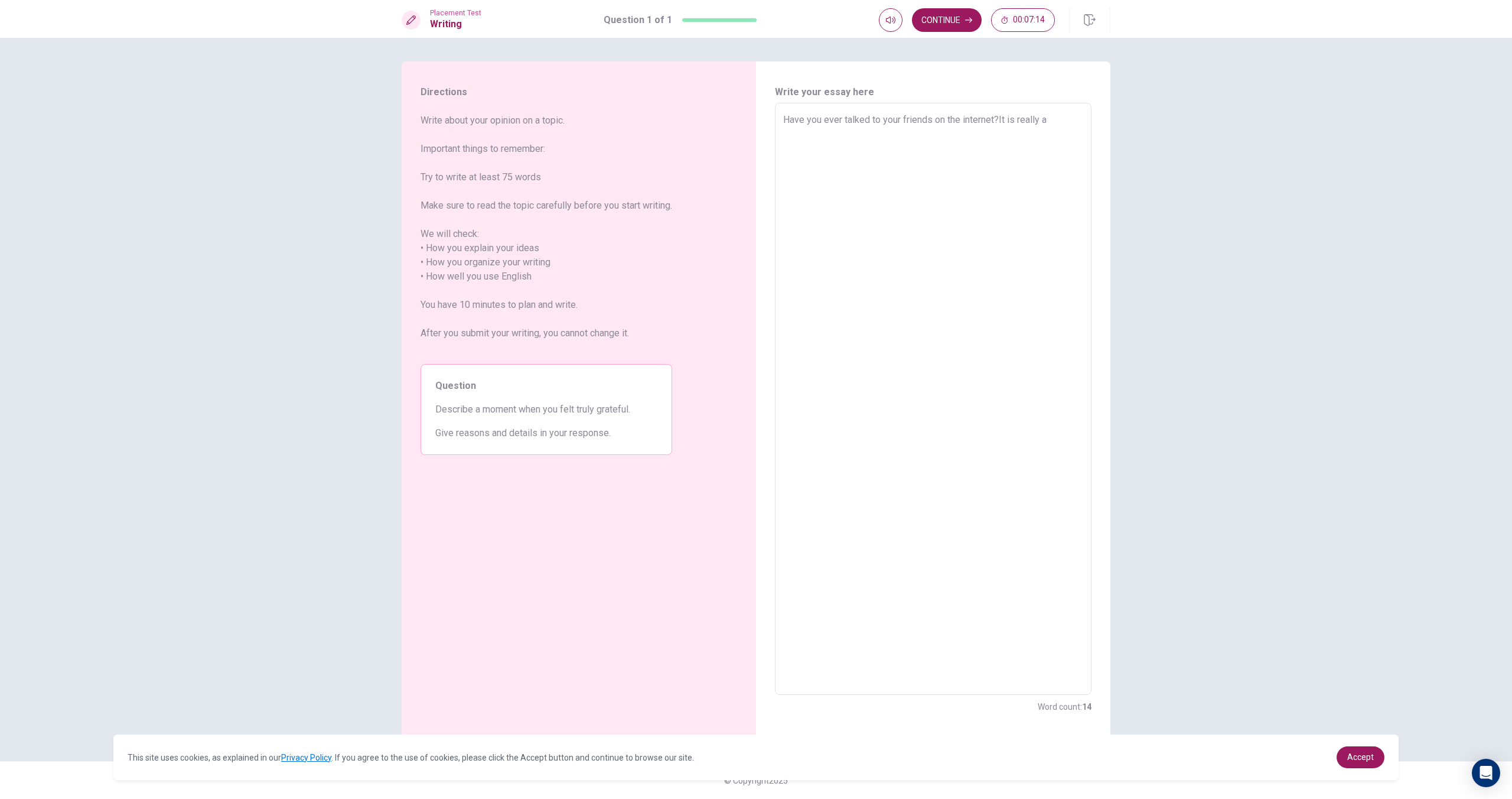
type textarea "Have you ever talked to your friends on the internet?It is really an"
type textarea "x"
type textarea "Have you ever talked to your friends on the internet?It is really an"
type textarea "x"
type textarea "Have you ever talked to your friends on the internet?It is really an a"
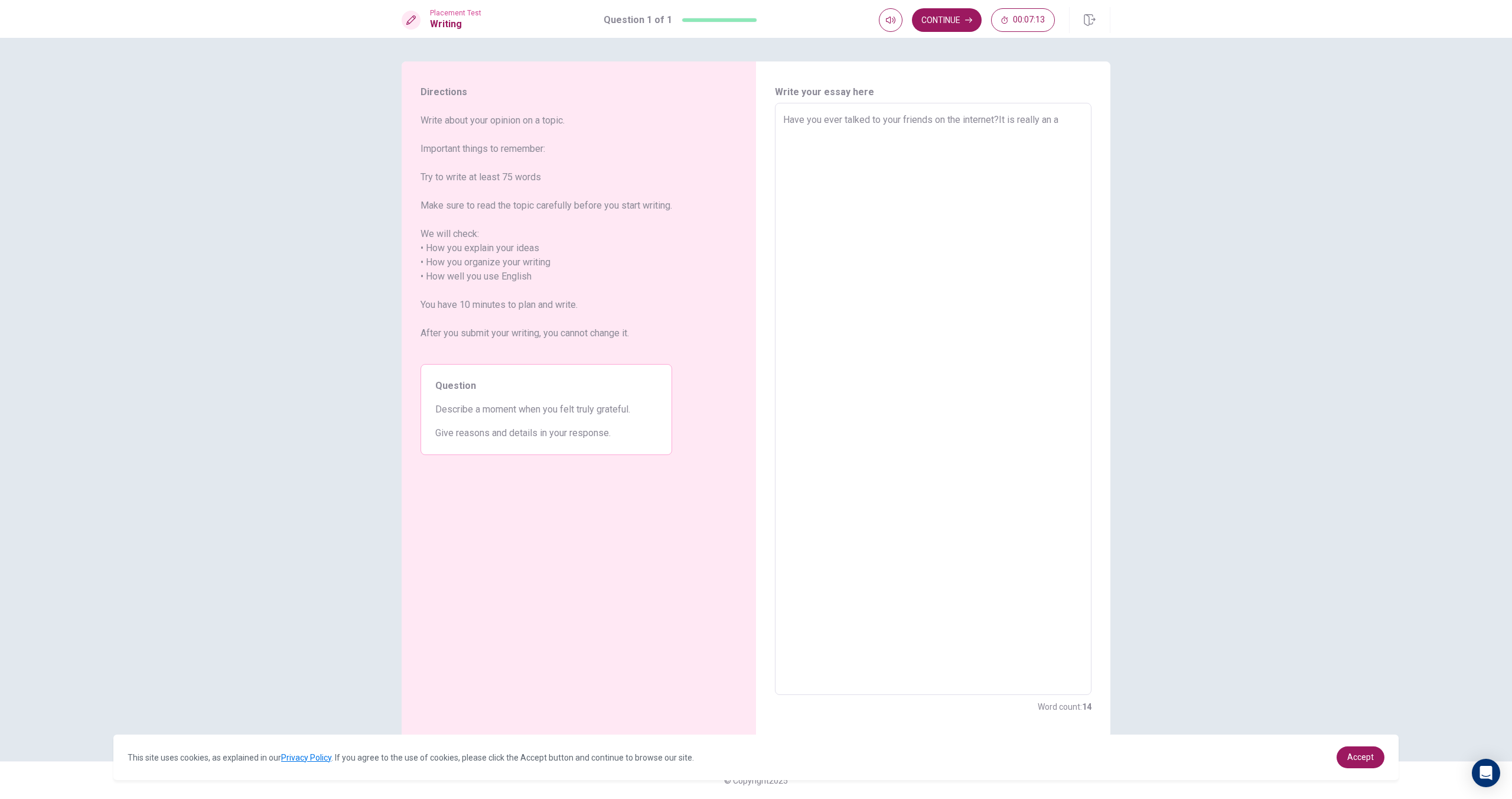
type textarea "x"
type textarea "Have you ever talked to your friends on the internet?It is really an am"
type textarea "x"
type textarea "Have you ever talked to your friends on the internet?It is really an ama"
type textarea "x"
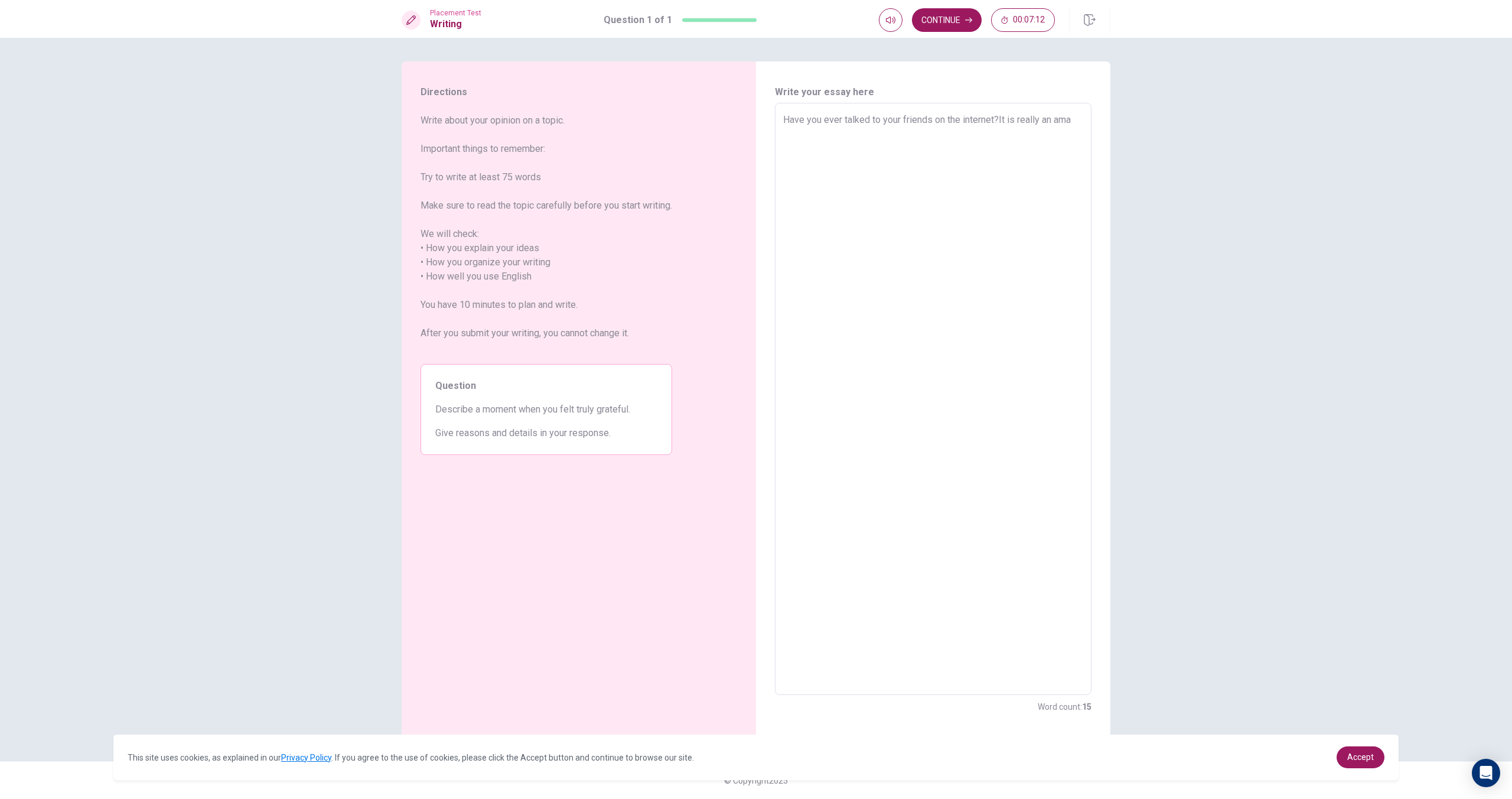
type textarea "Have you ever talked to your friends on the internet?It is really an amaz"
type textarea "x"
type textarea "Have you ever talked to your friends on the internet?It is really an amazi"
type textarea "x"
type textarea "Have you ever talked to your friends on the internet?It is really an amazin"
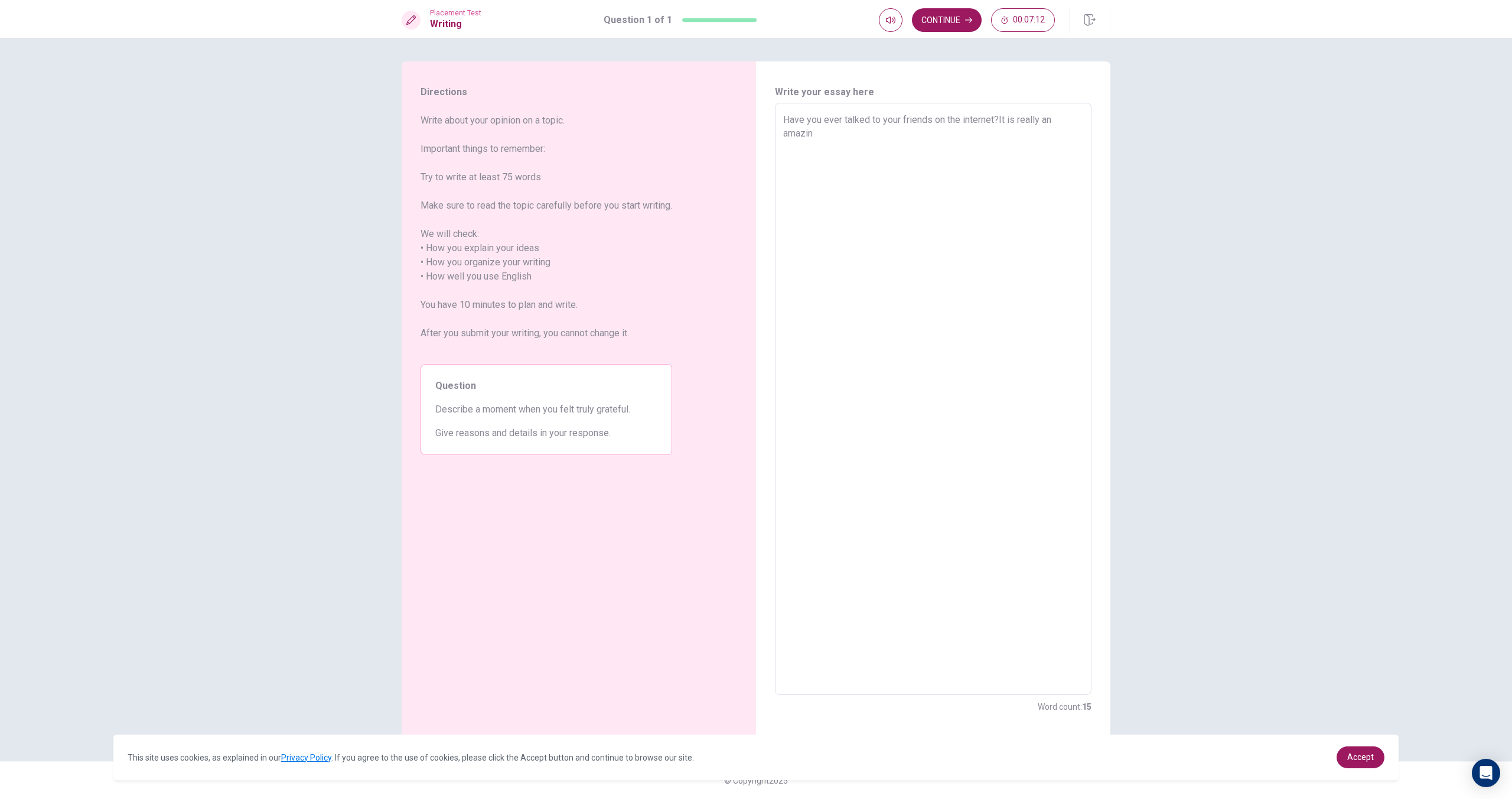
type textarea "x"
type textarea "Have you ever talked to your friends on the internet?It is really an amazing"
type textarea "x"
type textarea "Have you ever talked to your friends on the internet?It is really an amazing"
type textarea "x"
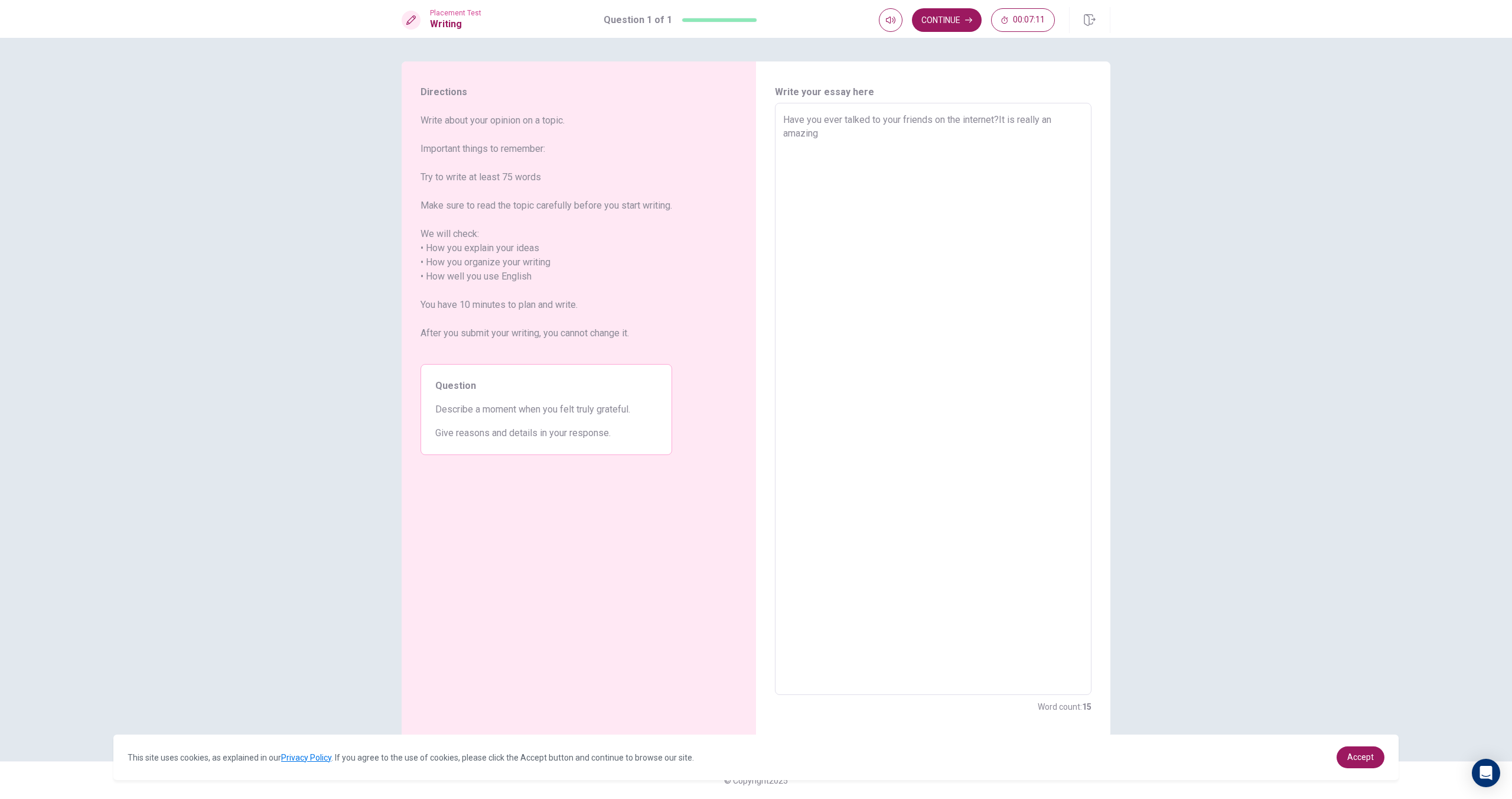
type textarea "Have you ever talked to your friends on the internet?It is really an amazing t"
type textarea "x"
type textarea "Have you ever talked to your friends on the internet?It is really an amazing th"
type textarea "x"
type textarea "Have you ever talked to your friends on the internet?It is really an amazing thi"
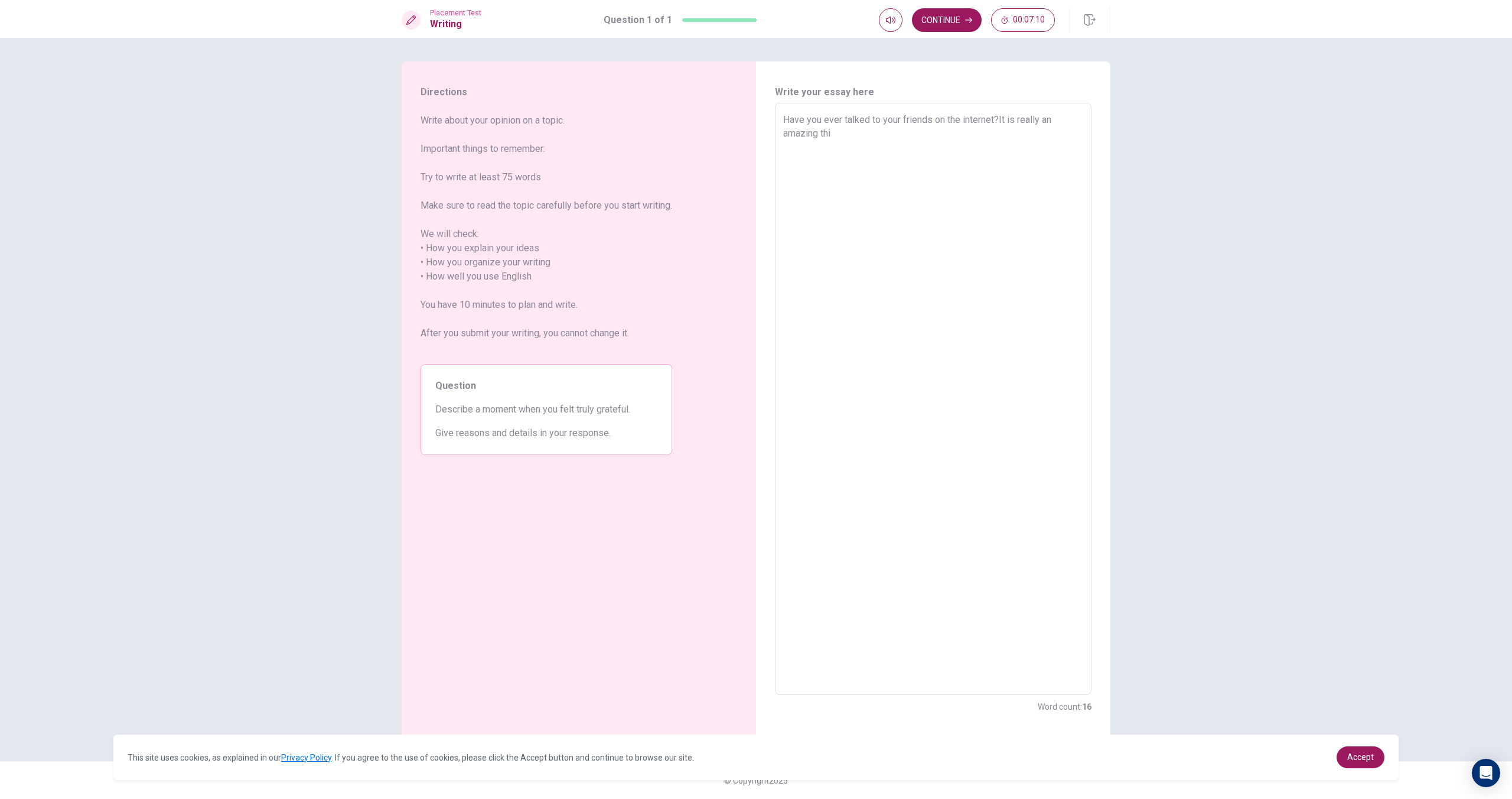
type textarea "x"
type textarea "Have you ever talked to your friends on the internet?It is really an amazing th…"
type textarea "x"
type textarea "Have you ever talked to your friends on the internet?It is really an amazing th…"
type textarea "x"
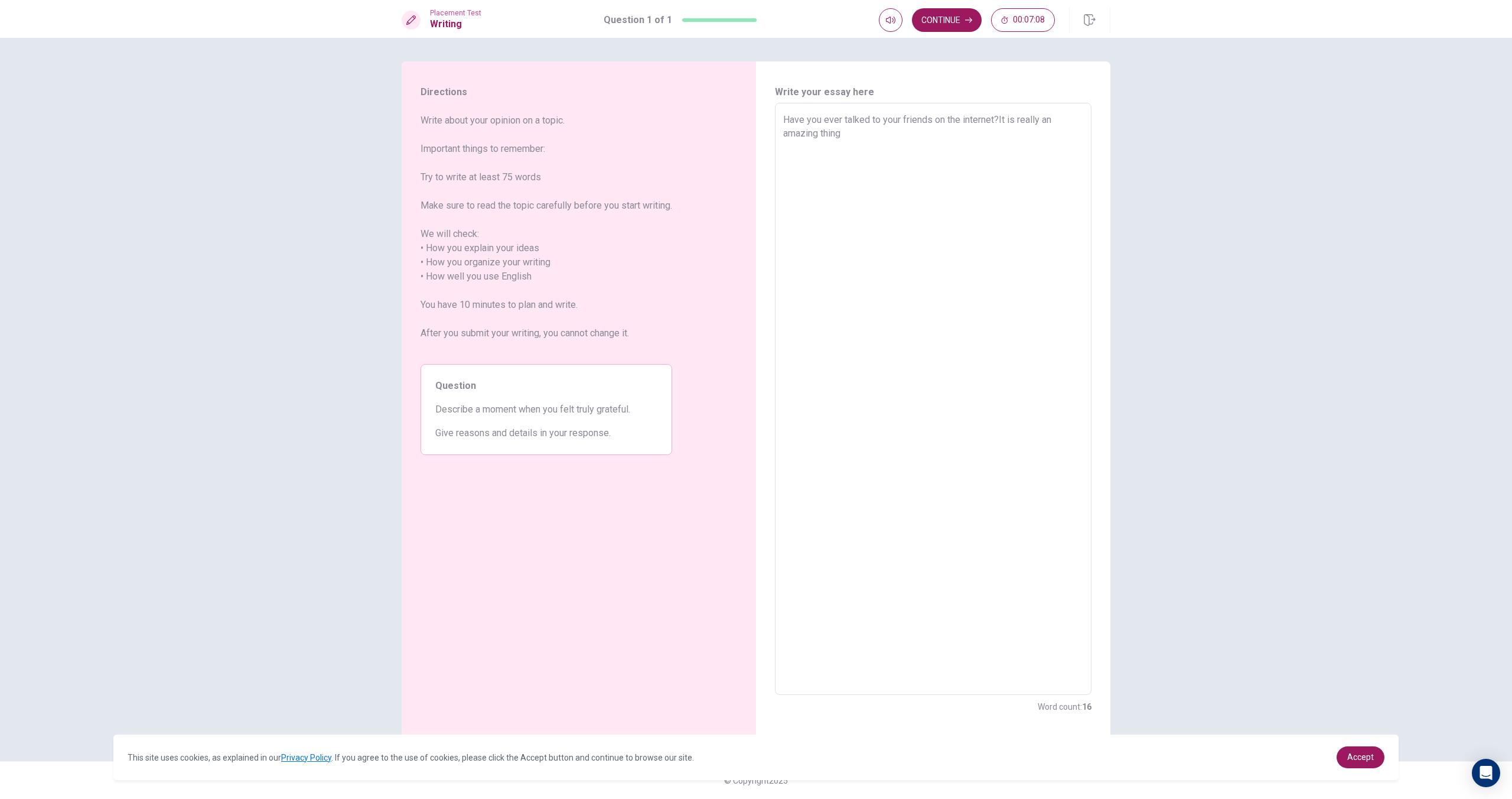
type textarea "Have you ever talked to your friends on the internet?It is really an amazing th…"
type textarea "x"
type textarea "Have you ever talked to your friends on the internet?It is really an amazing th…"
drag, startPoint x: 1022, startPoint y: 144, endPoint x: 1037, endPoint y: 159, distance: 21.2
click at [1030, 151] on textarea "Have you ever talked to your friends on the internet?It is really an amazing th…" at bounding box center [933, 399] width 300 height 572
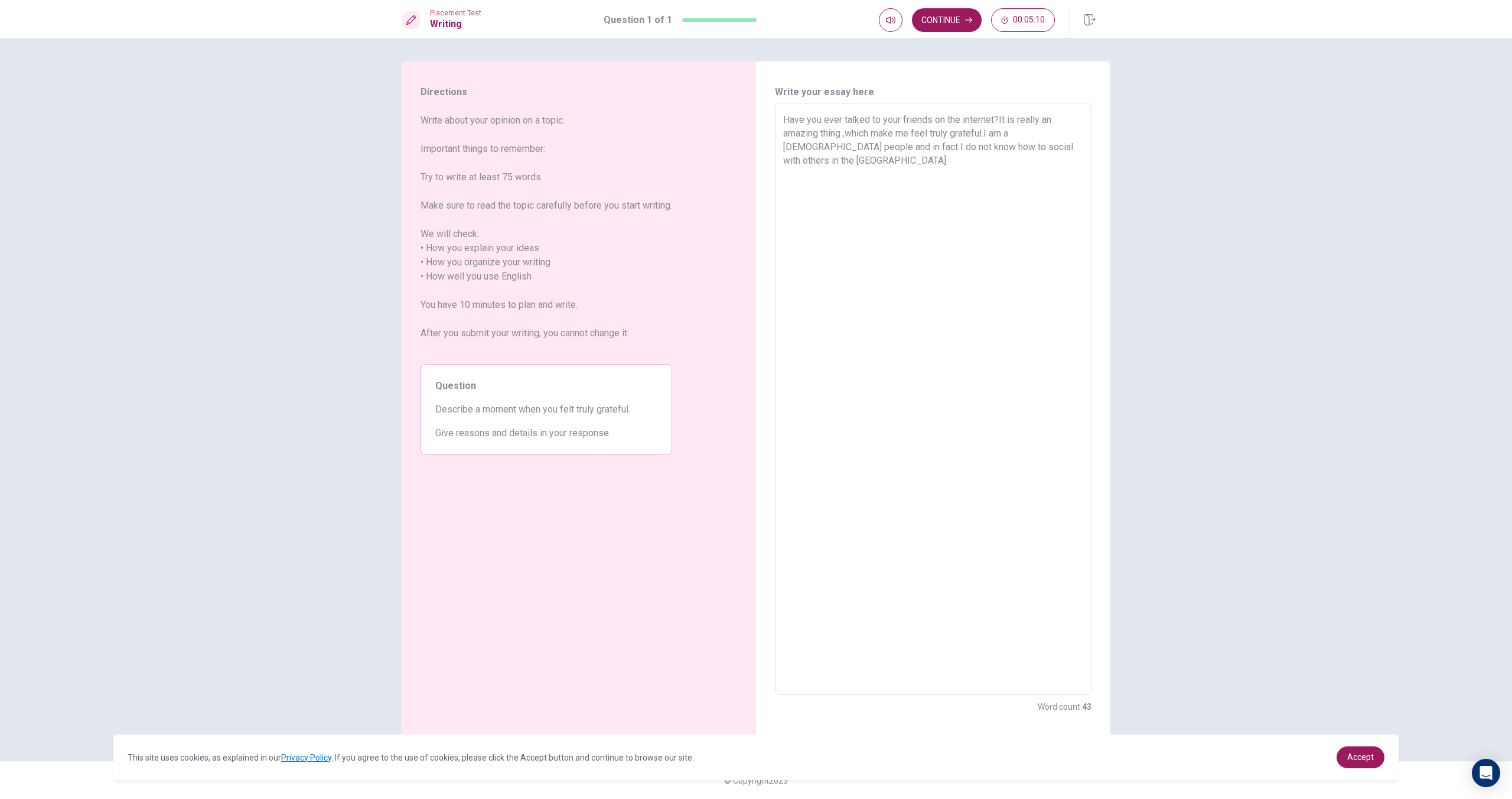
click at [1026, 154] on textarea "Have you ever talked to your friends on the internet?It is really an amazing th…" at bounding box center [933, 399] width 300 height 572
click at [1024, 152] on textarea "Have you ever talked to your friends on the internet?It is really an amazing th…" at bounding box center [933, 399] width 300 height 572
click at [1024, 154] on textarea "Have you ever talked to your friends on the internet?It is really an amazing th…" at bounding box center [933, 399] width 300 height 572
click at [1022, 152] on textarea "Have you ever talked to your friends on the internet?It is really an amazing th…" at bounding box center [933, 399] width 300 height 572
click at [1075, 147] on textarea "Have you ever talked to your friends on the internet?It is really an amazing th…" at bounding box center [933, 399] width 300 height 572
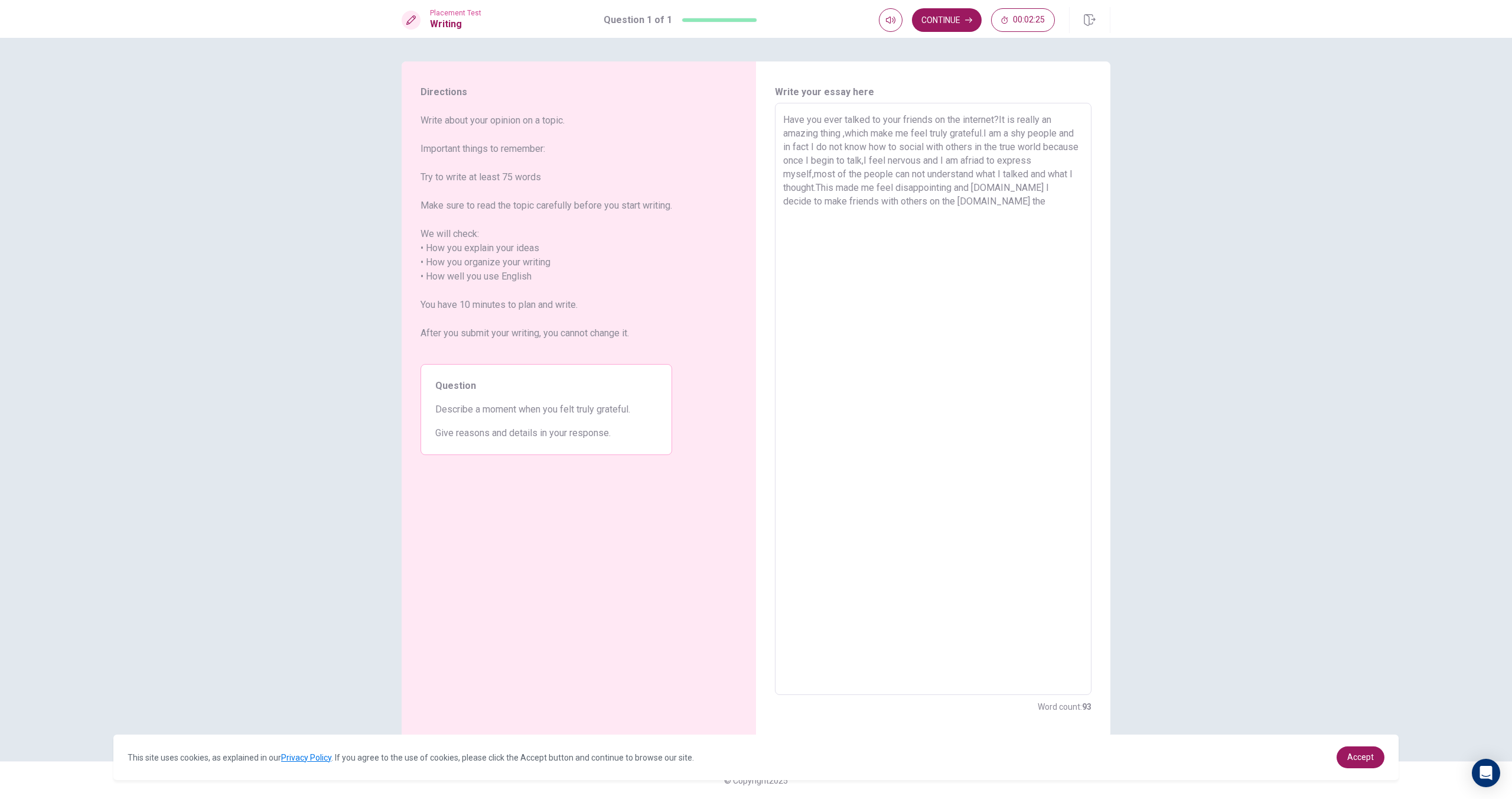
drag, startPoint x: 1030, startPoint y: 25, endPoint x: 1023, endPoint y: 37, distance: 13.9
click at [1029, 27] on button "00:02:25" at bounding box center [1022, 20] width 64 height 24
click at [998, 208] on textarea "Have you ever talked to your friends on the internet?It is really an amazing th…" at bounding box center [933, 399] width 300 height 572
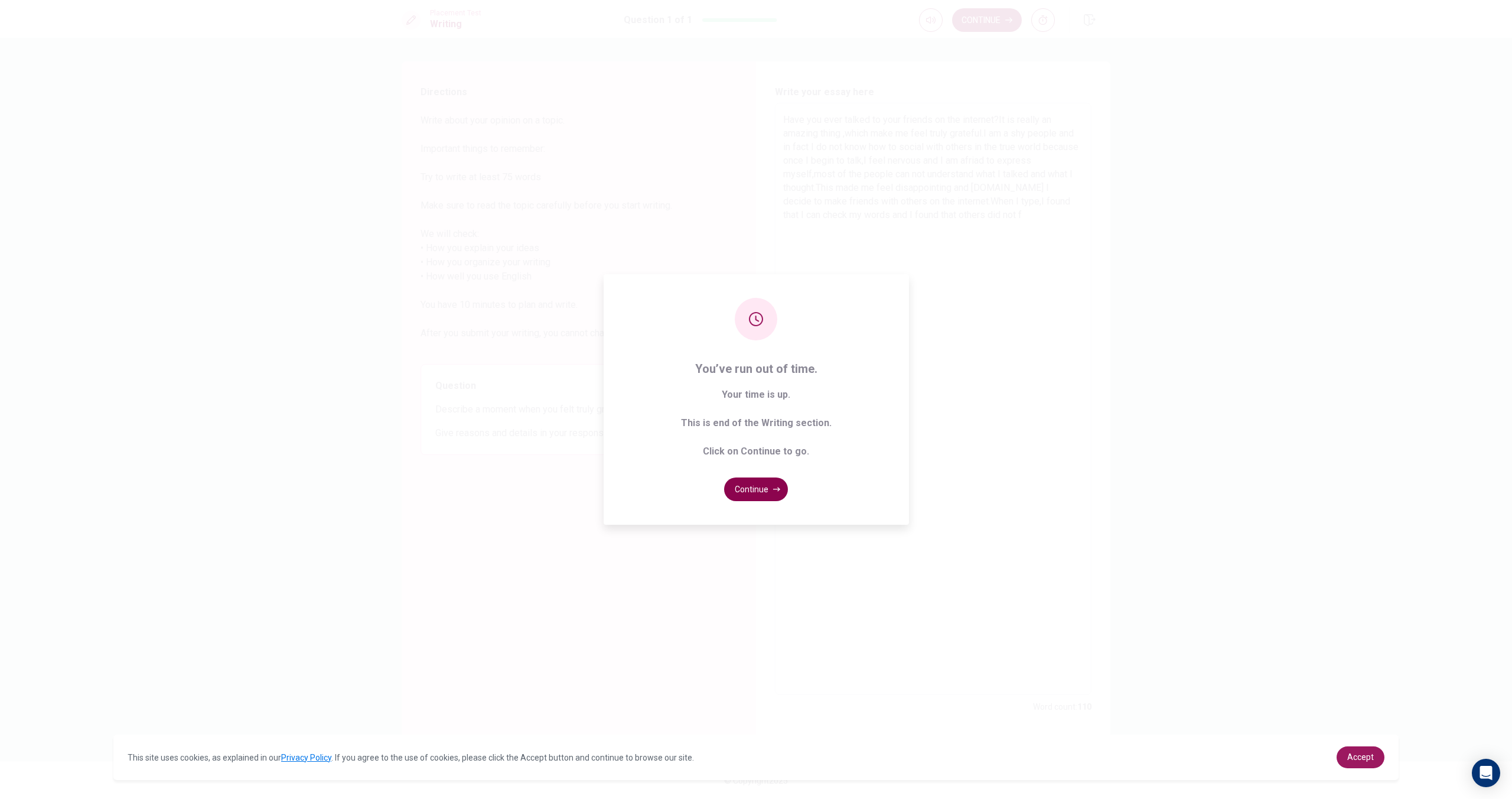
click at [765, 493] on button "Continue" at bounding box center [756, 490] width 64 height 24
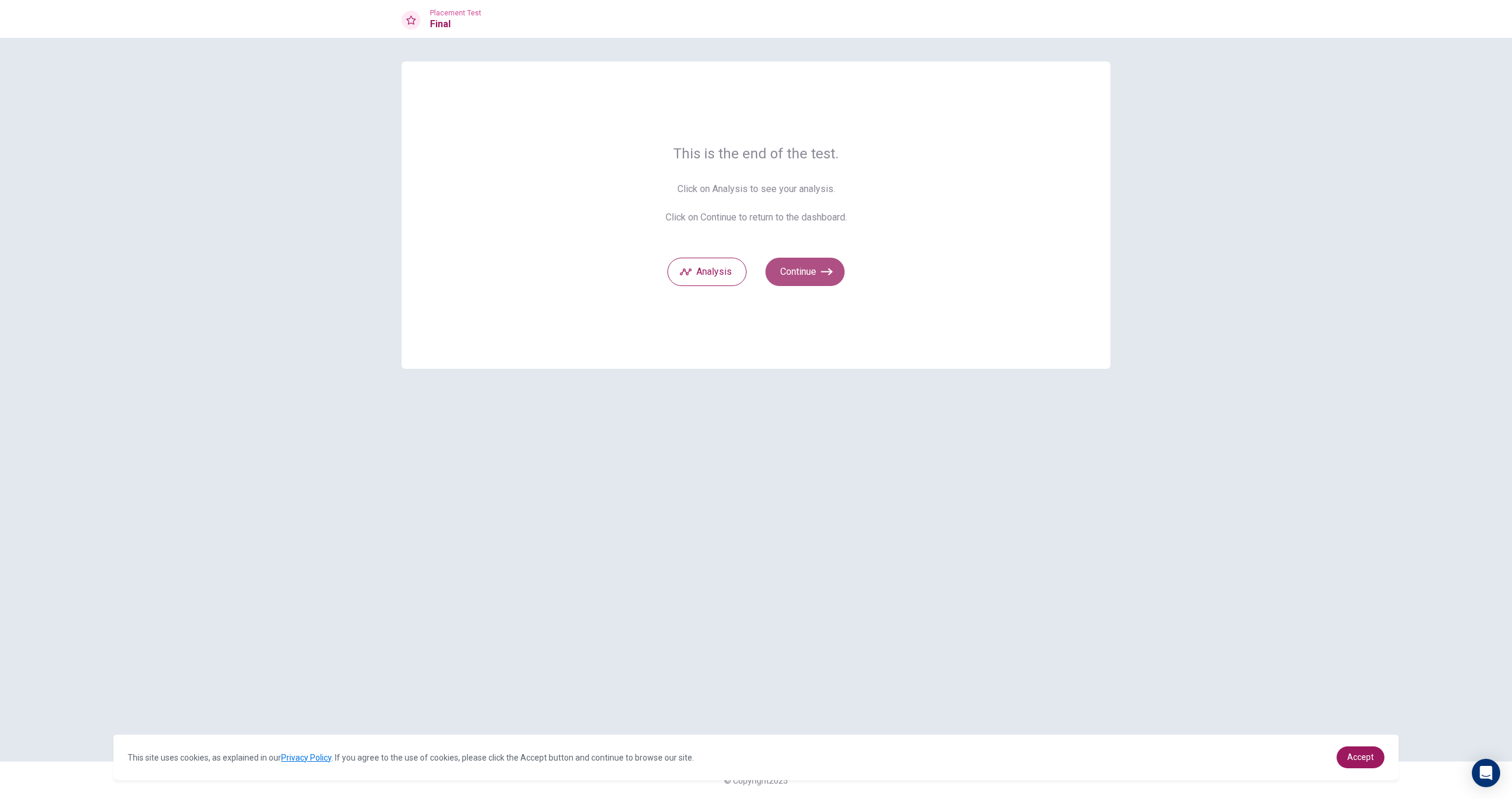
click at [791, 266] on button "Continue" at bounding box center [805, 272] width 79 height 28
